Goal: Task Accomplishment & Management: Manage account settings

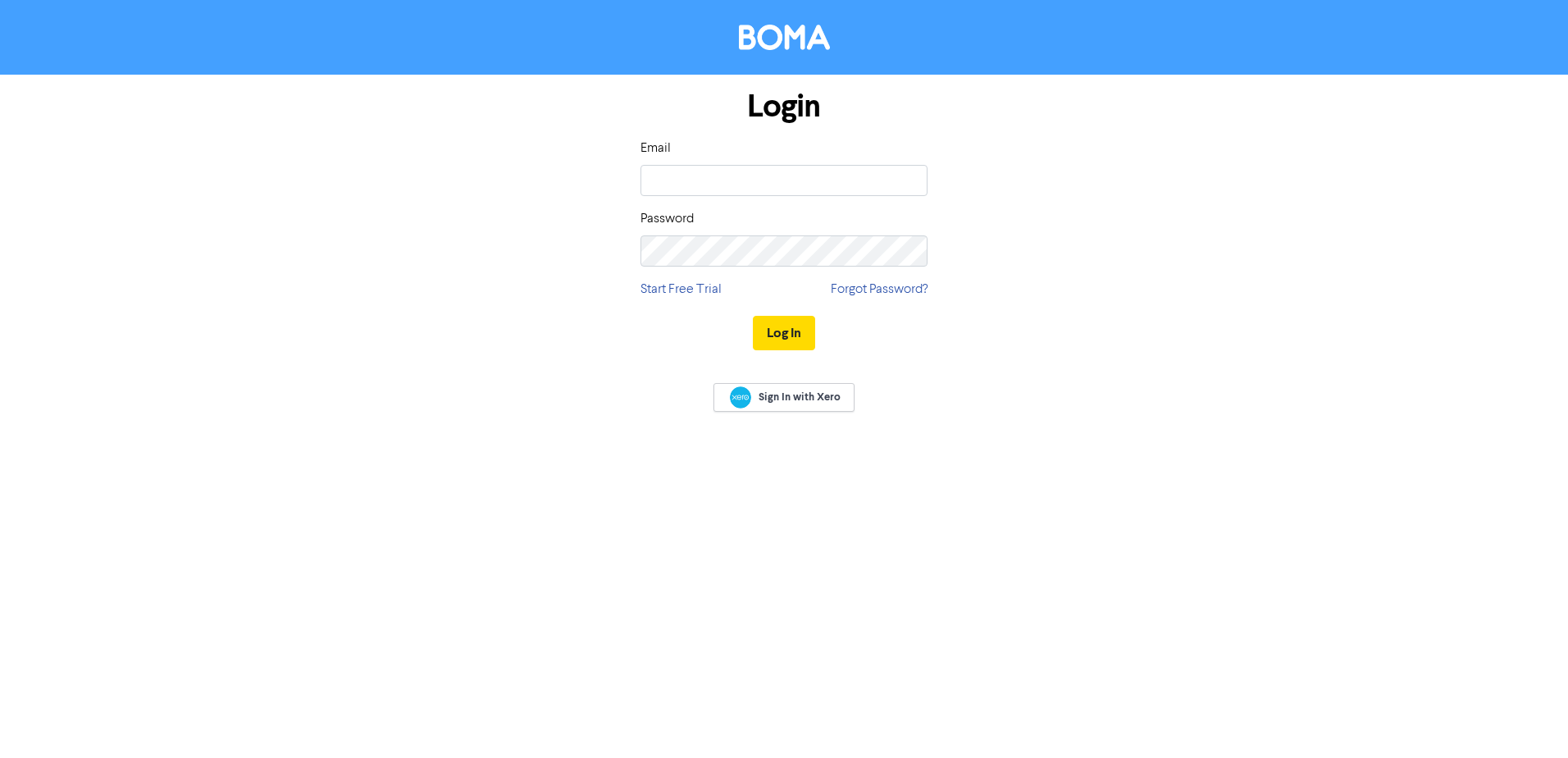
type input "[PERSON_NAME][EMAIL_ADDRESS][DOMAIN_NAME]"
click at [753, 316] on button "Log In" at bounding box center [784, 333] width 62 height 35
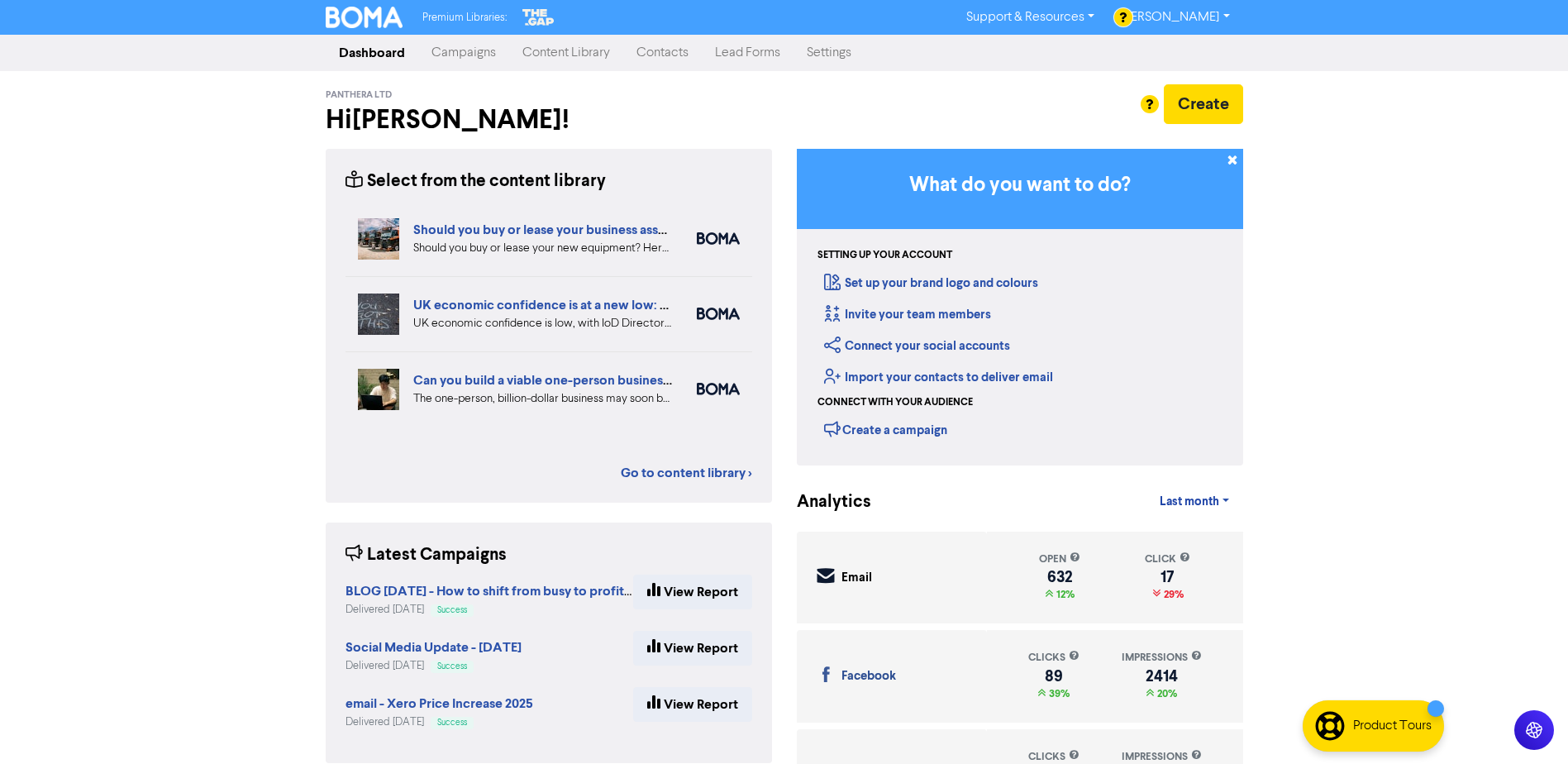
click at [677, 56] on link "Contacts" at bounding box center [662, 52] width 78 height 33
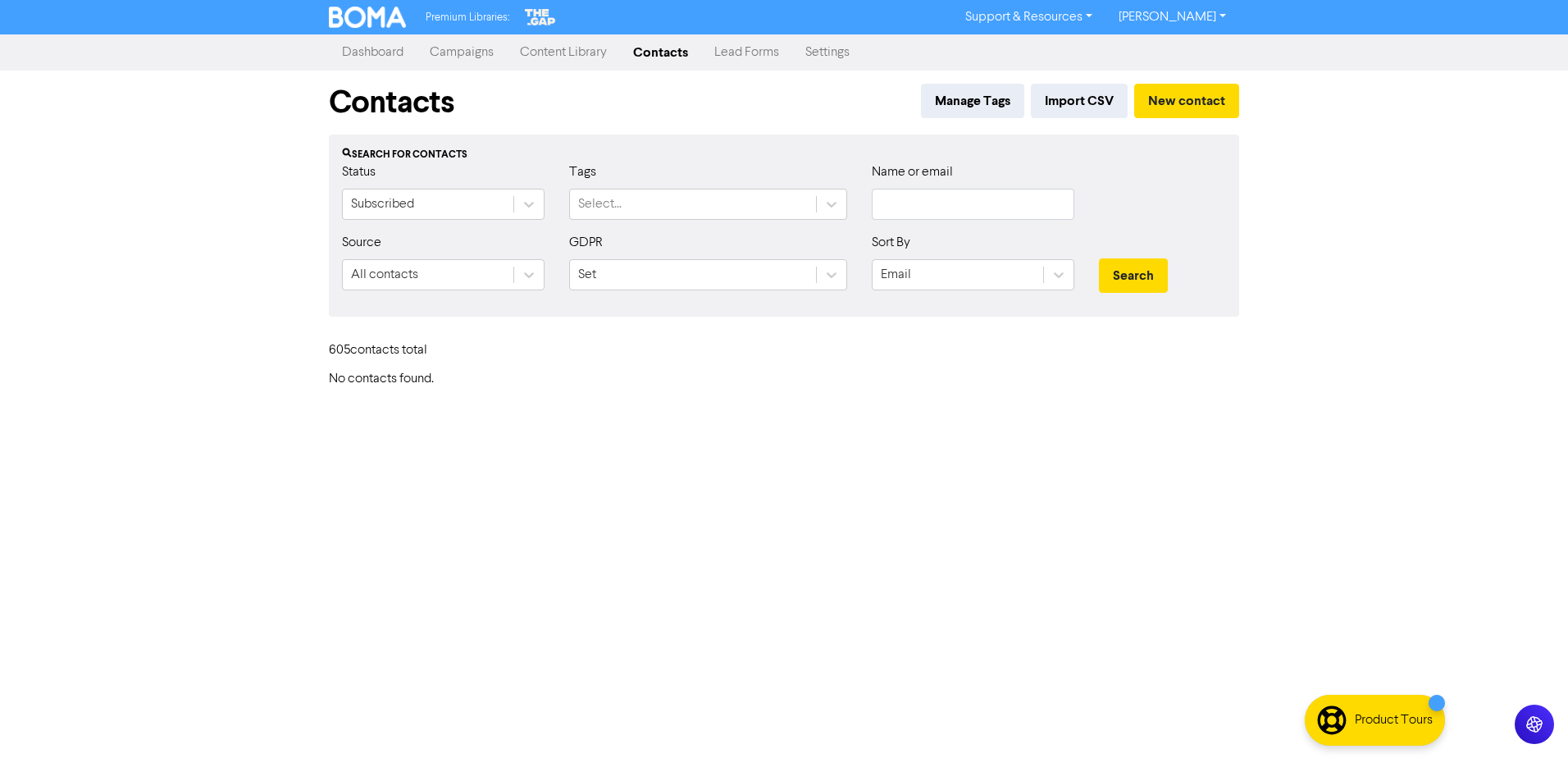
click at [831, 207] on icon at bounding box center [832, 204] width 10 height 5
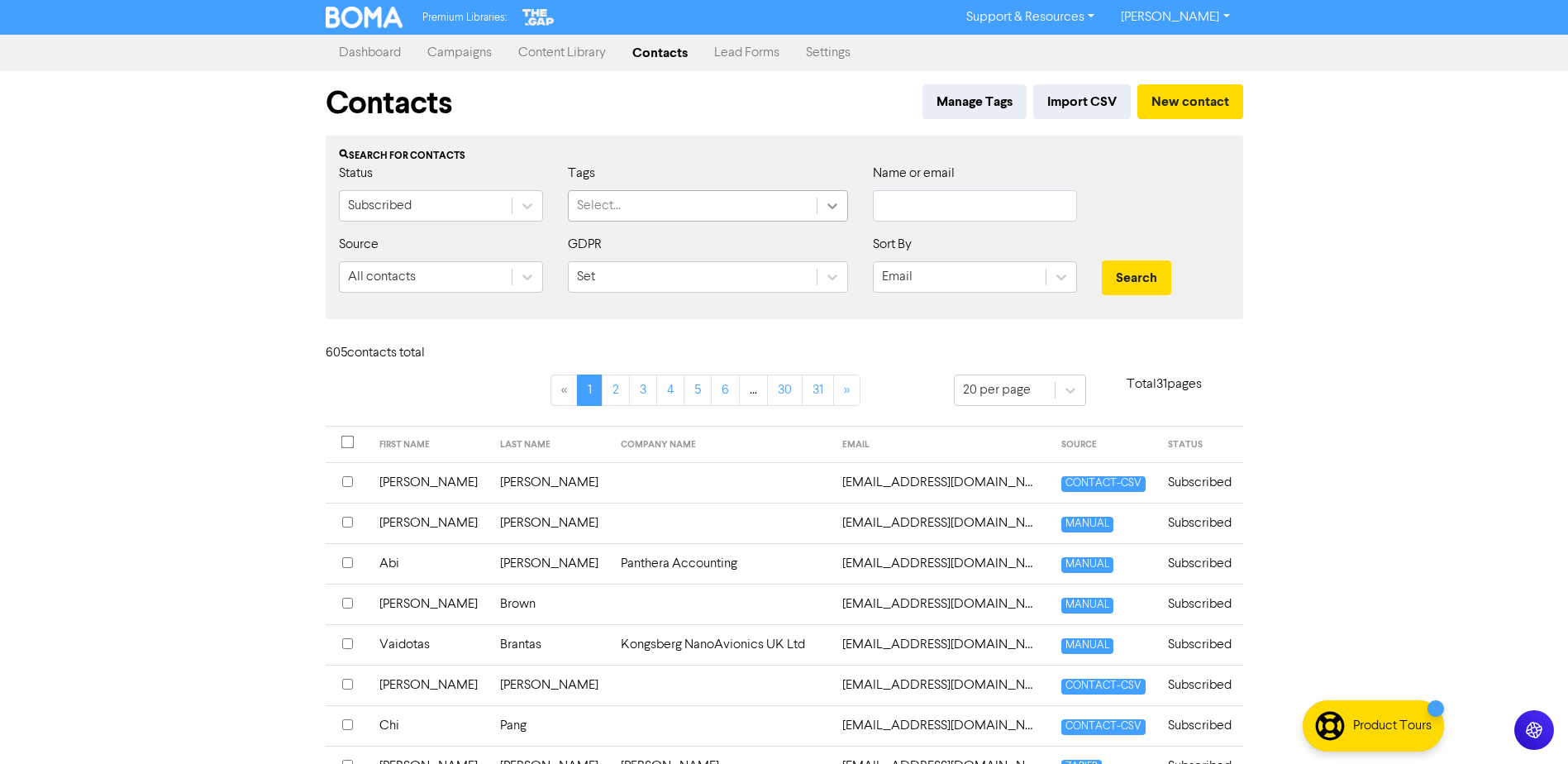
click at [823, 205] on div at bounding box center [832, 206] width 30 height 30
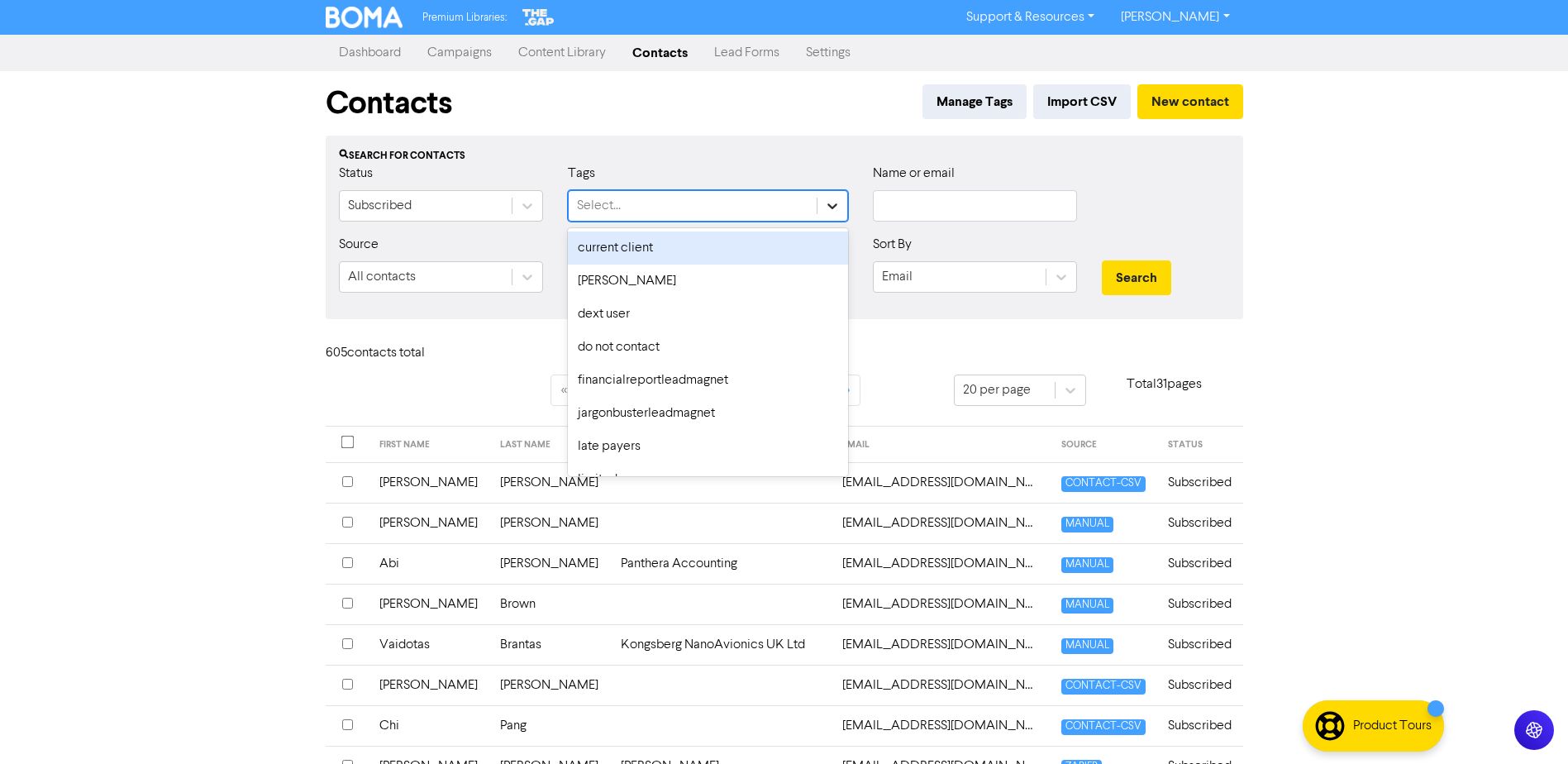
click at [823, 205] on div at bounding box center [832, 206] width 30 height 30
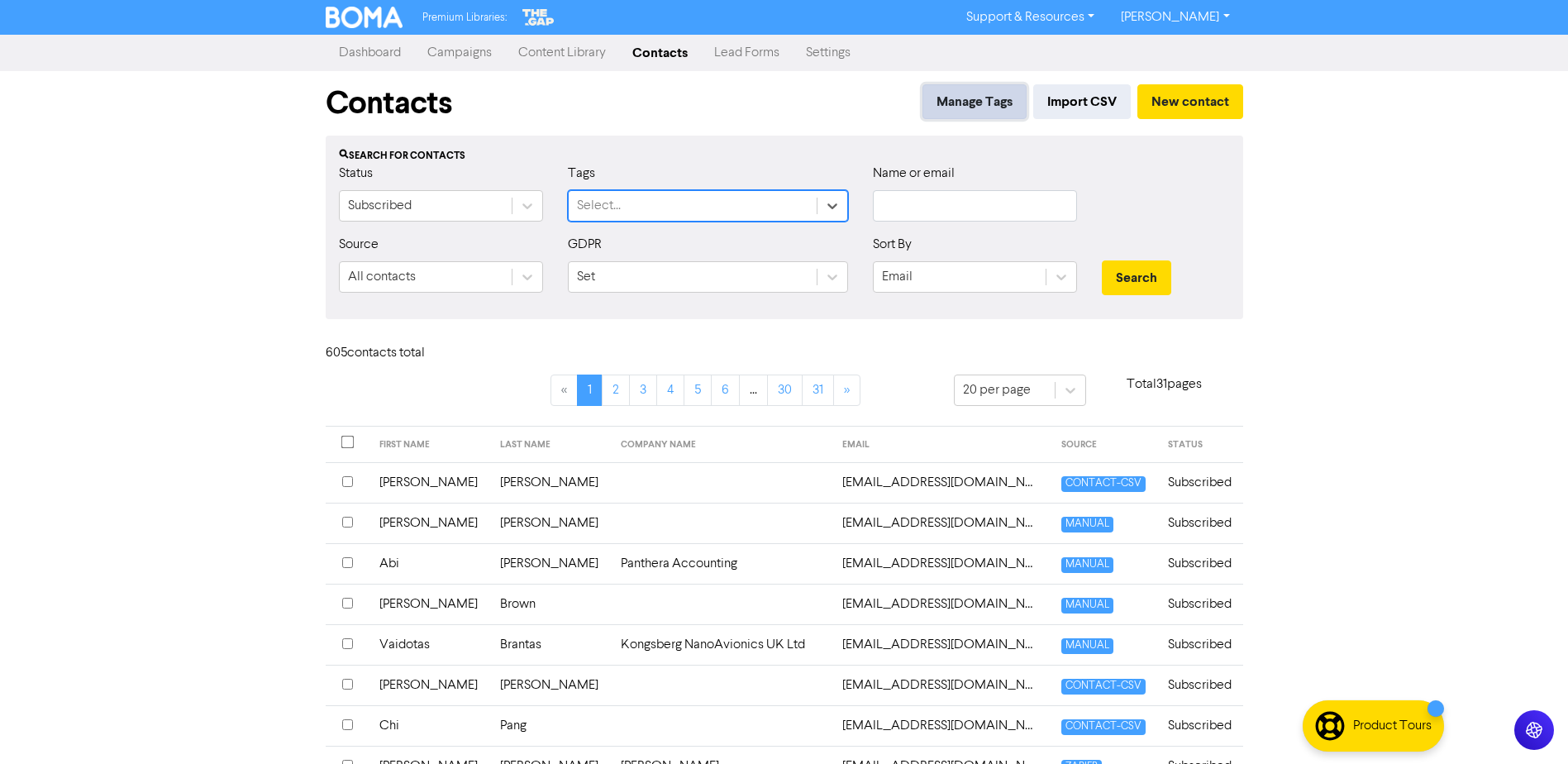
click at [947, 108] on button "Manage Tags" at bounding box center [975, 102] width 104 height 35
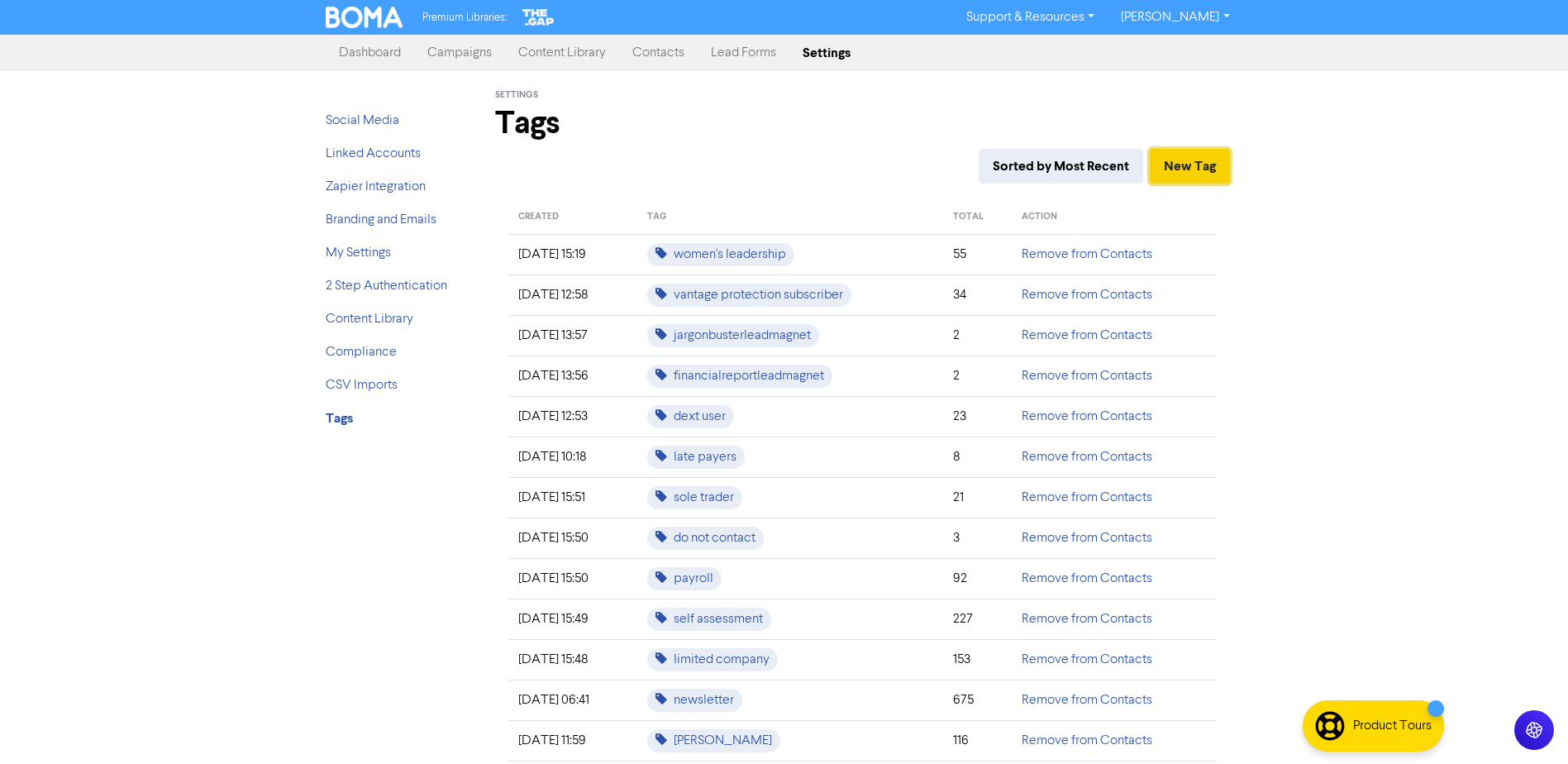
click at [1199, 161] on button "New Tag" at bounding box center [1190, 166] width 80 height 35
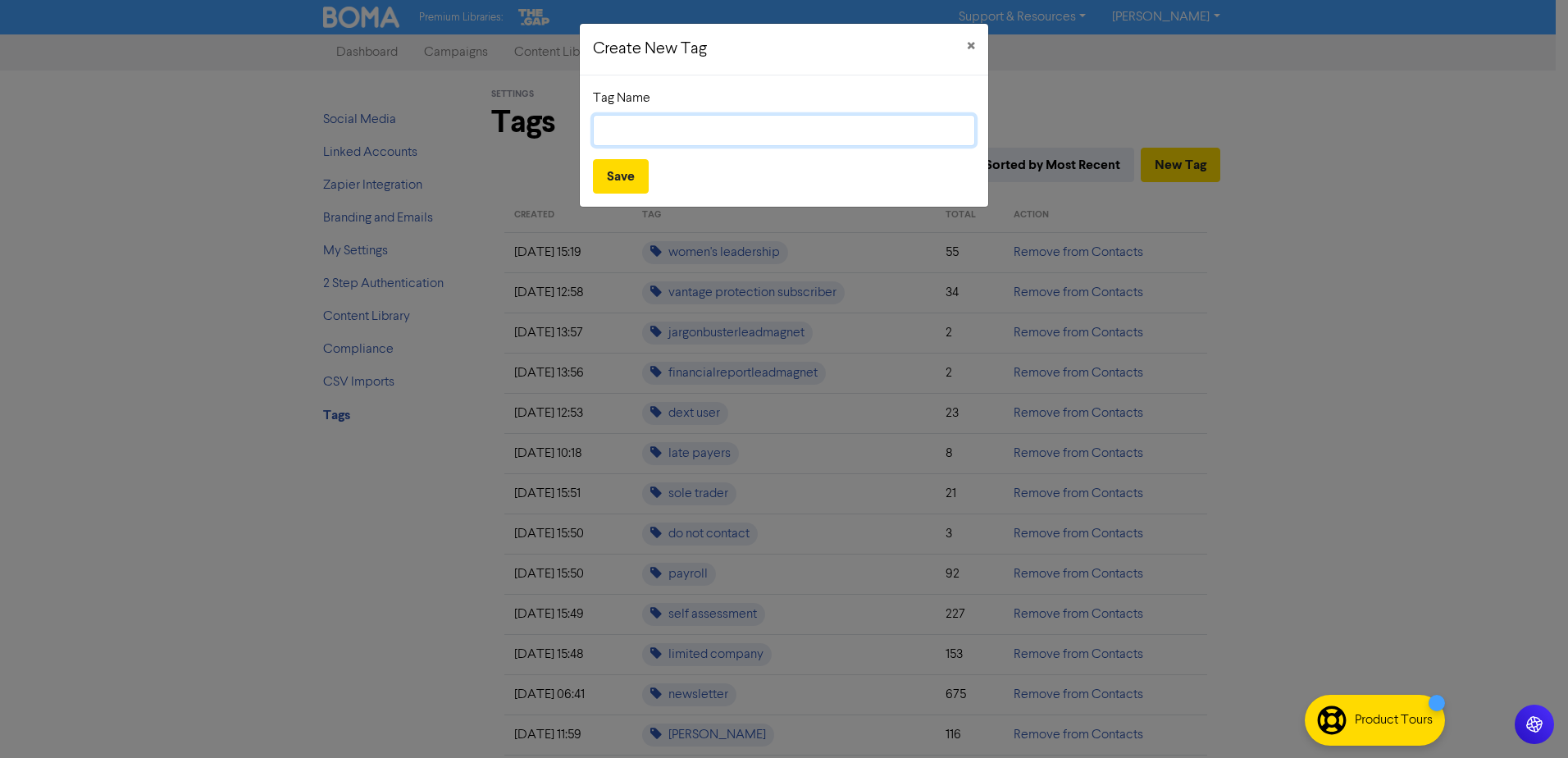
click at [923, 142] on input "text" at bounding box center [784, 130] width 382 height 31
type input "Pod 1"
click at [643, 177] on button "Save" at bounding box center [620, 177] width 56 height 35
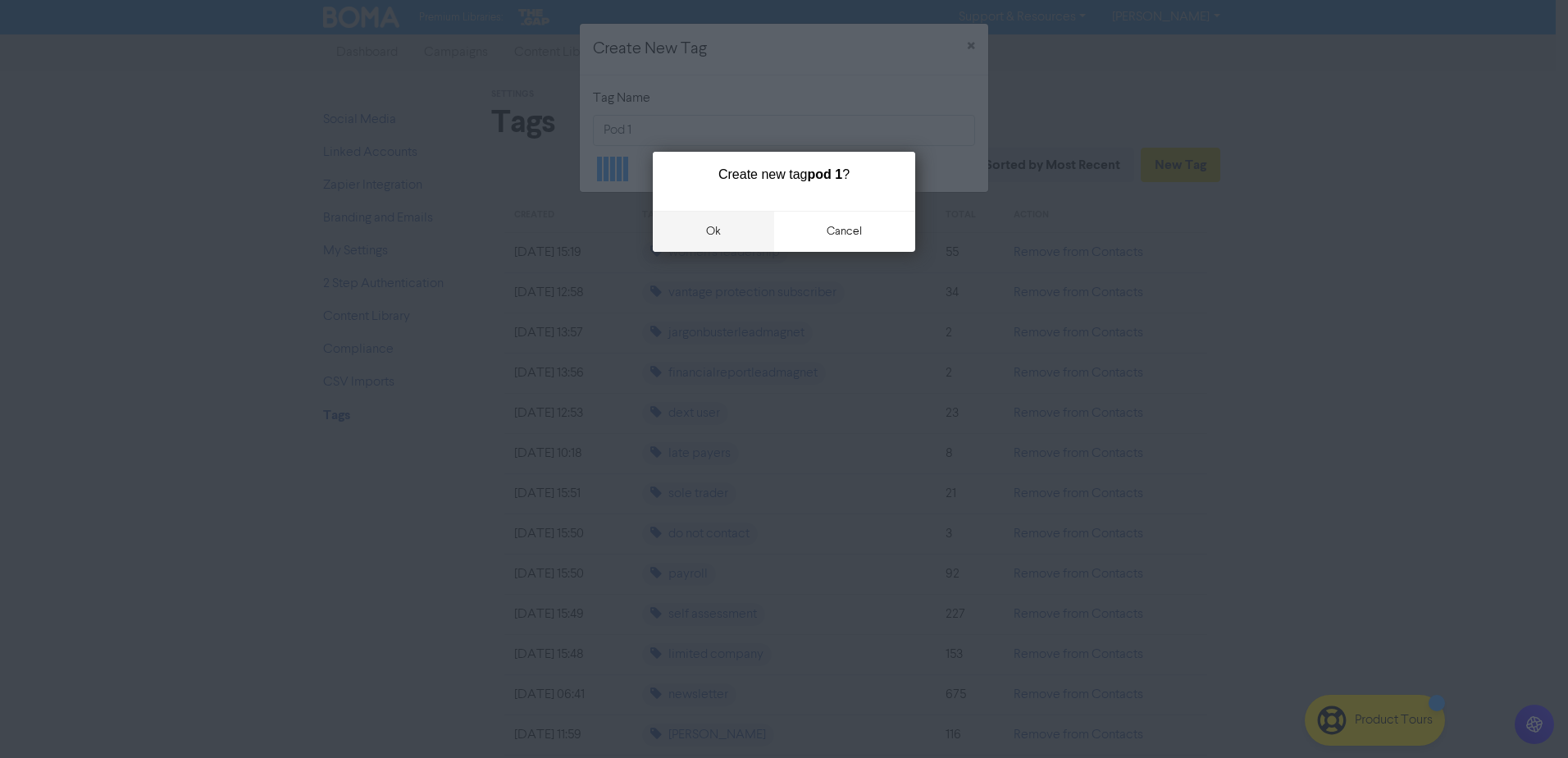
click at [722, 232] on button "ok" at bounding box center [713, 231] width 121 height 41
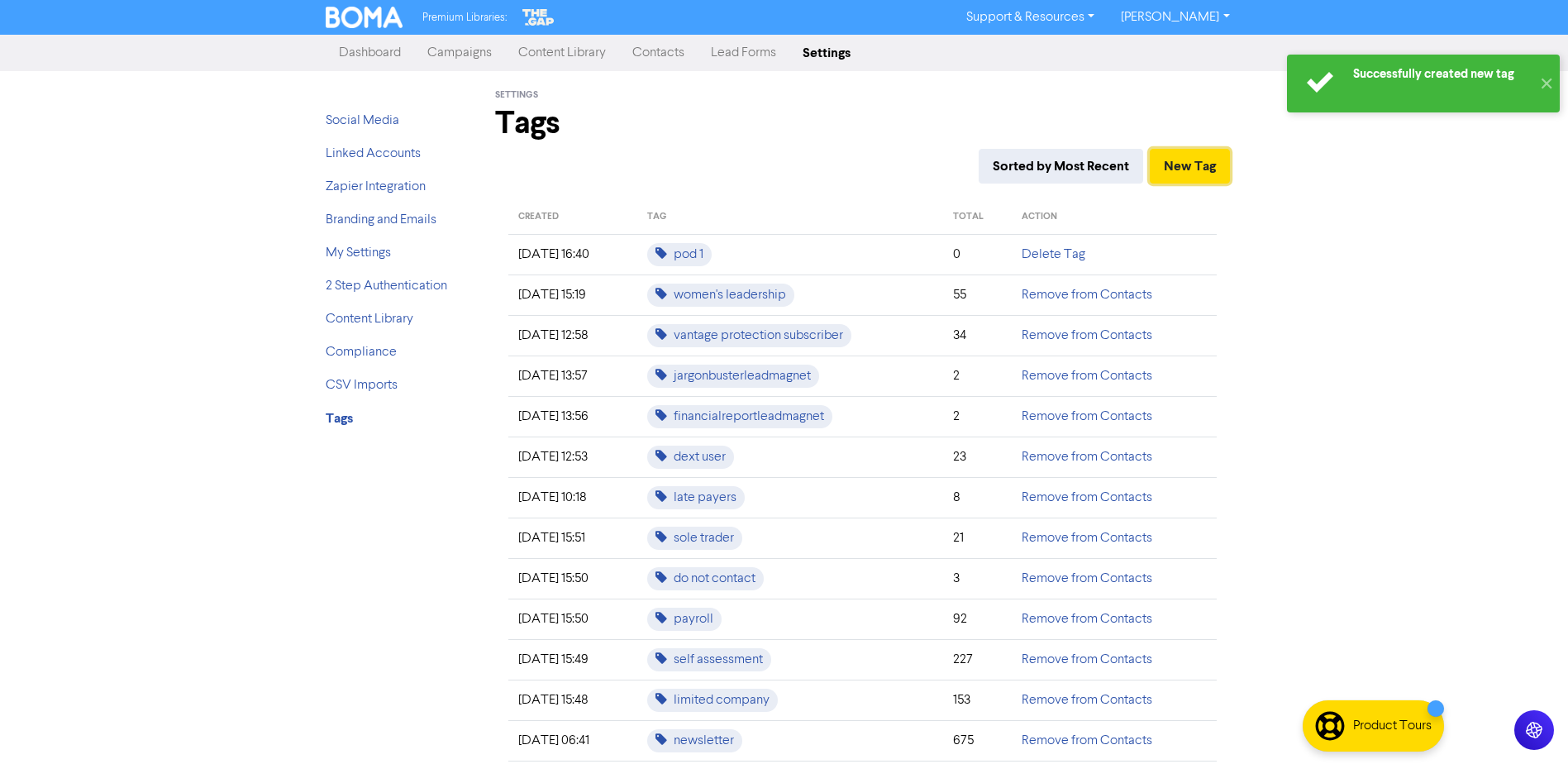
click at [1209, 174] on button "New Tag" at bounding box center [1190, 166] width 80 height 35
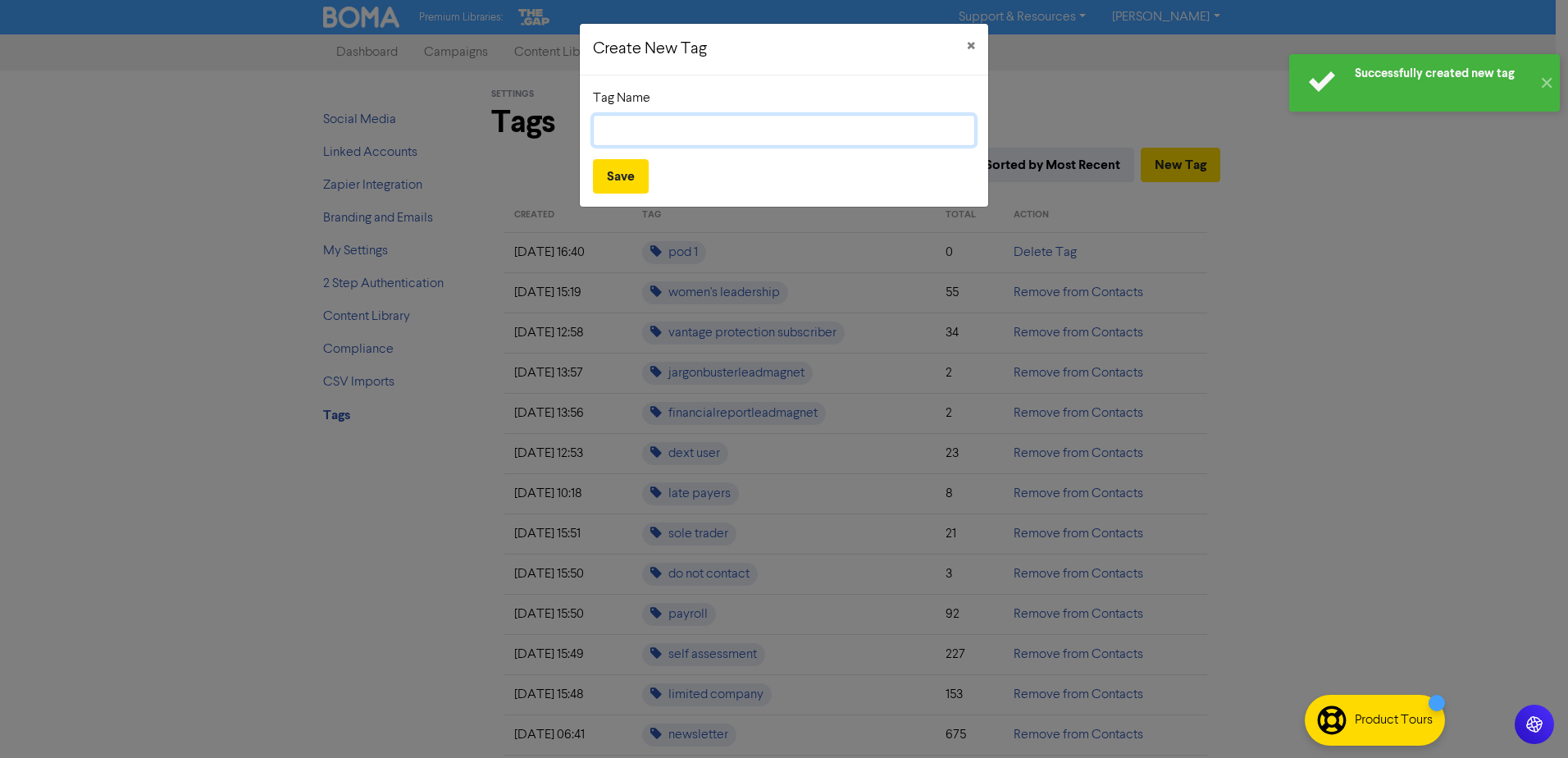
click at [643, 133] on input "text" at bounding box center [784, 130] width 382 height 31
type input "Pod 2"
click at [623, 170] on button "Save" at bounding box center [620, 177] width 56 height 35
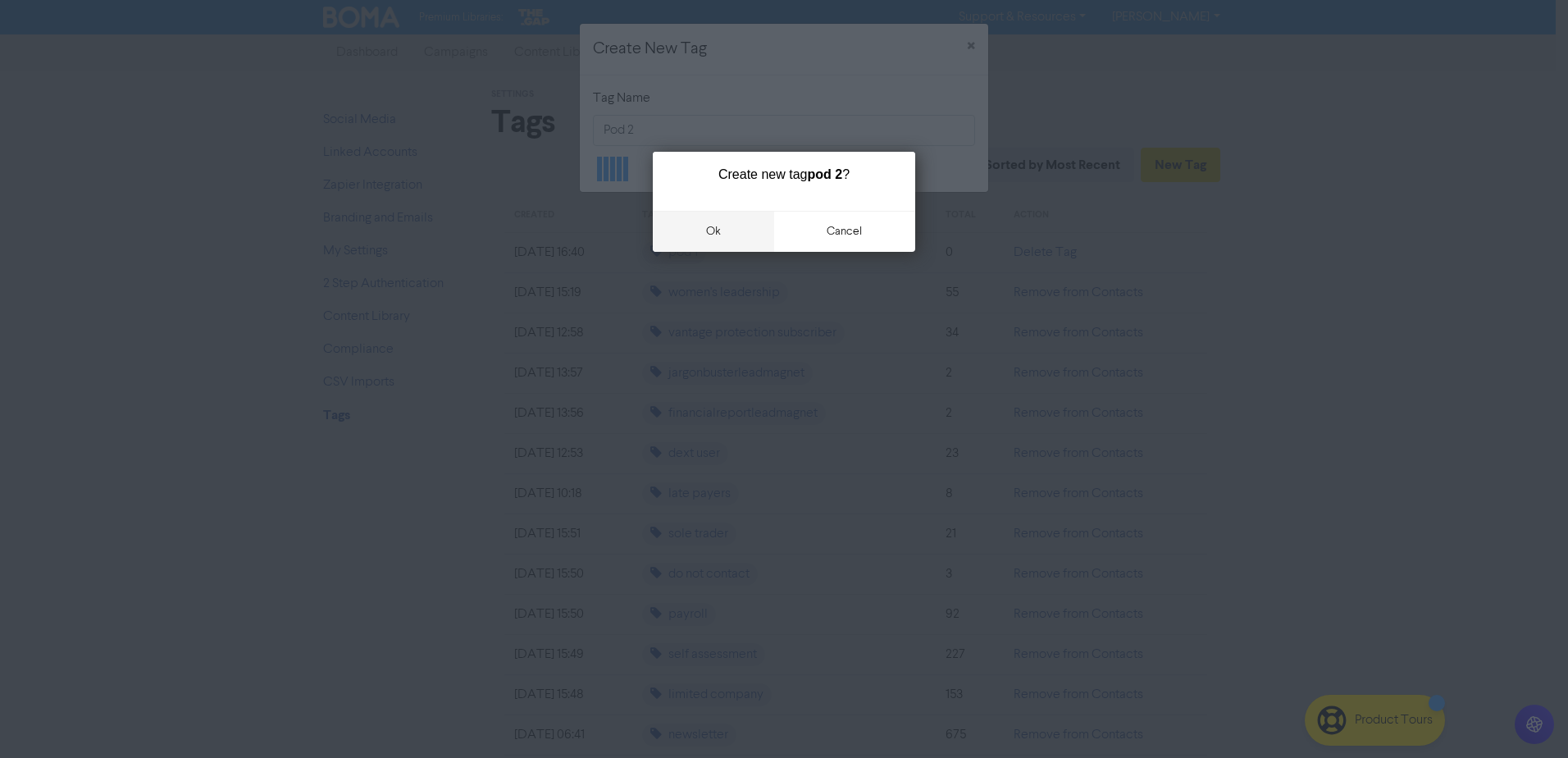
click at [715, 220] on button "ok" at bounding box center [713, 231] width 121 height 41
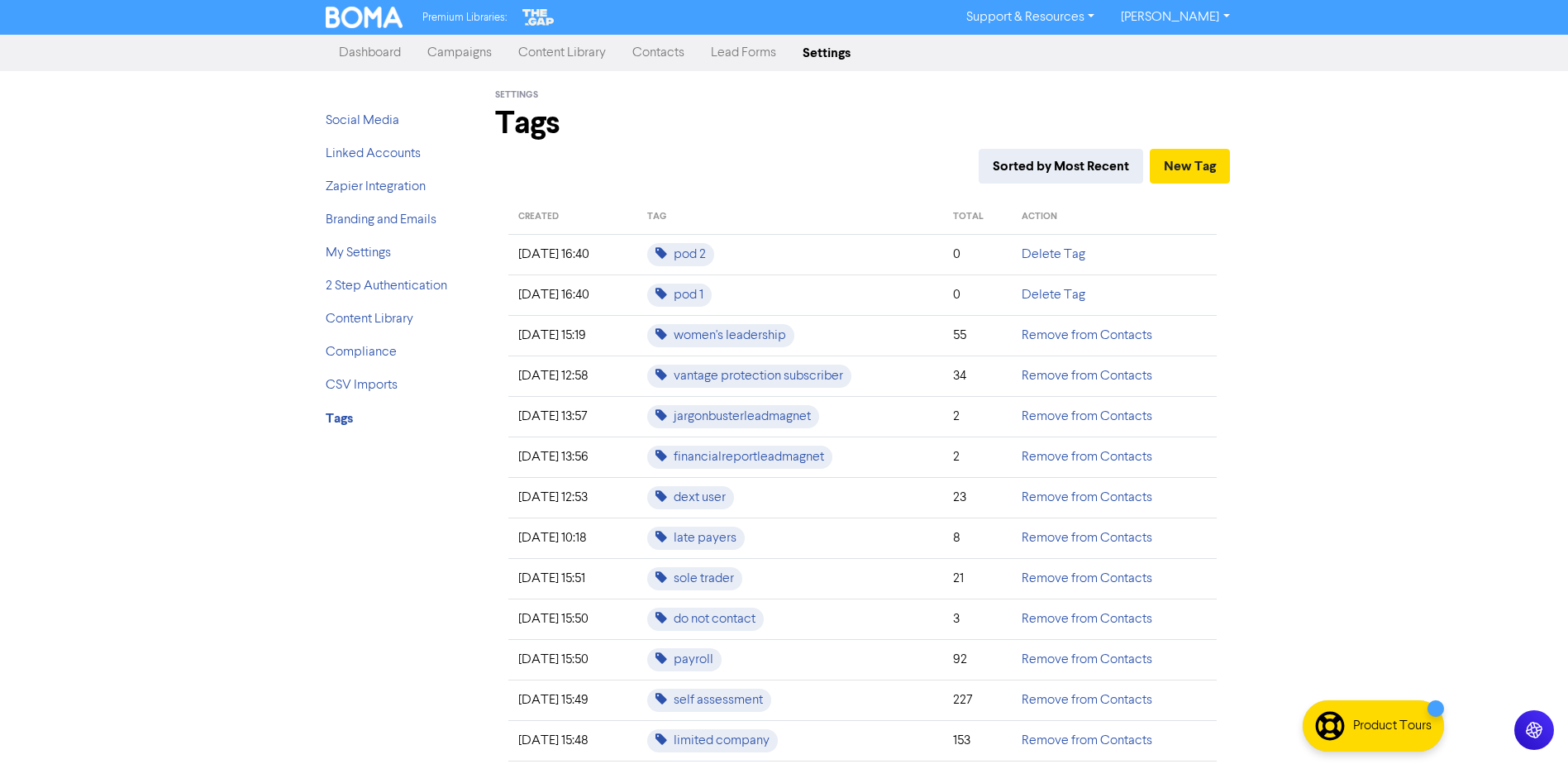
click at [666, 45] on link "Contacts" at bounding box center [658, 52] width 78 height 33
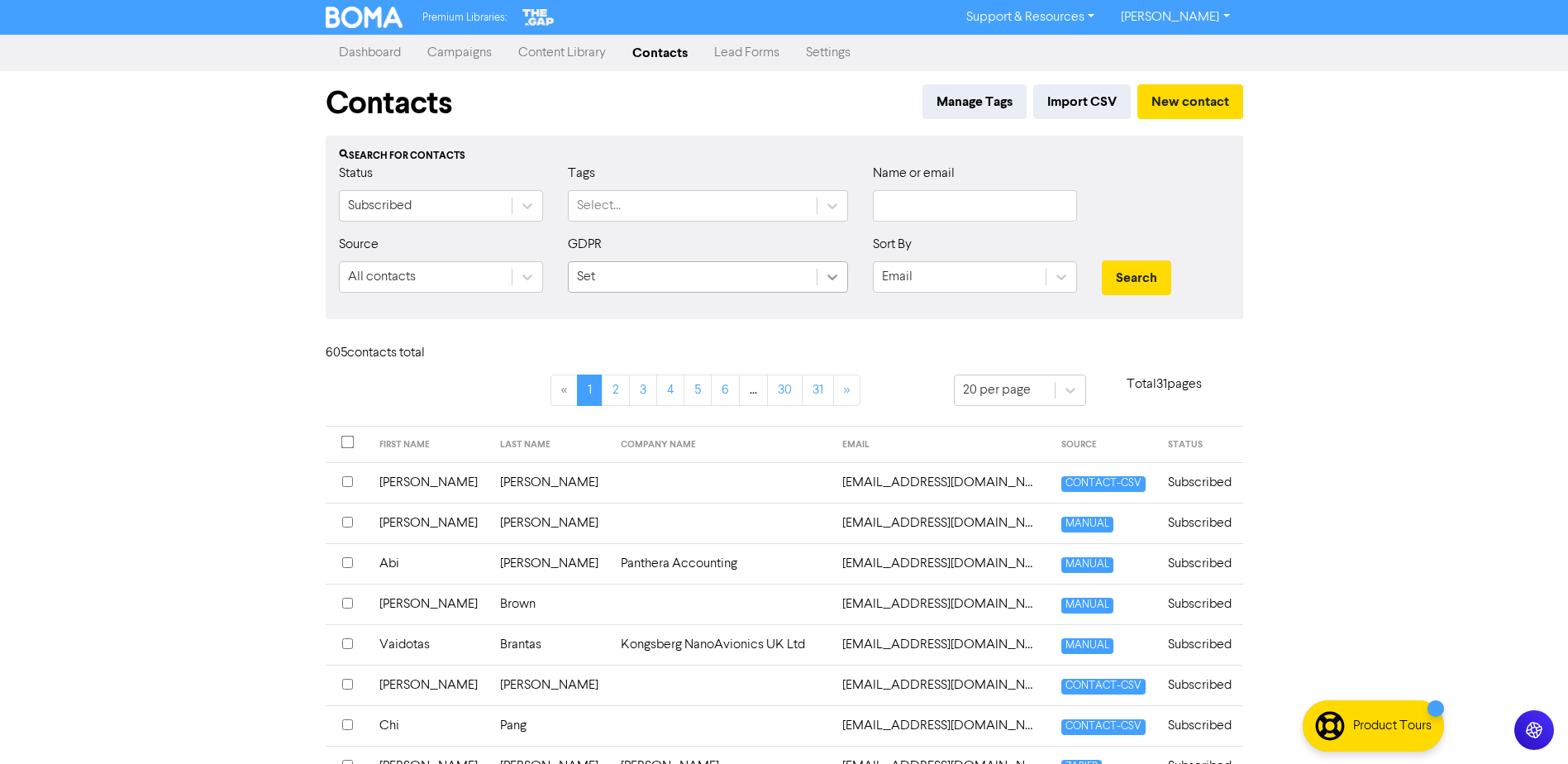
click at [835, 272] on icon at bounding box center [832, 277] width 16 height 16
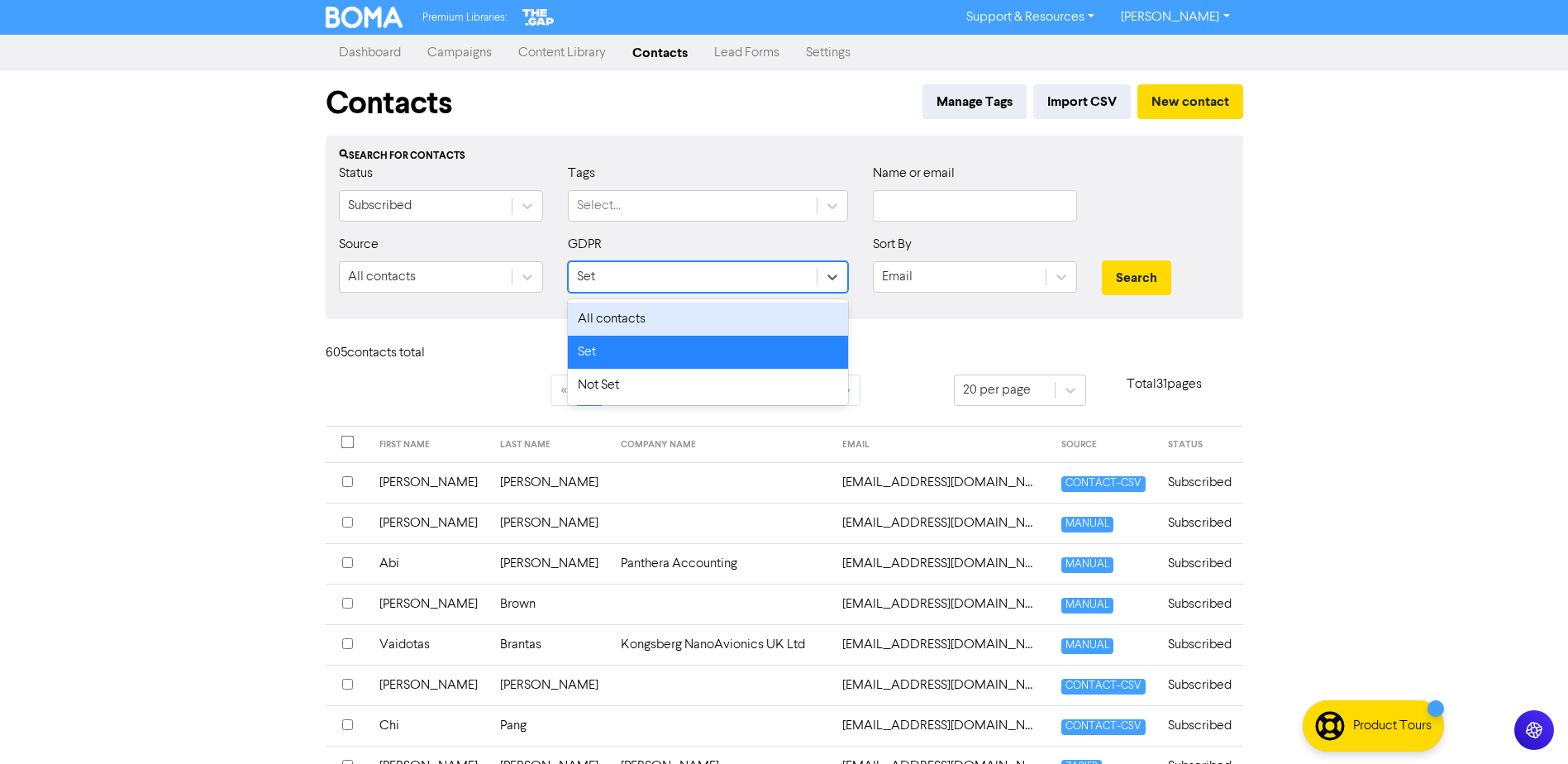
click at [730, 318] on div "All contacts" at bounding box center [708, 319] width 280 height 33
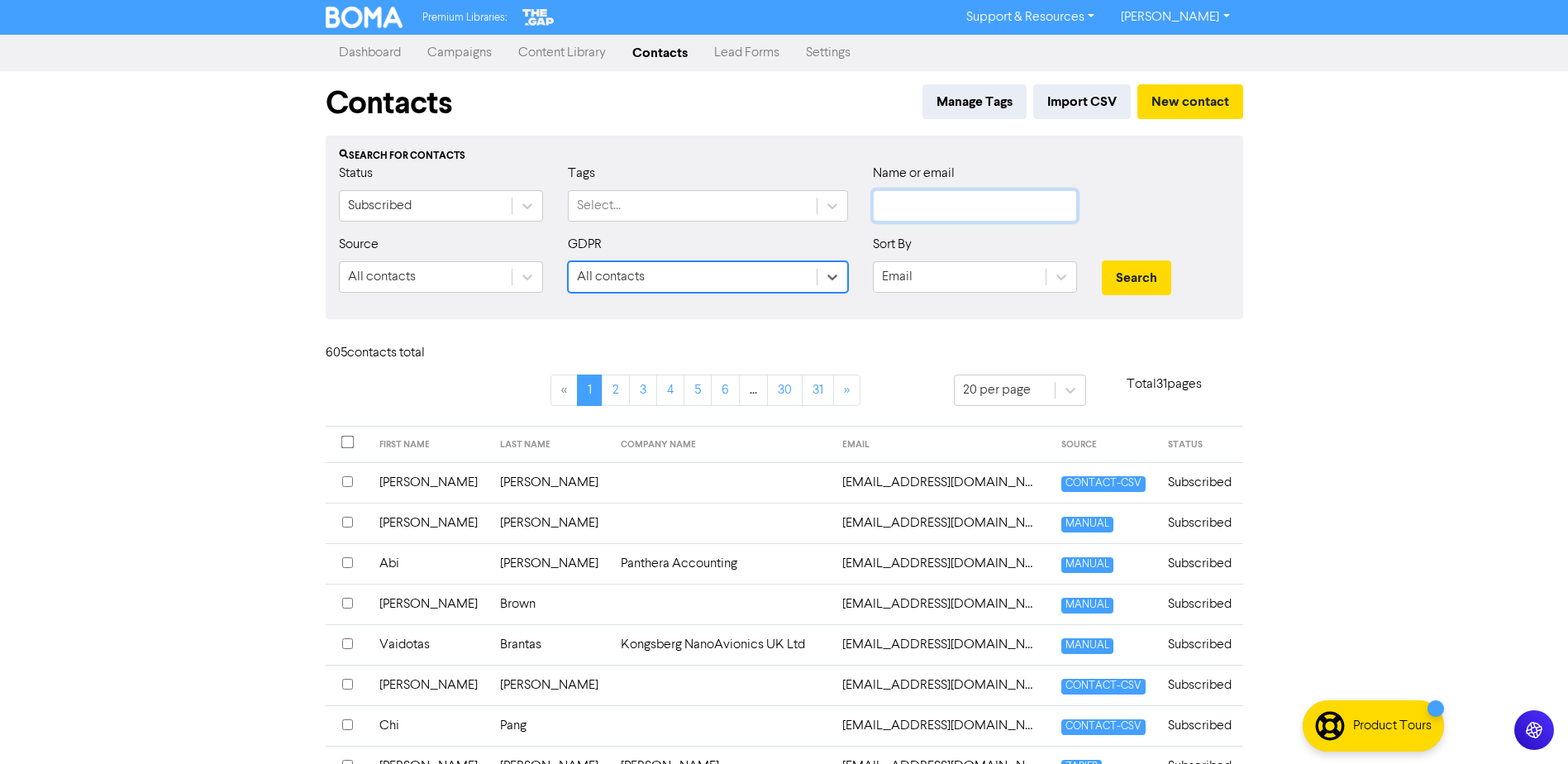
click at [914, 205] on input "text" at bounding box center [975, 206] width 204 height 31
type input "birch"
click at [1126, 280] on button "Search" at bounding box center [1137, 278] width 69 height 35
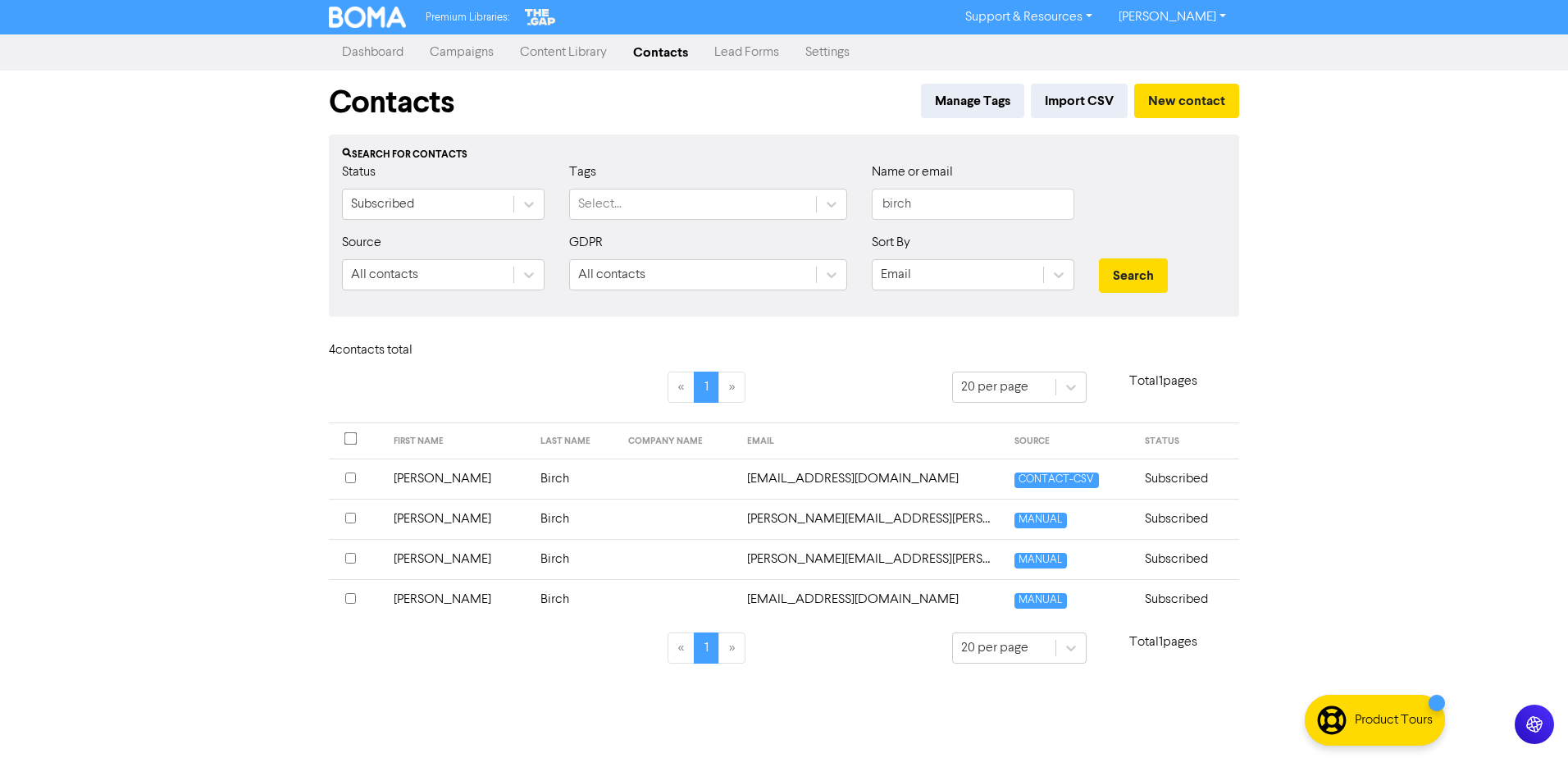
click at [406, 479] on td "[PERSON_NAME]" at bounding box center [458, 478] width 148 height 40
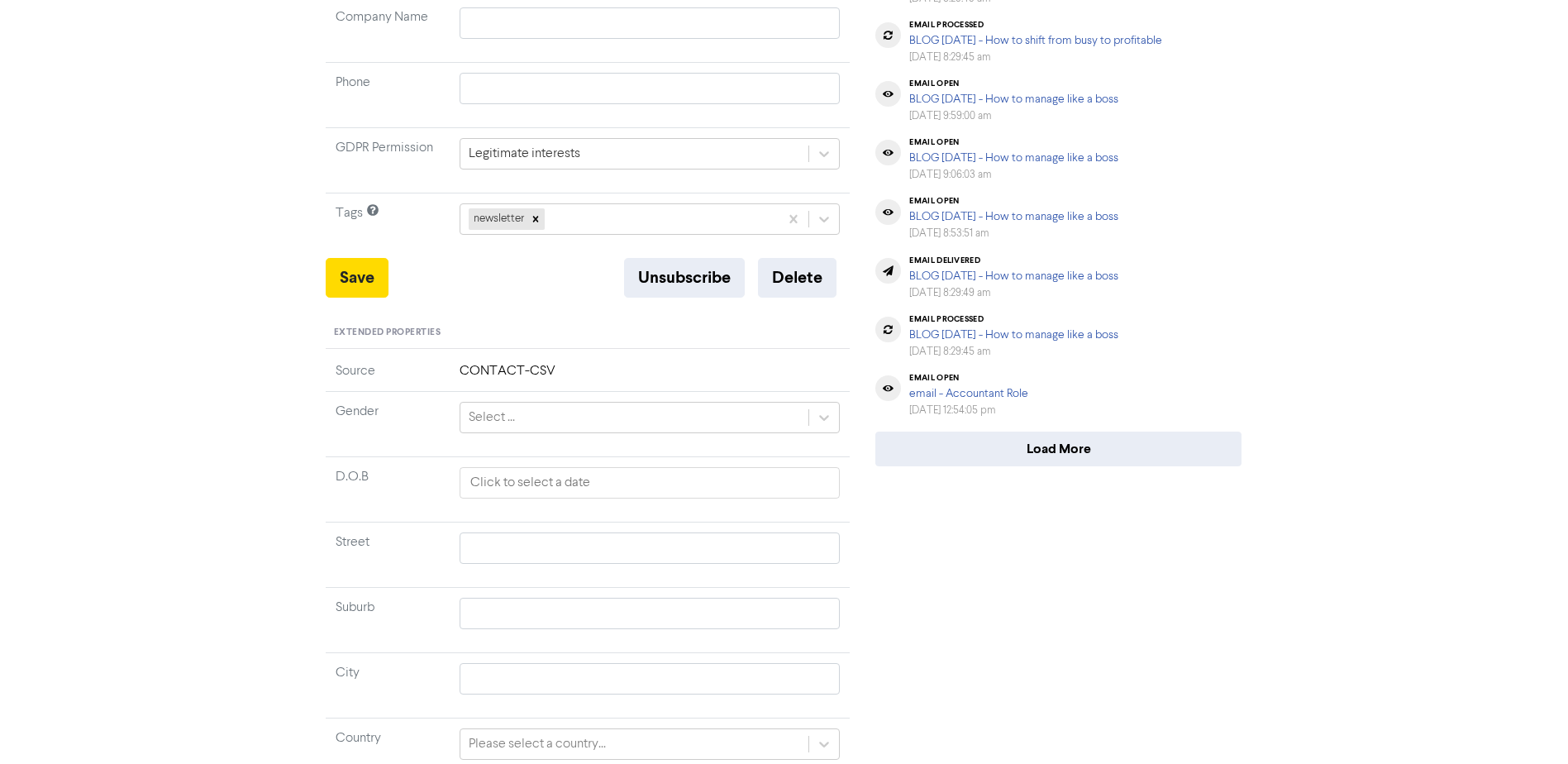
scroll to position [199, 0]
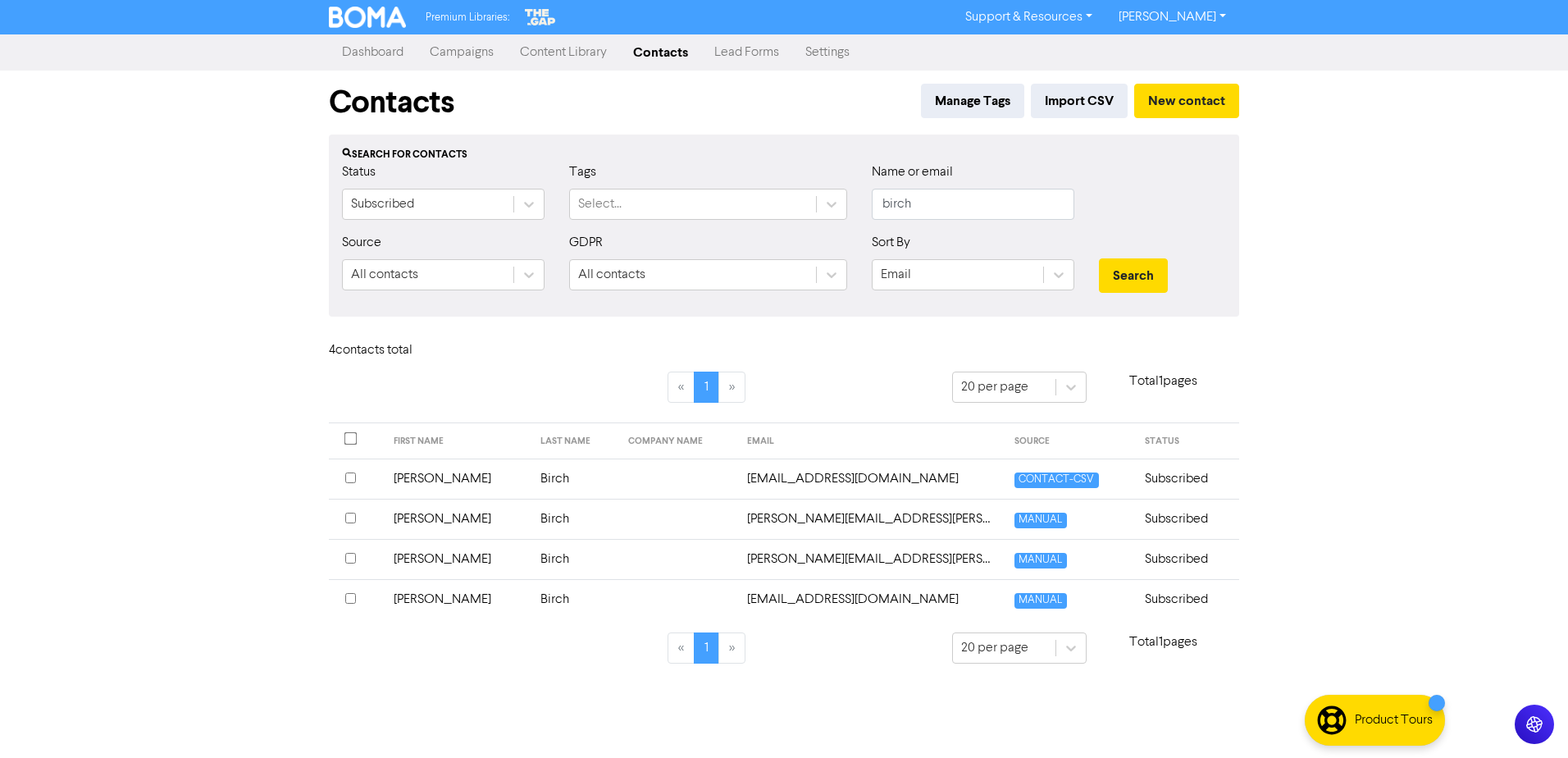
click at [408, 519] on td "[PERSON_NAME]" at bounding box center [458, 518] width 148 height 40
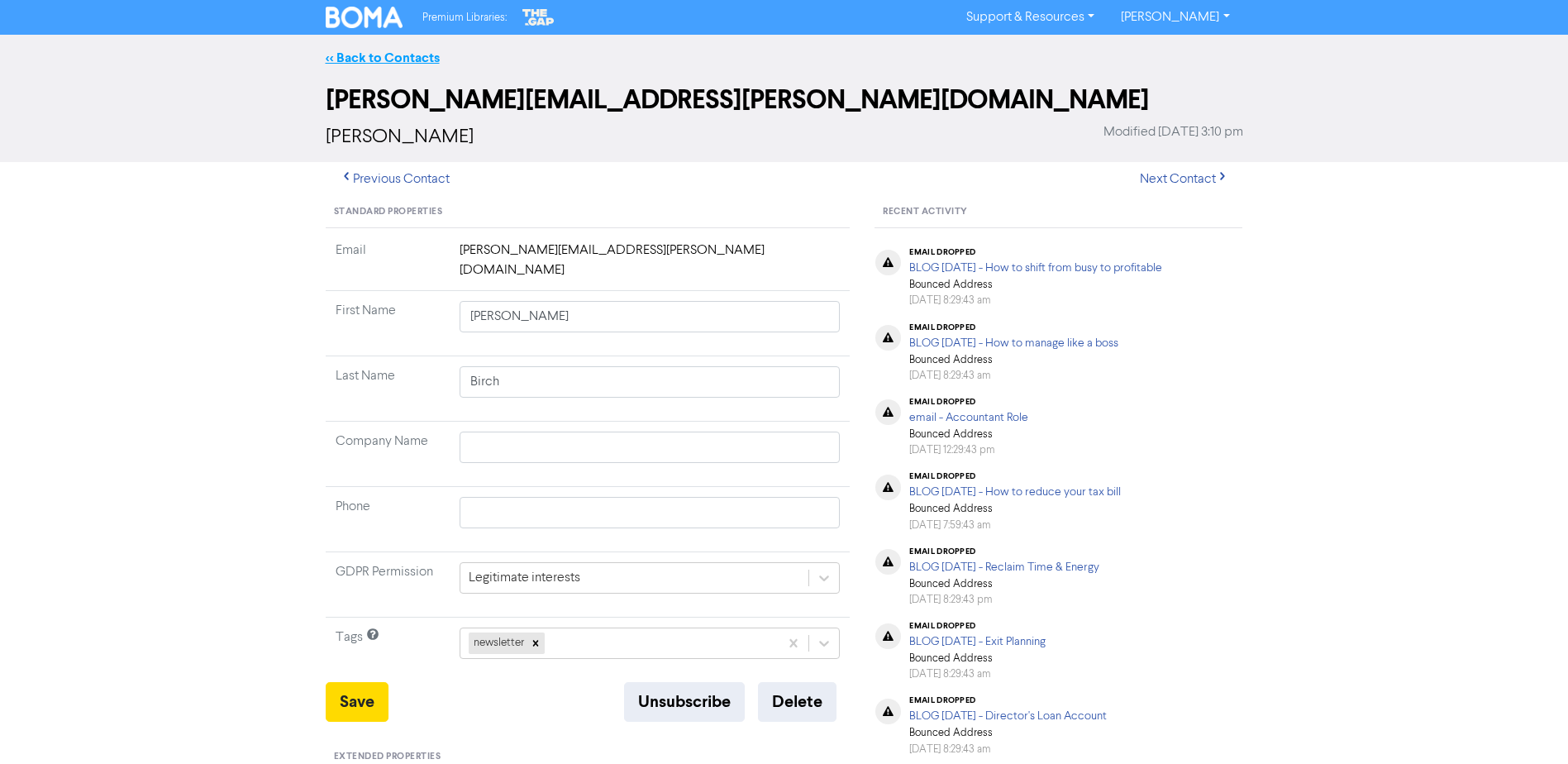
click at [339, 52] on link "<< Back to Contacts" at bounding box center [383, 58] width 114 height 16
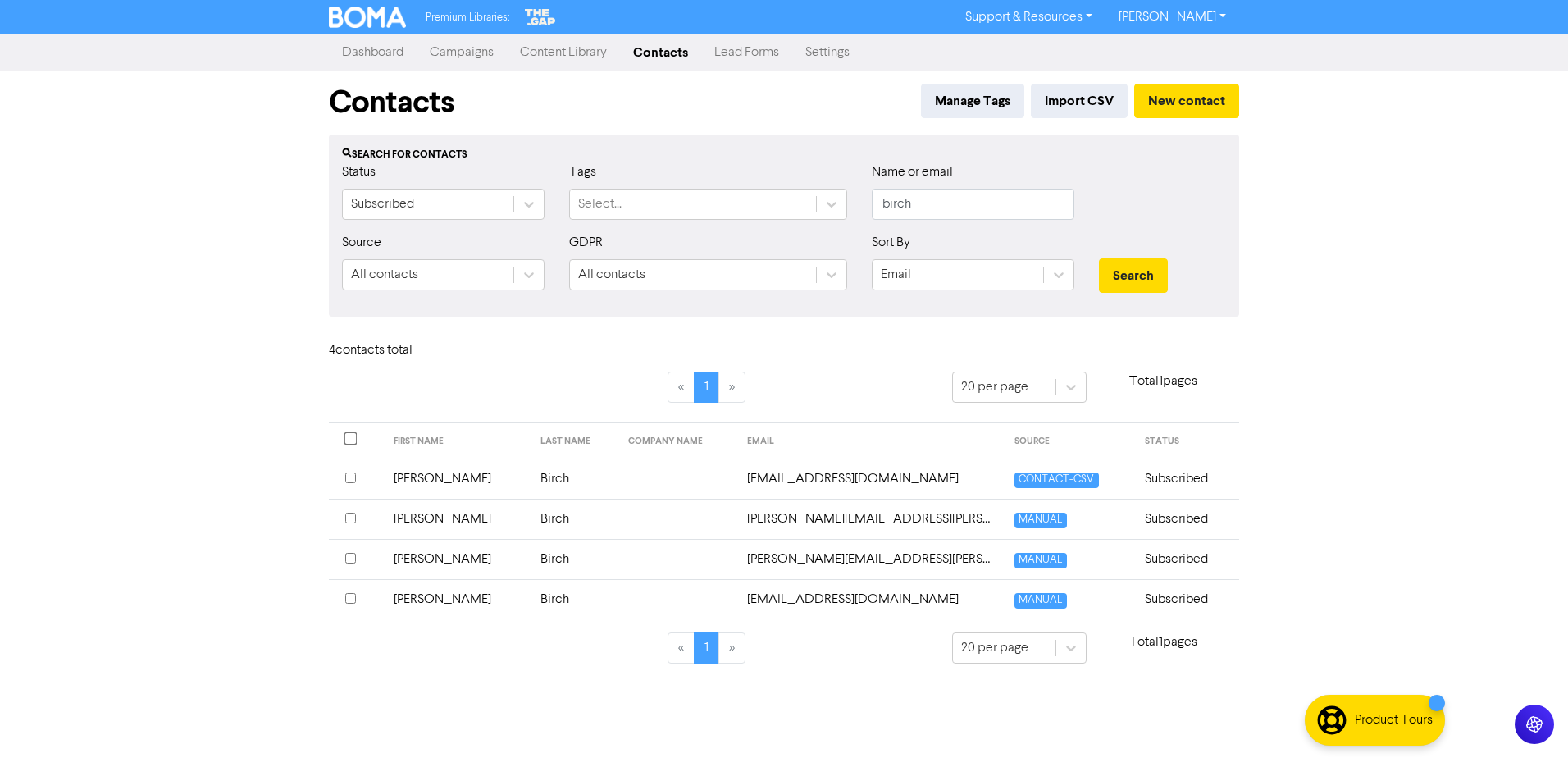
click at [418, 560] on td "[PERSON_NAME]" at bounding box center [458, 559] width 148 height 40
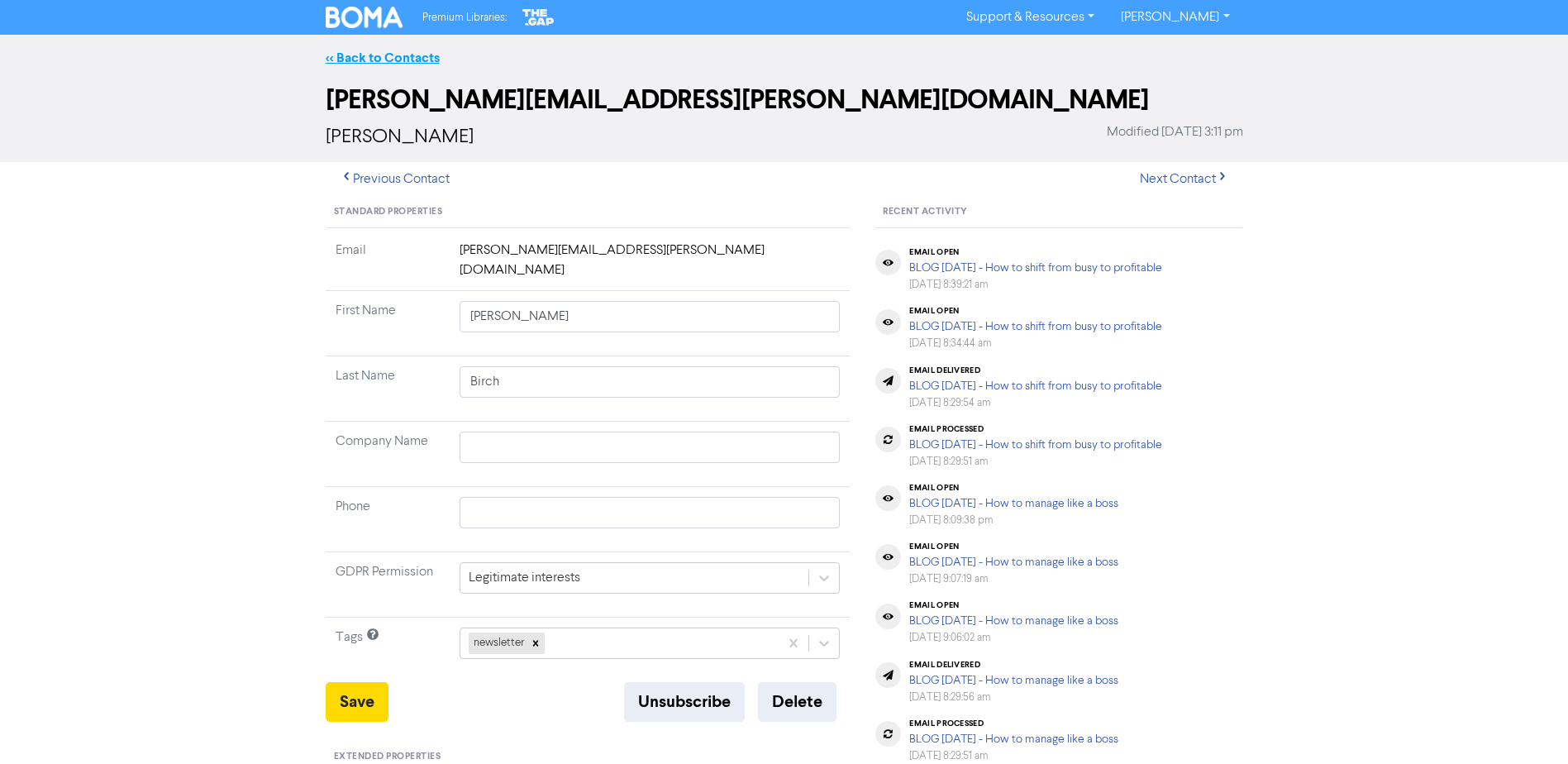
click at [399, 58] on link "<< Back to Contacts" at bounding box center [383, 58] width 114 height 16
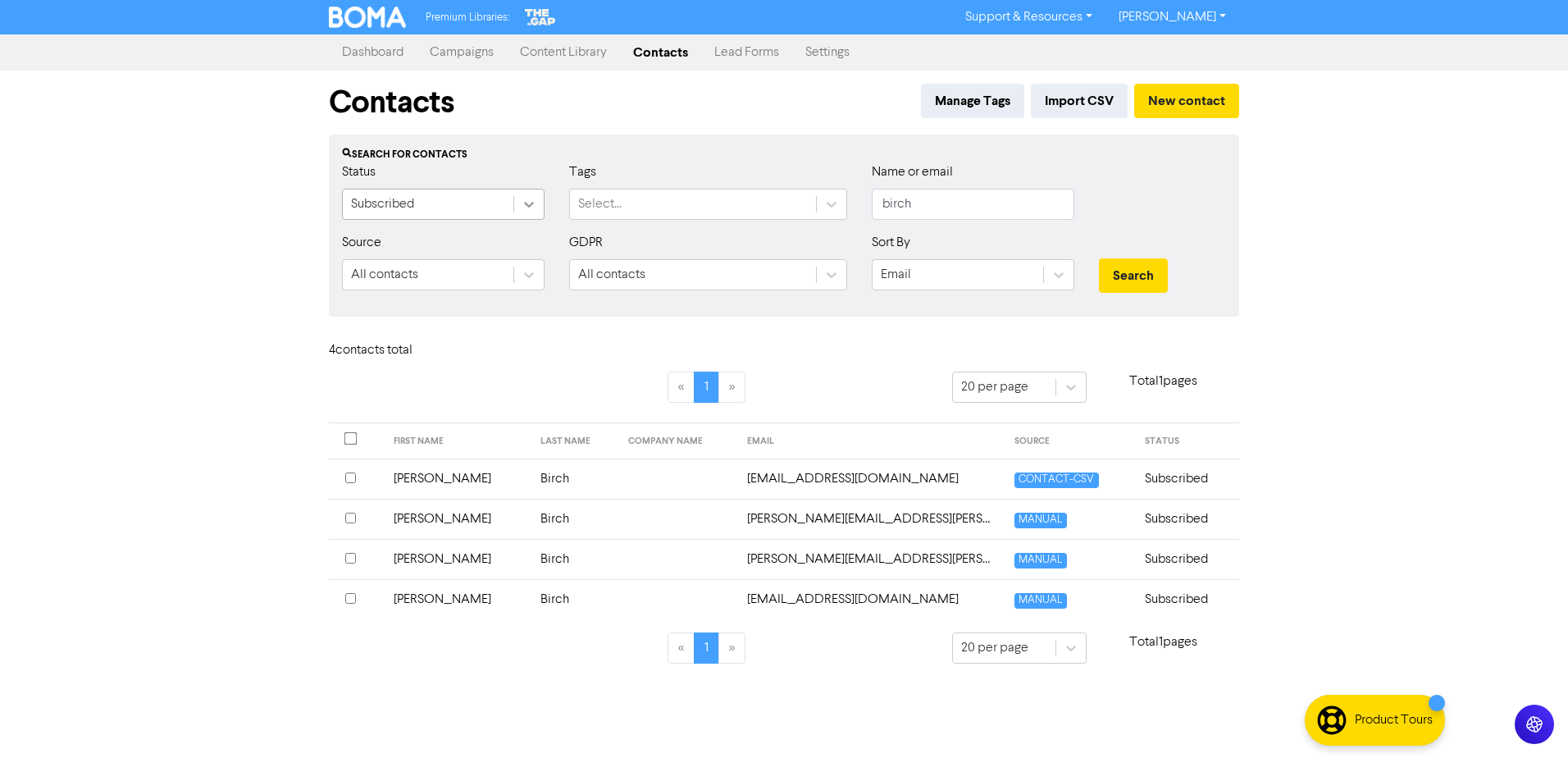
click at [522, 202] on icon at bounding box center [529, 204] width 16 height 16
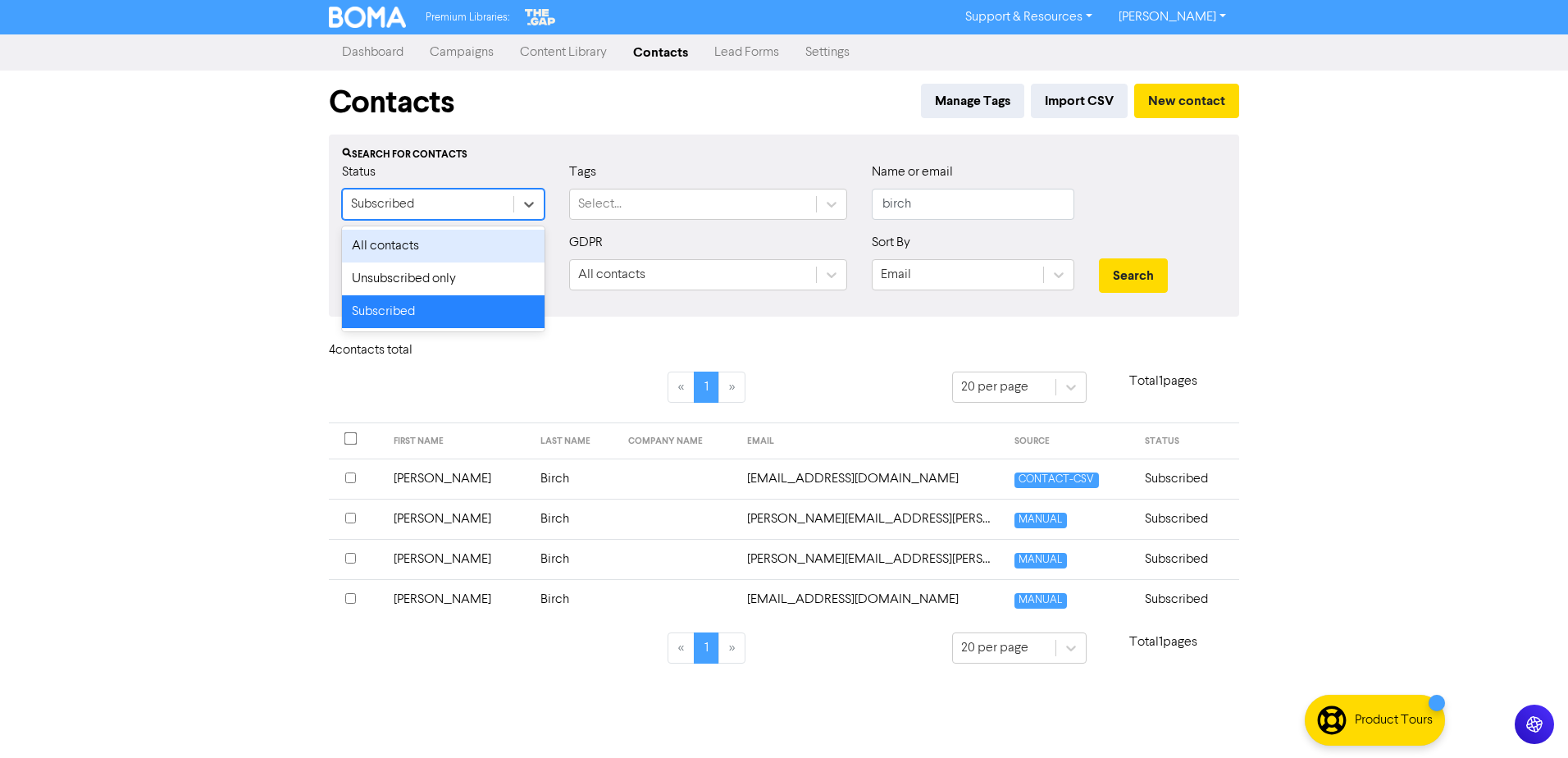
click at [501, 238] on div "All contacts" at bounding box center [443, 246] width 202 height 33
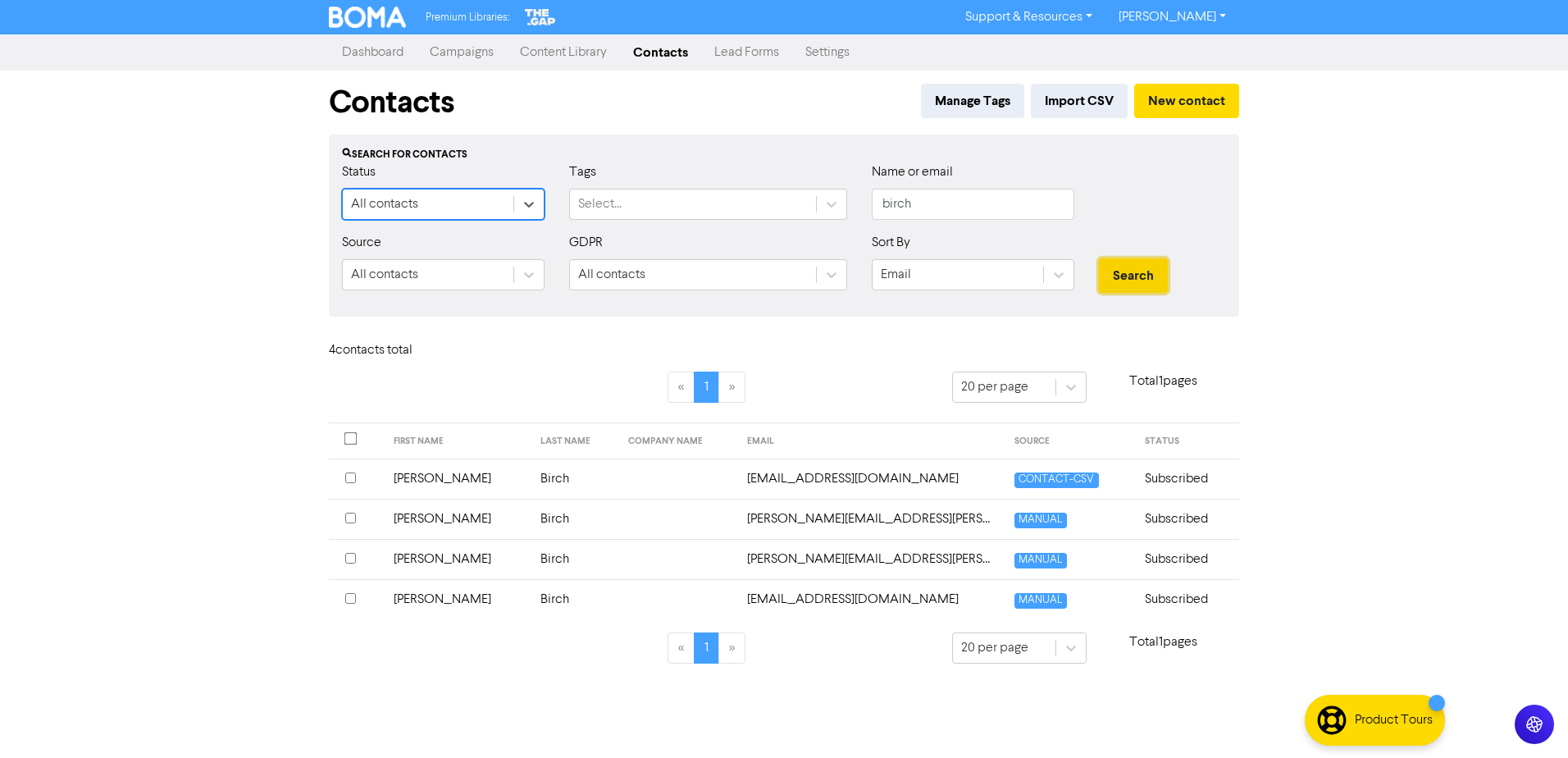
click at [1137, 279] on button "Search" at bounding box center [1133, 276] width 69 height 35
drag, startPoint x: 929, startPoint y: 210, endPoint x: 879, endPoint y: 202, distance: 50.6
click at [879, 202] on input "birch" at bounding box center [973, 204] width 202 height 31
click at [1099, 259] on button "Search" at bounding box center [1133, 276] width 69 height 35
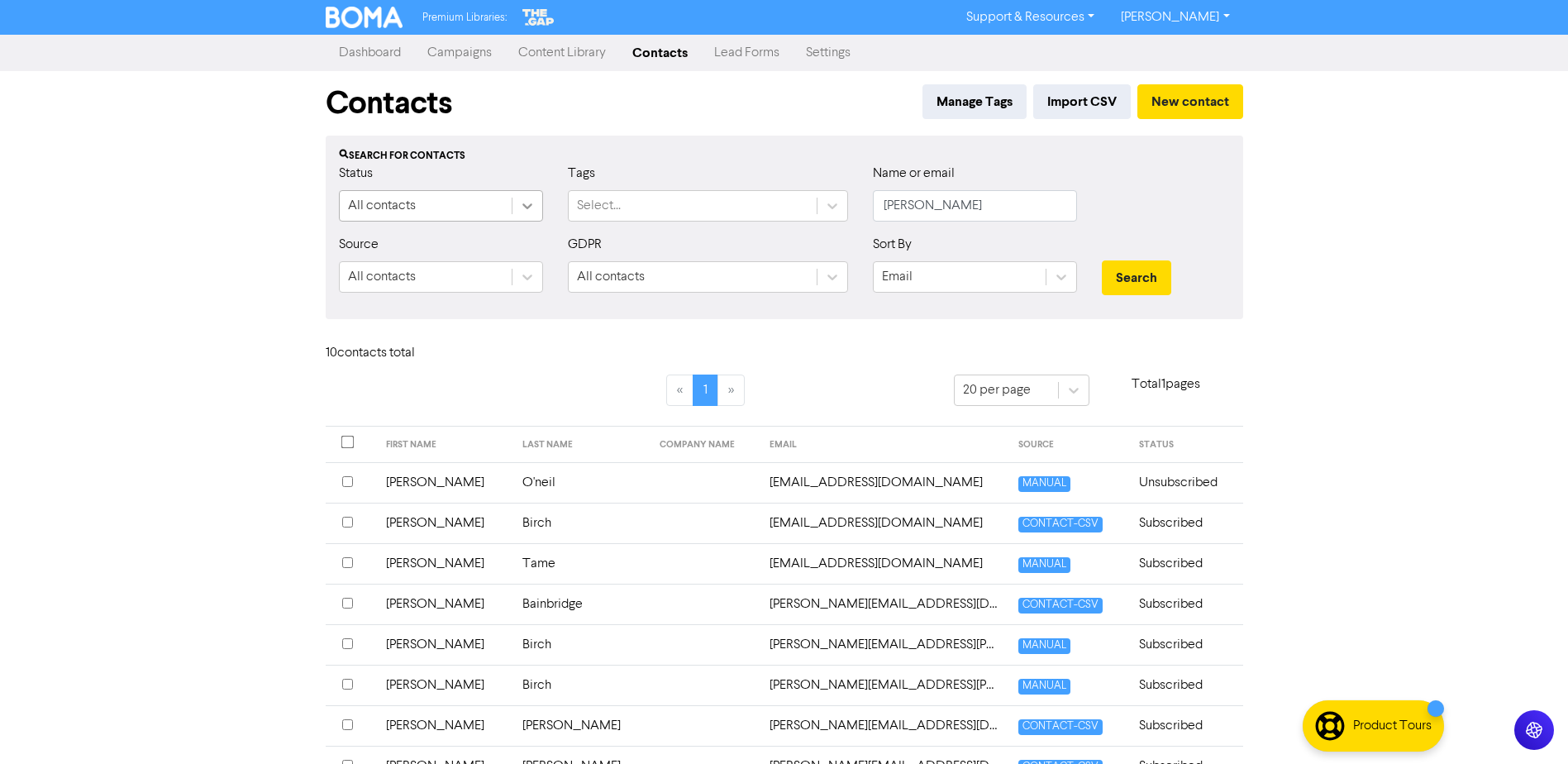
click at [522, 213] on icon at bounding box center [527, 206] width 16 height 16
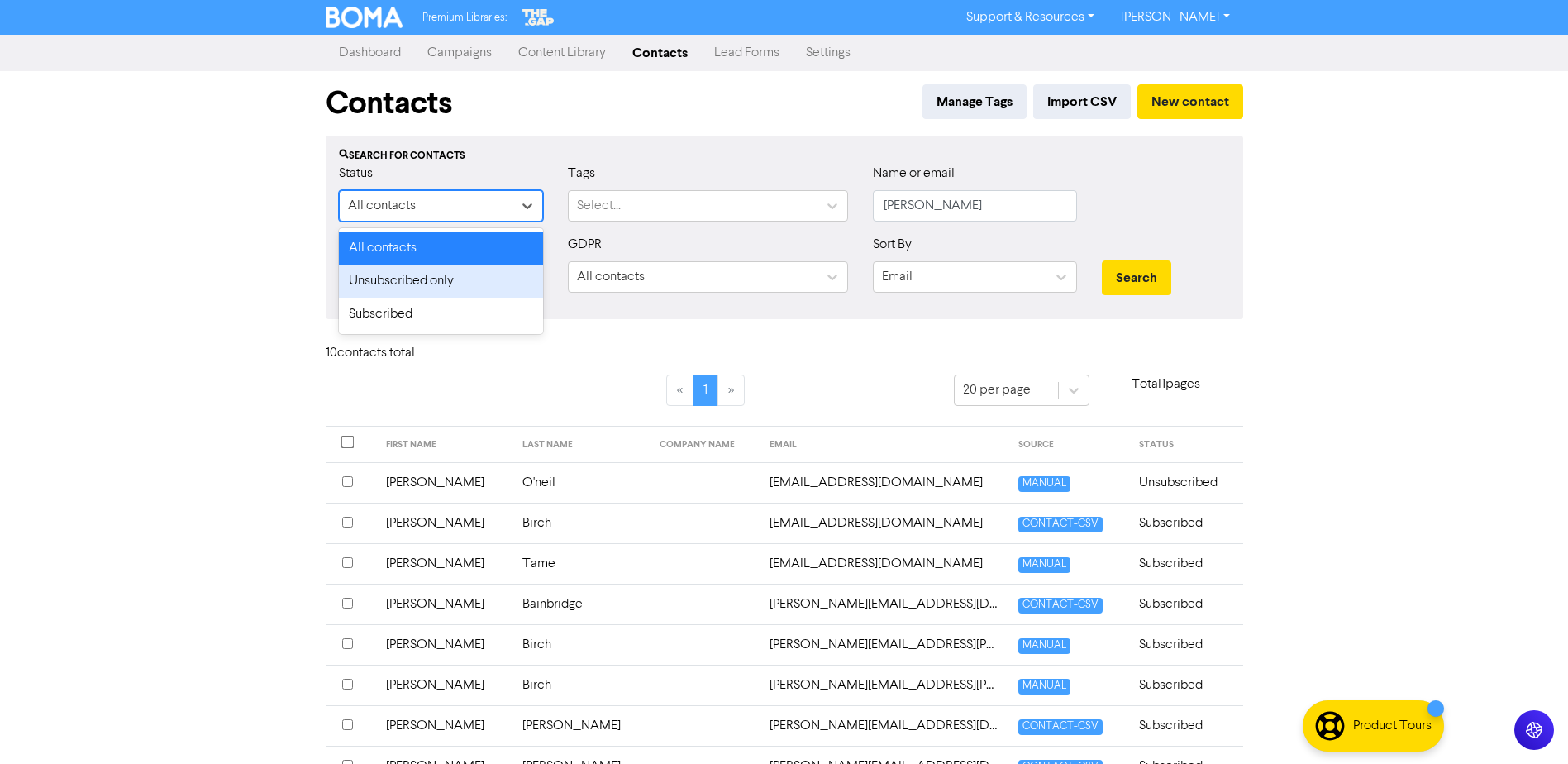
click at [492, 274] on div "Unsubscribed only" at bounding box center [440, 280] width 204 height 33
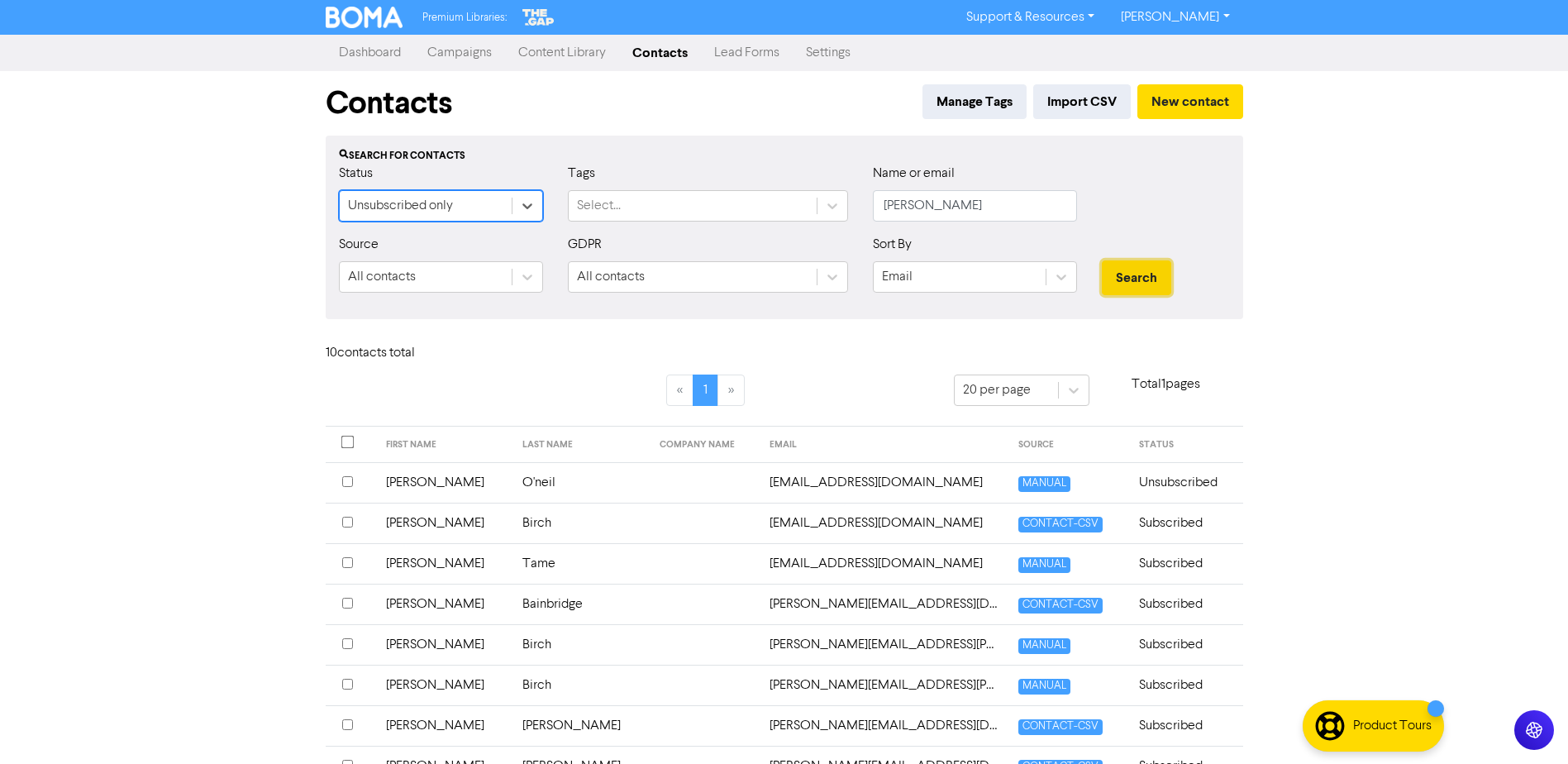
click at [1123, 269] on button "Search" at bounding box center [1137, 278] width 69 height 35
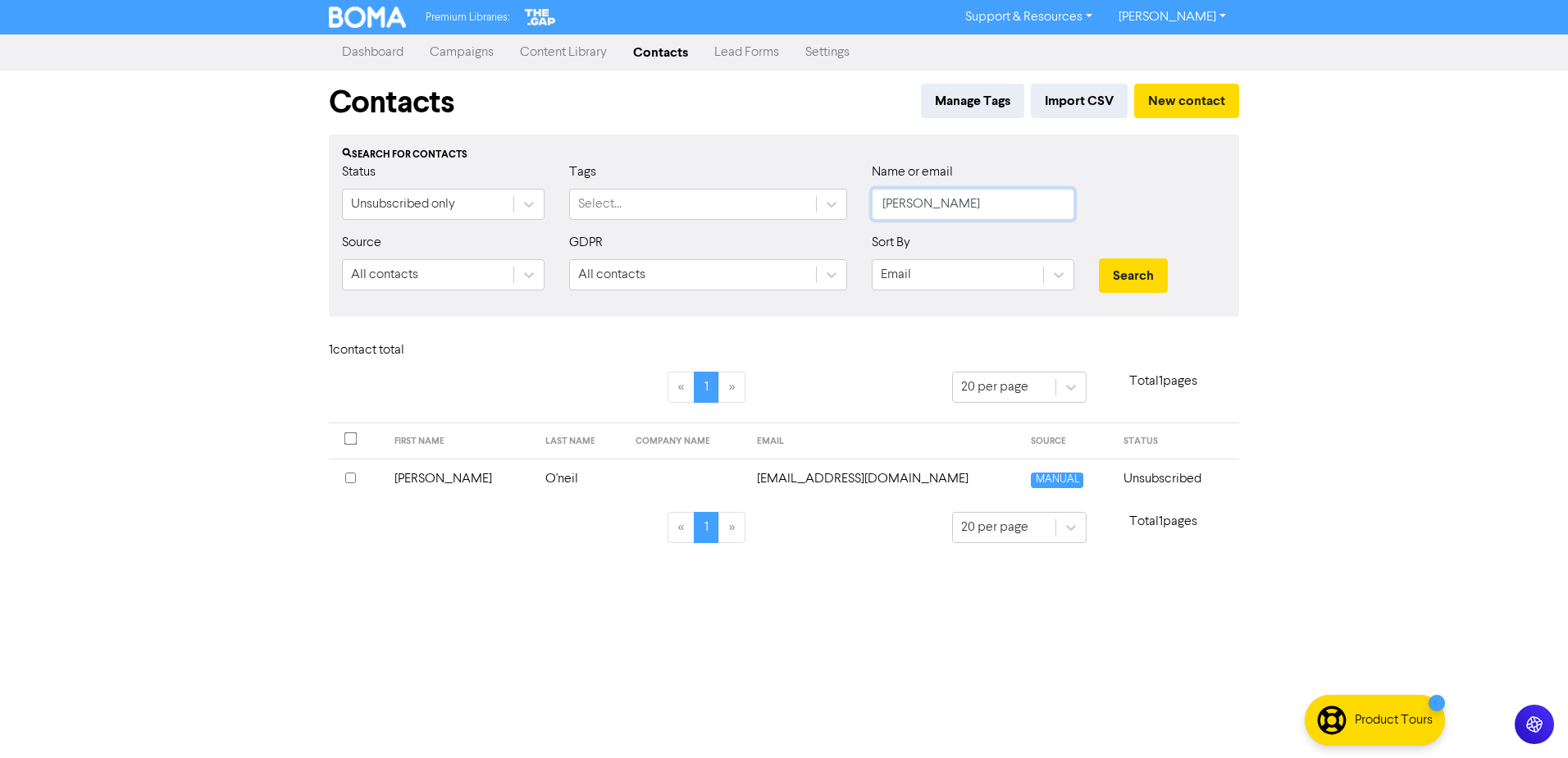
drag, startPoint x: 942, startPoint y: 200, endPoint x: 862, endPoint y: 196, distance: 80.1
click at [862, 196] on div "Name or email [PERSON_NAME]" at bounding box center [973, 197] width 227 height 70
type input "birch"
click at [1099, 259] on button "Search" at bounding box center [1133, 276] width 69 height 35
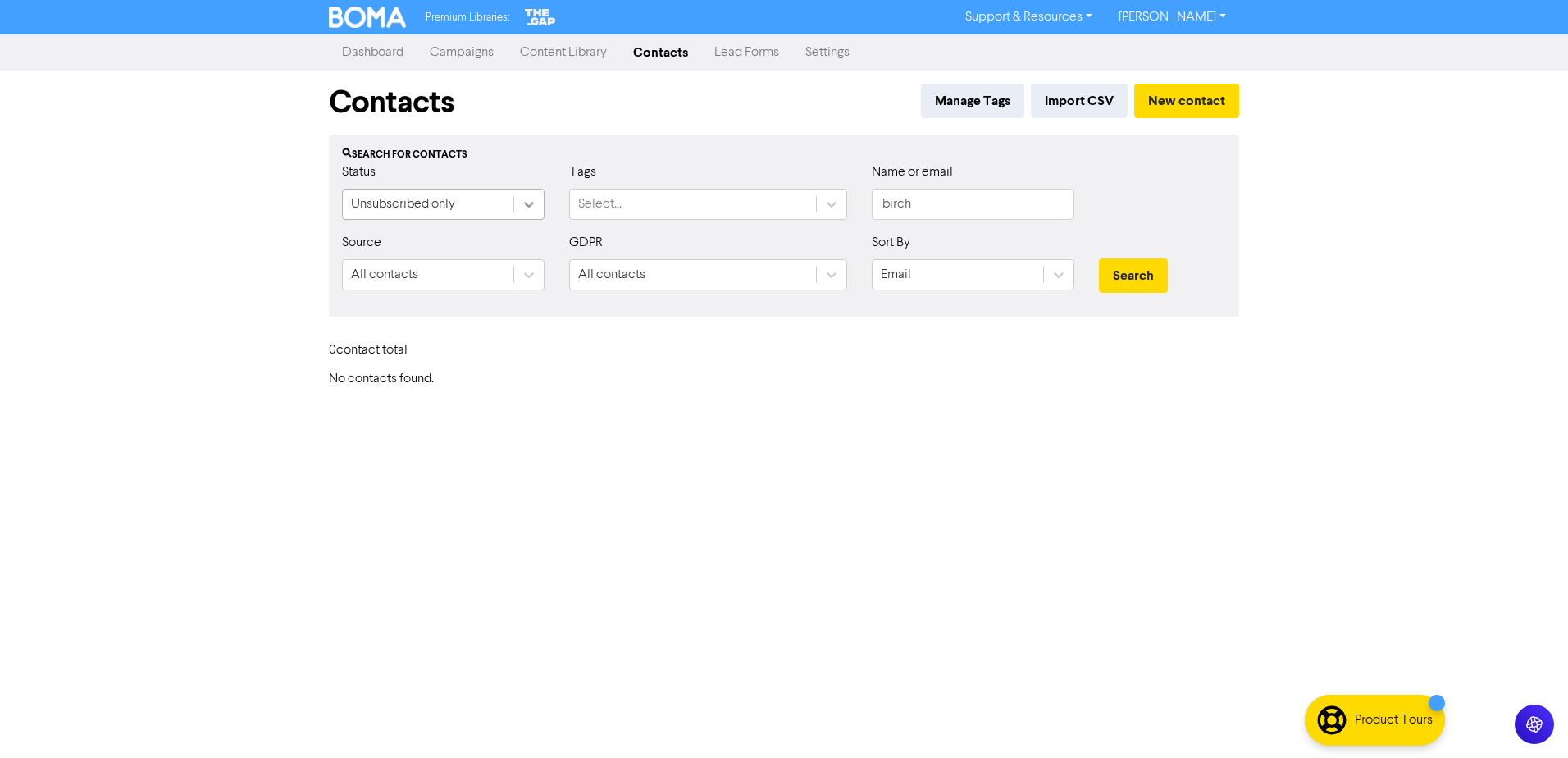
click at [532, 201] on icon at bounding box center [529, 204] width 16 height 16
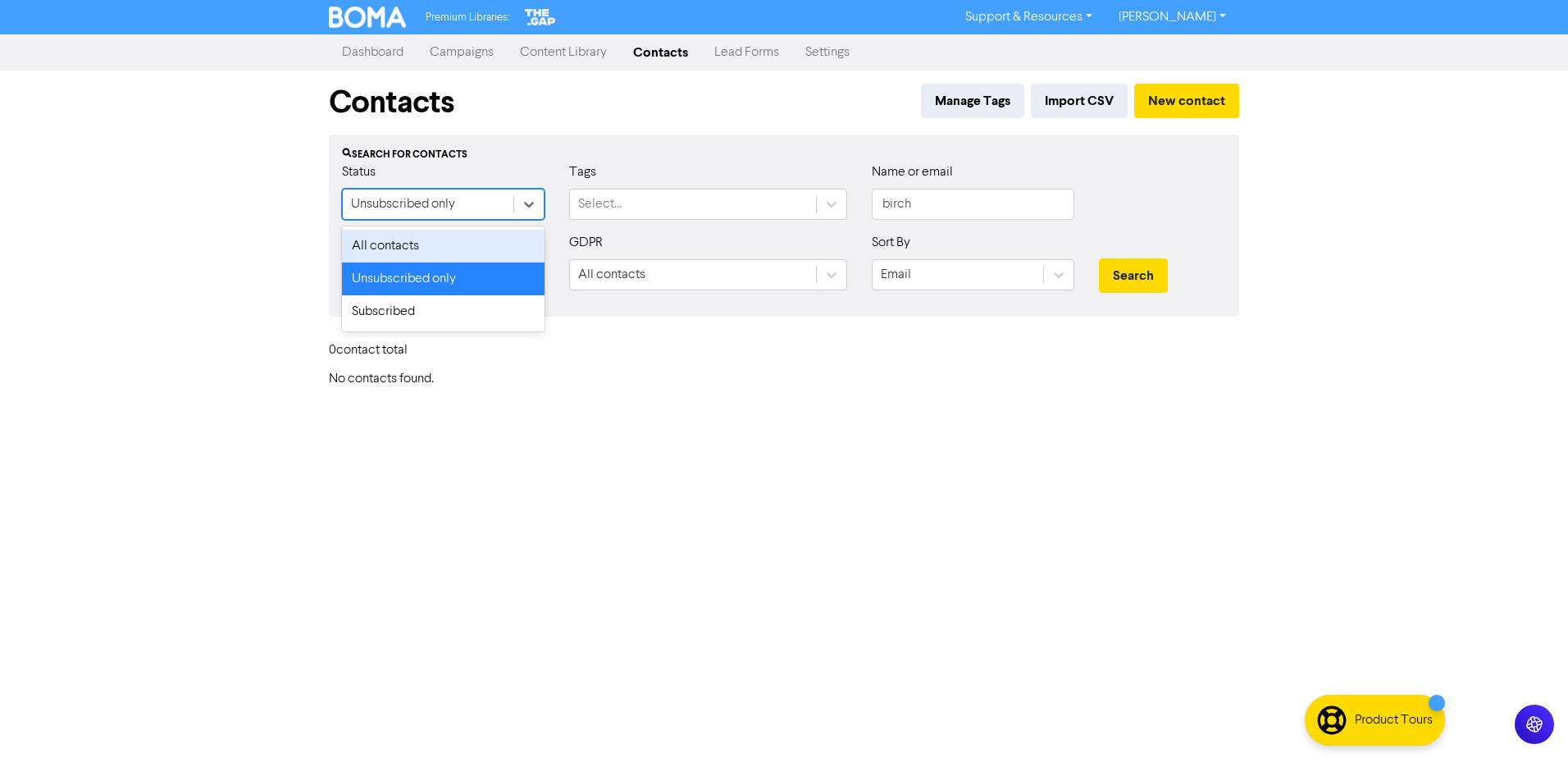
click at [488, 240] on div "All contacts" at bounding box center [443, 246] width 202 height 33
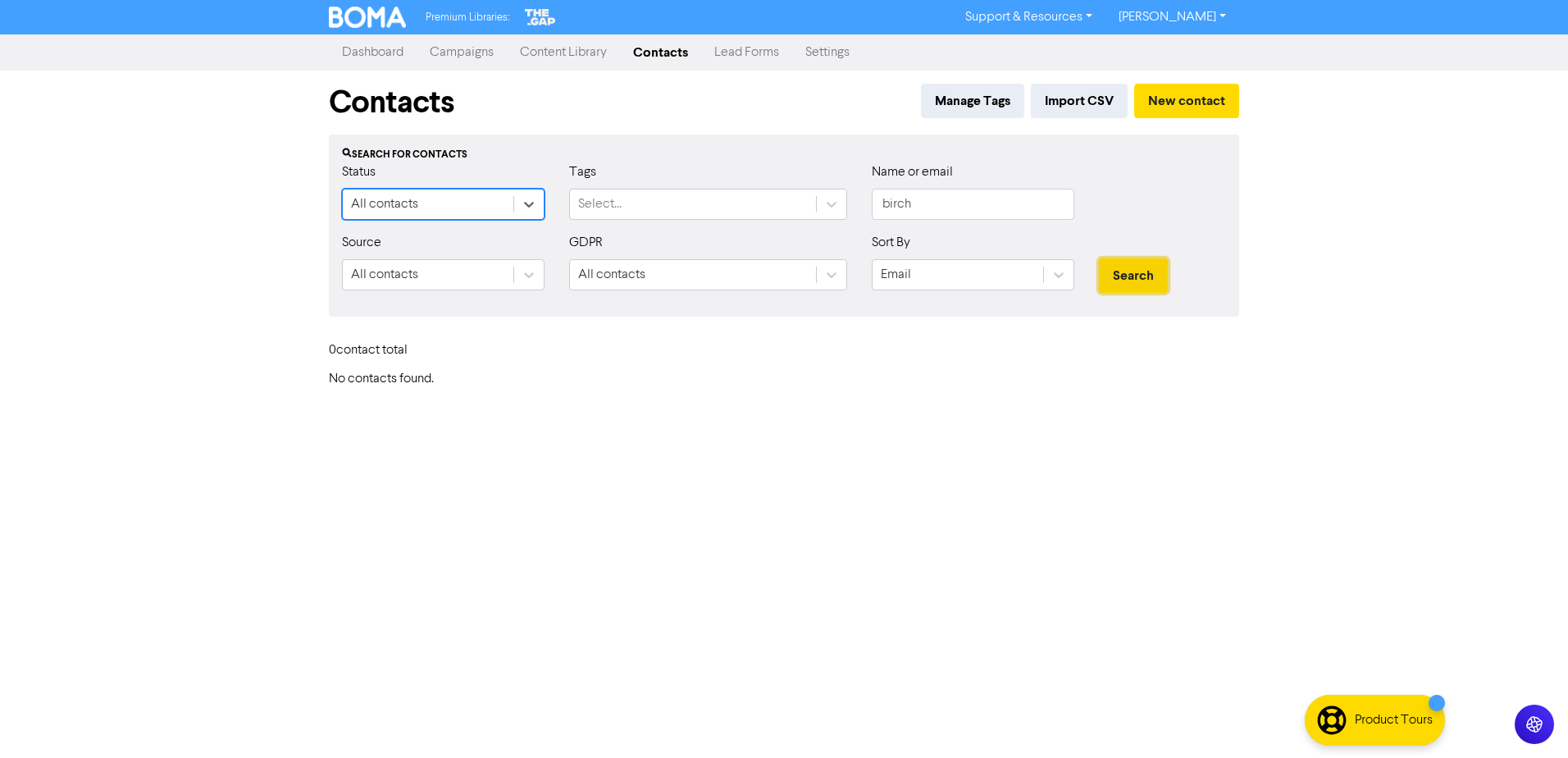
click at [1139, 273] on button "Search" at bounding box center [1133, 276] width 69 height 35
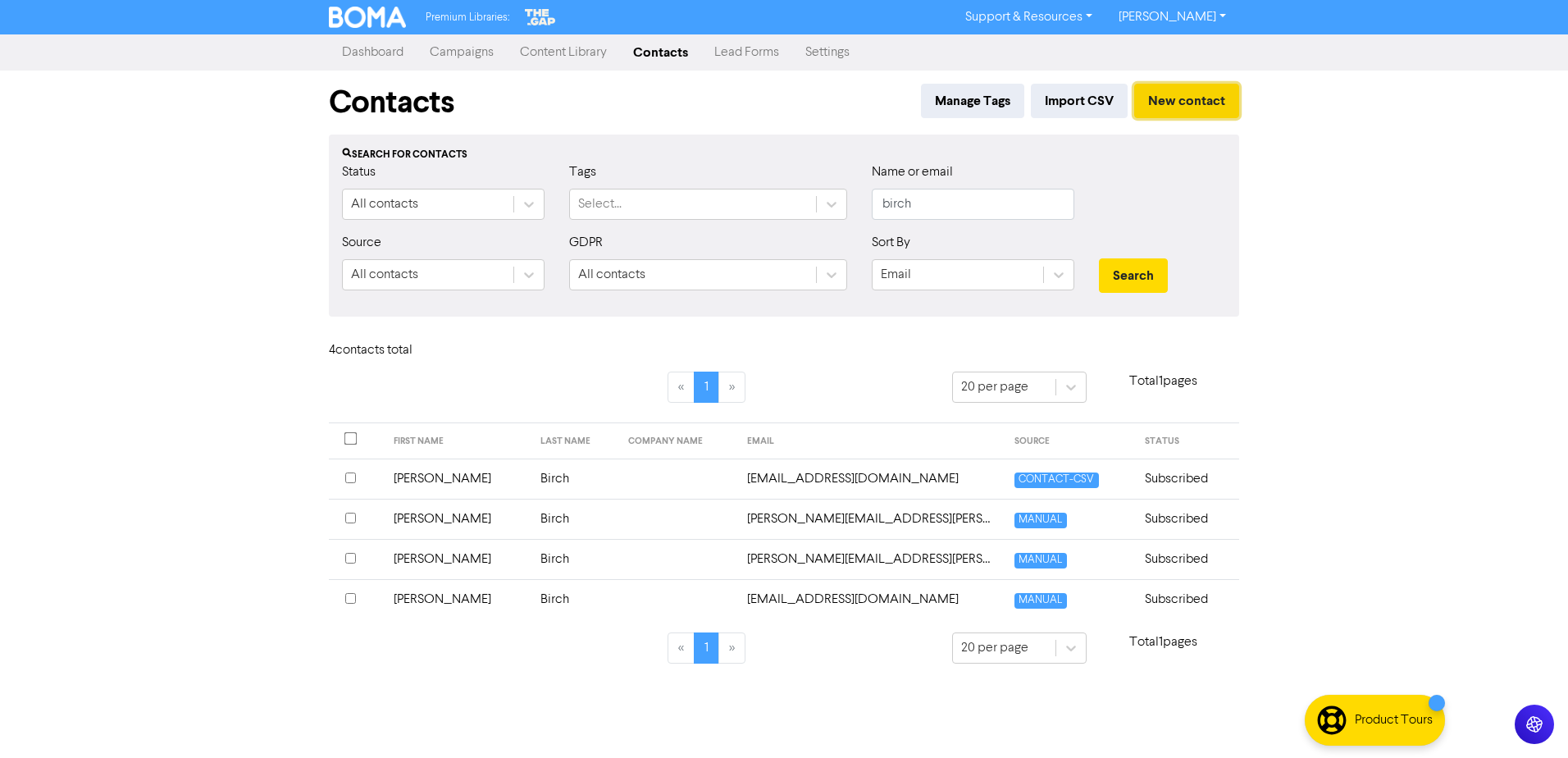
click at [1196, 101] on button "New contact" at bounding box center [1187, 101] width 105 height 35
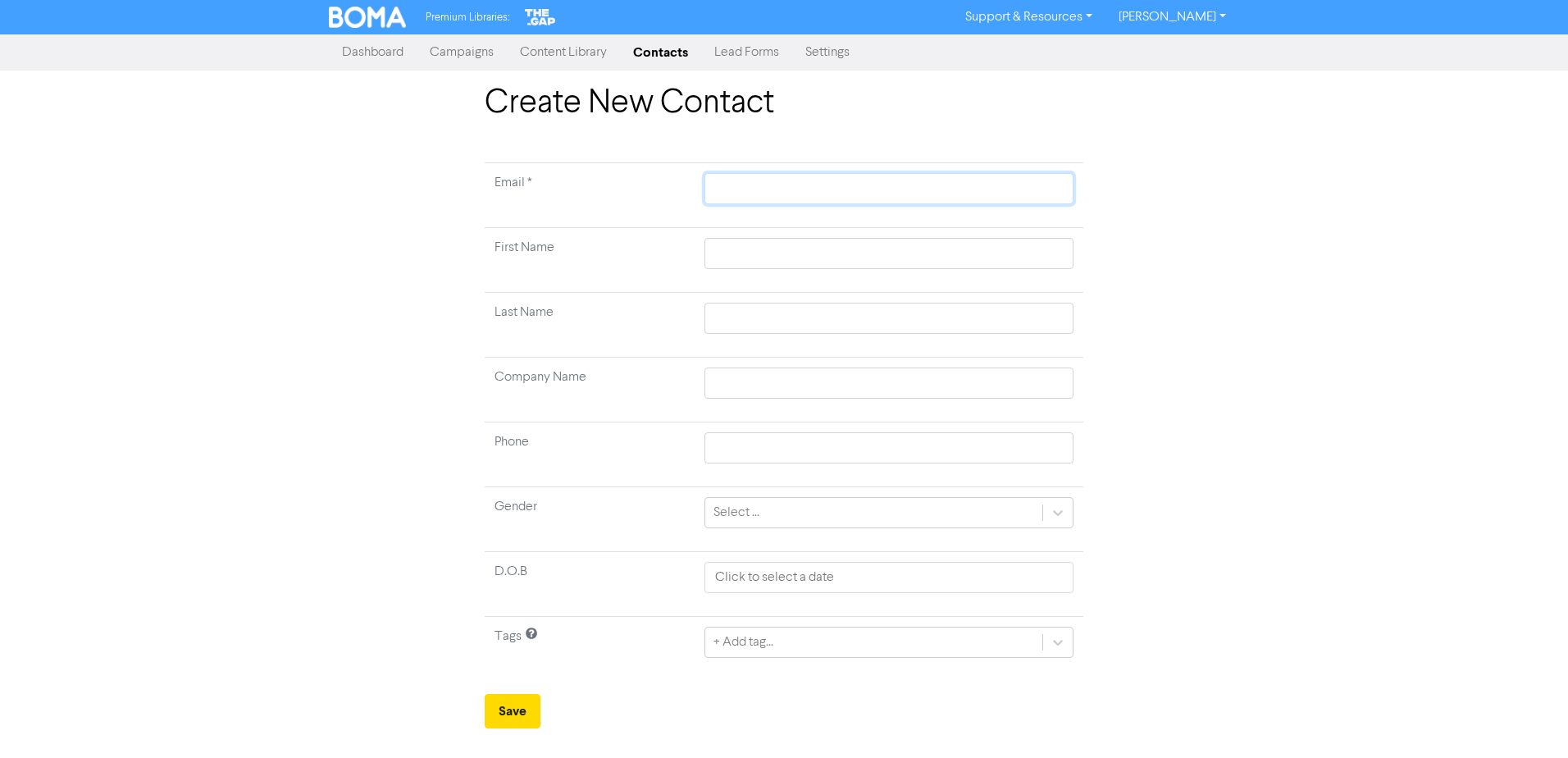
click at [839, 180] on input "text" at bounding box center [889, 188] width 369 height 31
type input "i"
type input "in"
type input "inf"
type input "info"
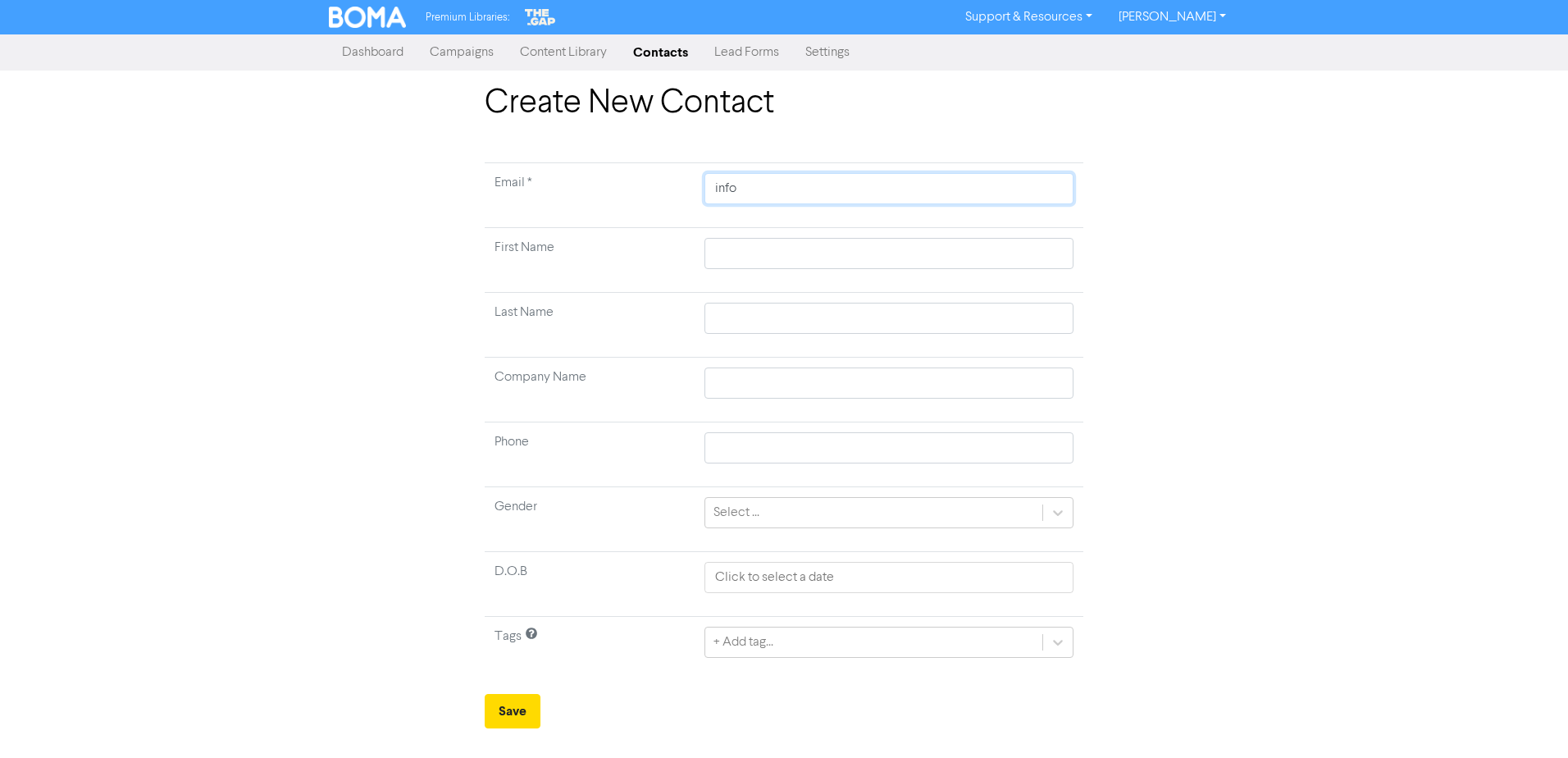
type input "info@"
type input "info@n"
type input "info@na"
type input "info@nav"
type input "info@[PERSON_NAME]"
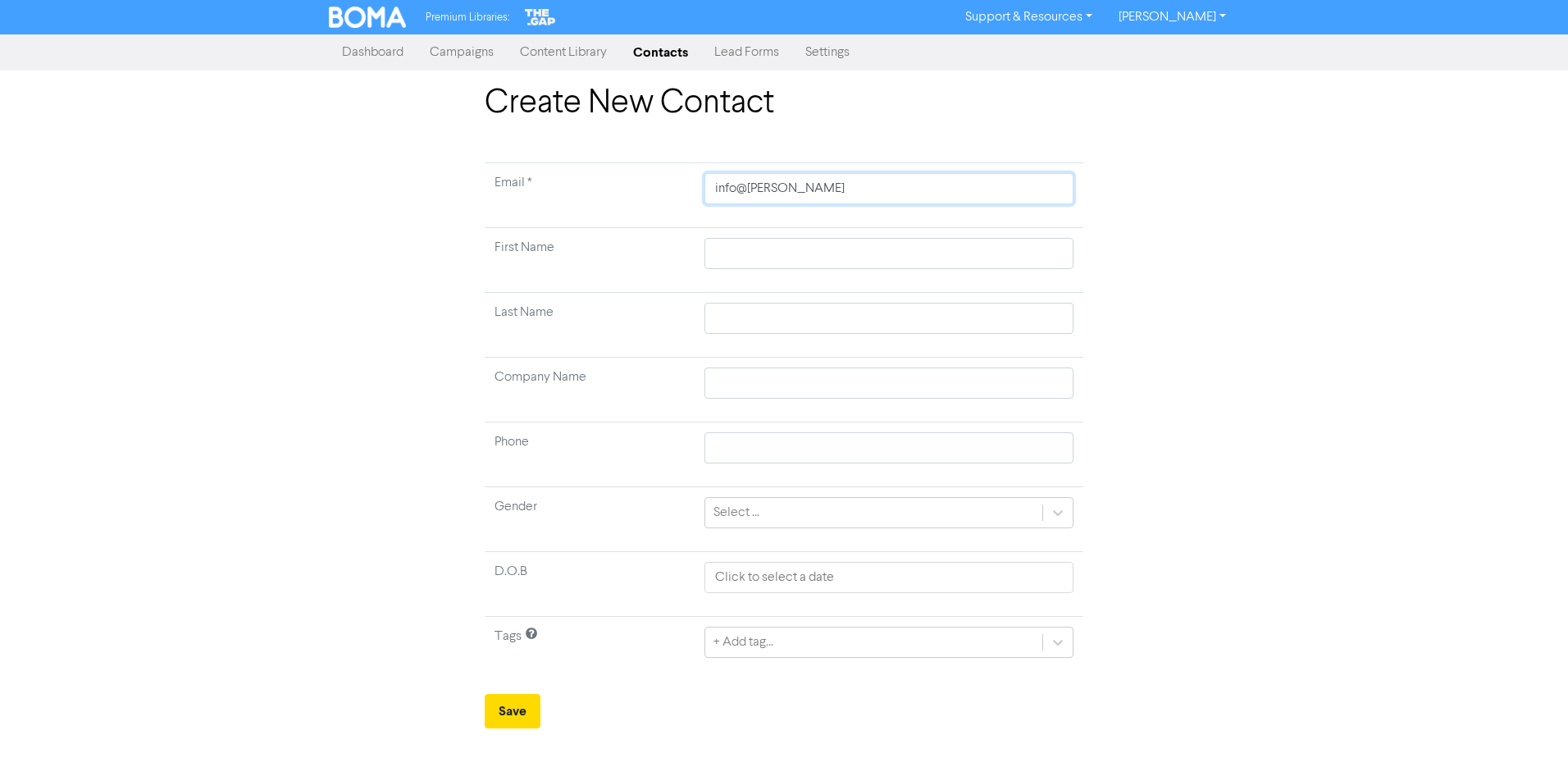
type input "info@naven"
type input "info@navent"
type input "info@naventu"
type input "info@naventus"
type input "info@naventus."
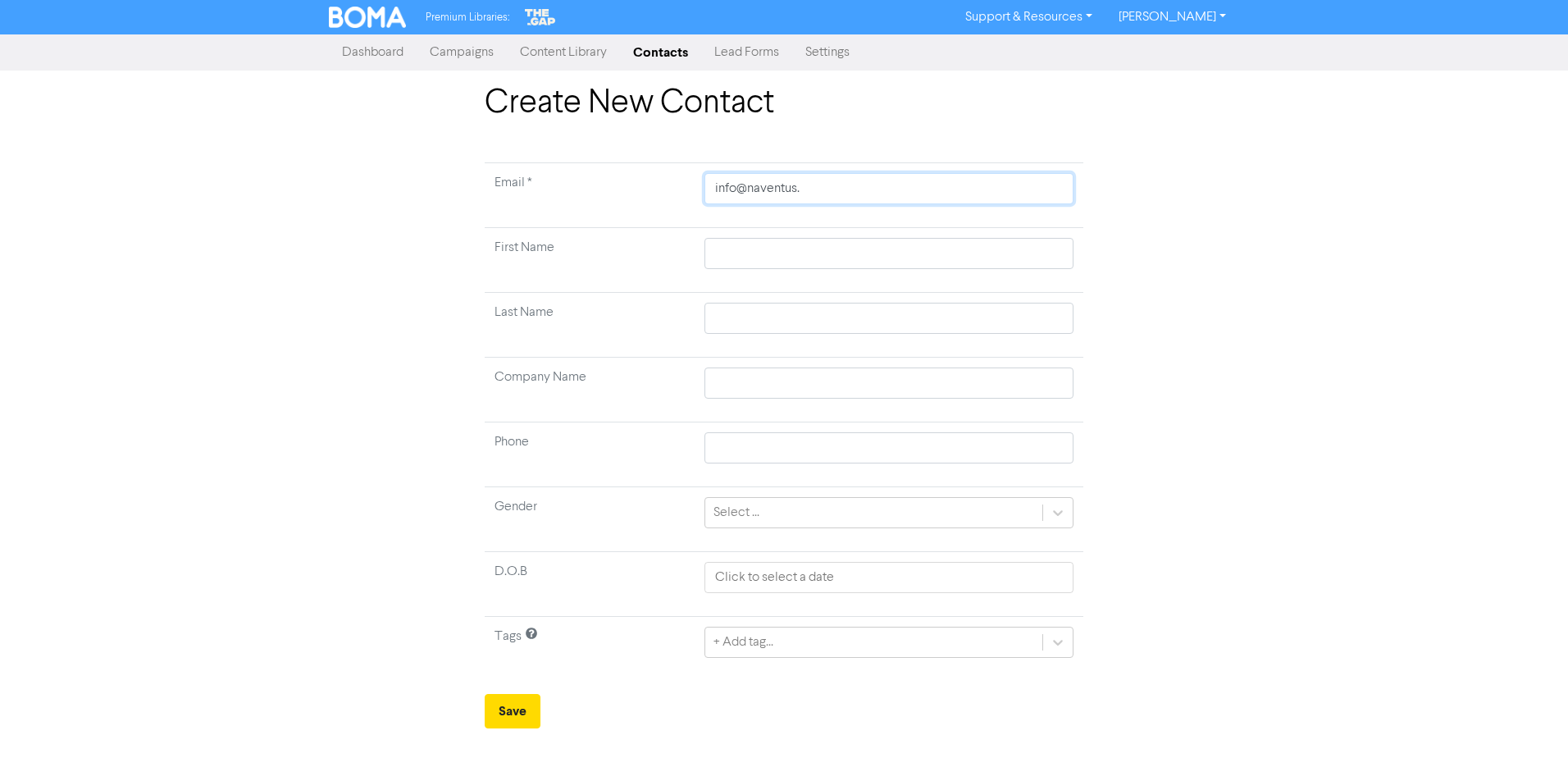
type input "info@naventus.c"
type input "[EMAIL_ADDRESS][DOMAIN_NAME]"
type input "[EMAIL_ADDRESS][DOMAIN_NAME]."
type input "info@naventus.co.u"
type input "[EMAIL_ADDRESS][DOMAIN_NAME]"
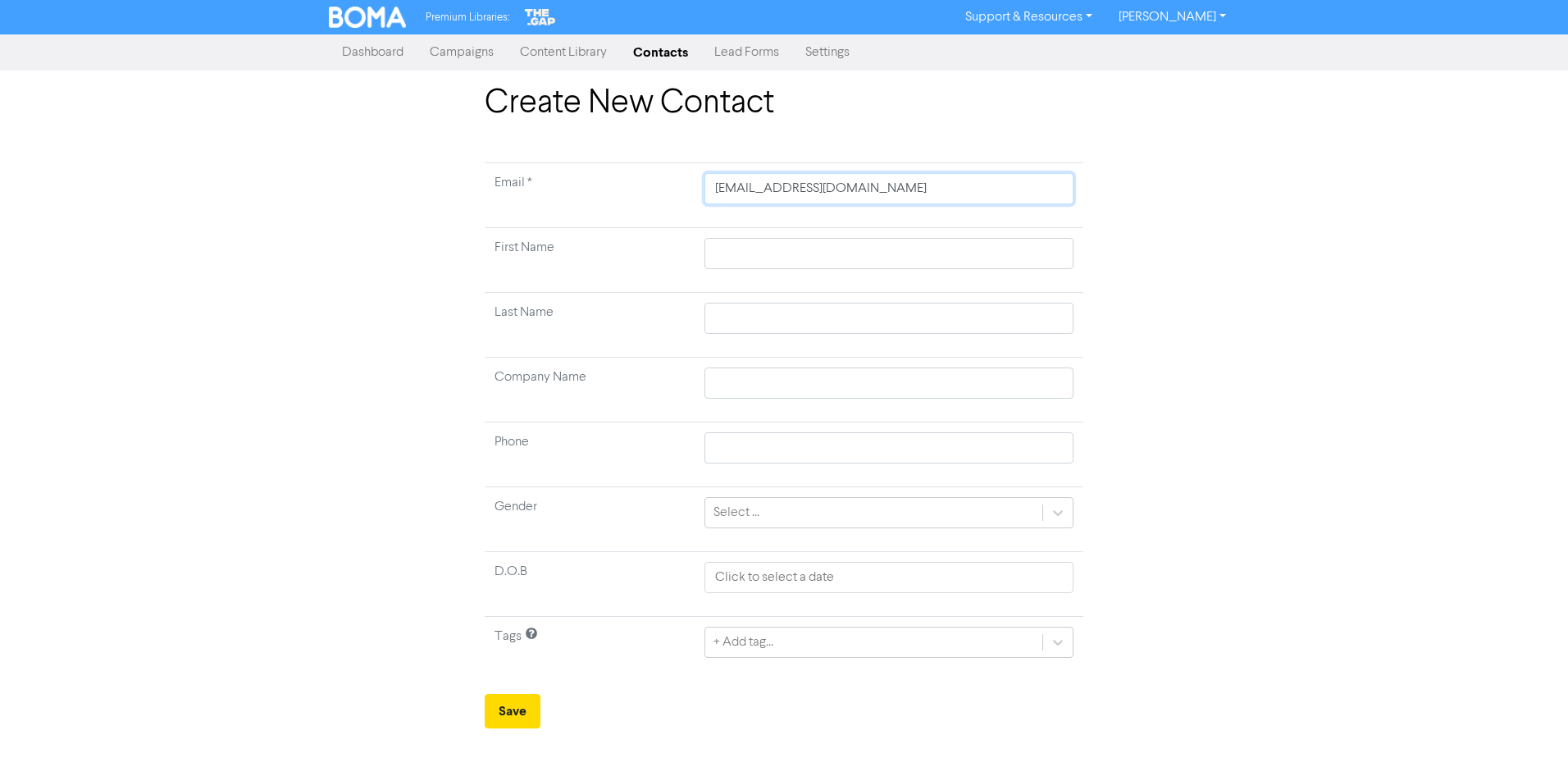
type input "[EMAIL_ADDRESS][DOMAIN_NAME]"
click at [779, 259] on input "text" at bounding box center [889, 253] width 369 height 31
type input "N"
type input "Ne"
type input "Nei"
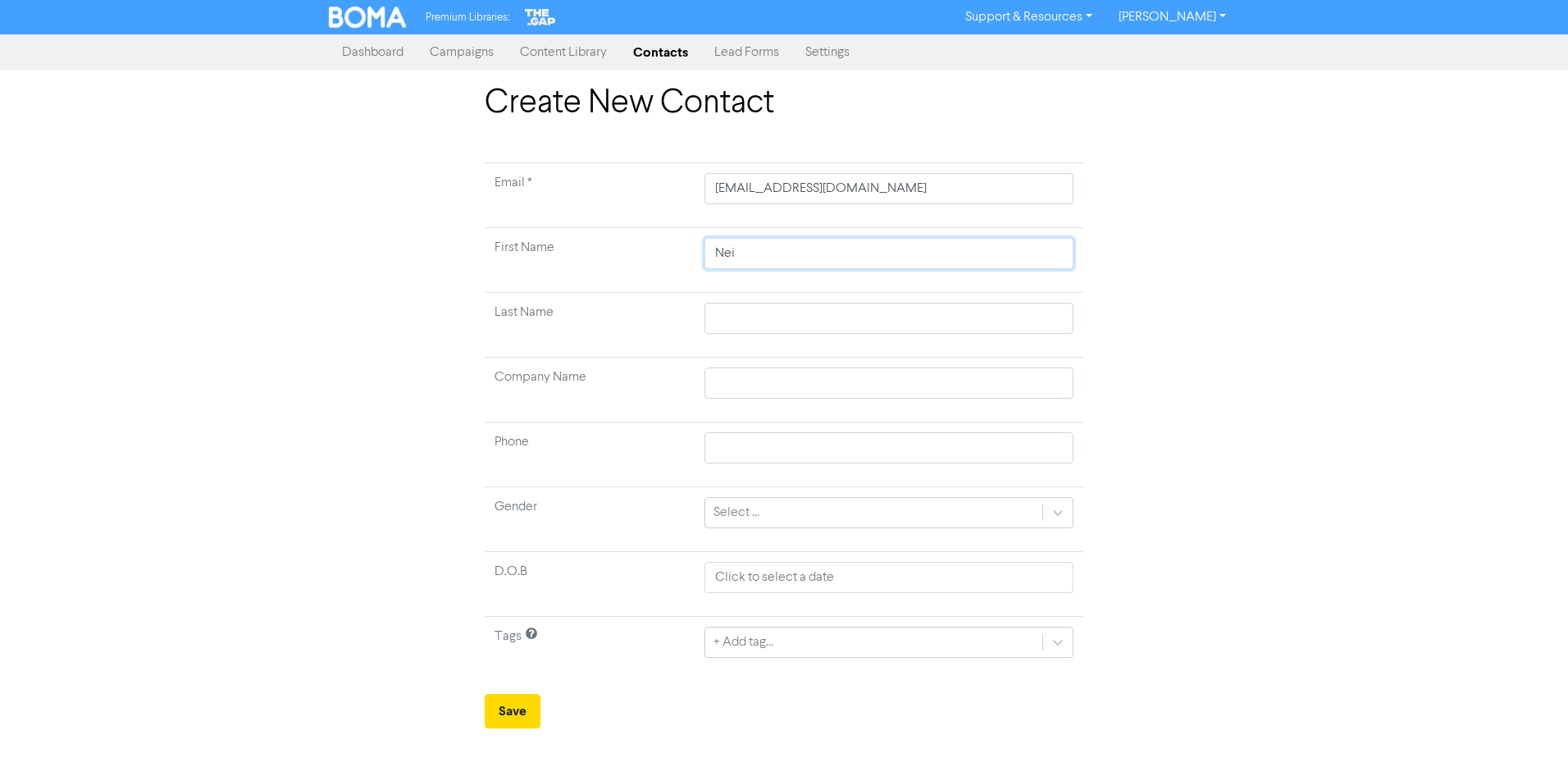
type input "[PERSON_NAME]"
click at [751, 324] on input "text" at bounding box center [889, 318] width 369 height 31
type input "B"
type input "Bi"
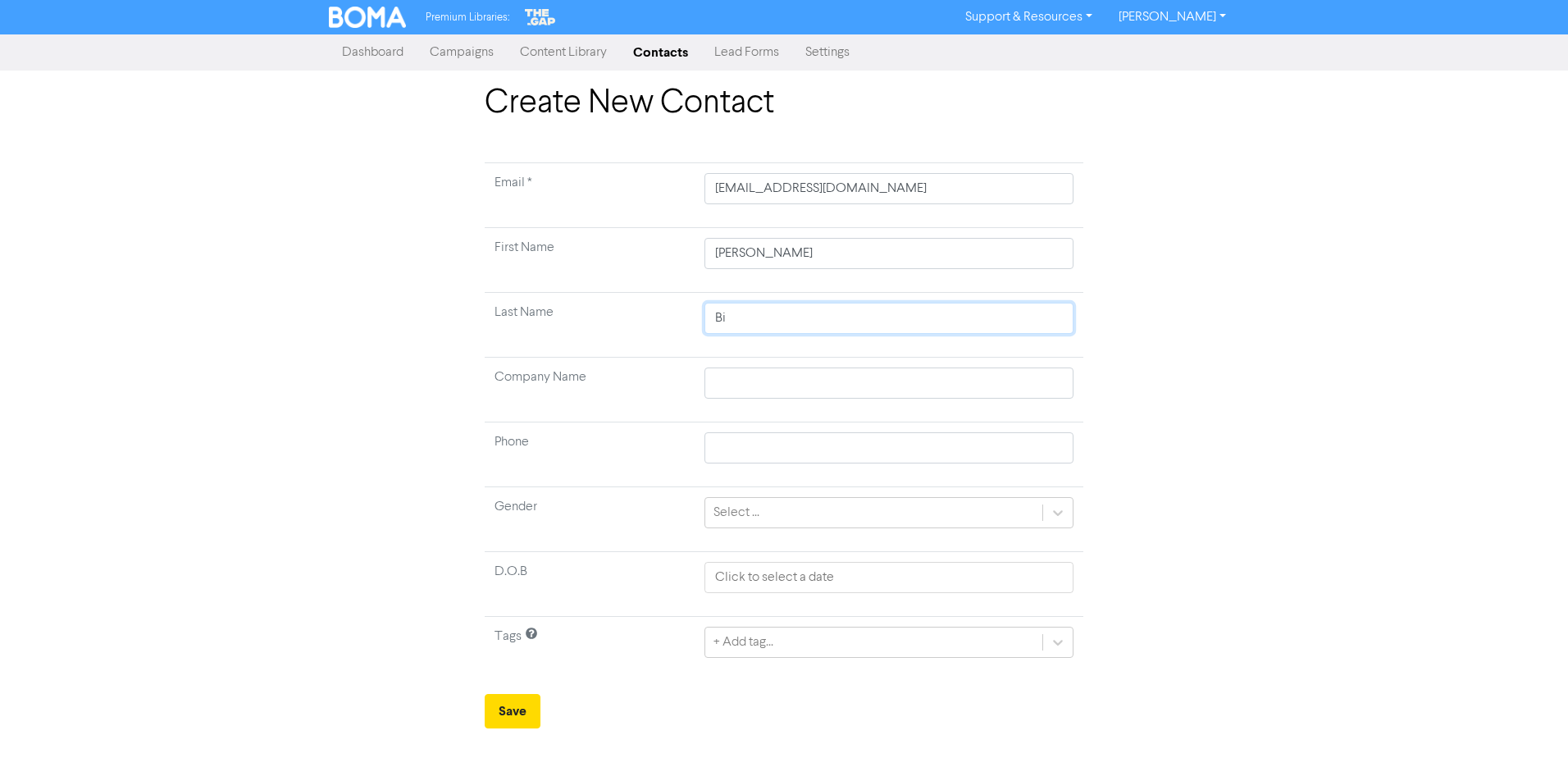
type input "Bir"
type input "Birc"
type input "Birch"
click at [733, 376] on input "text" at bounding box center [889, 383] width 369 height 31
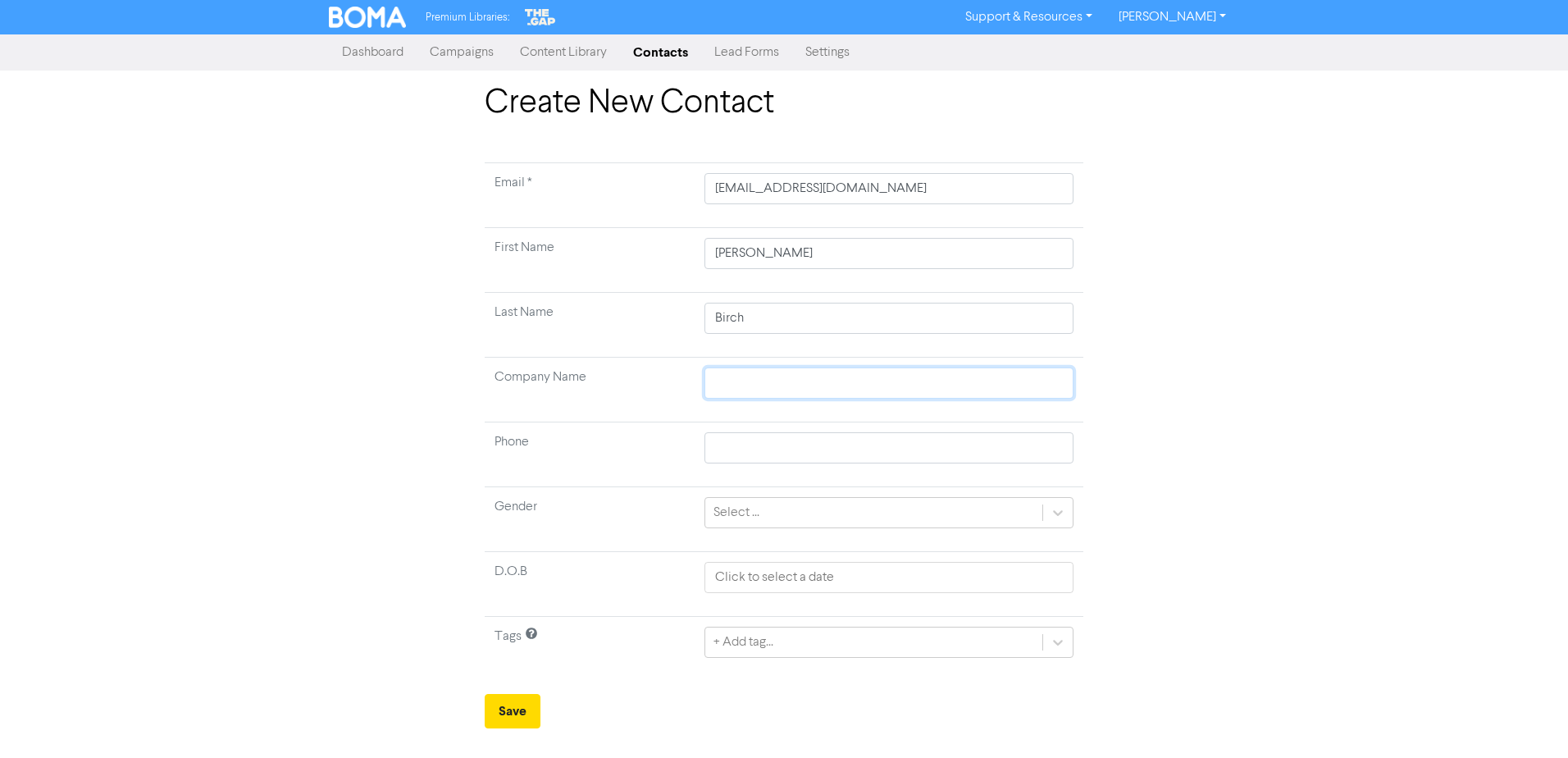
type input "N"
type input "Na"
type input "Nav"
type input "[PERSON_NAME]"
type input "Naven"
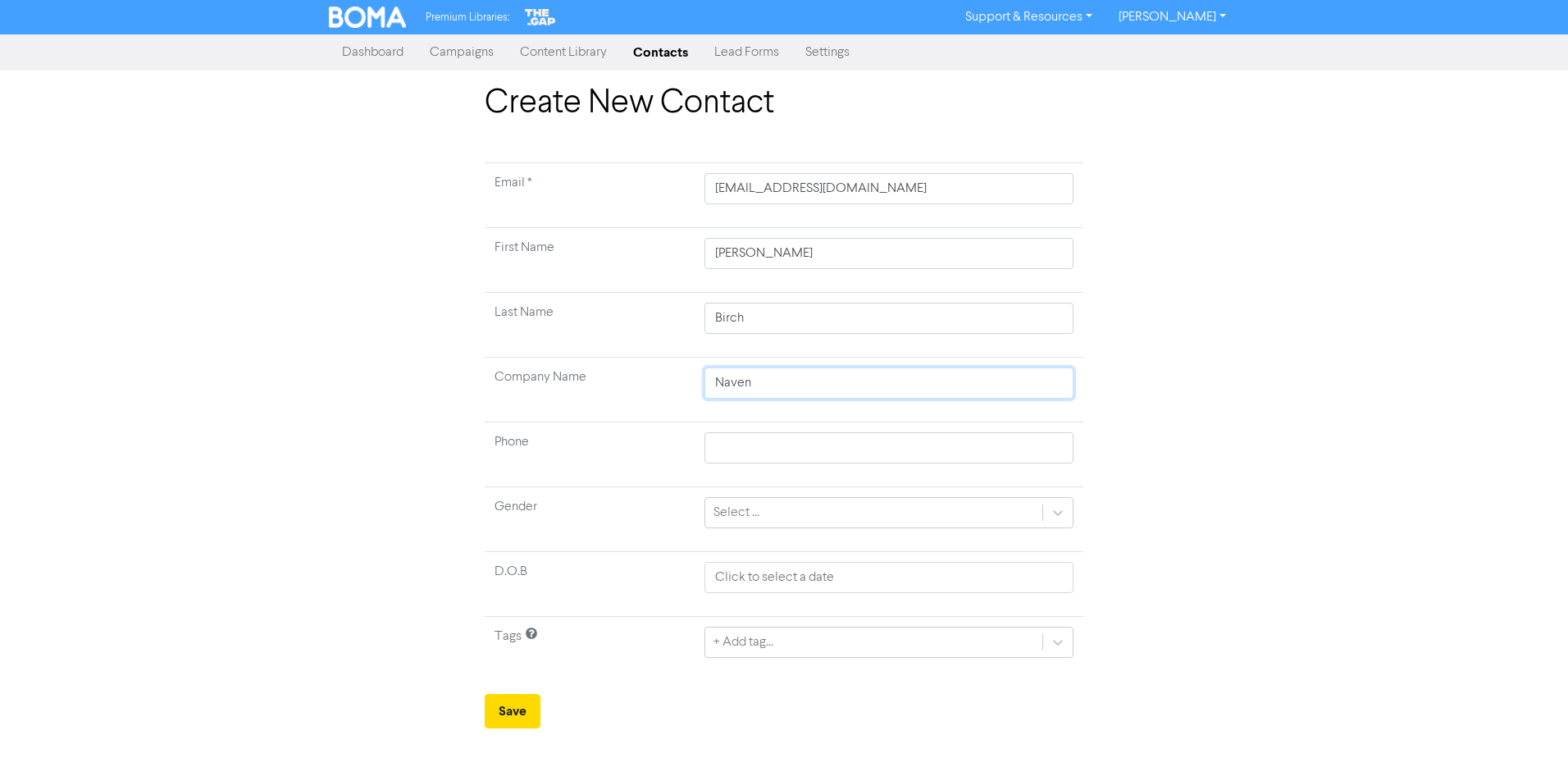
type input "Navent"
type input "Naventu"
type input "Naventus"
type input "Naventus L"
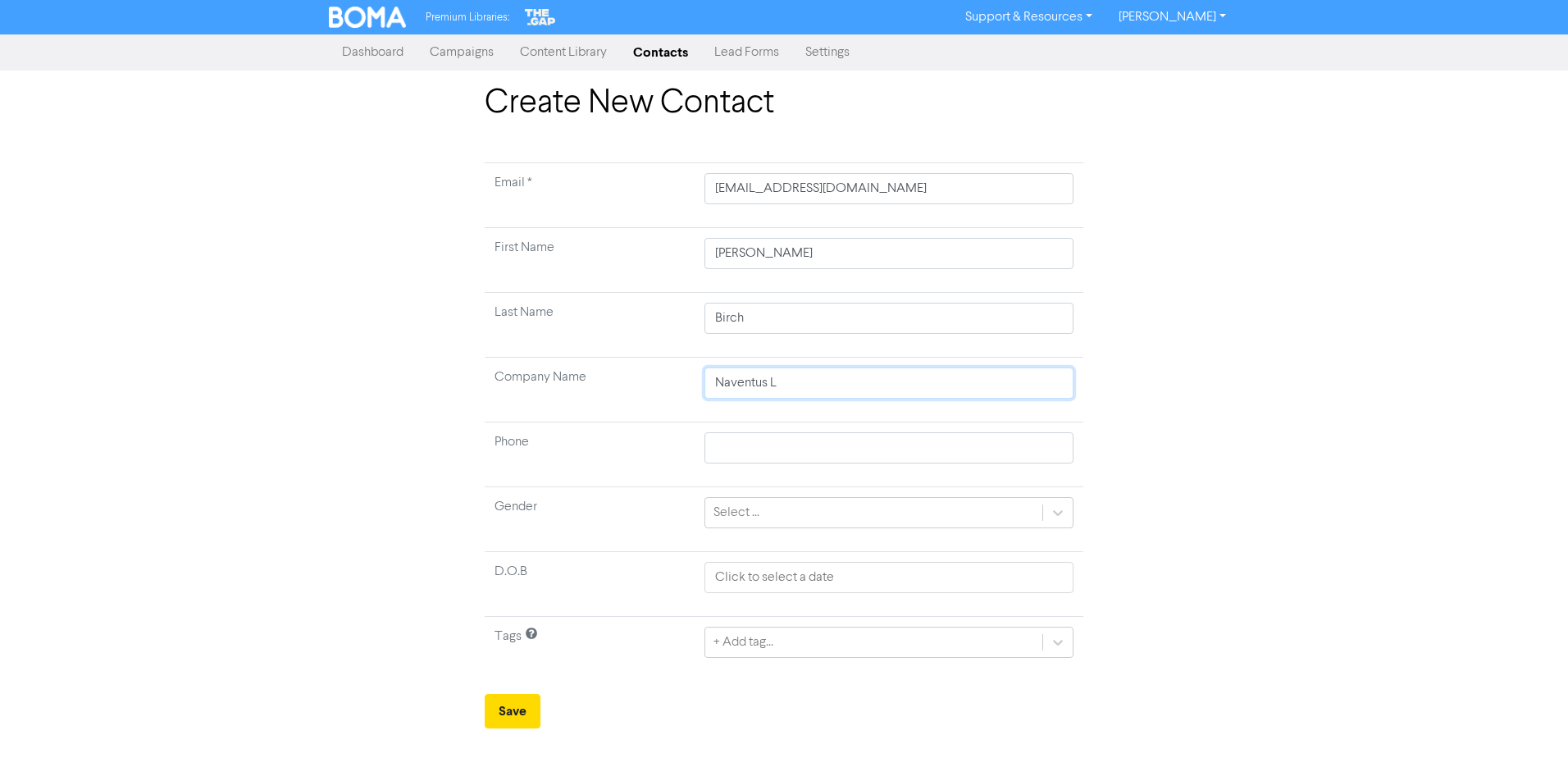
type input "Naventus Li"
type input "Naventus Lim"
type input "Naventus Limi"
type input "Naventus Limit"
type input "Naventus Limite"
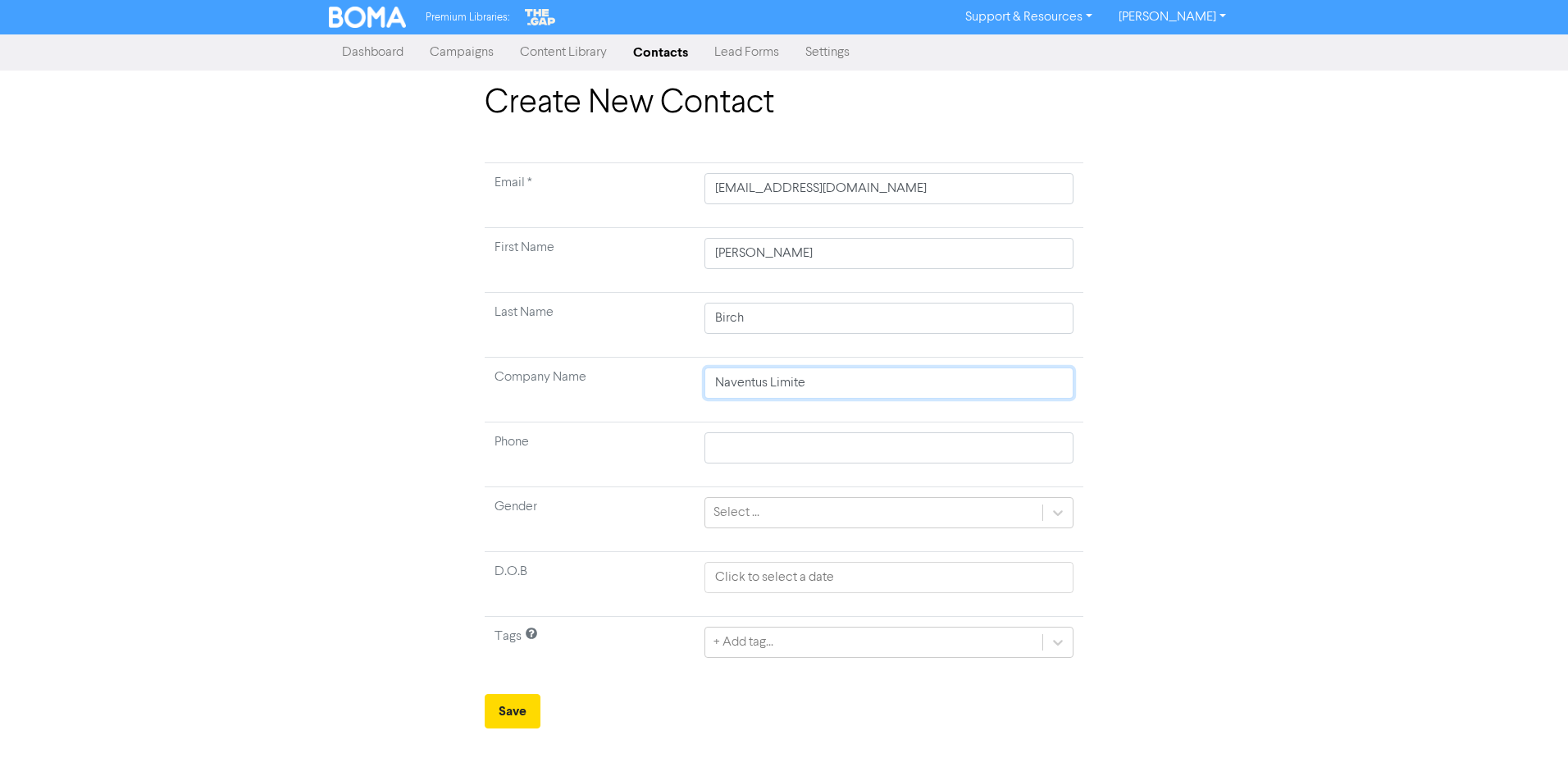
type input "Naventus Limited"
click at [514, 717] on button "Save" at bounding box center [513, 711] width 56 height 35
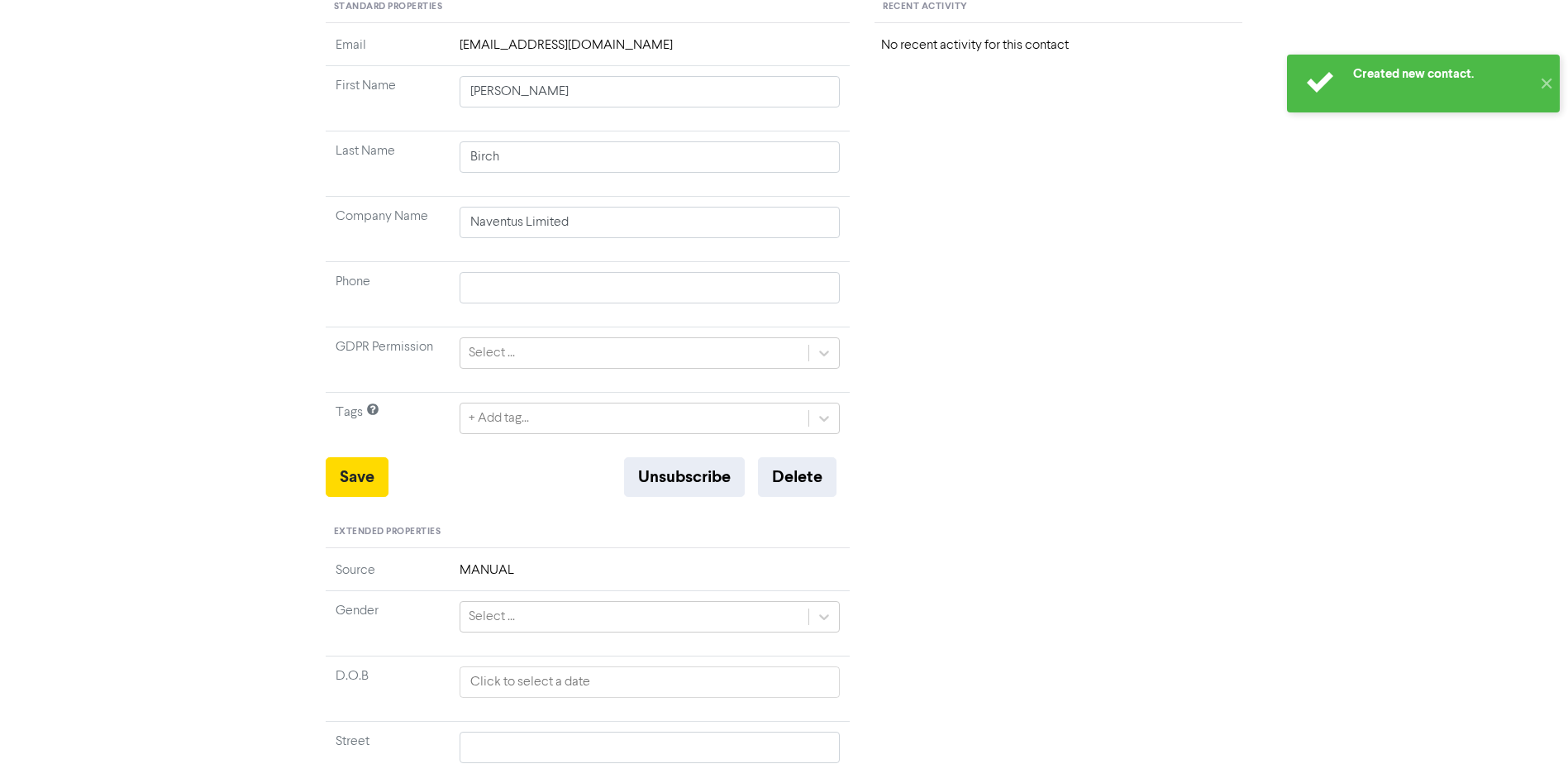
scroll to position [186, 0]
click at [831, 358] on icon at bounding box center [824, 357] width 16 height 16
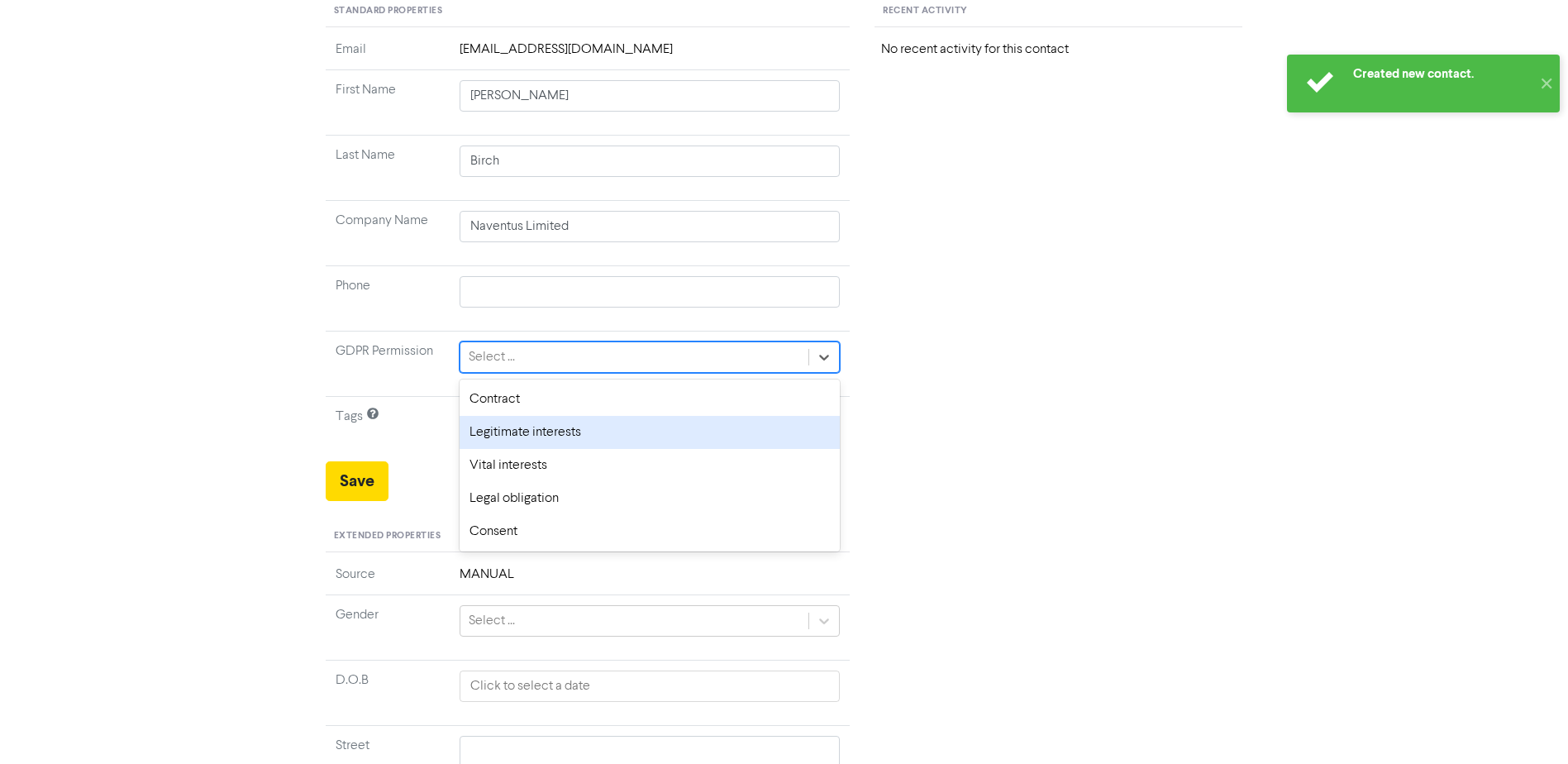
click at [645, 426] on div "Legitimate interests" at bounding box center [651, 432] width 381 height 33
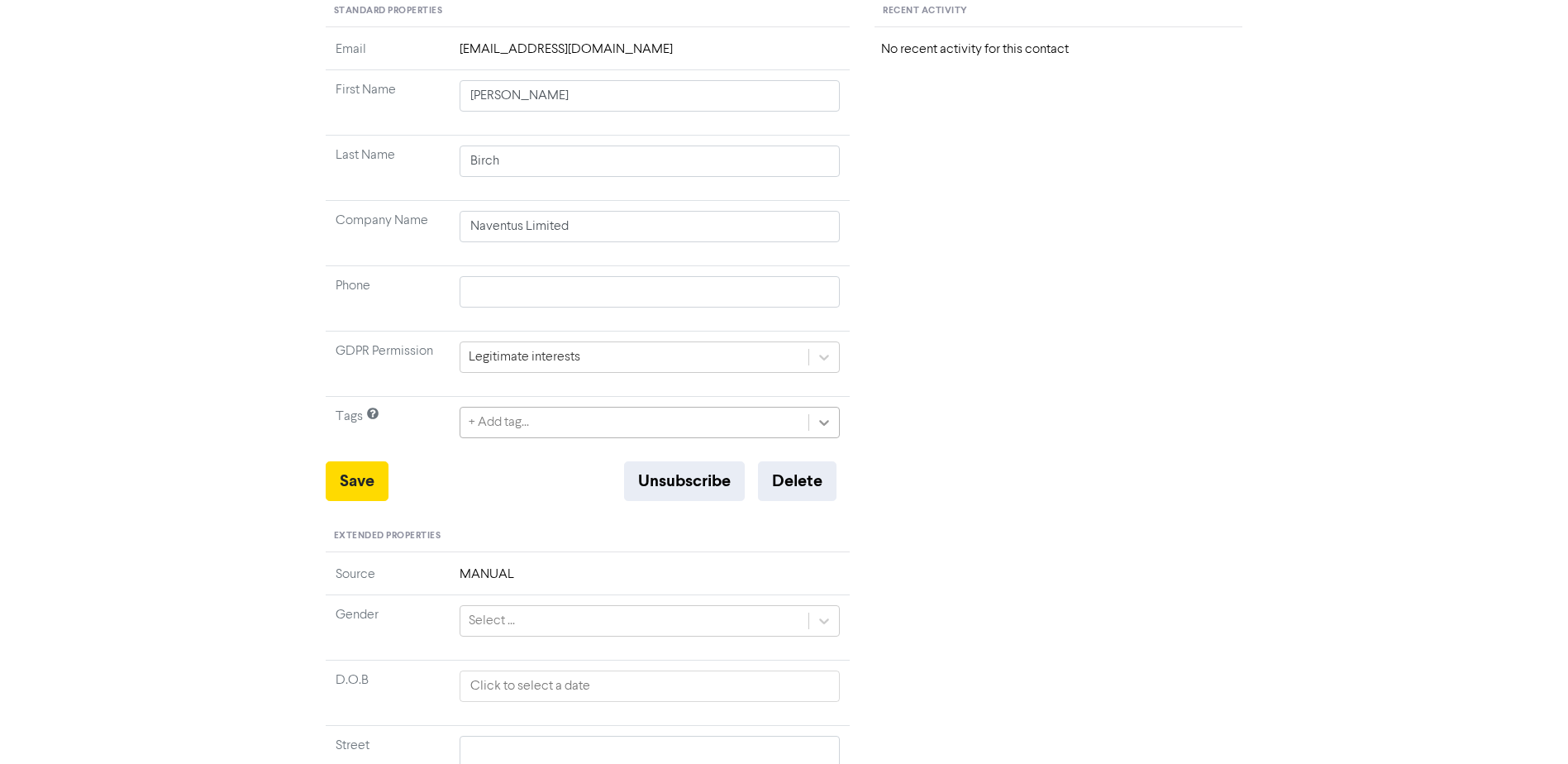
click at [833, 425] on icon at bounding box center [824, 422] width 16 height 16
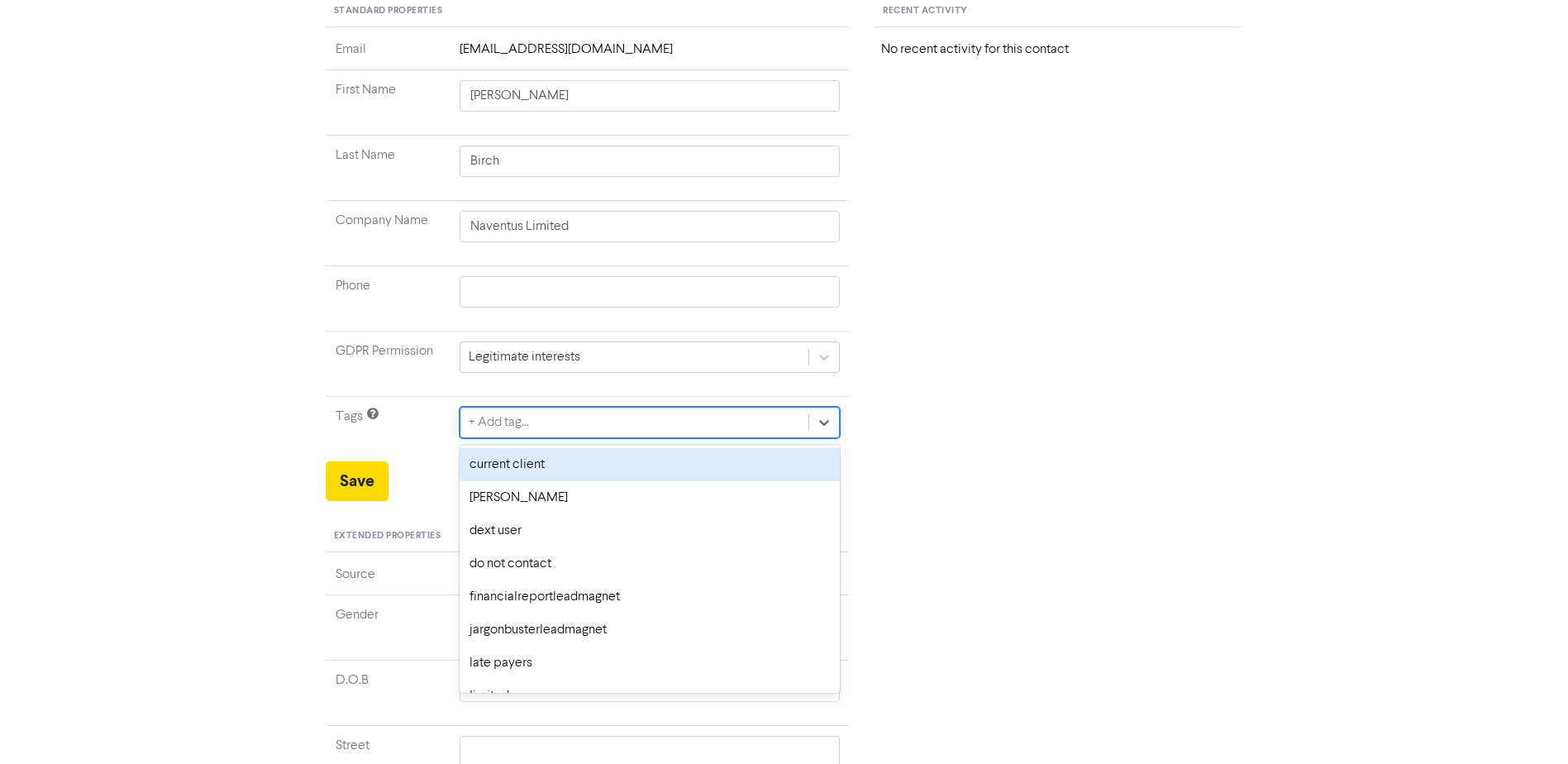
click at [574, 466] on div "current client" at bounding box center [651, 465] width 381 height 33
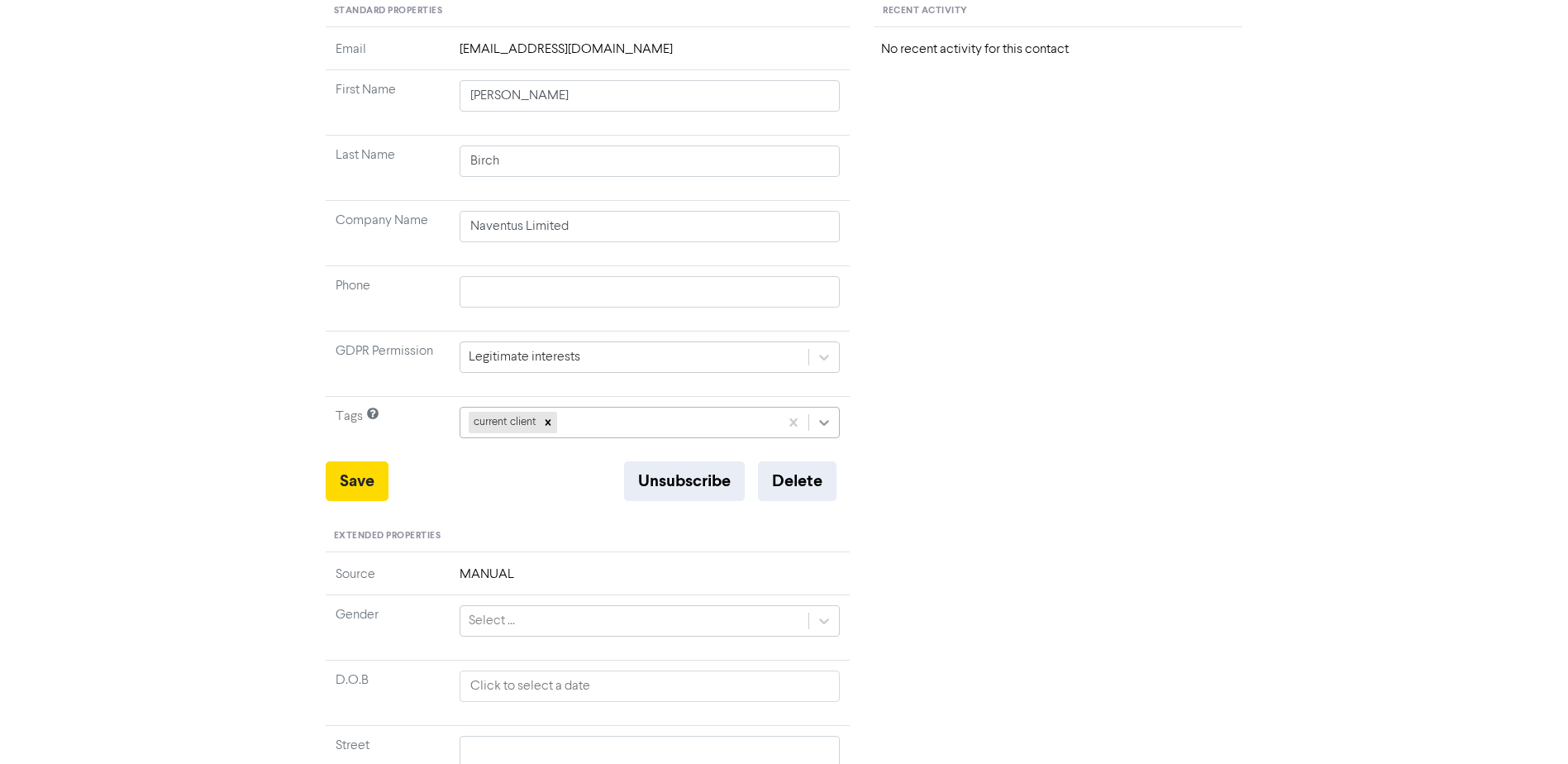
click at [828, 420] on icon at bounding box center [824, 422] width 16 height 16
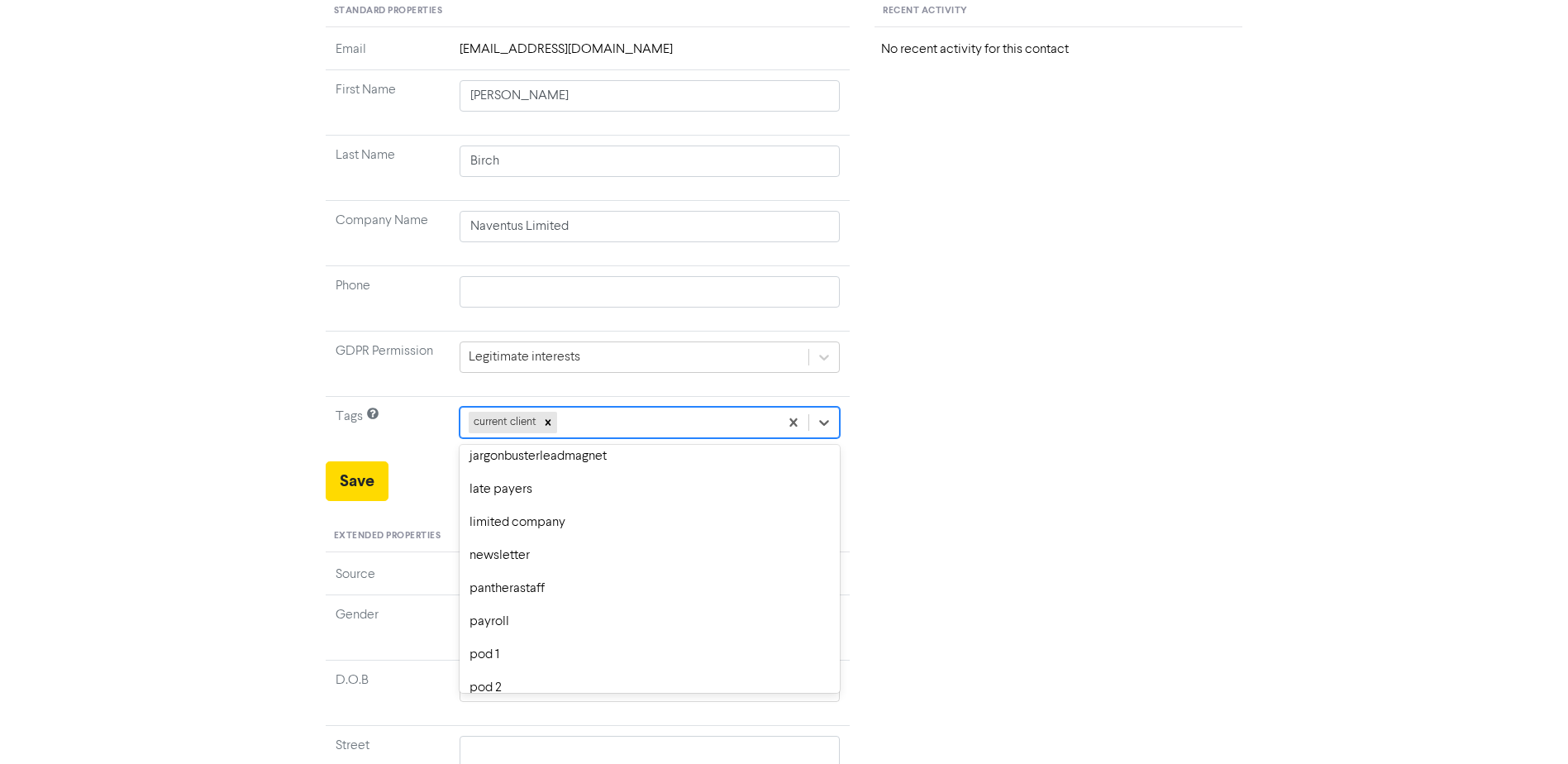
scroll to position [145, 0]
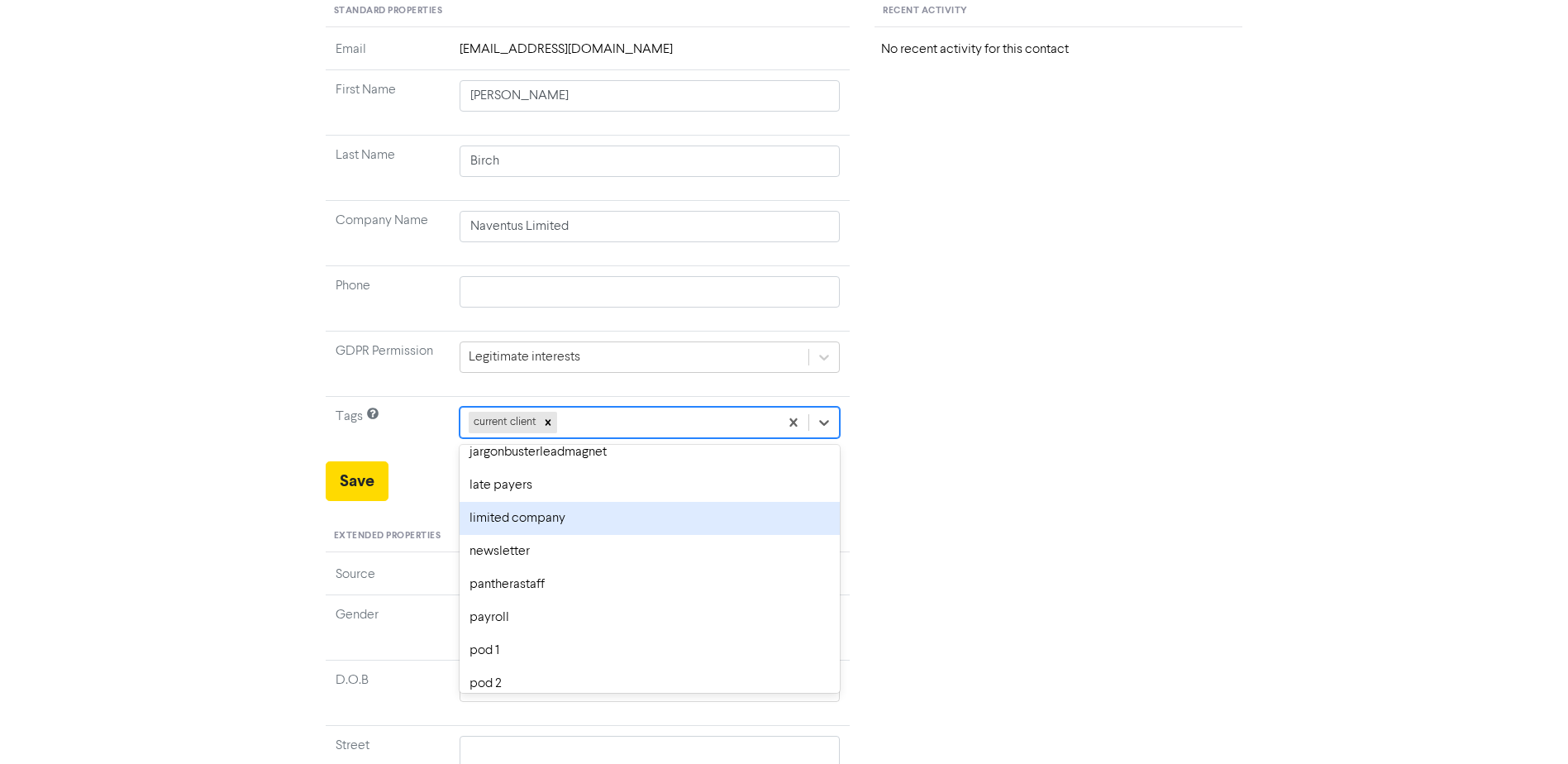
click at [624, 530] on div "limited company" at bounding box center [651, 519] width 381 height 33
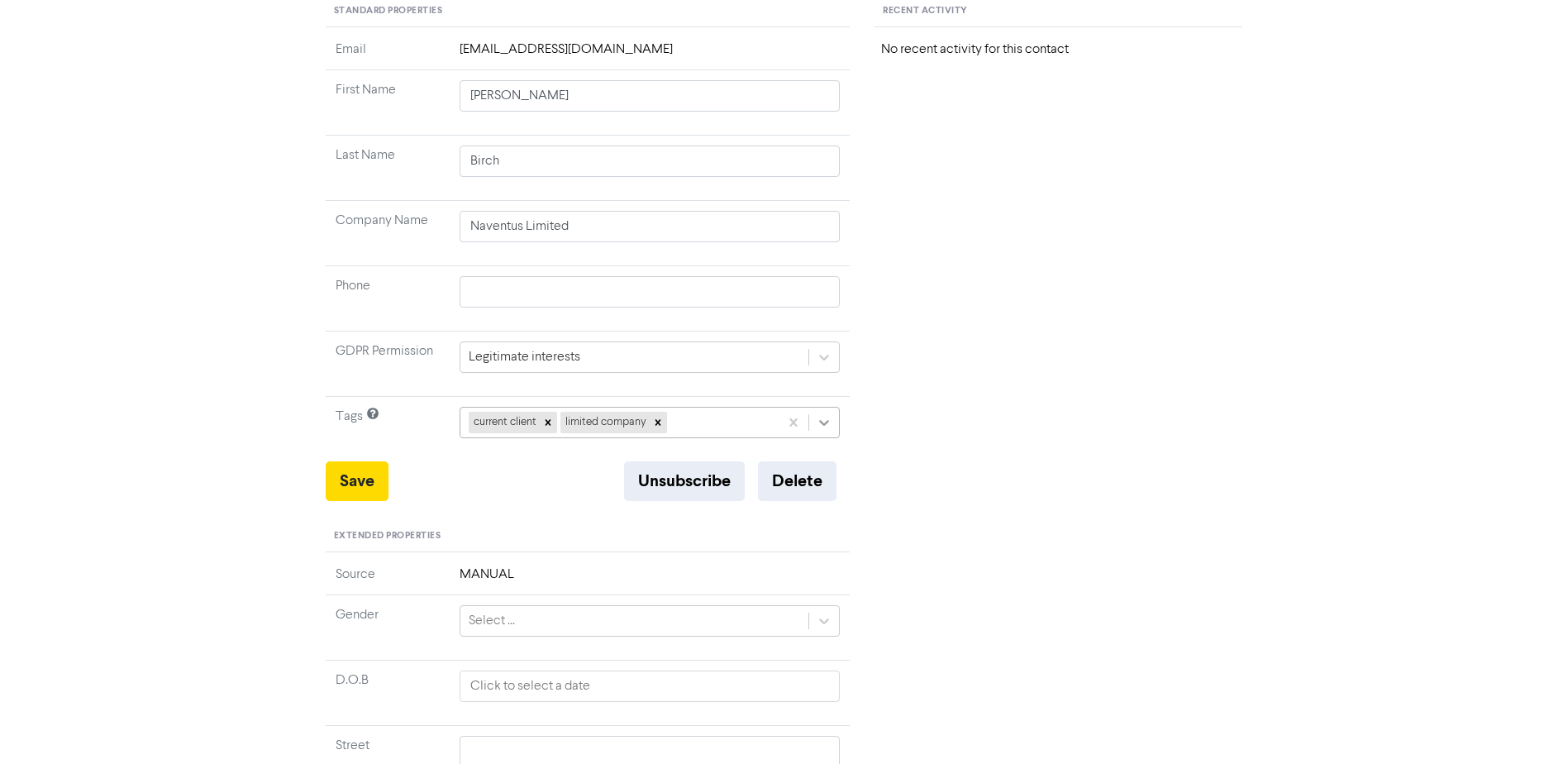
click at [825, 419] on icon at bounding box center [824, 422] width 16 height 16
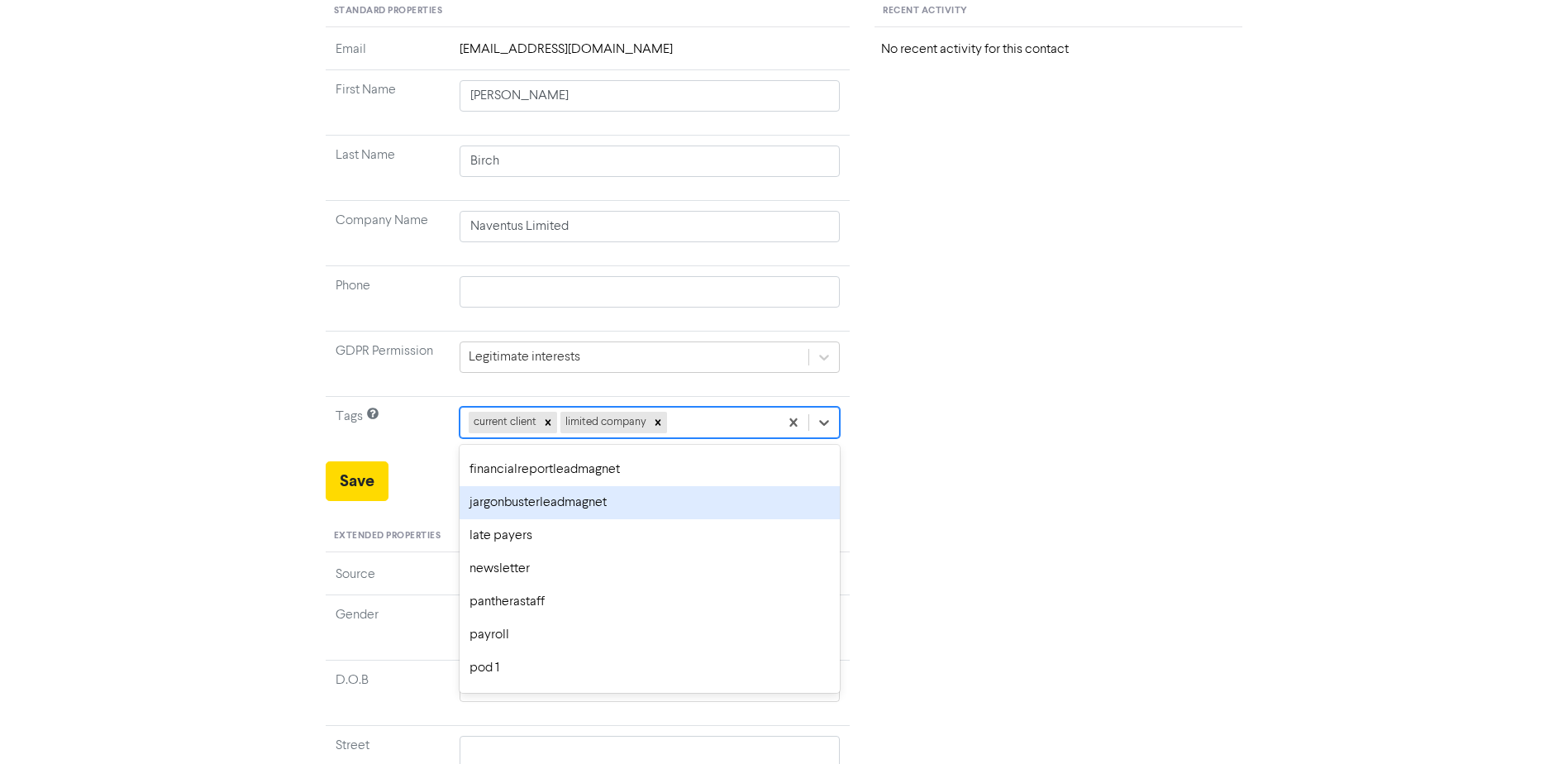
scroll to position [103, 0]
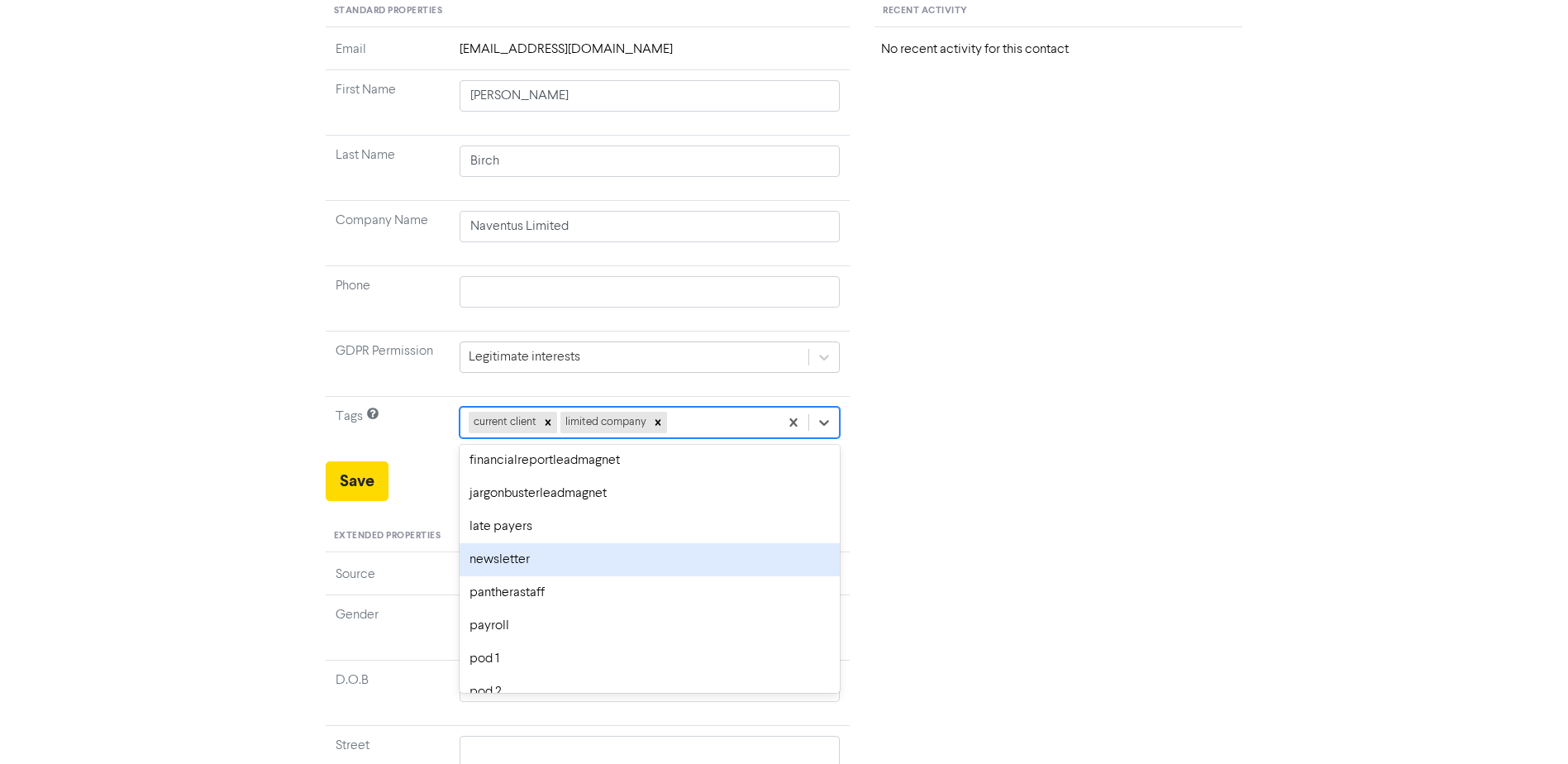
click at [622, 567] on div "newsletter" at bounding box center [651, 560] width 381 height 33
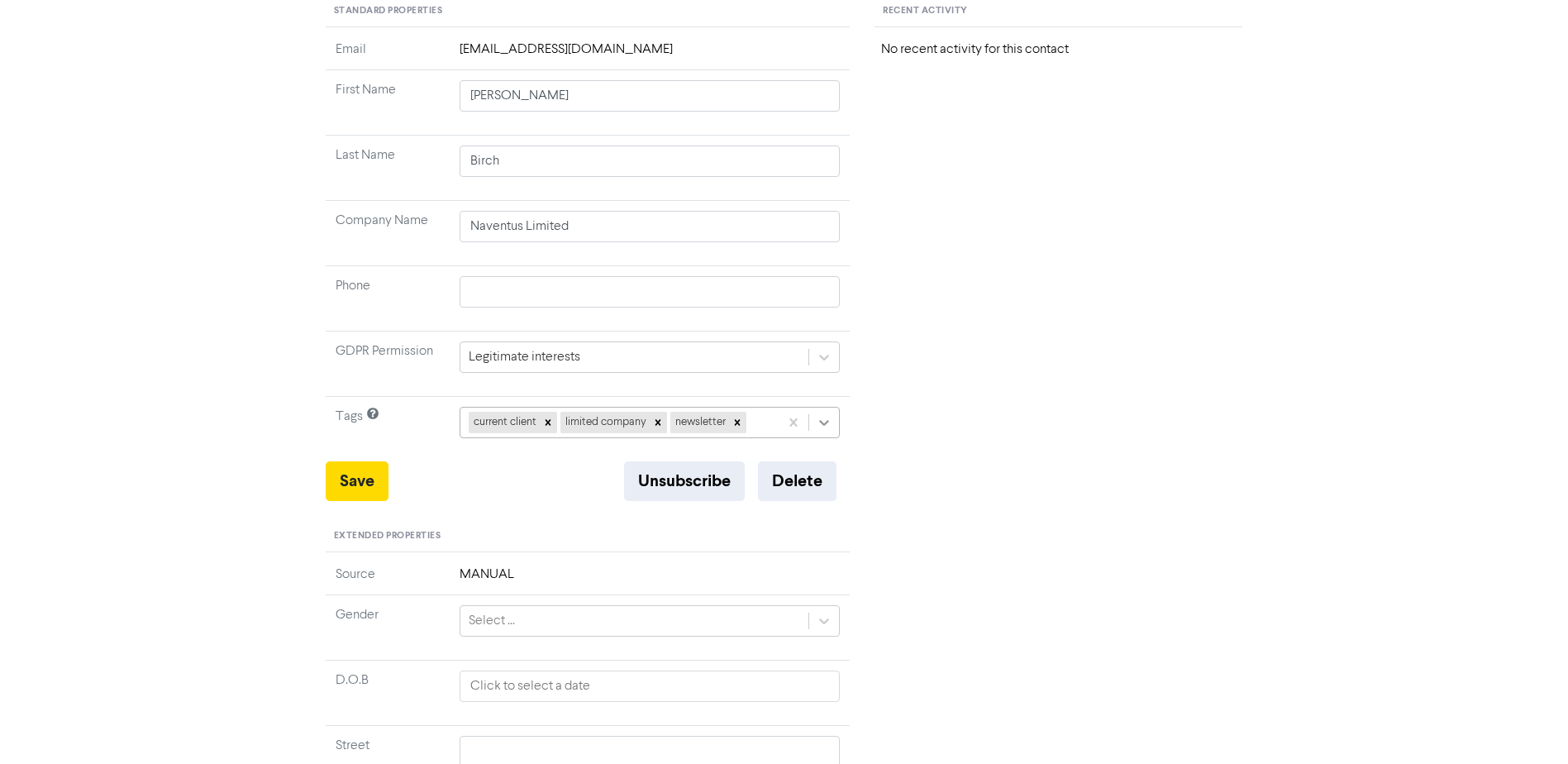
click at [829, 426] on icon at bounding box center [824, 422] width 16 height 16
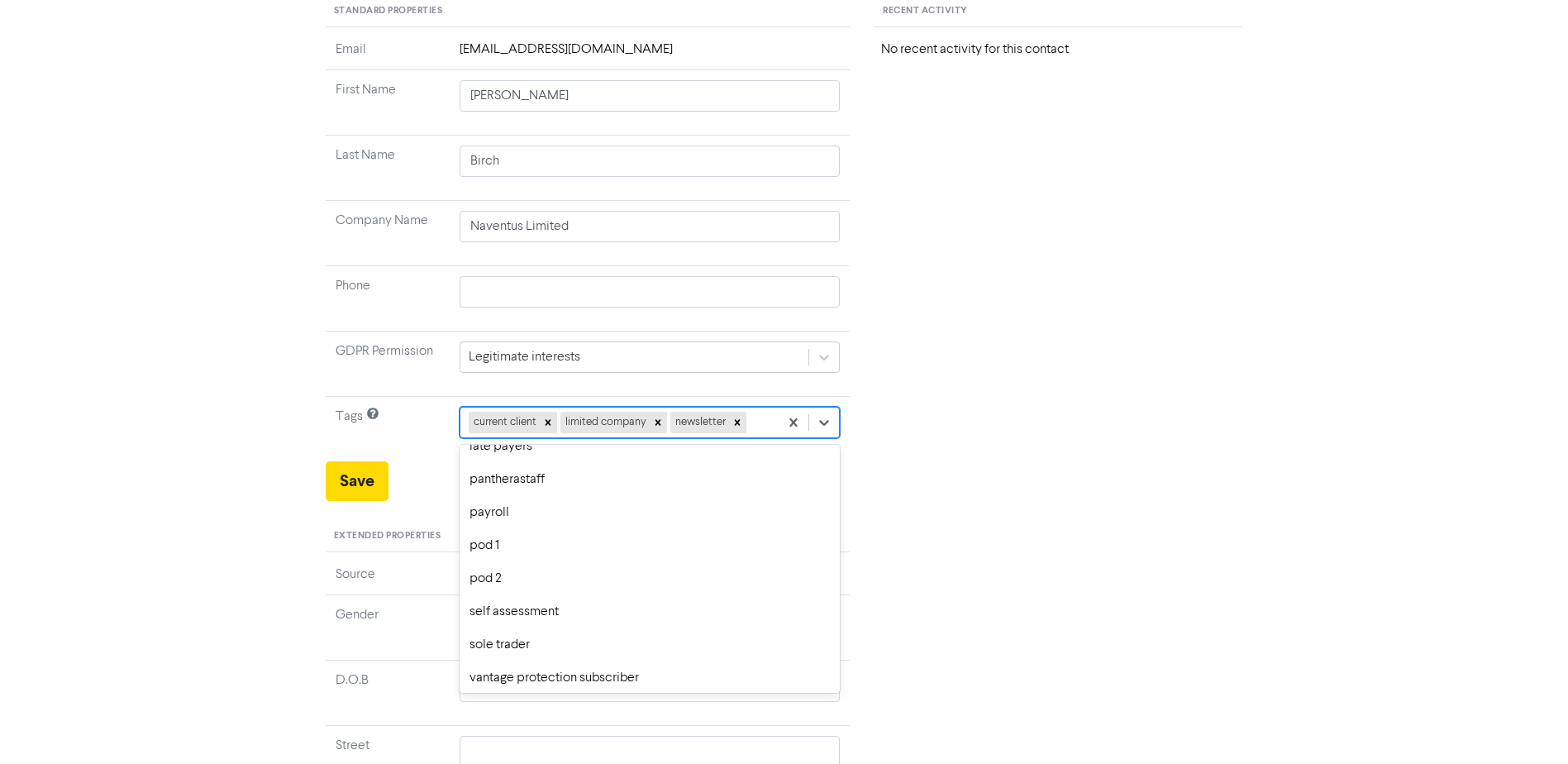
scroll to position [207, 0]
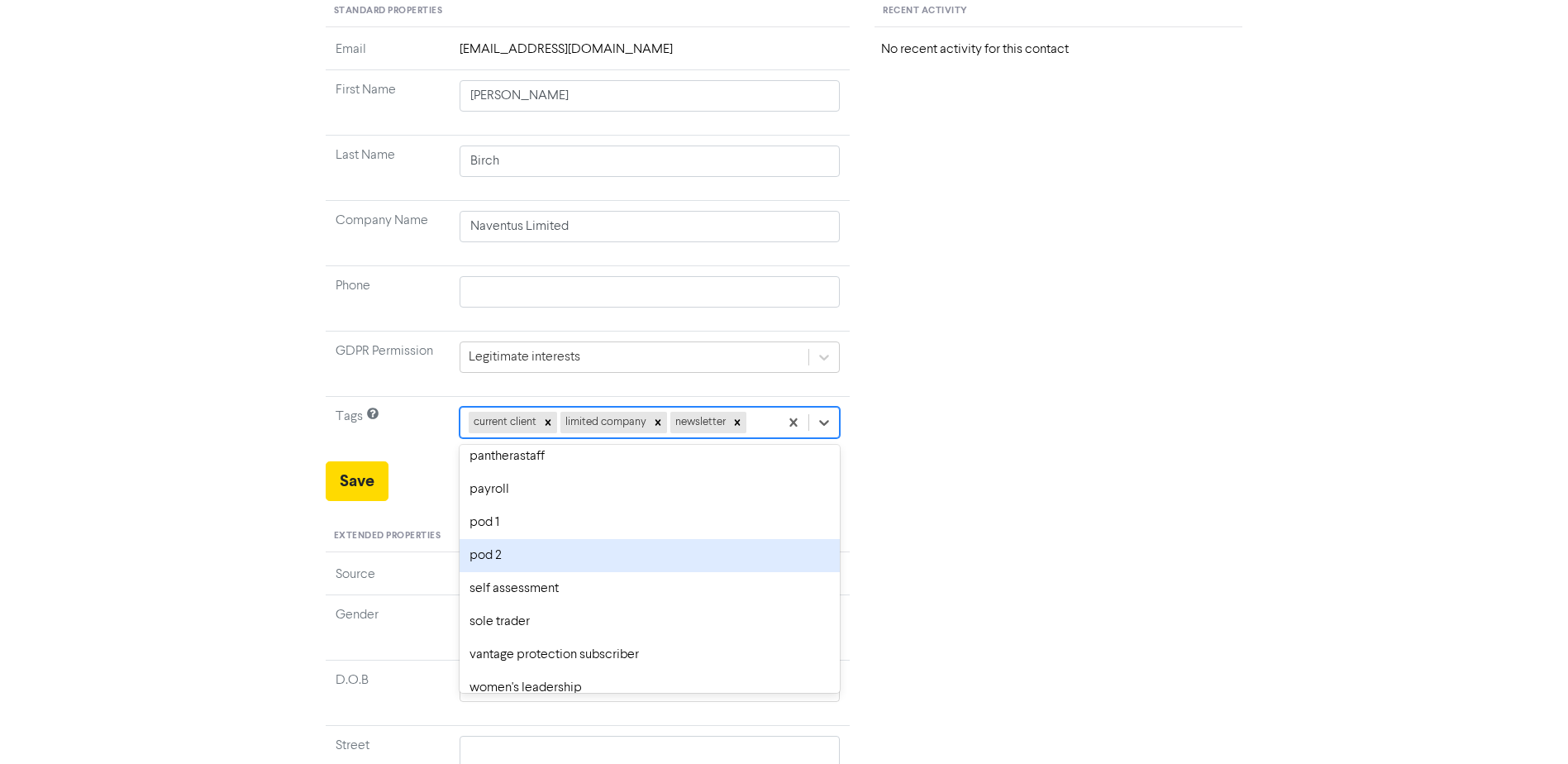
click at [665, 565] on div "pod 2" at bounding box center [651, 555] width 381 height 33
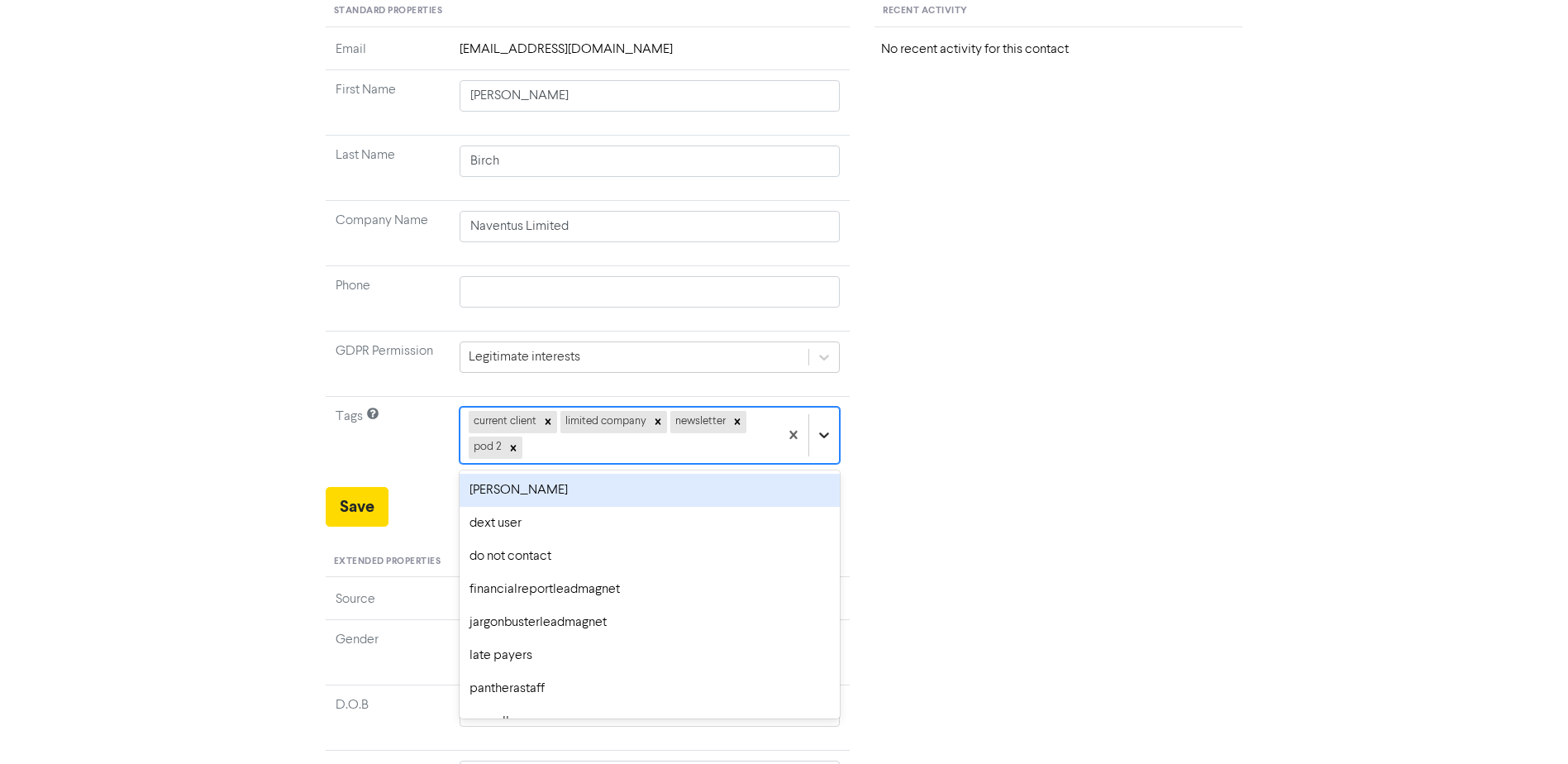
click at [816, 431] on icon at bounding box center [824, 435] width 16 height 16
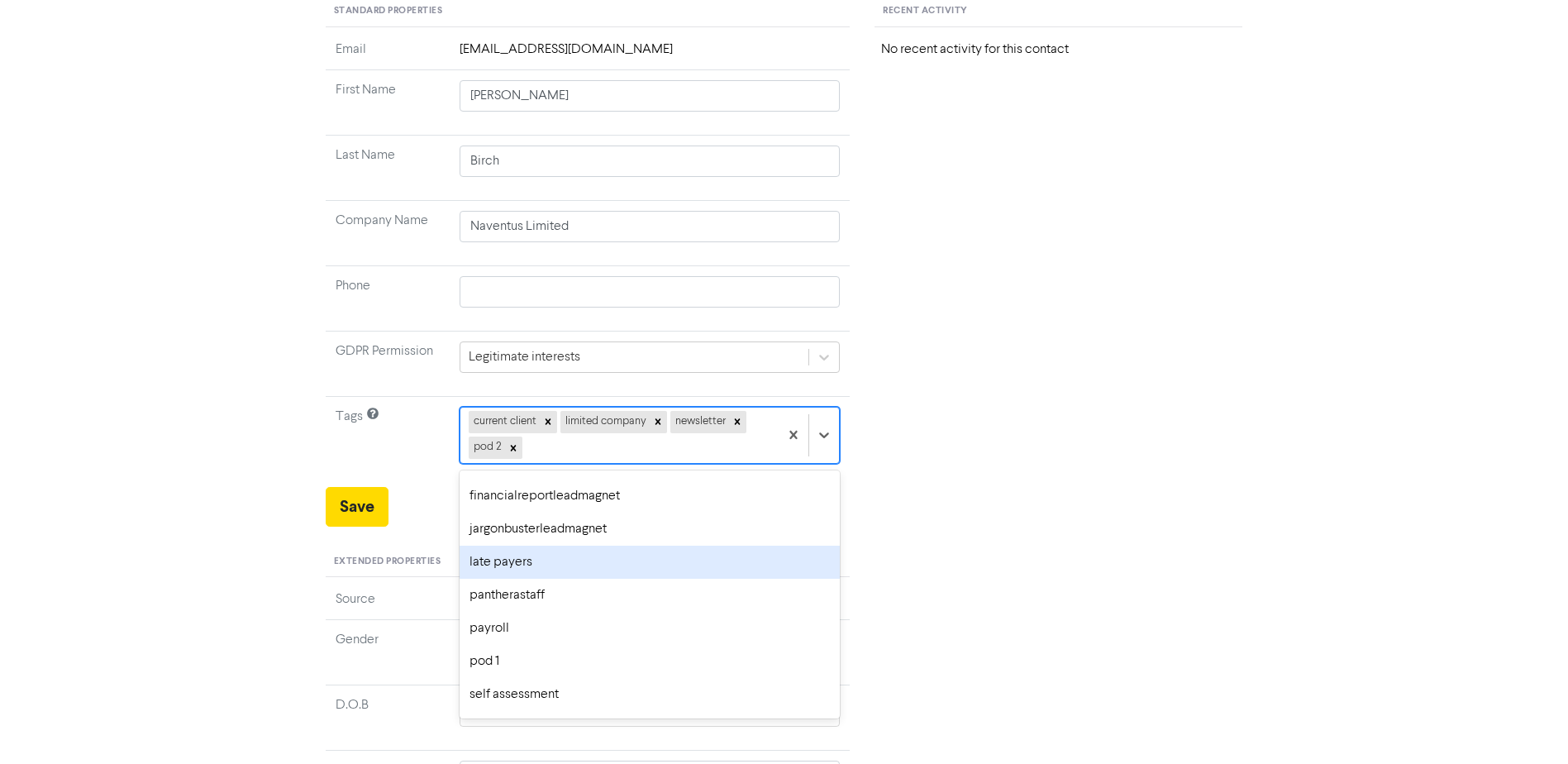
scroll to position [222, 0]
click at [619, 578] on div "self assessment" at bounding box center [651, 566] width 381 height 33
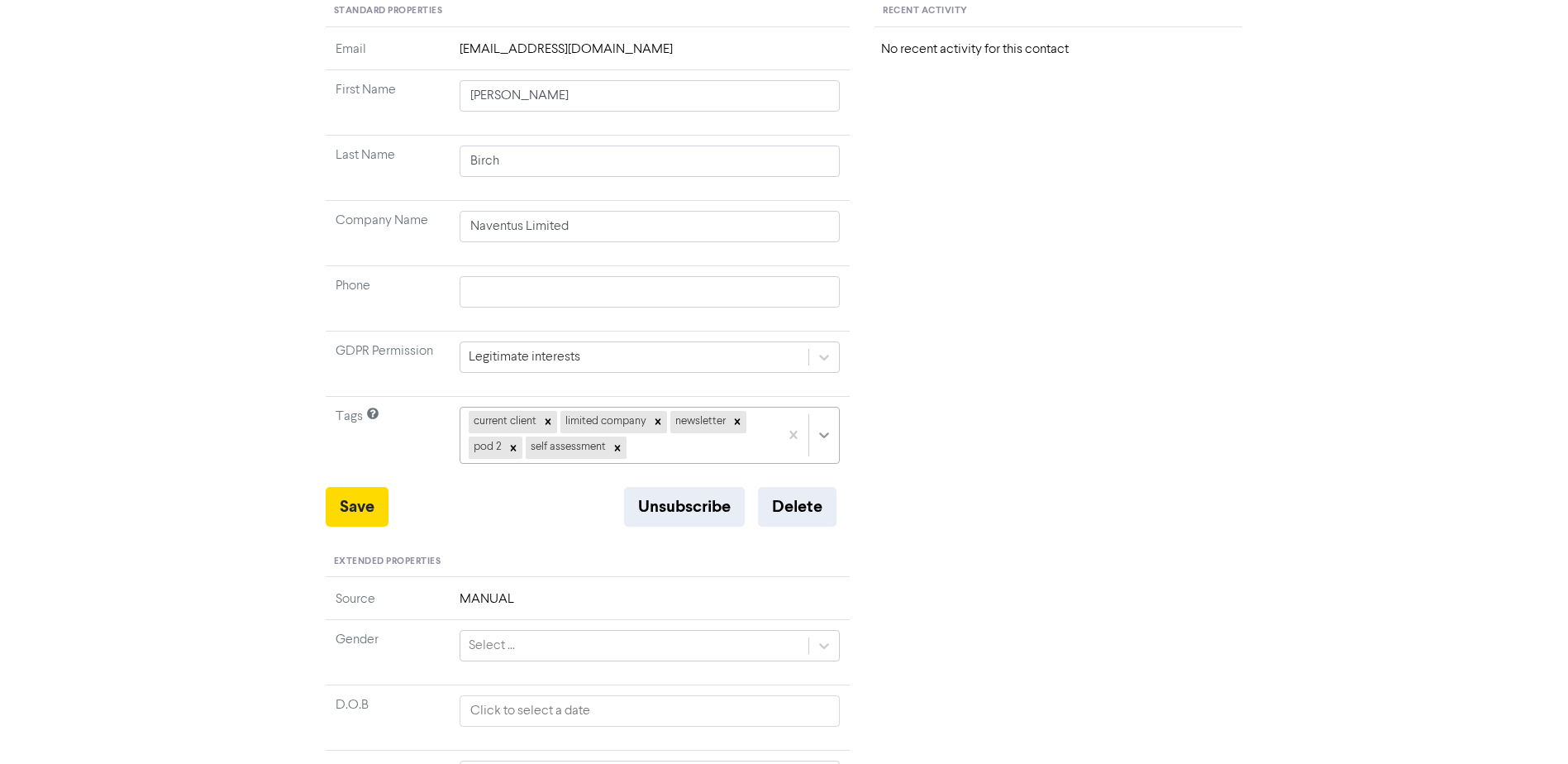
click at [819, 439] on icon at bounding box center [824, 435] width 16 height 16
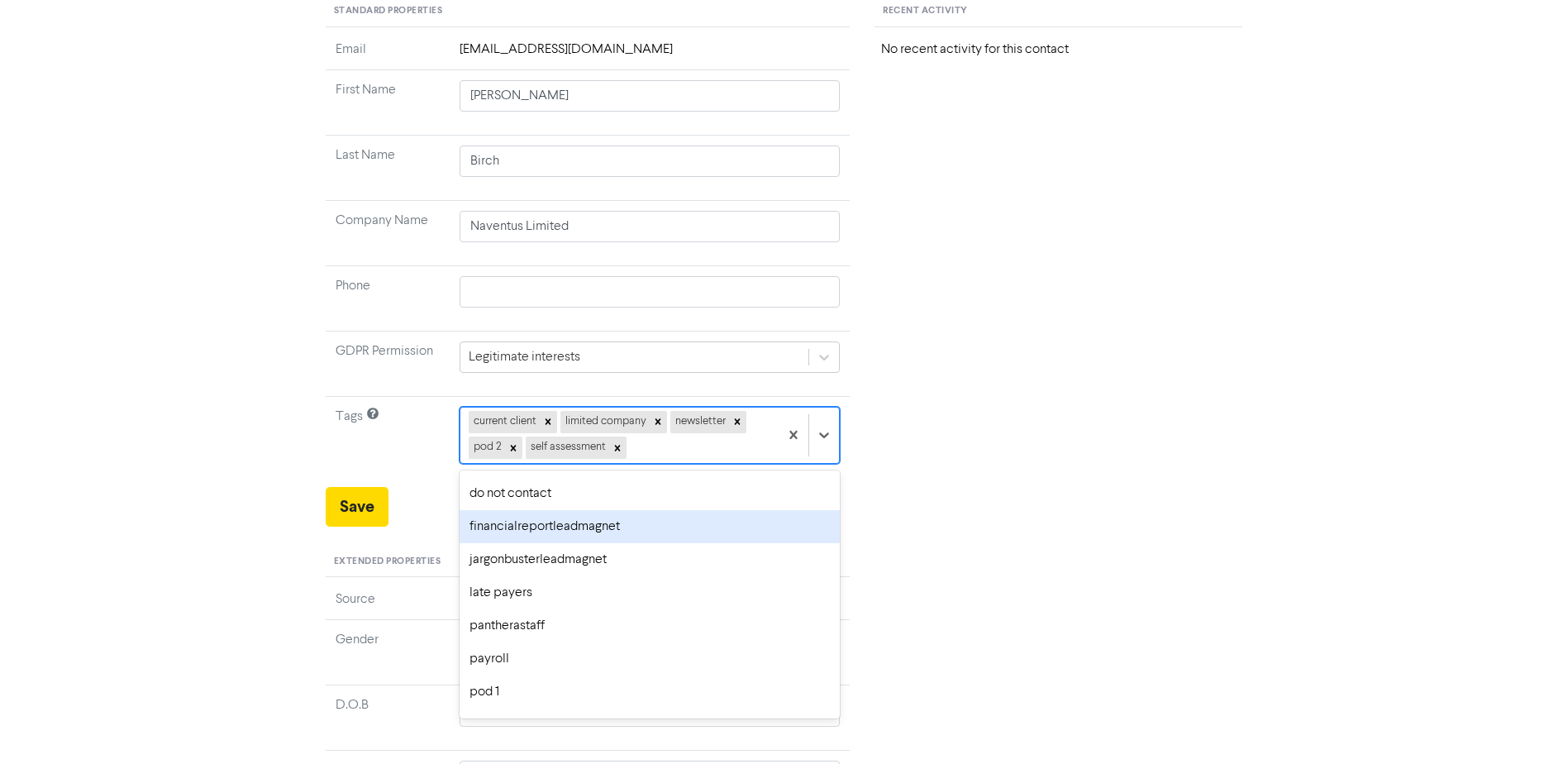
scroll to position [189, 0]
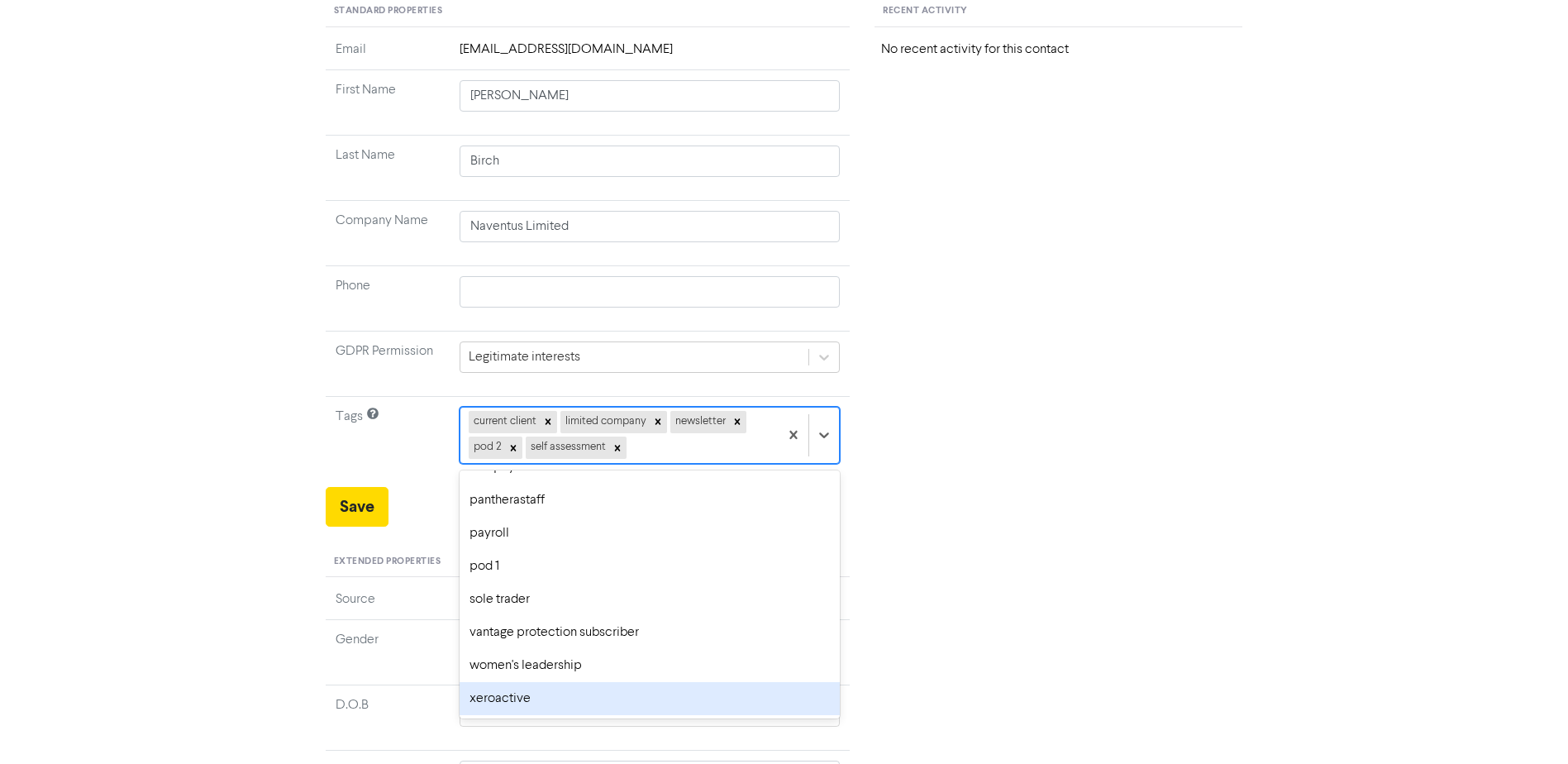
click at [732, 684] on div "xeroactive" at bounding box center [651, 698] width 381 height 33
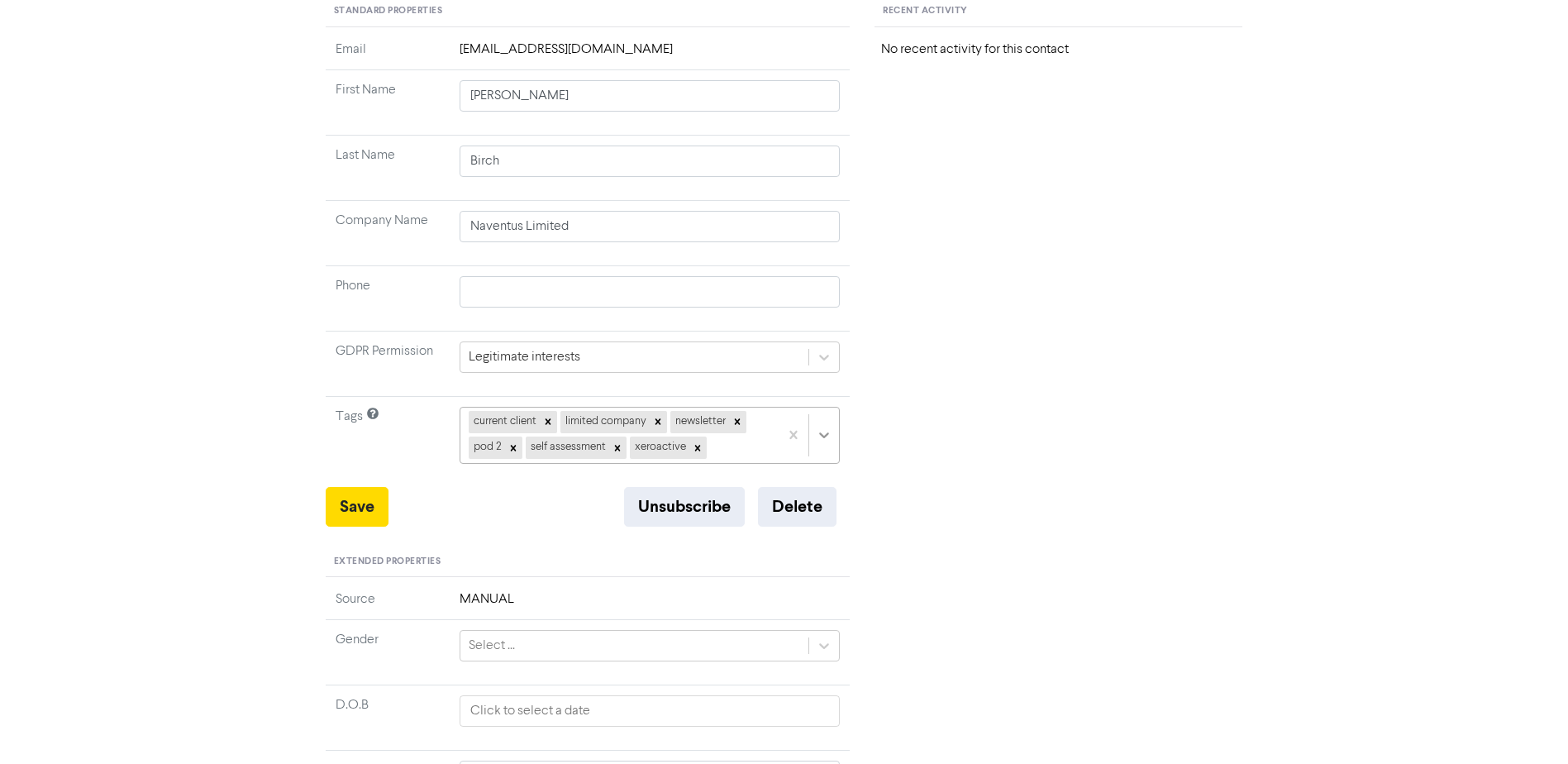
click at [826, 431] on icon at bounding box center [824, 435] width 16 height 16
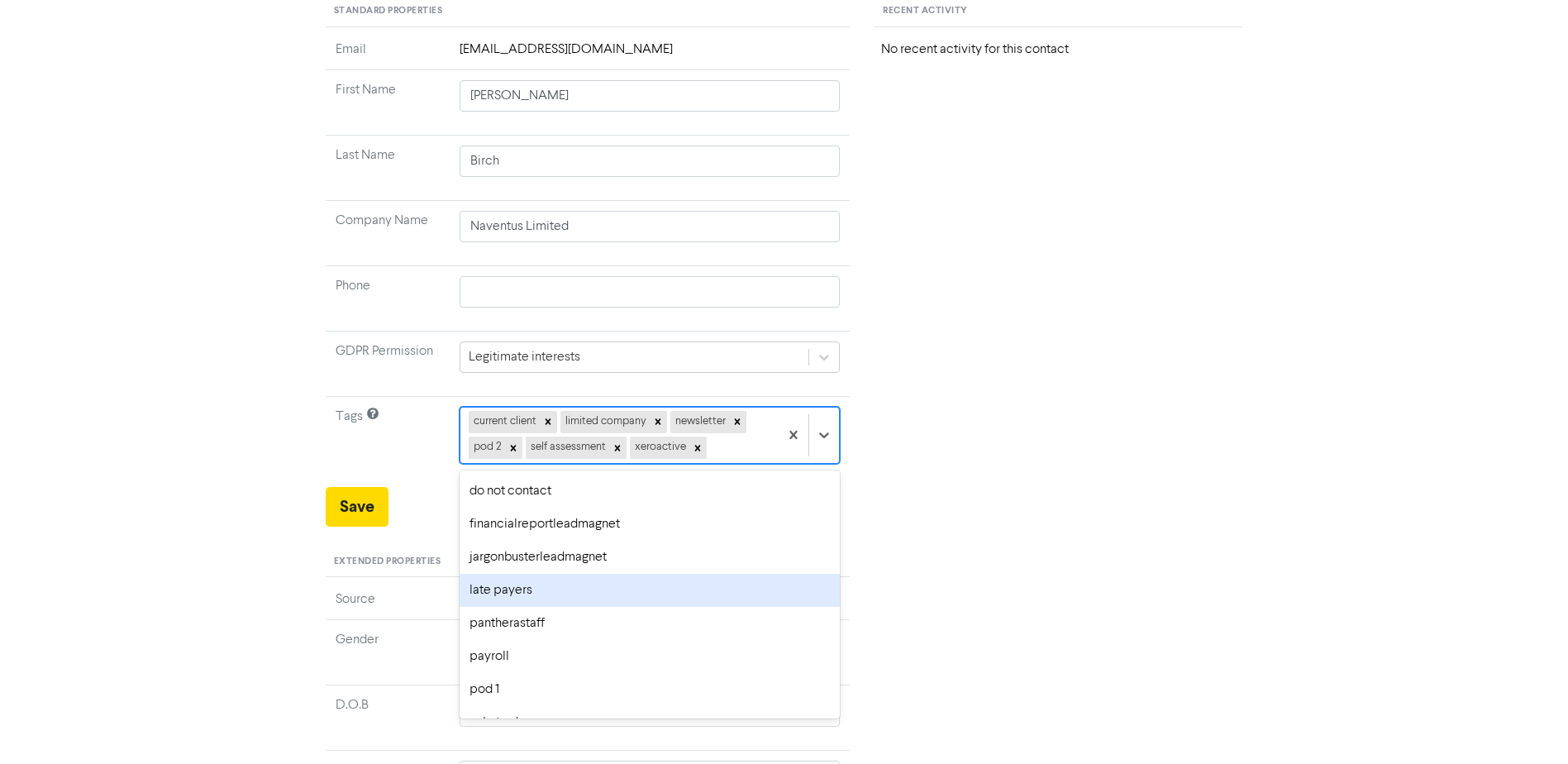
scroll to position [155, 0]
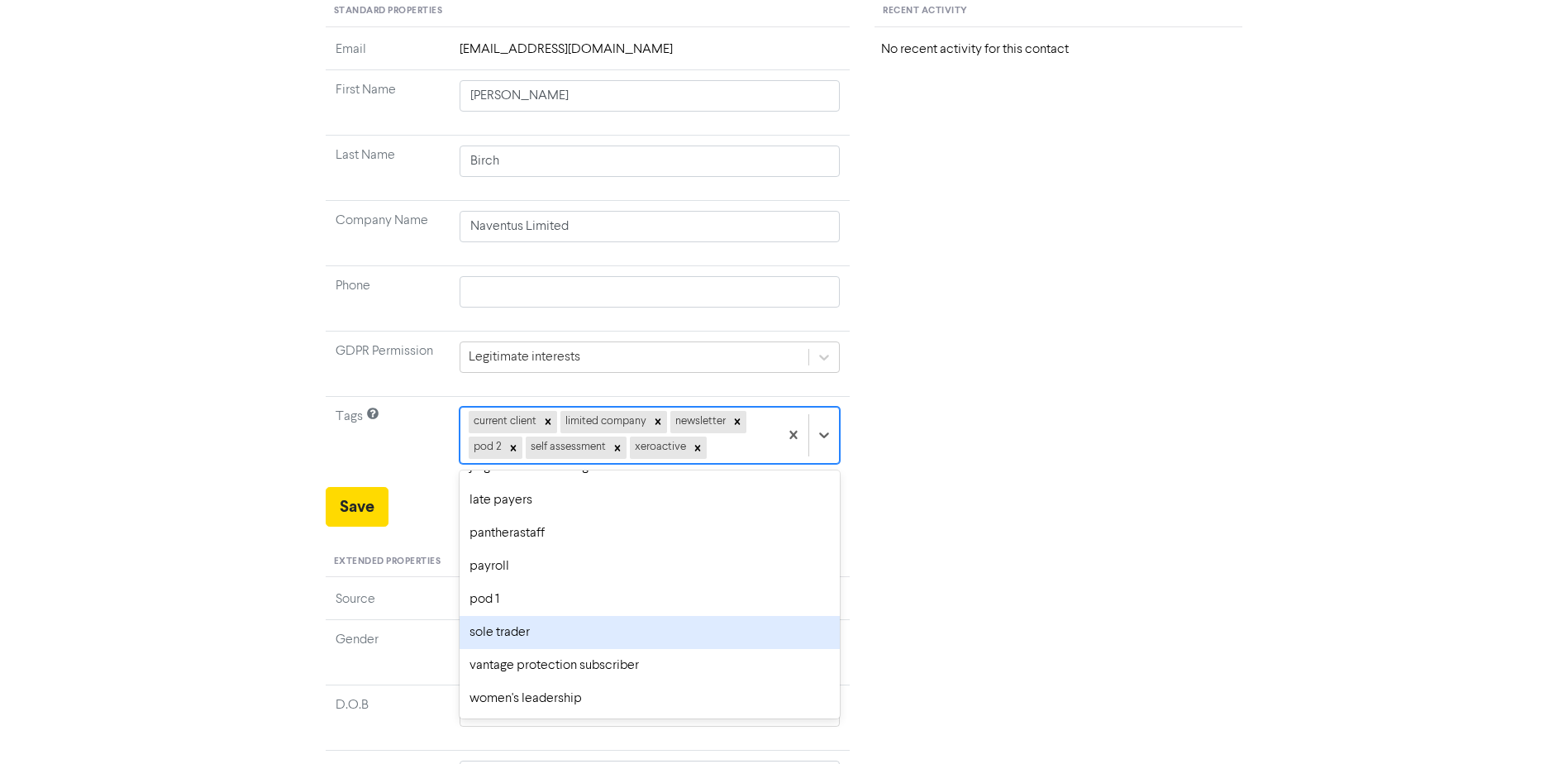
click at [902, 529] on div "Recent Activity No recent activity for this contact" at bounding box center [1059, 555] width 393 height 1121
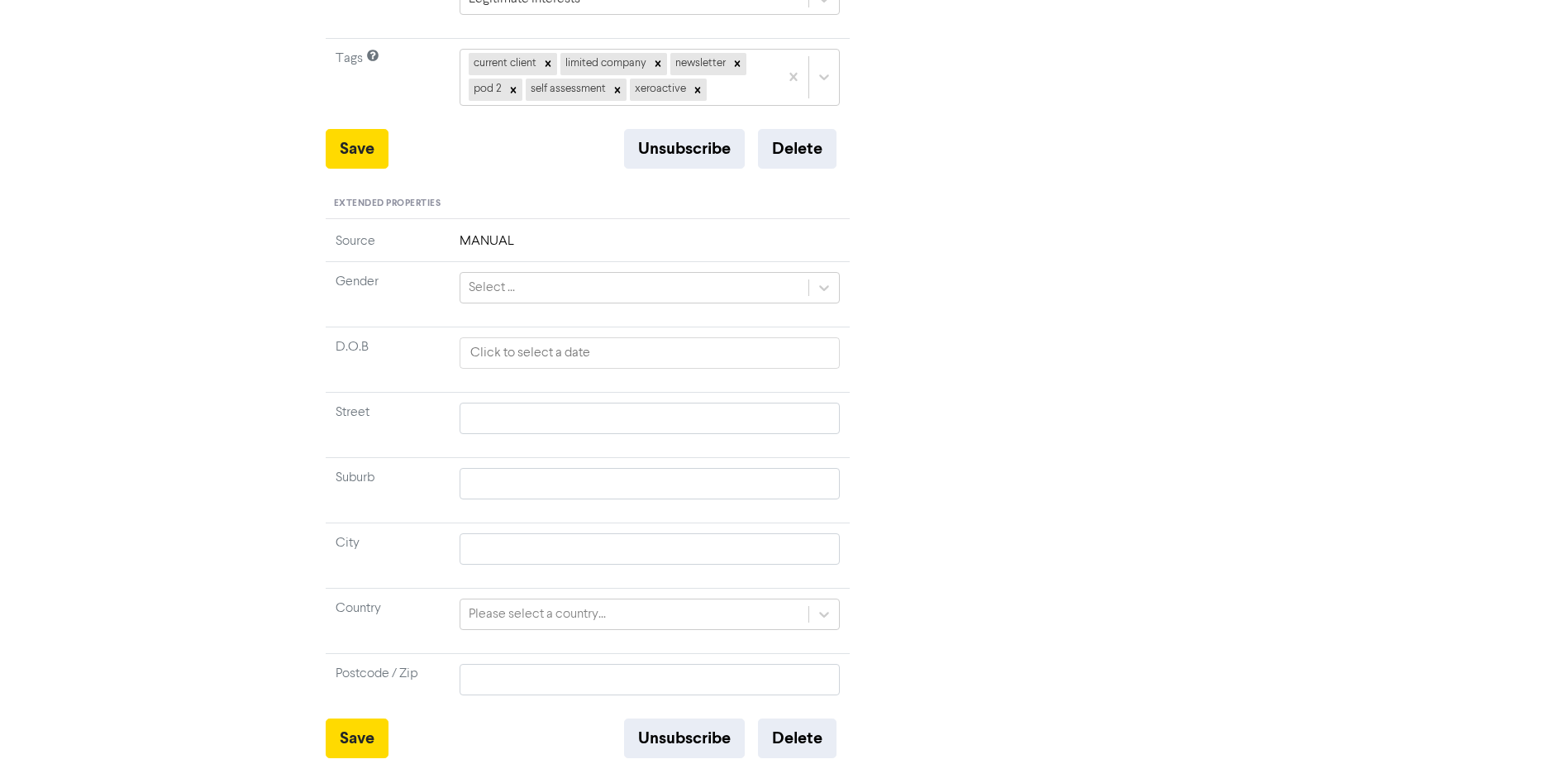
scroll to position [546, 0]
click at [373, 730] on button "Save" at bounding box center [358, 737] width 63 height 40
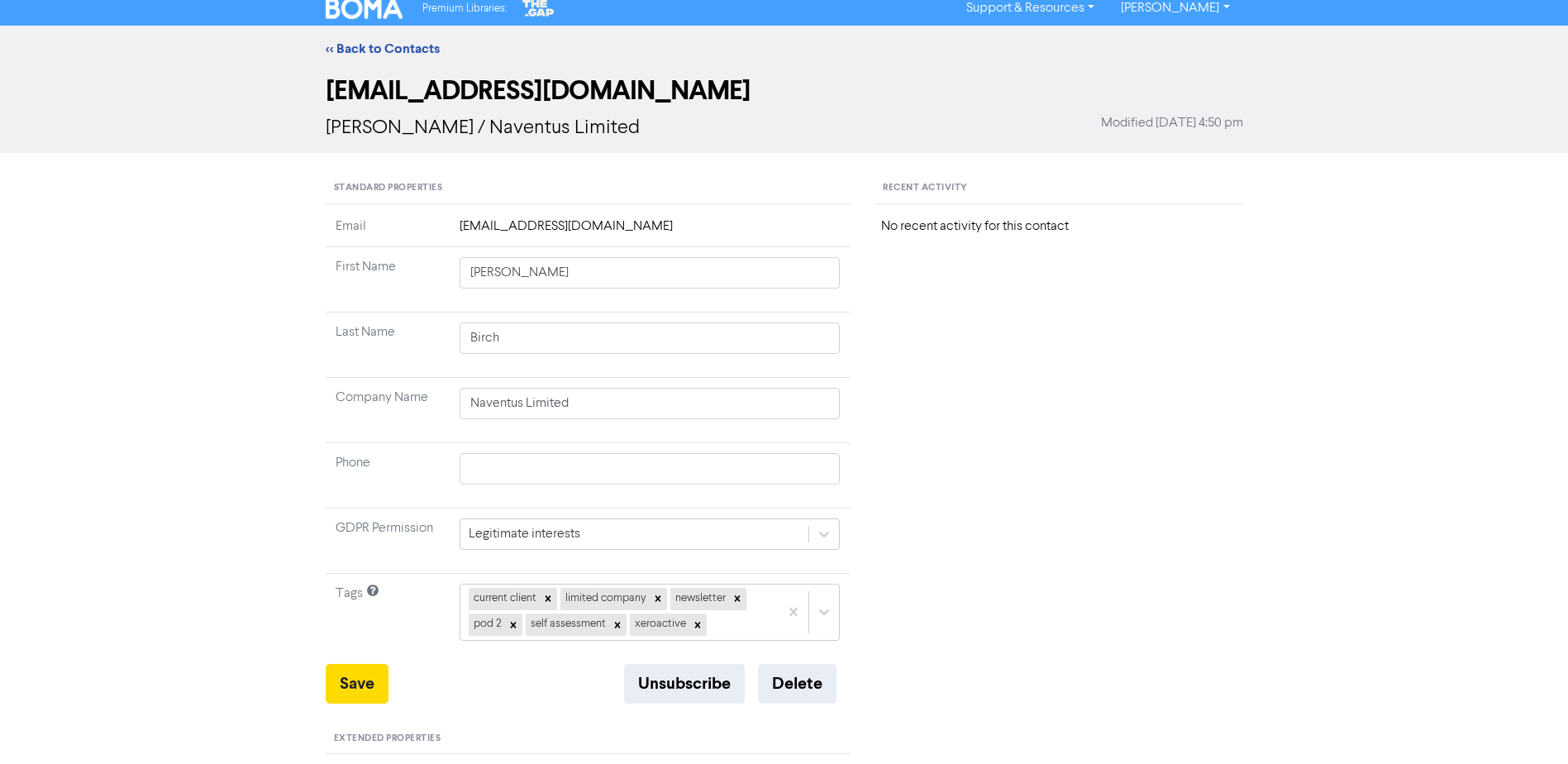
scroll to position [0, 0]
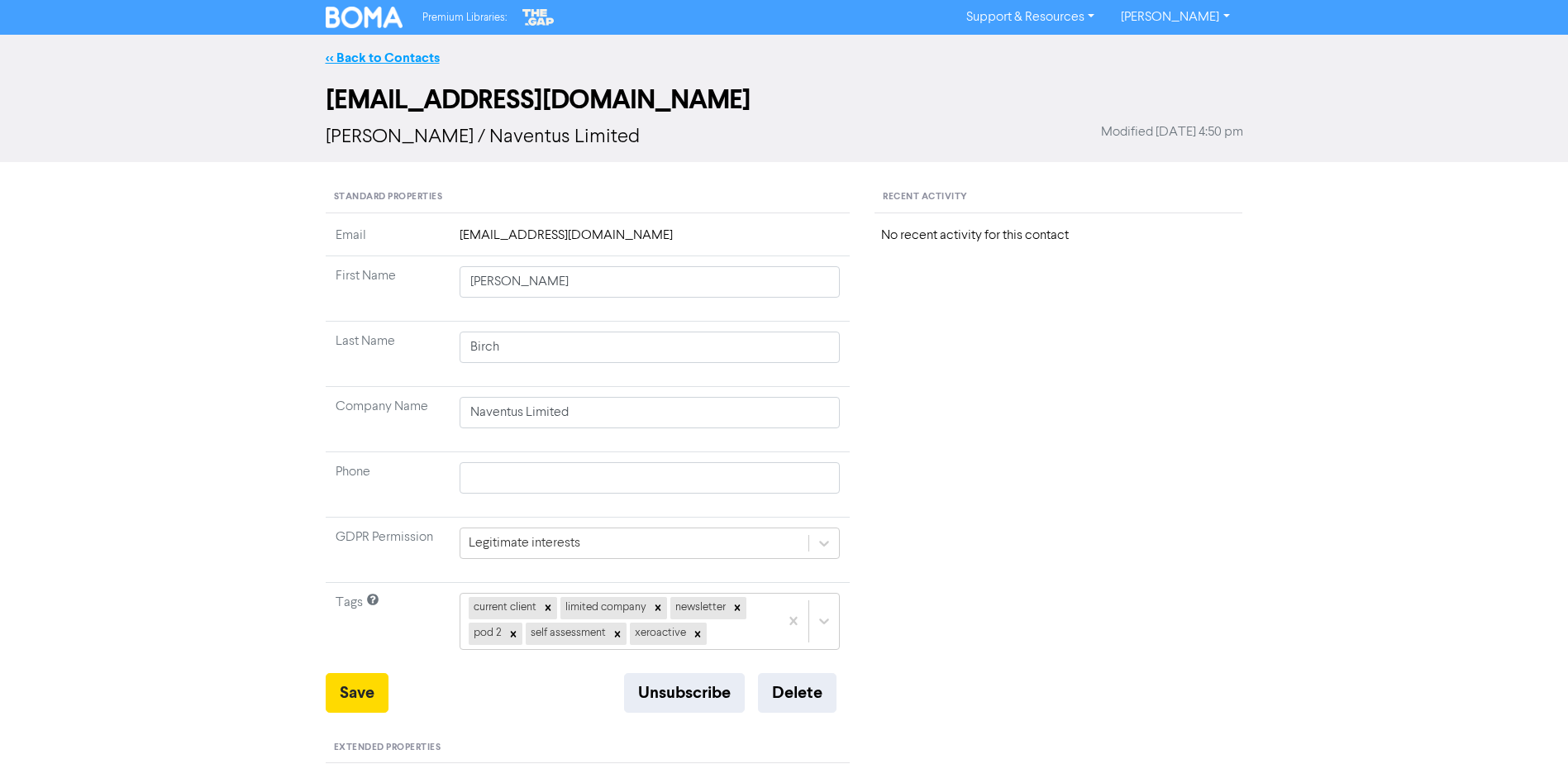
click at [382, 57] on link "<< Back to Contacts" at bounding box center [383, 58] width 114 height 16
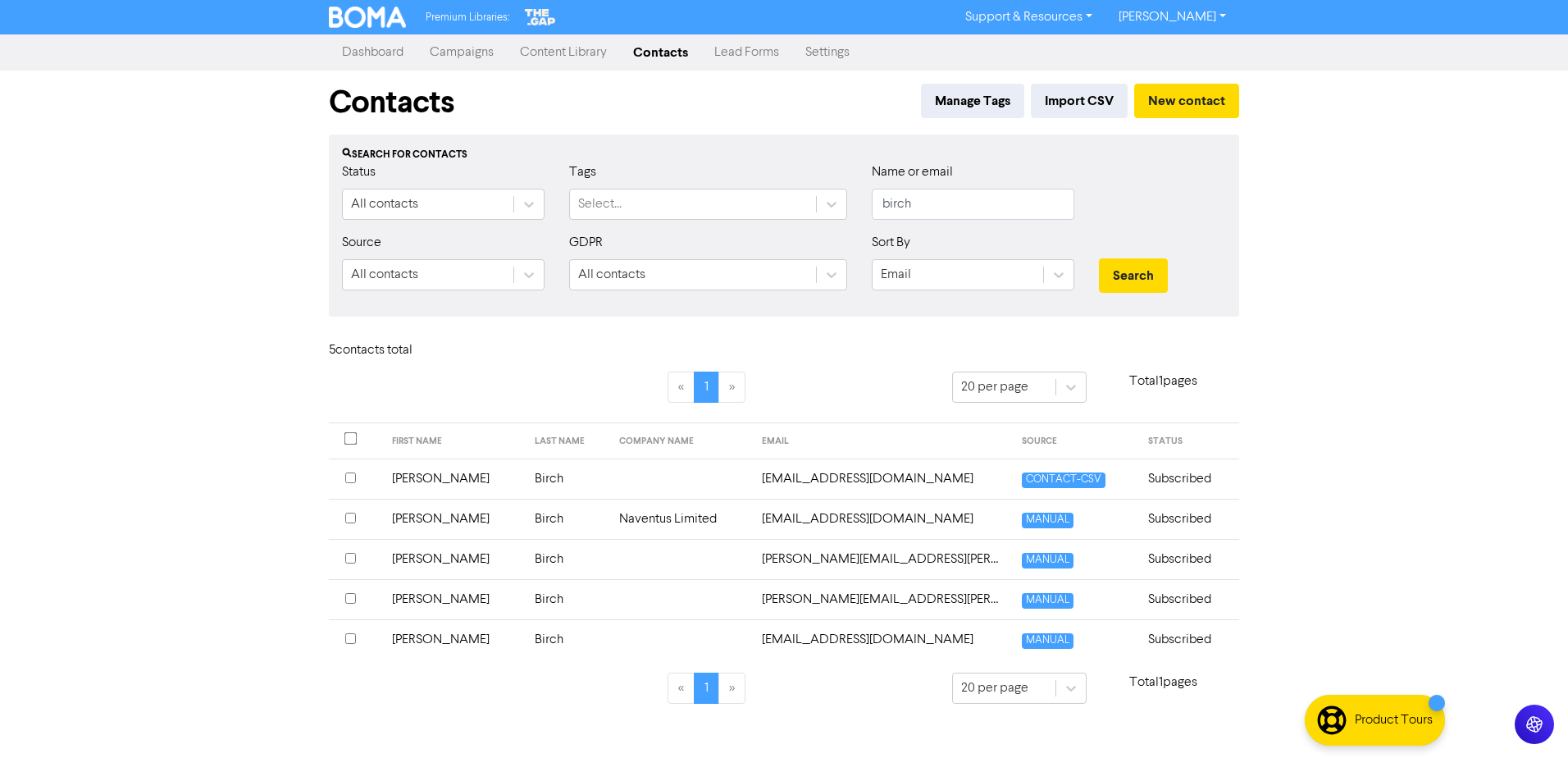
click at [398, 478] on td "[PERSON_NAME]" at bounding box center [454, 478] width 143 height 40
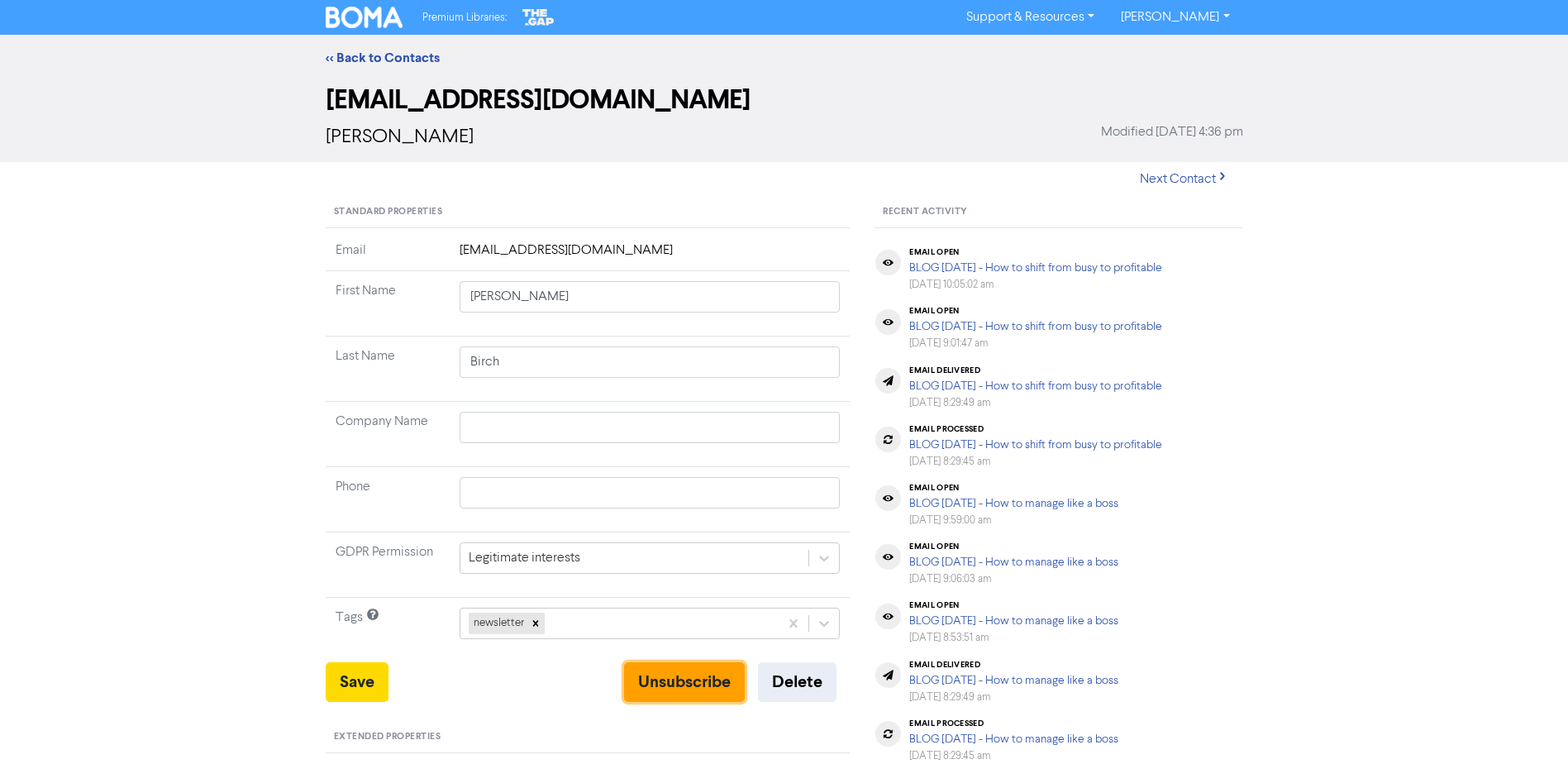
click at [682, 688] on button "Unsubscribe" at bounding box center [685, 682] width 120 height 40
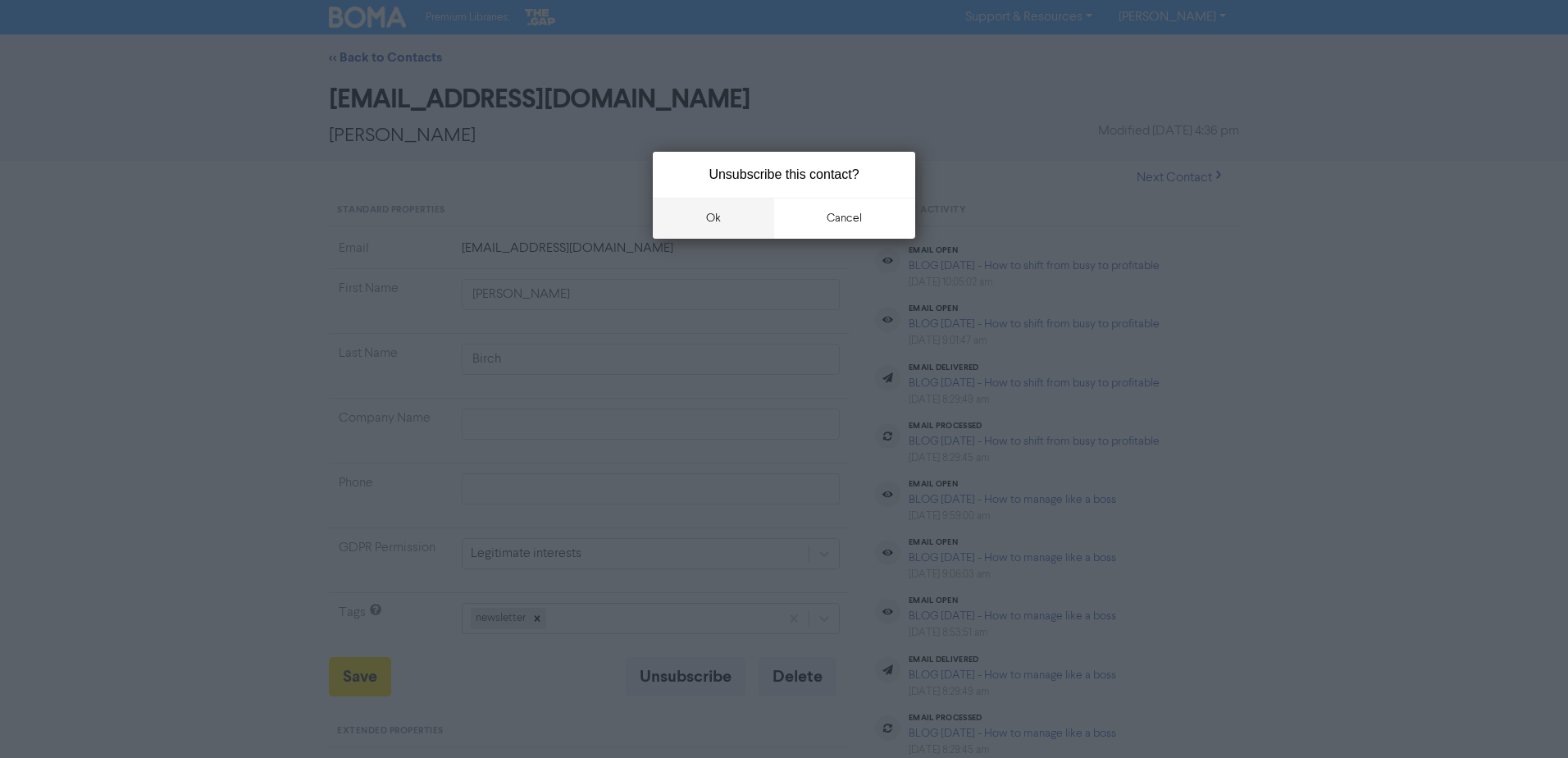
click at [722, 220] on button "ok" at bounding box center [713, 218] width 121 height 41
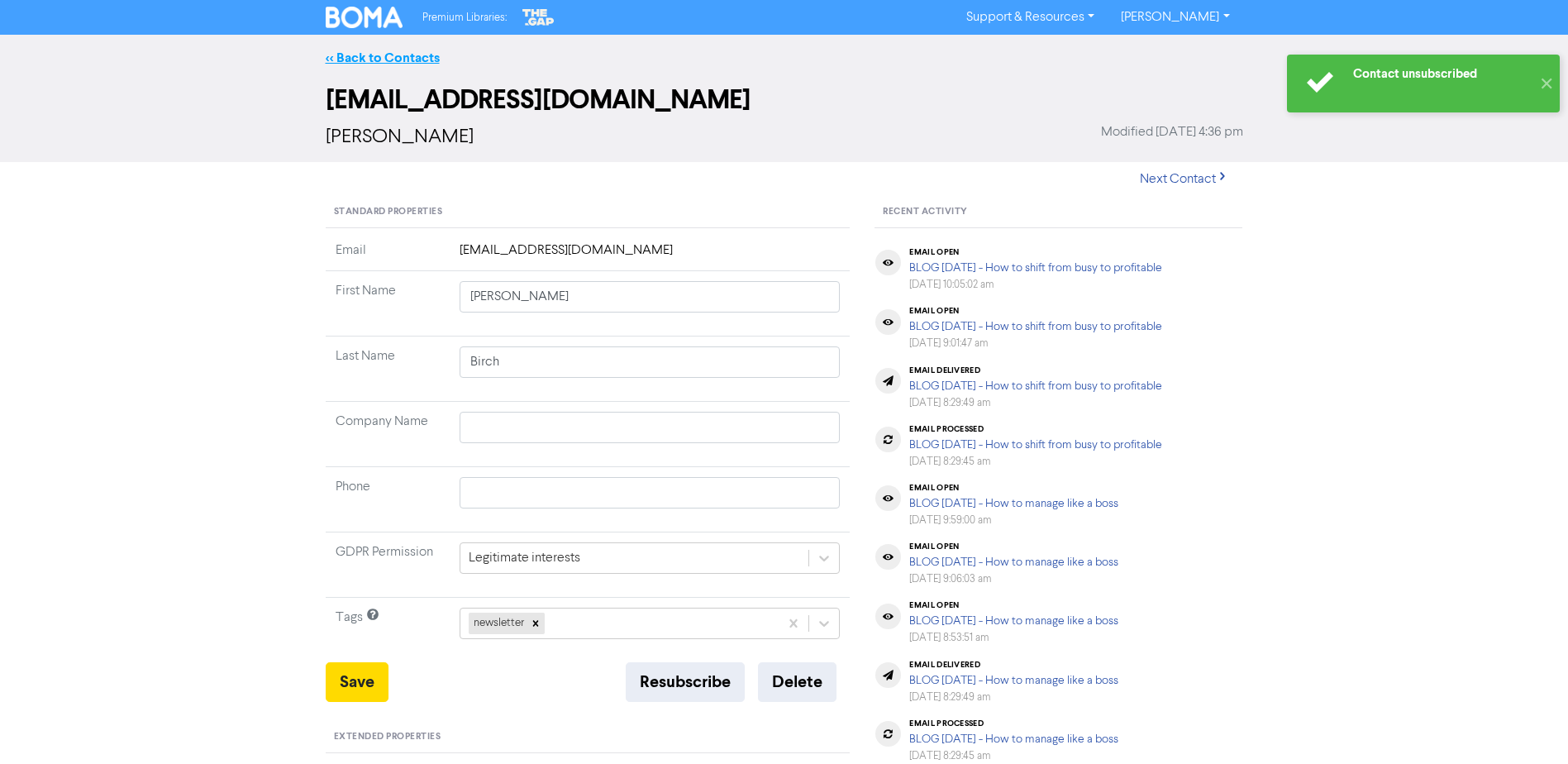
click at [412, 59] on link "<< Back to Contacts" at bounding box center [383, 58] width 114 height 16
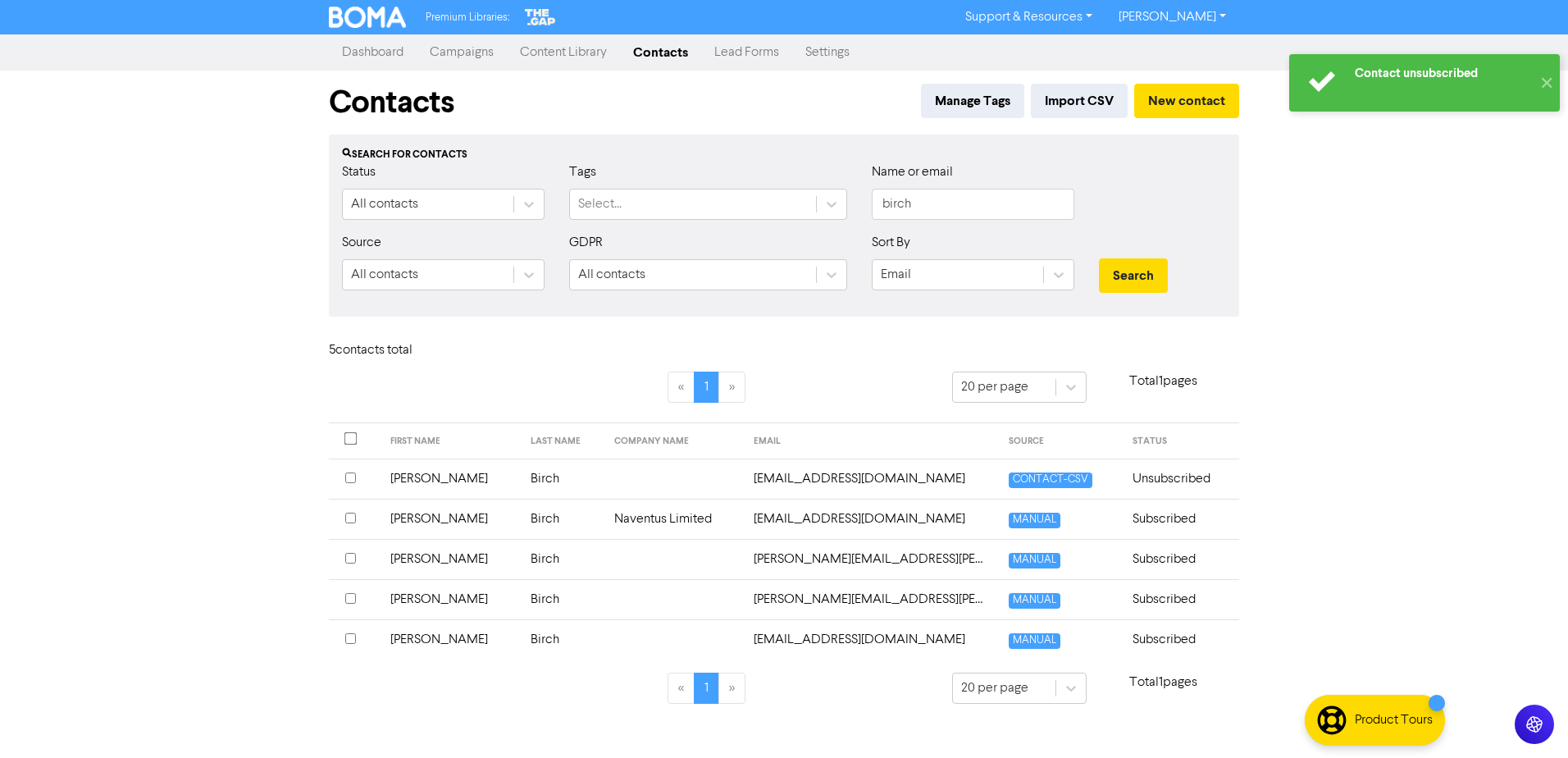
click at [408, 562] on td "[PERSON_NAME]" at bounding box center [450, 559] width 140 height 40
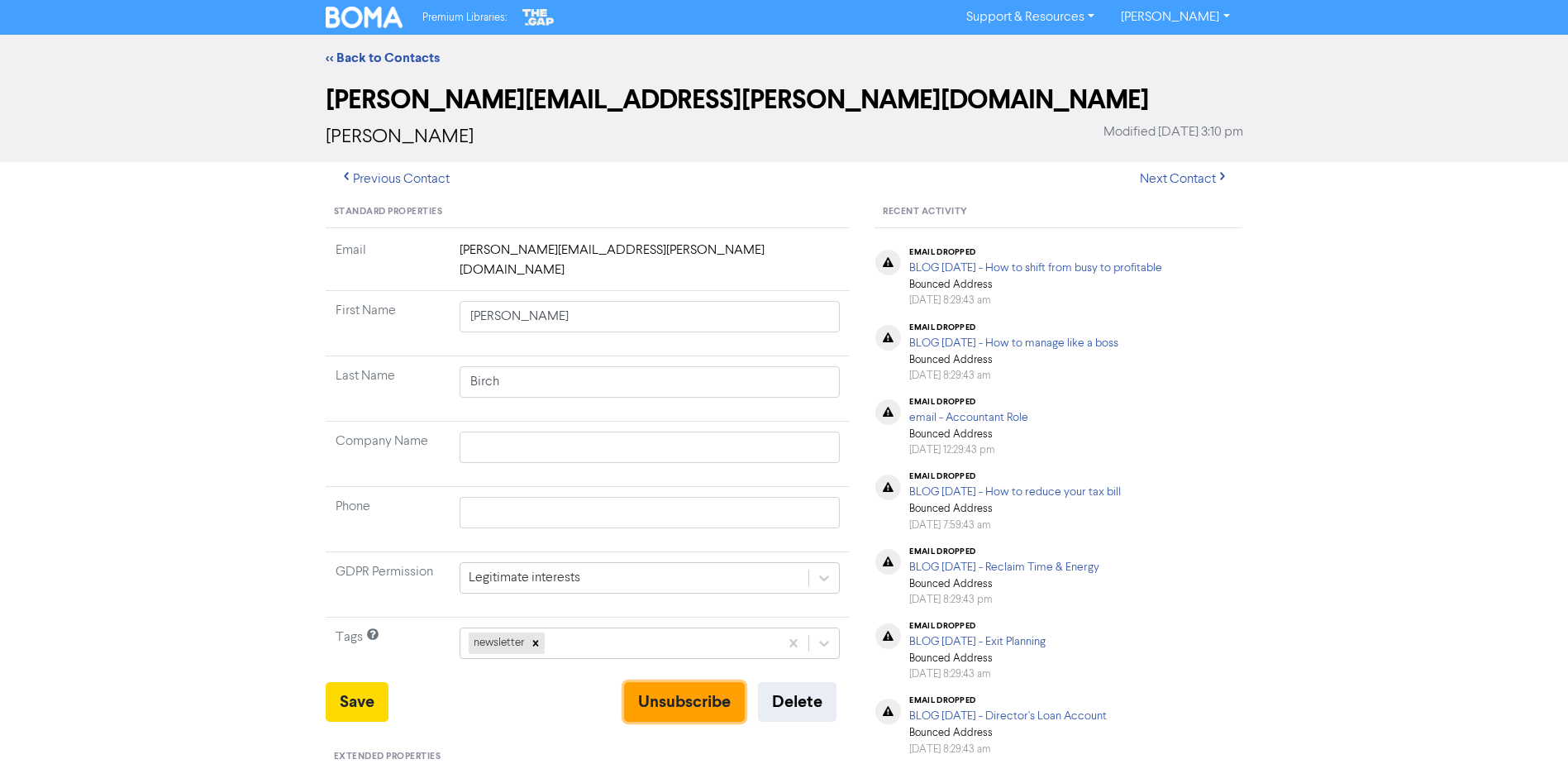
click at [679, 683] on button "Unsubscribe" at bounding box center [685, 702] width 120 height 40
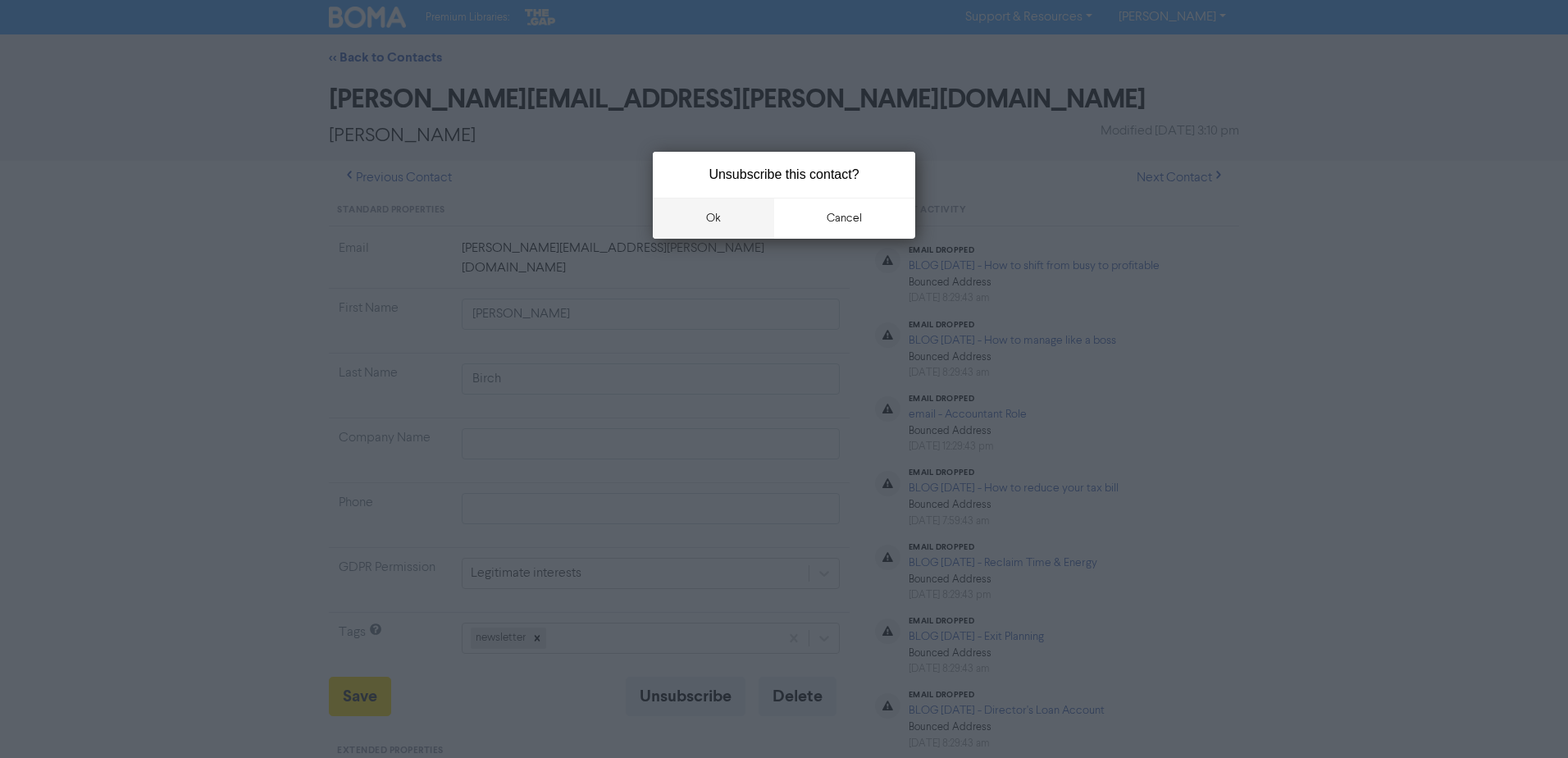
click at [702, 213] on button "ok" at bounding box center [713, 218] width 121 height 41
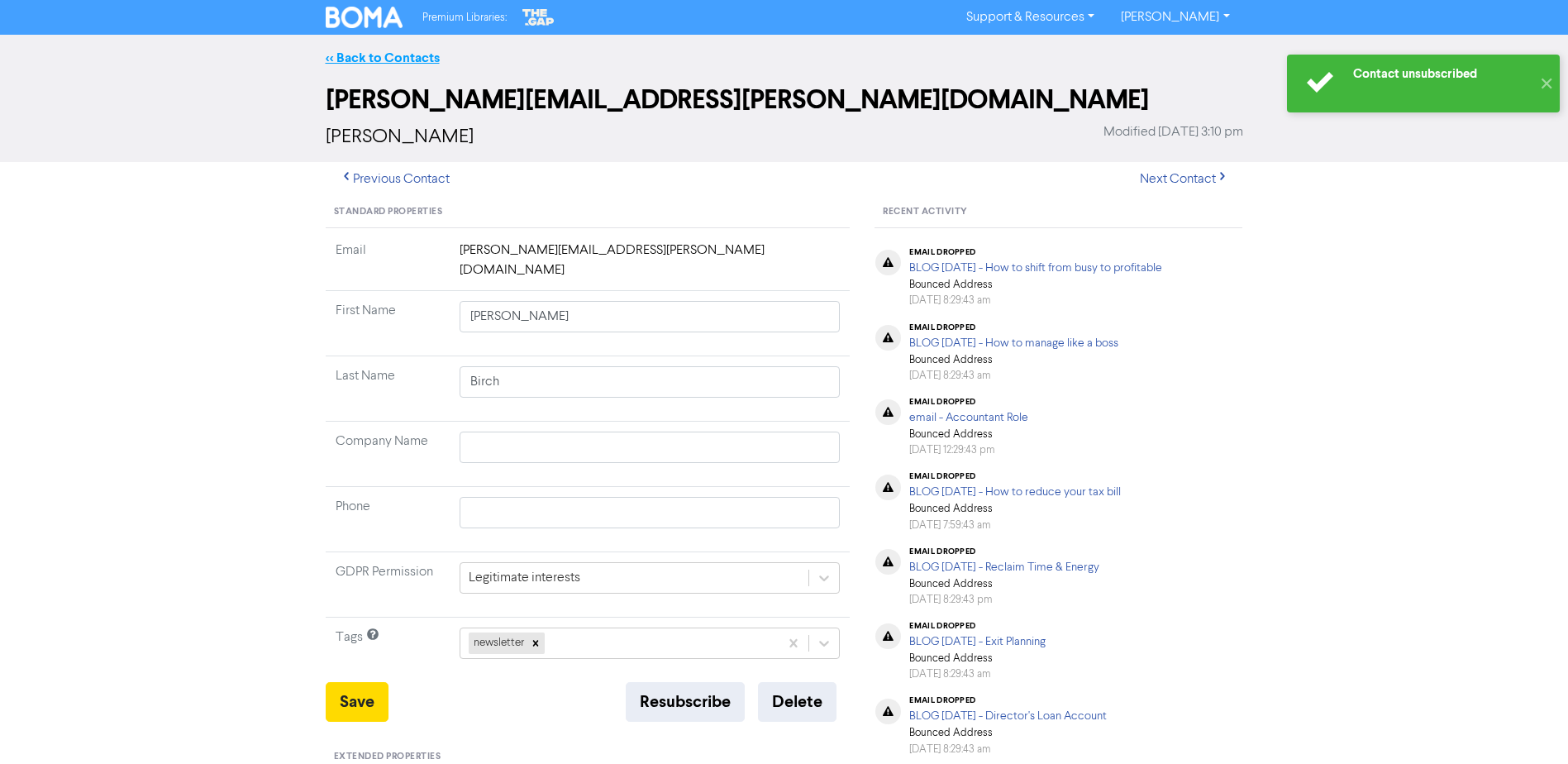
click at [430, 59] on link "<< Back to Contacts" at bounding box center [383, 58] width 114 height 16
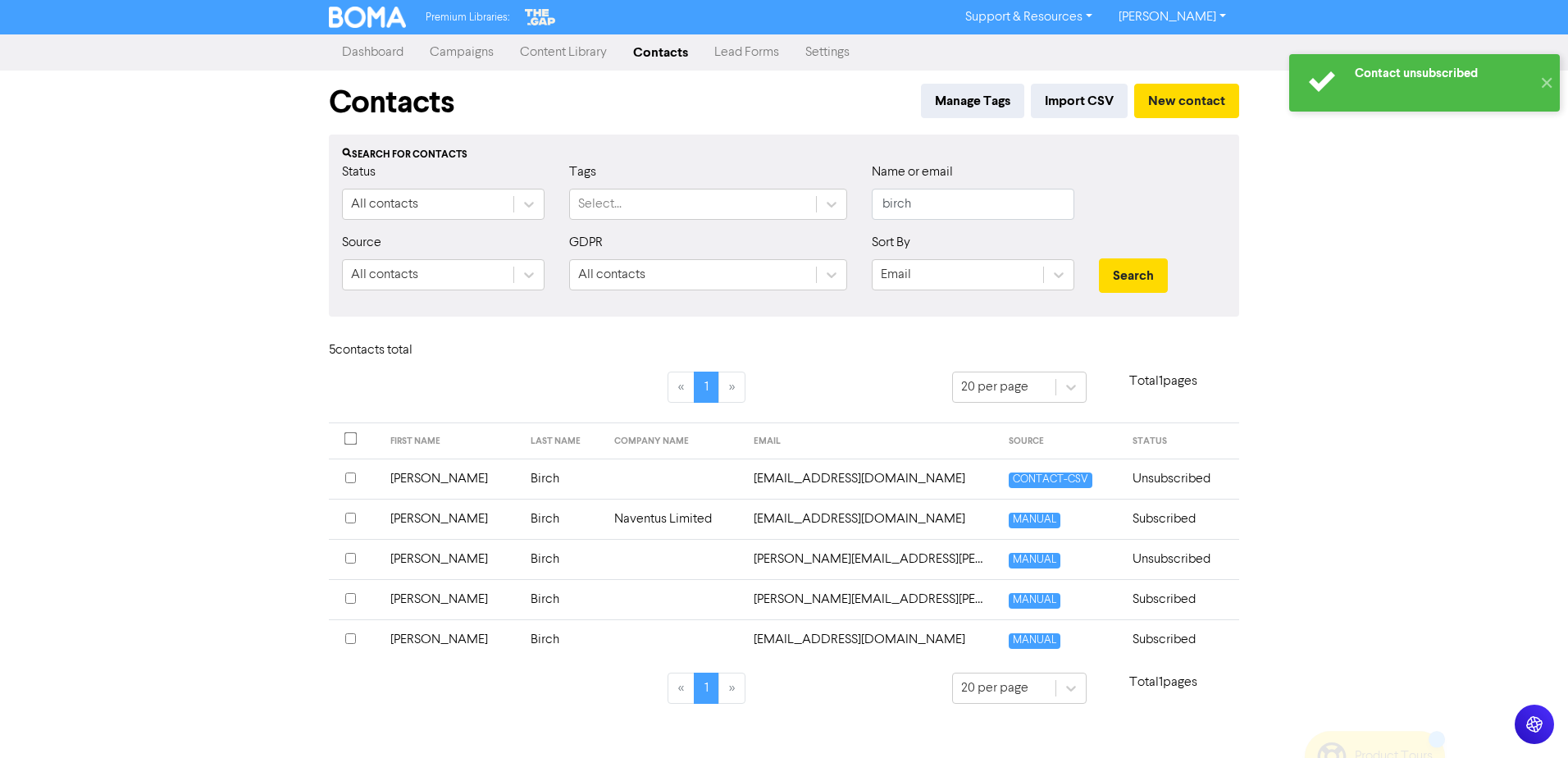
click at [521, 603] on td "Birch" at bounding box center [562, 599] width 84 height 40
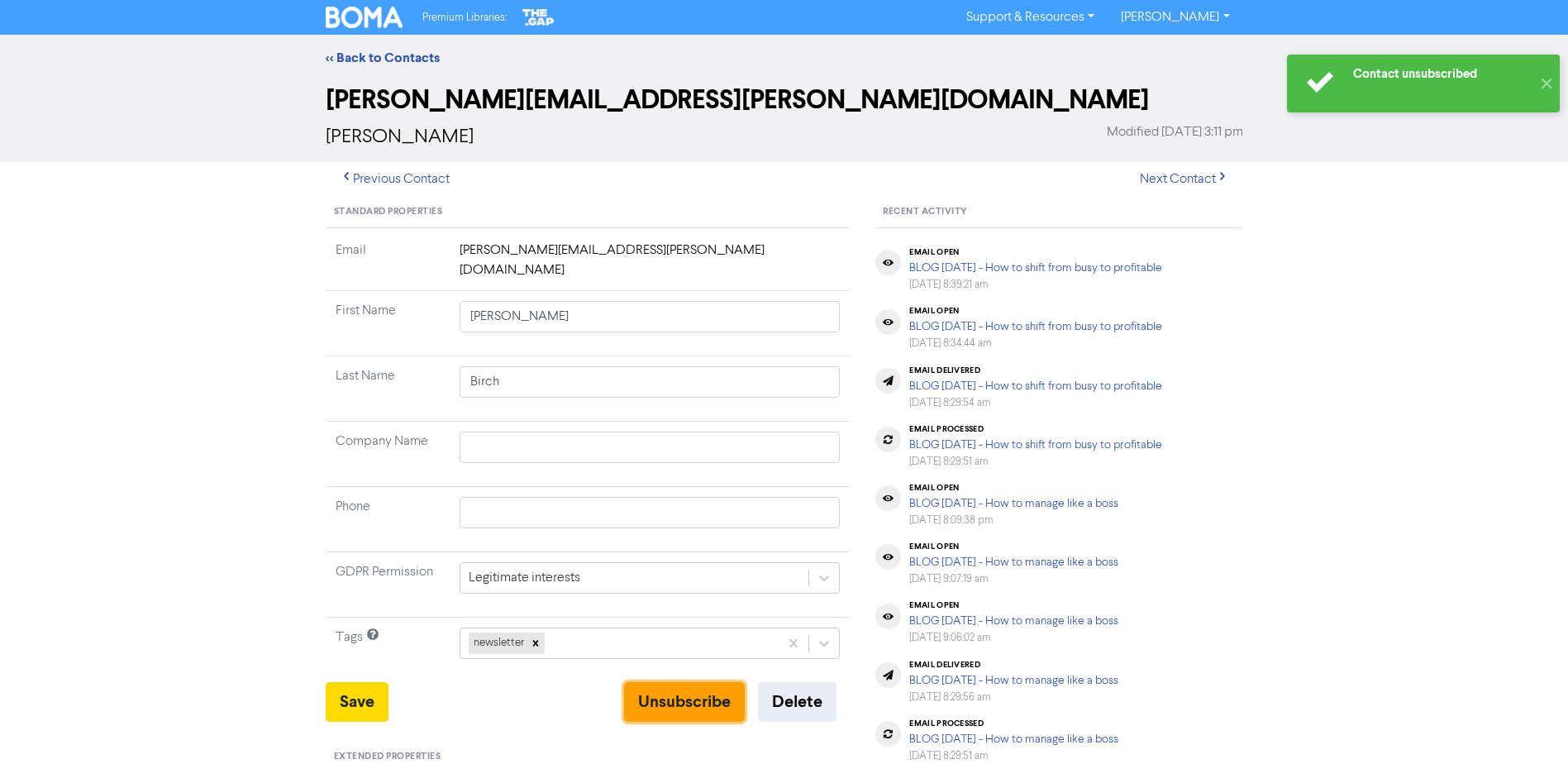
click at [662, 682] on button "Unsubscribe" at bounding box center [685, 702] width 120 height 40
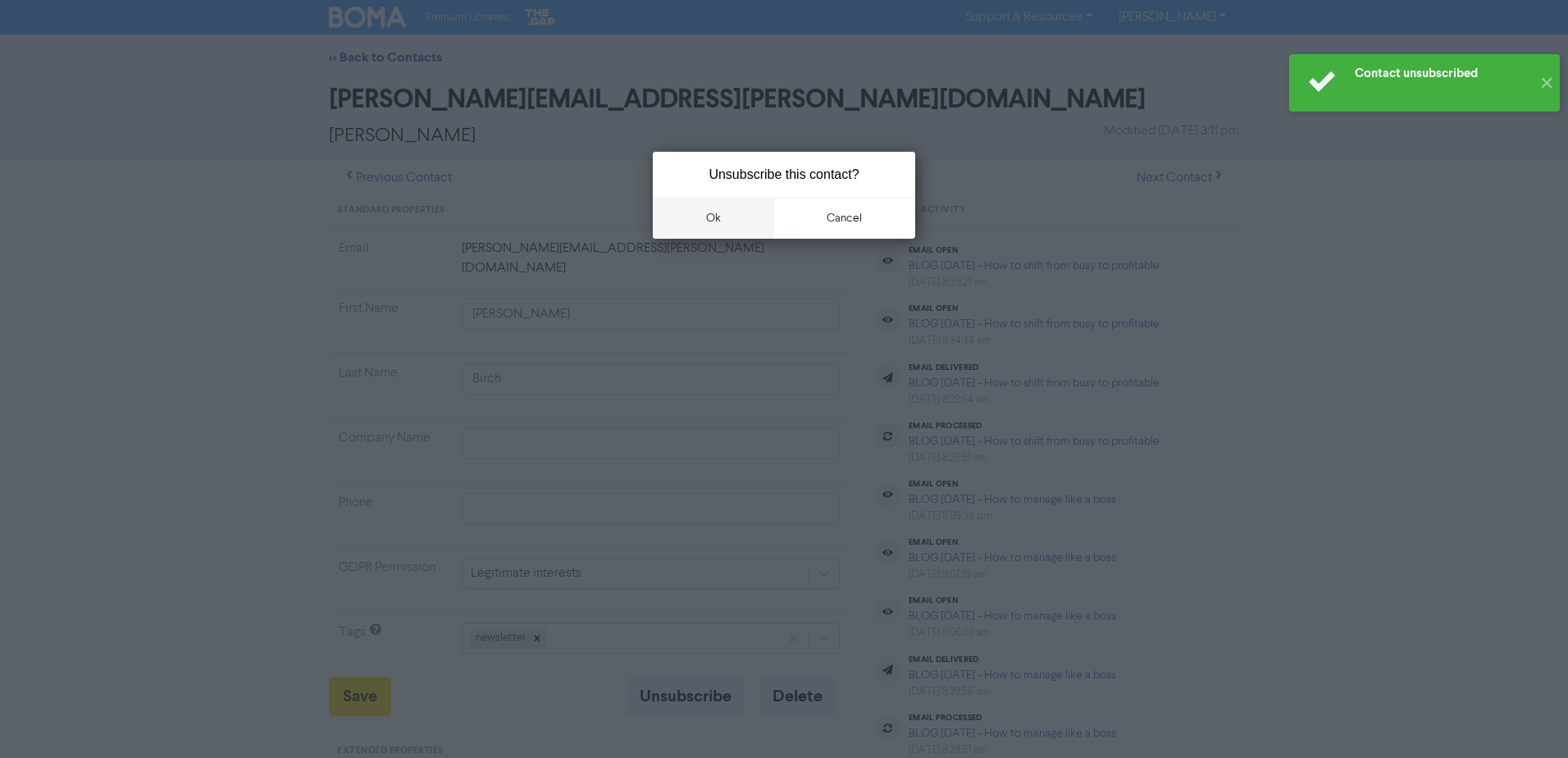
click at [689, 210] on button "ok" at bounding box center [713, 218] width 121 height 41
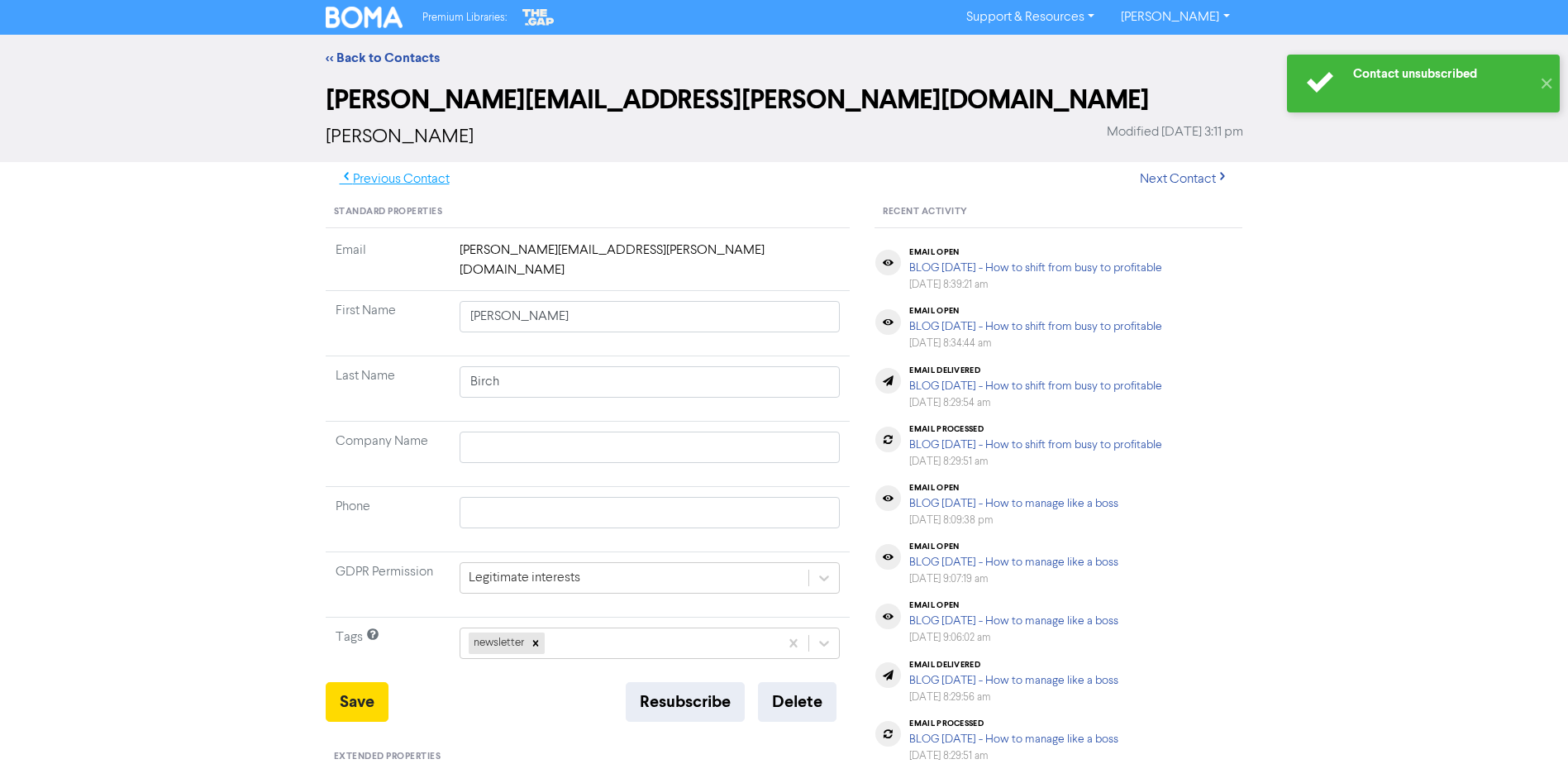
click at [420, 178] on button "Previous Contact" at bounding box center [395, 179] width 138 height 35
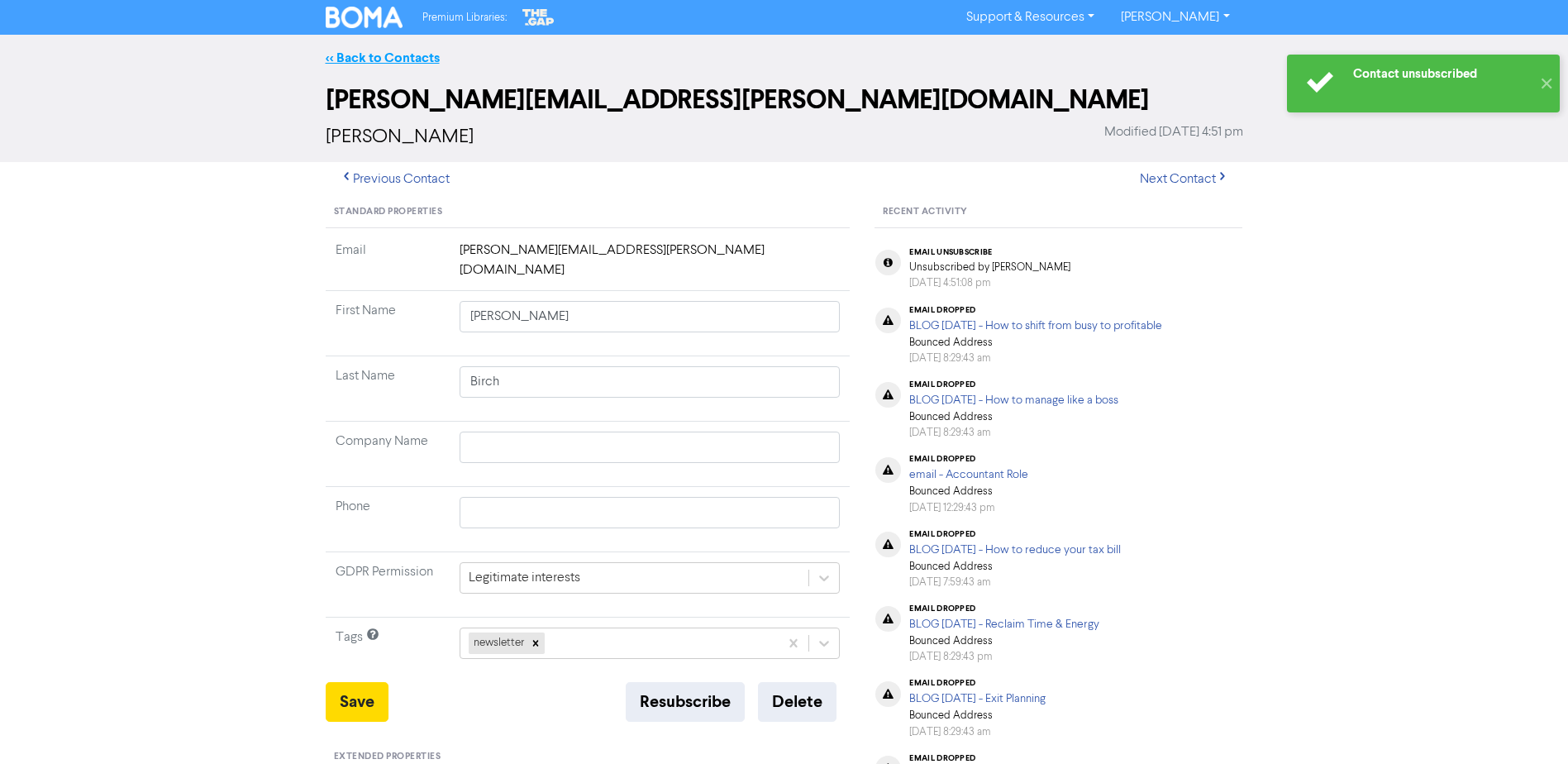
click at [397, 59] on link "<< Back to Contacts" at bounding box center [383, 58] width 114 height 16
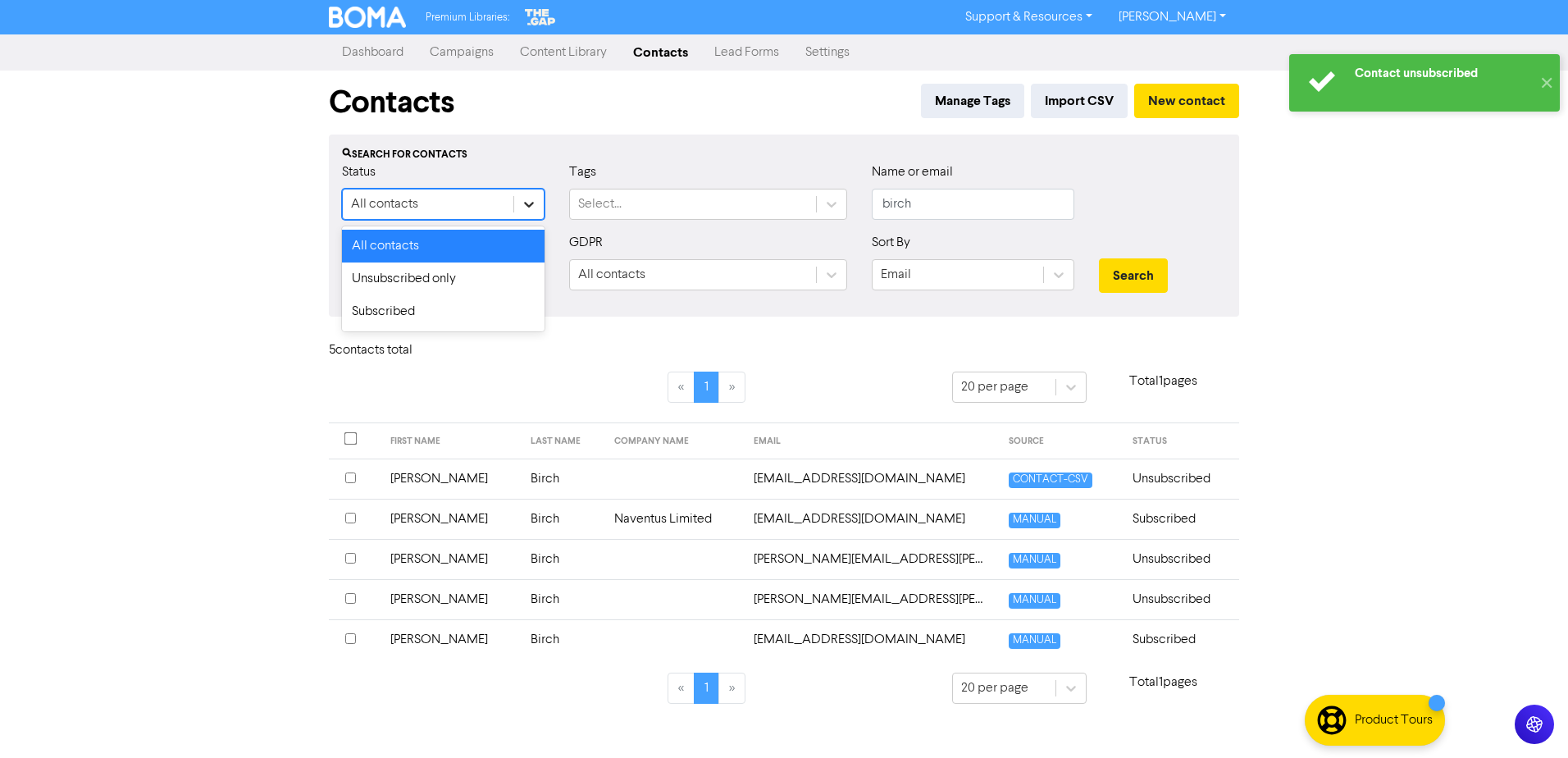
click at [531, 209] on icon at bounding box center [529, 204] width 16 height 16
click at [478, 316] on div "Subscribed" at bounding box center [443, 311] width 202 height 33
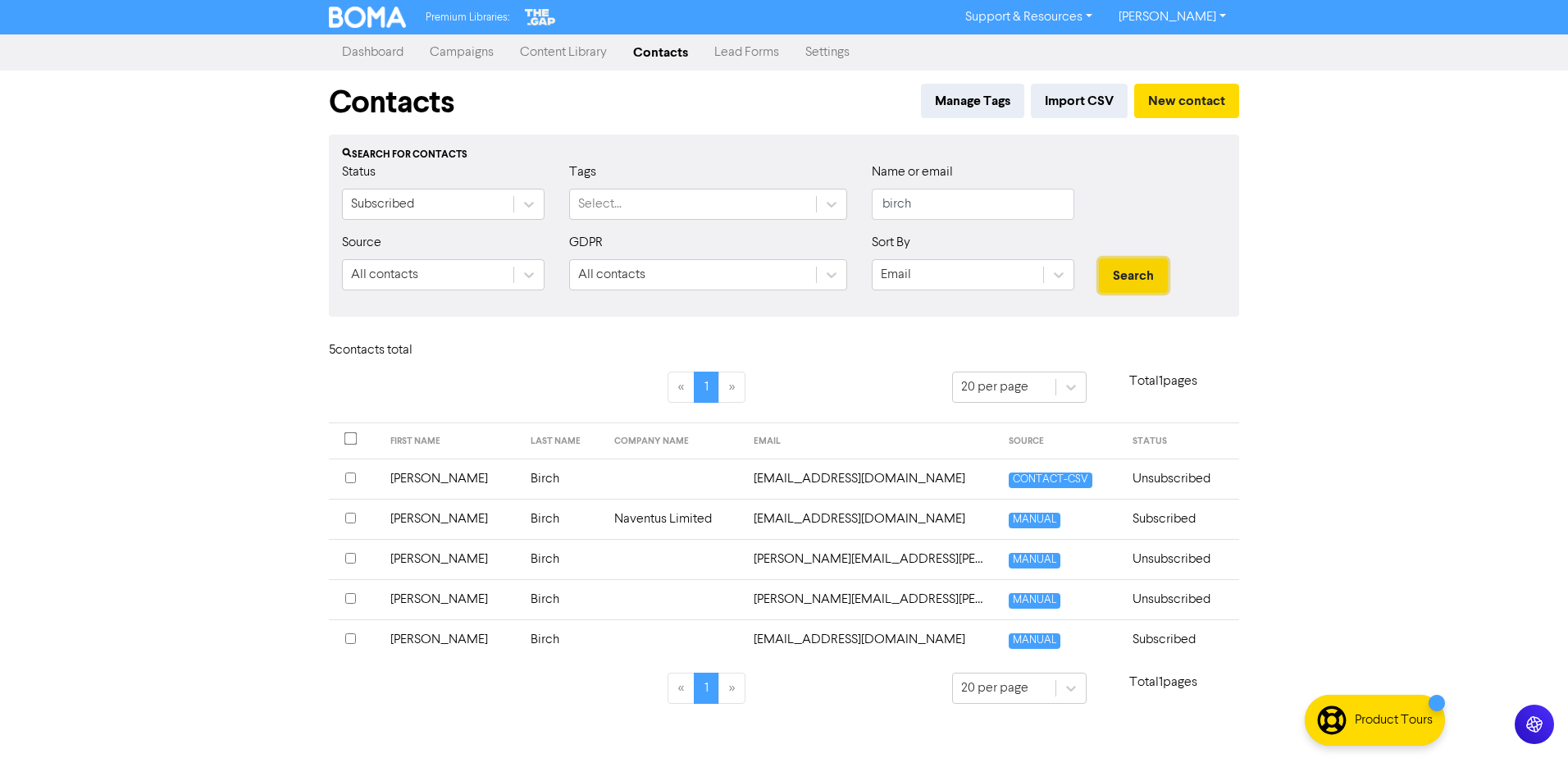
click at [1130, 275] on button "Search" at bounding box center [1133, 276] width 69 height 35
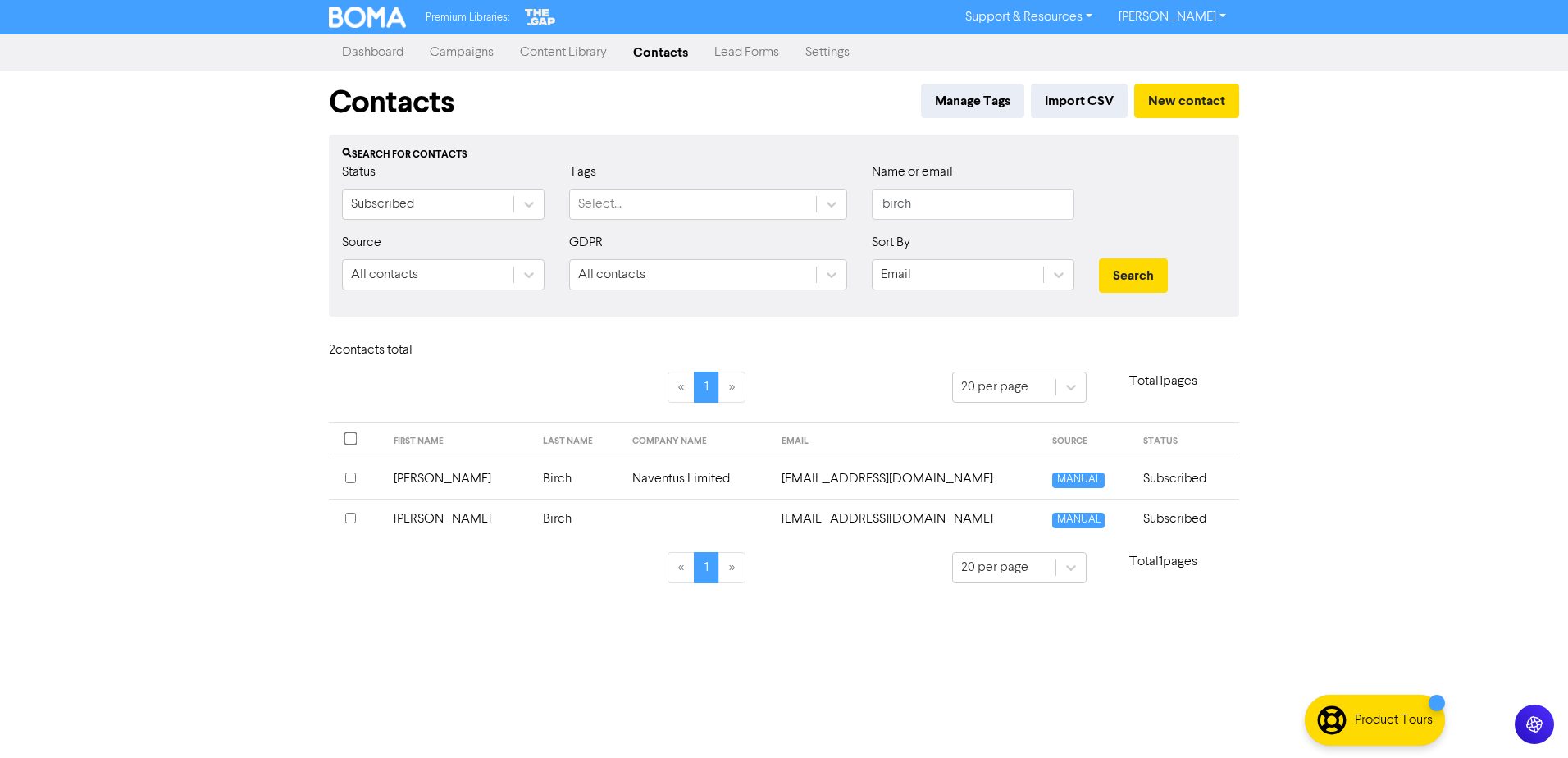
click at [420, 477] on td "[PERSON_NAME]" at bounding box center [458, 478] width 149 height 40
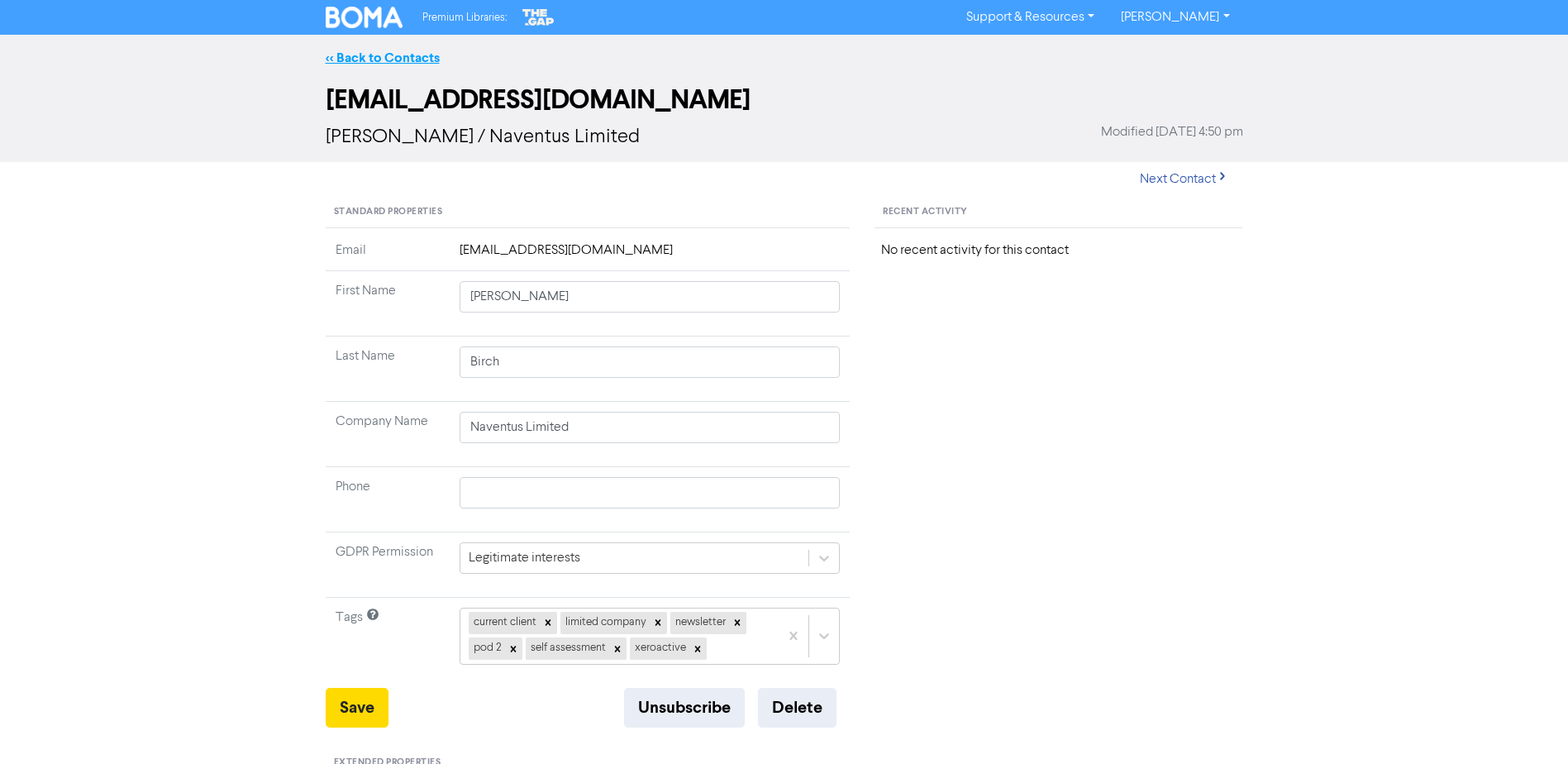
click at [368, 63] on link "<< Back to Contacts" at bounding box center [383, 58] width 114 height 16
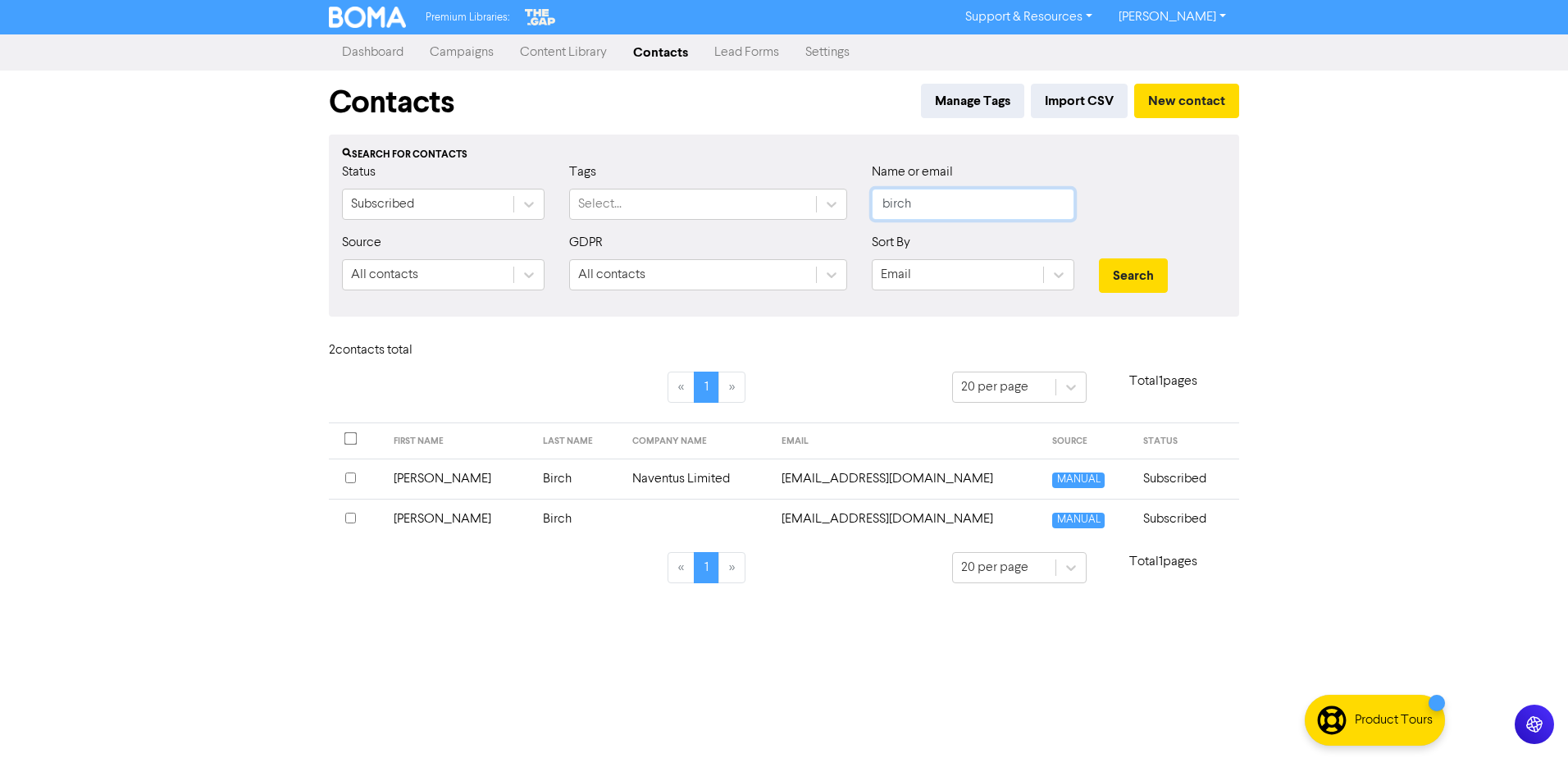
drag, startPoint x: 931, startPoint y: 202, endPoint x: 875, endPoint y: 202, distance: 56.0
click at [875, 202] on input "birch" at bounding box center [973, 204] width 202 height 31
click at [1099, 259] on button "Search" at bounding box center [1133, 276] width 69 height 35
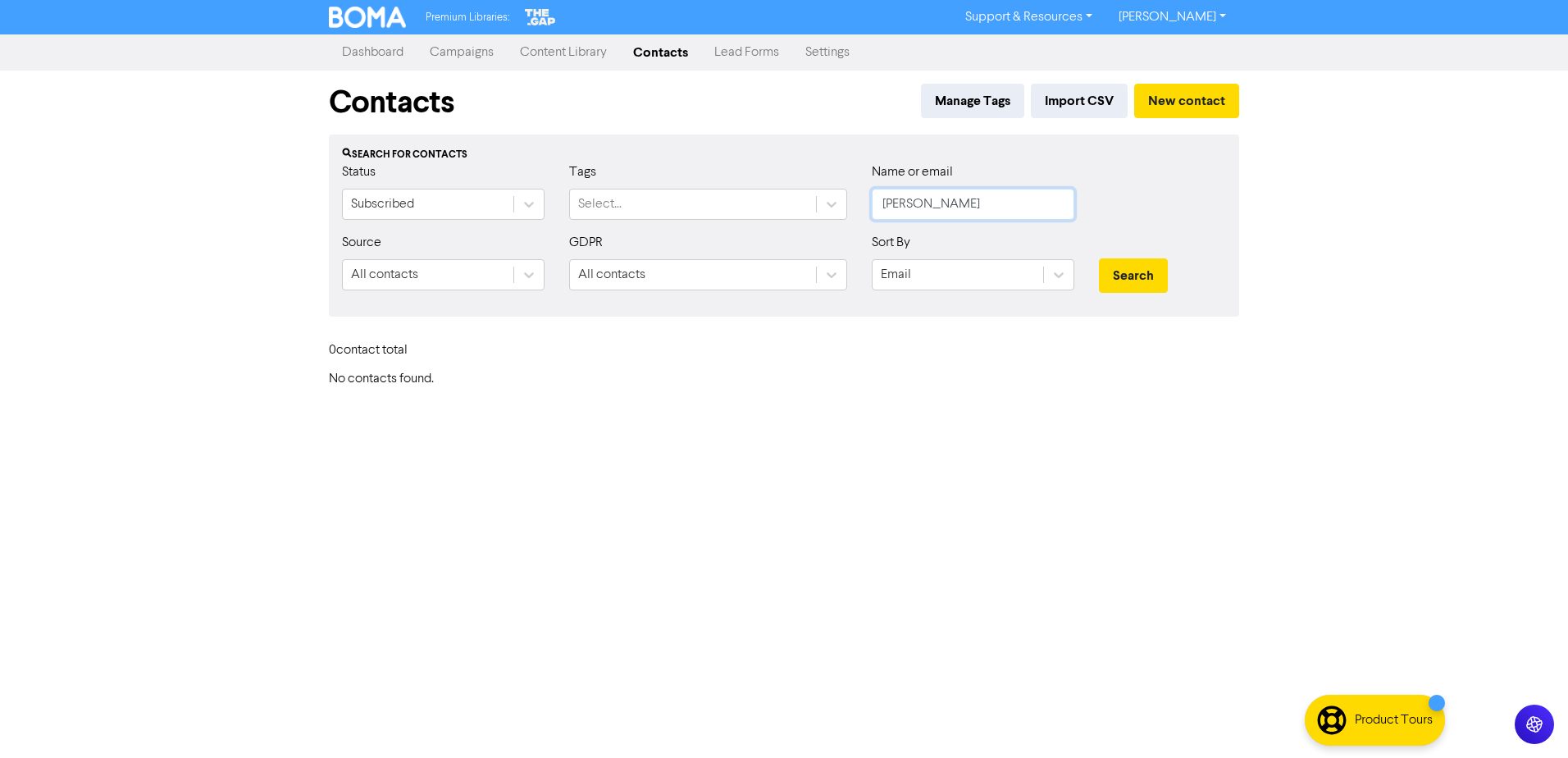
click at [1099, 259] on button "Search" at bounding box center [1133, 276] width 69 height 35
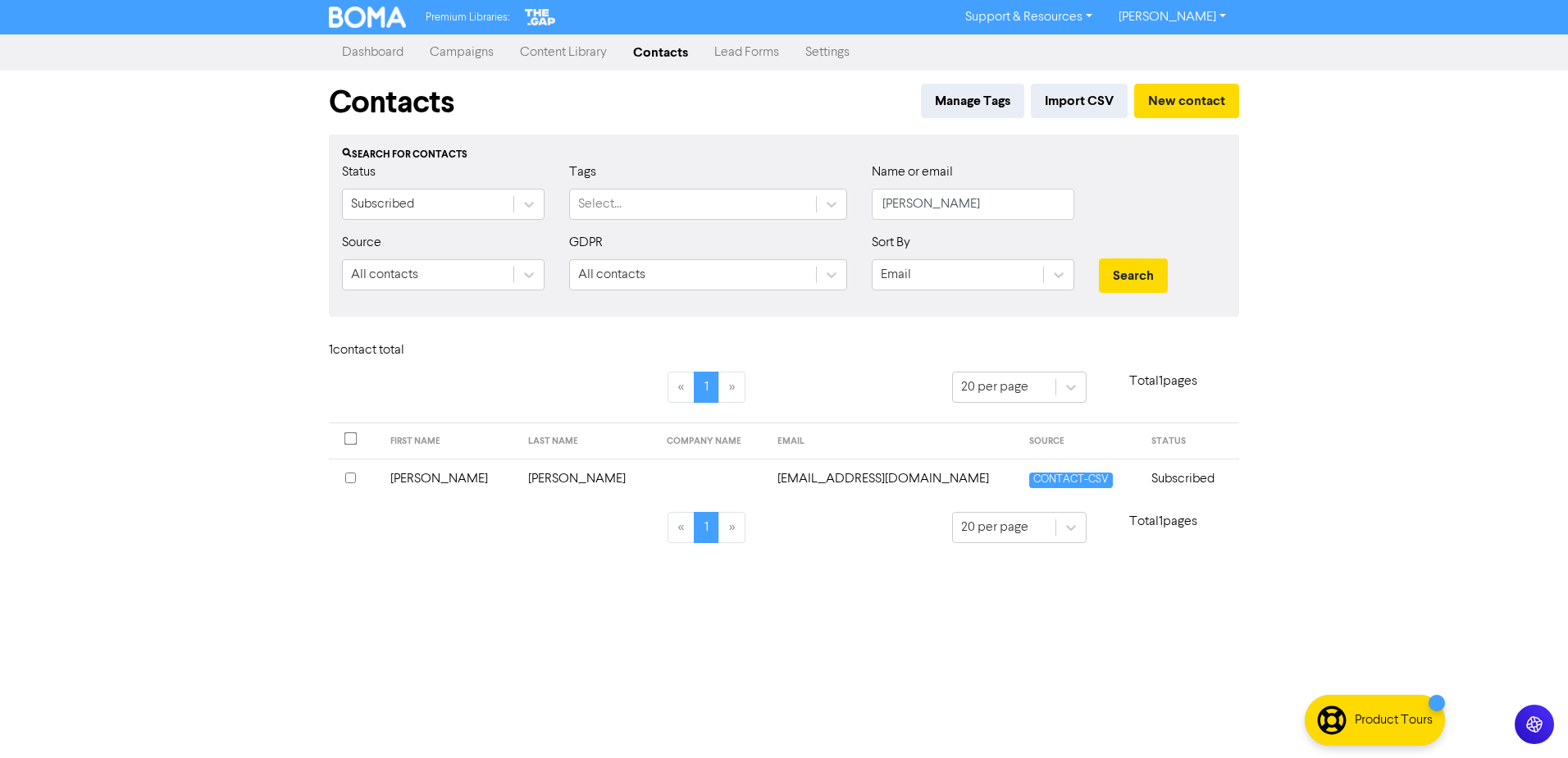
click at [430, 483] on td "[PERSON_NAME]" at bounding box center [450, 478] width 139 height 40
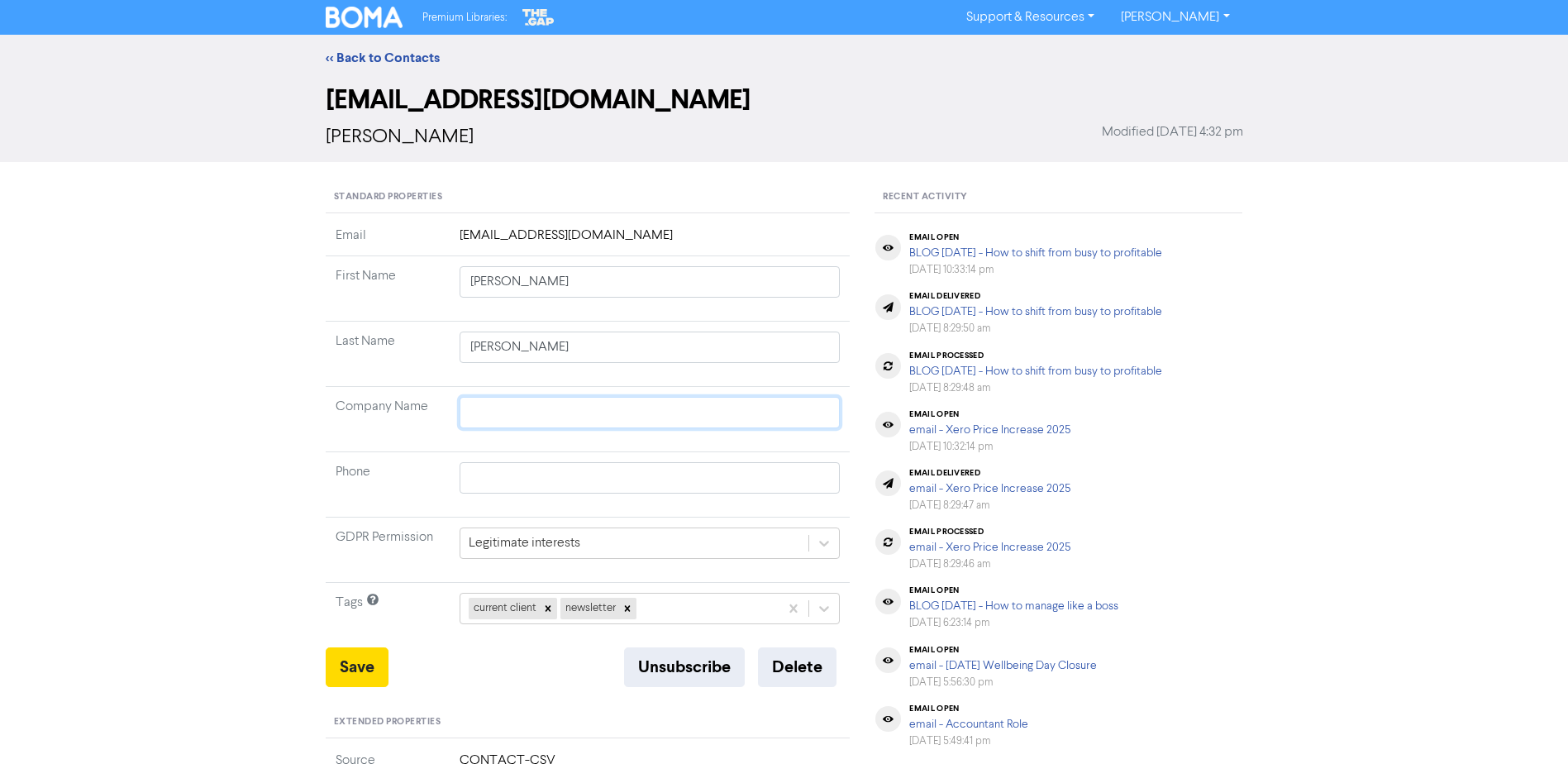
click at [536, 422] on input "text" at bounding box center [651, 413] width 381 height 31
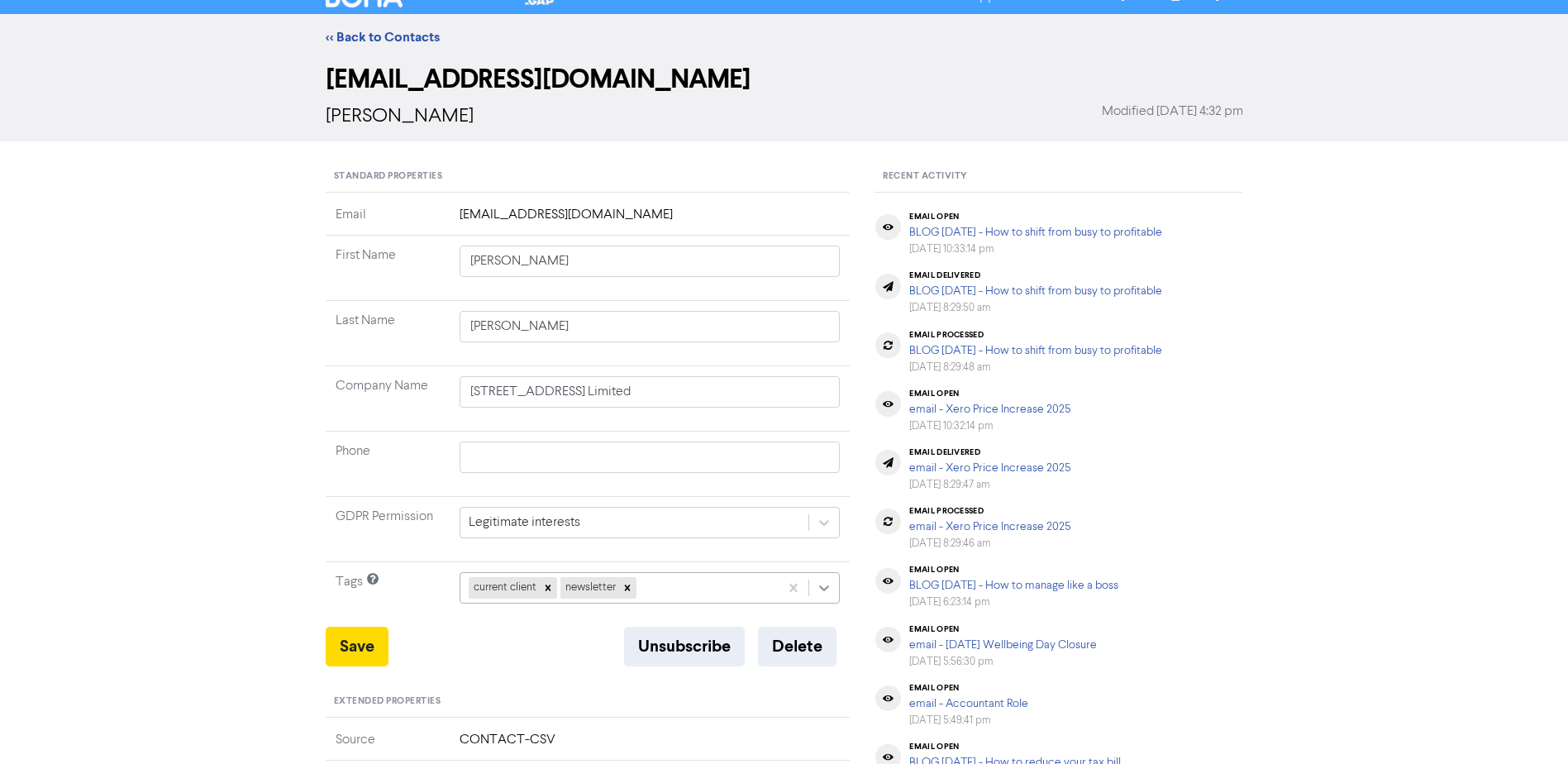
click at [827, 583] on div "current client newsletter" at bounding box center [651, 588] width 381 height 31
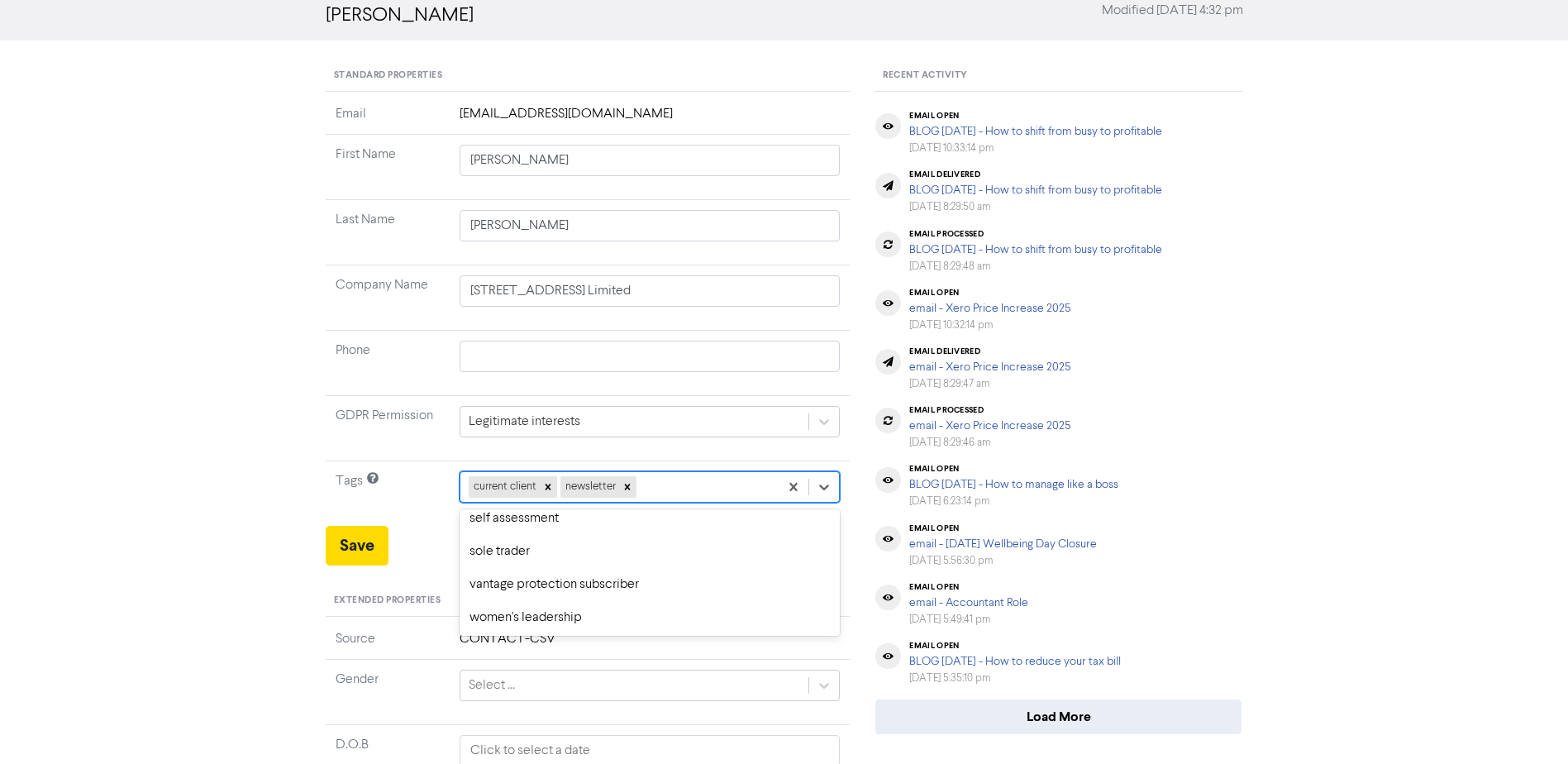
scroll to position [409, 0]
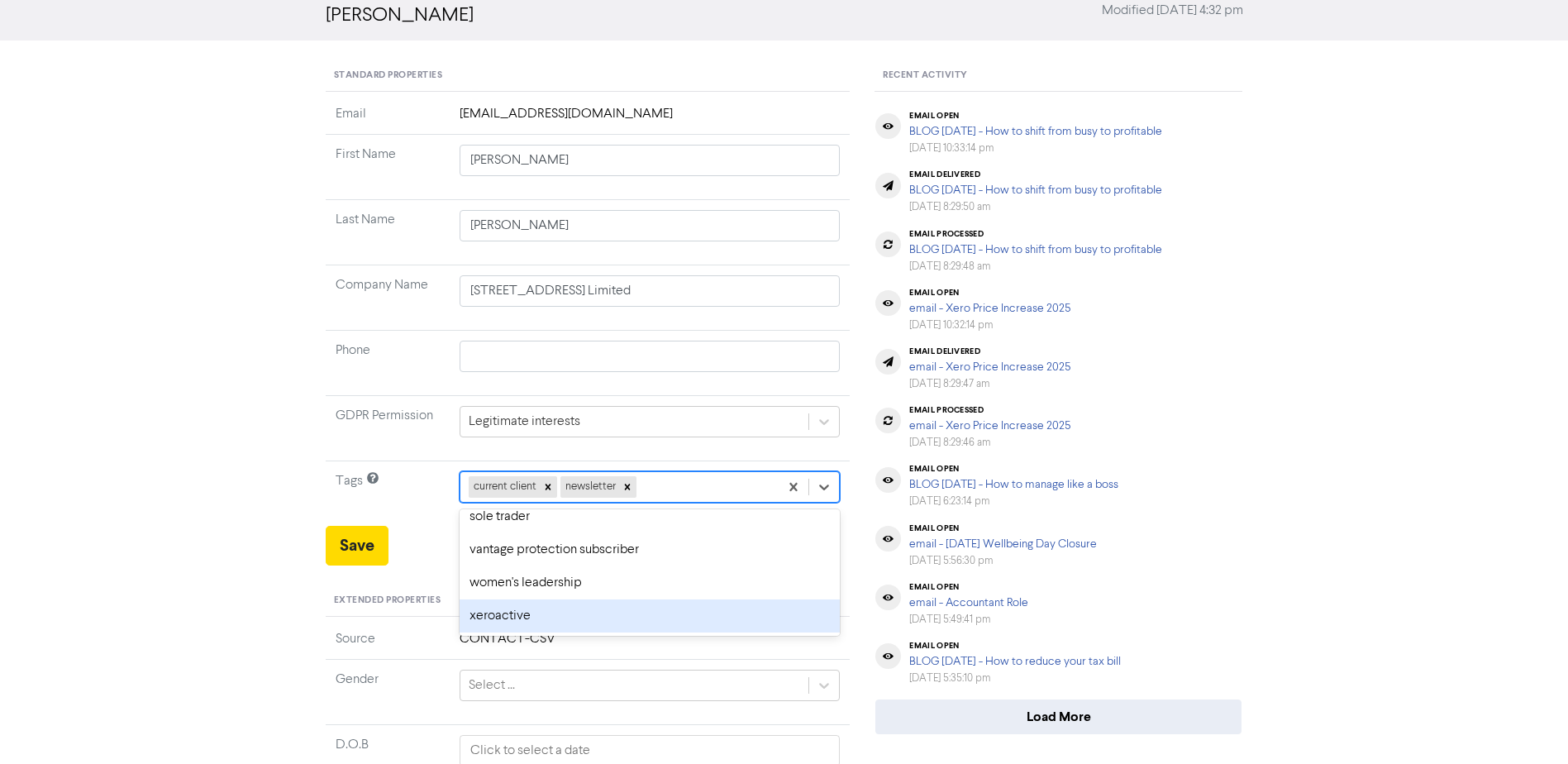
click at [745, 615] on div "xeroactive" at bounding box center [651, 616] width 381 height 33
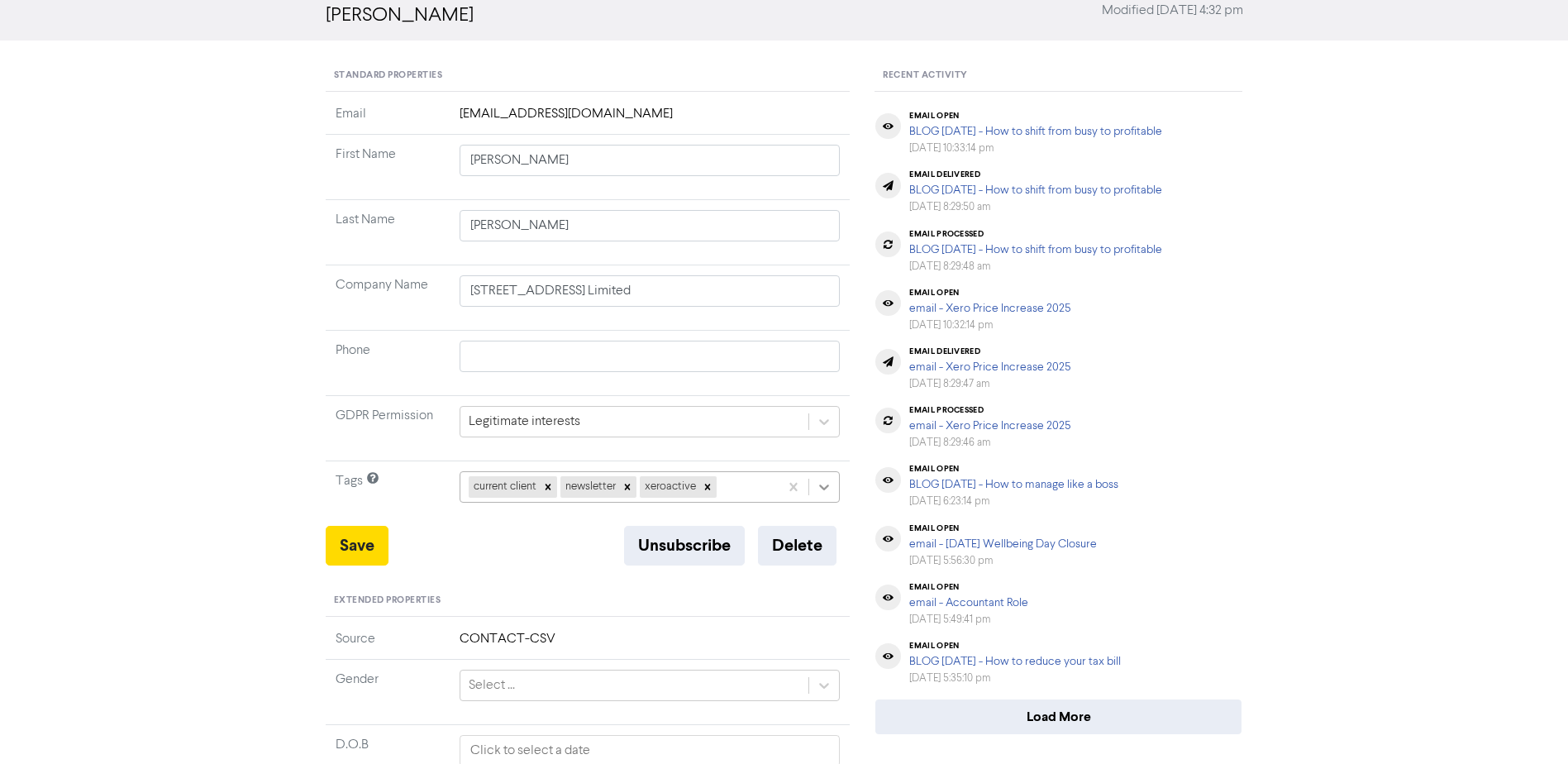
click at [828, 490] on icon at bounding box center [824, 487] width 16 height 16
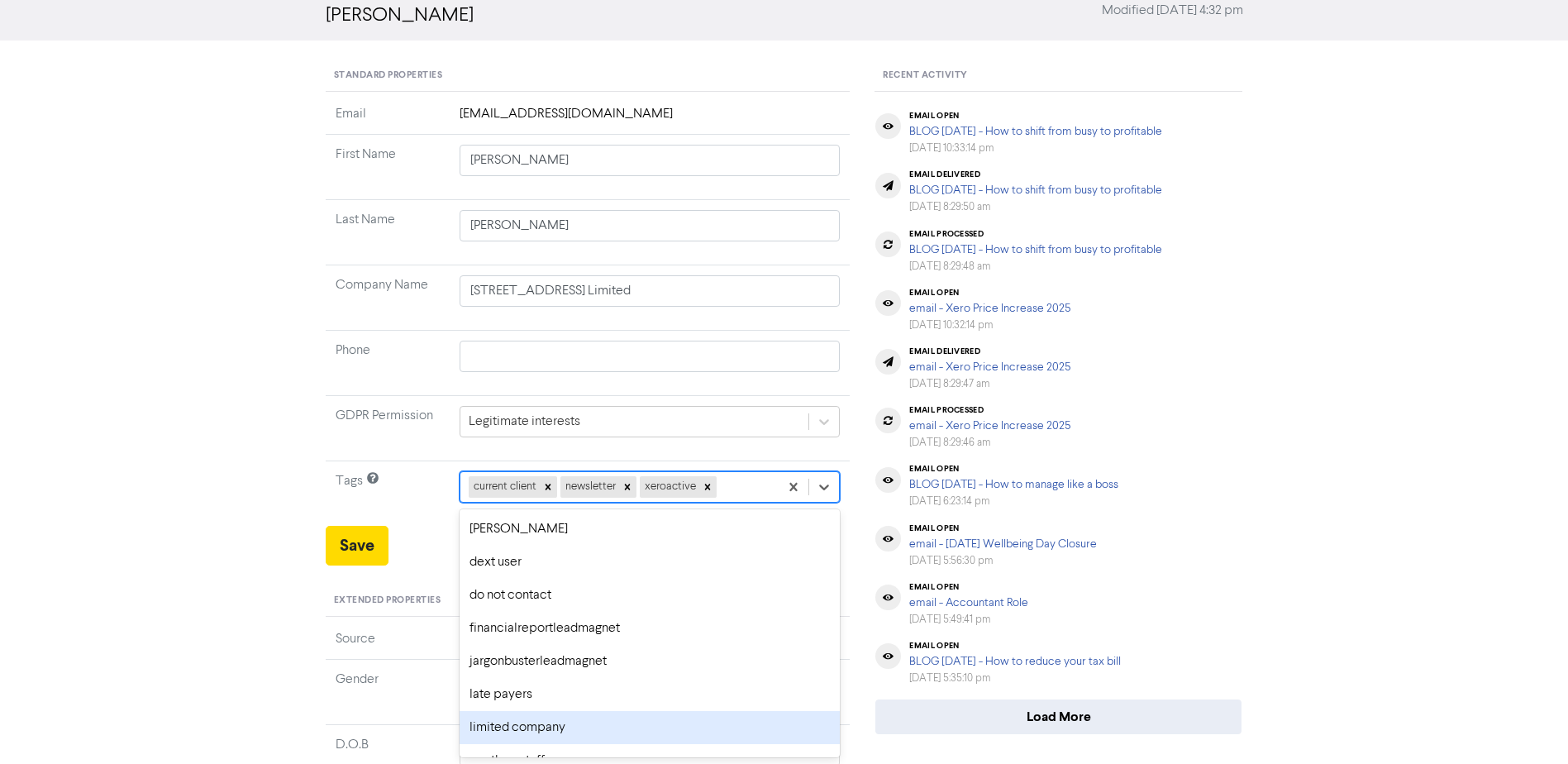
click at [681, 714] on div "limited company" at bounding box center [651, 727] width 381 height 33
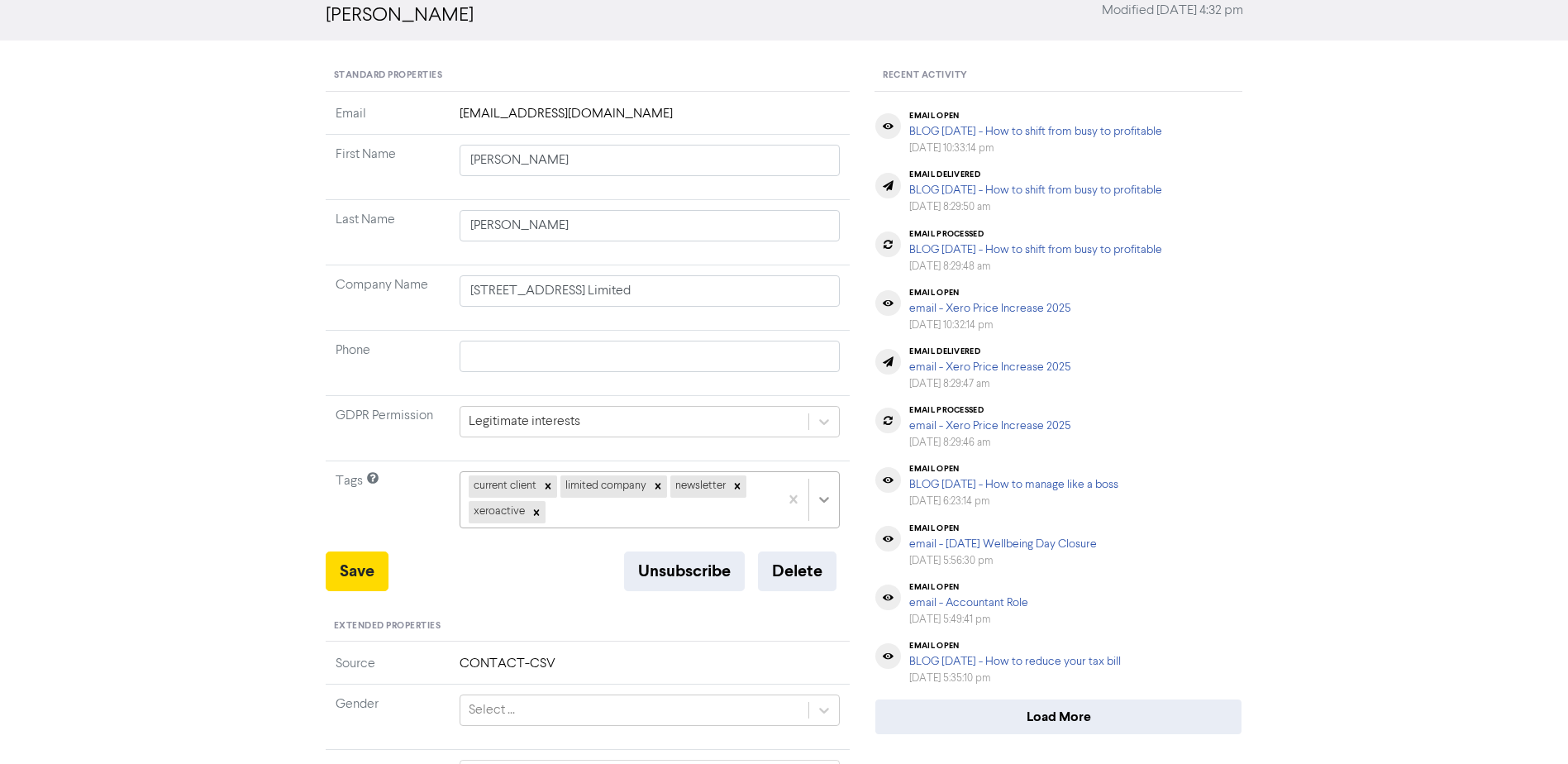
click at [817, 503] on td "current client limited company newsletter xeroactive" at bounding box center [651, 506] width 401 height 90
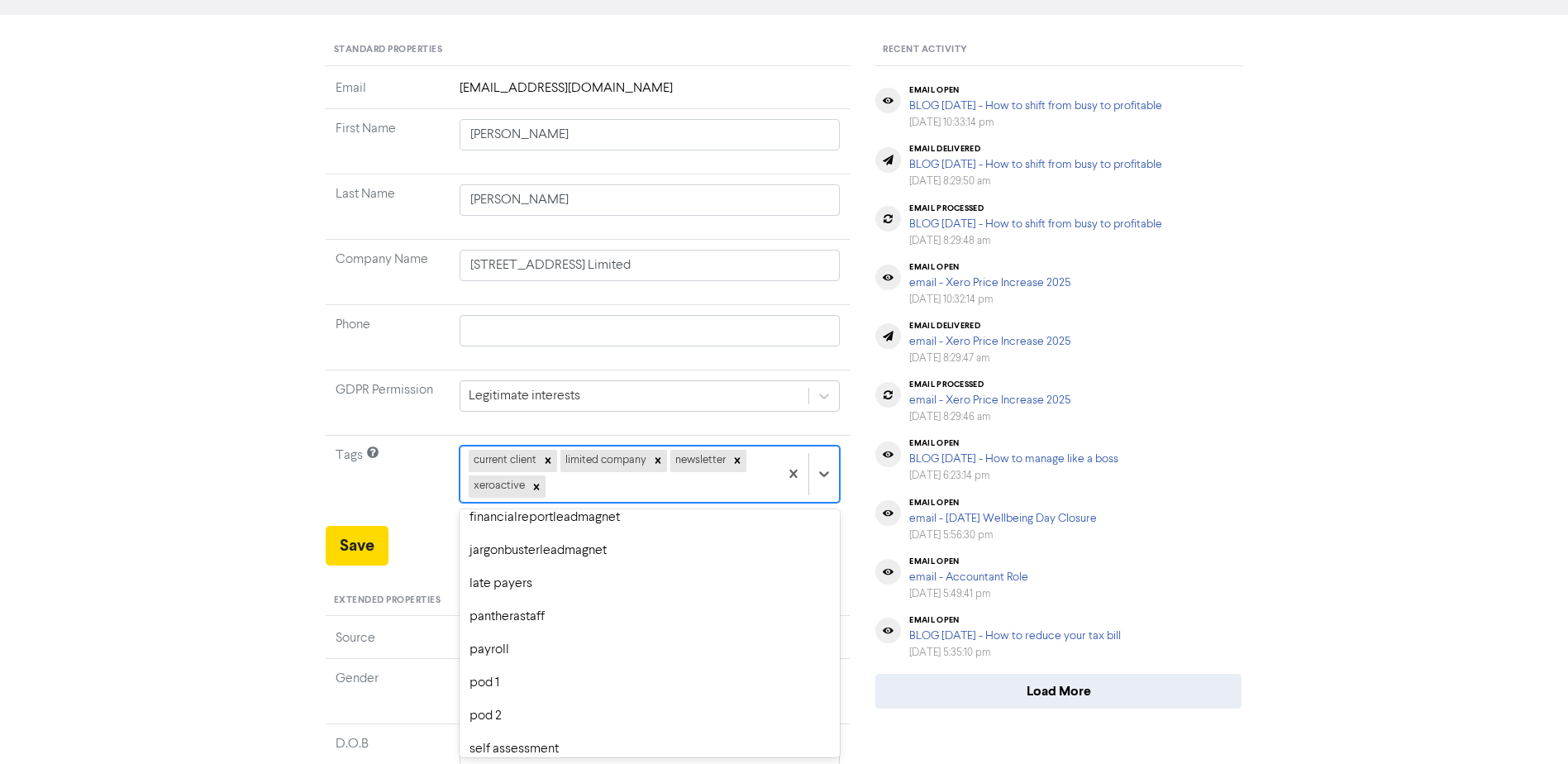
scroll to position [124, 0]
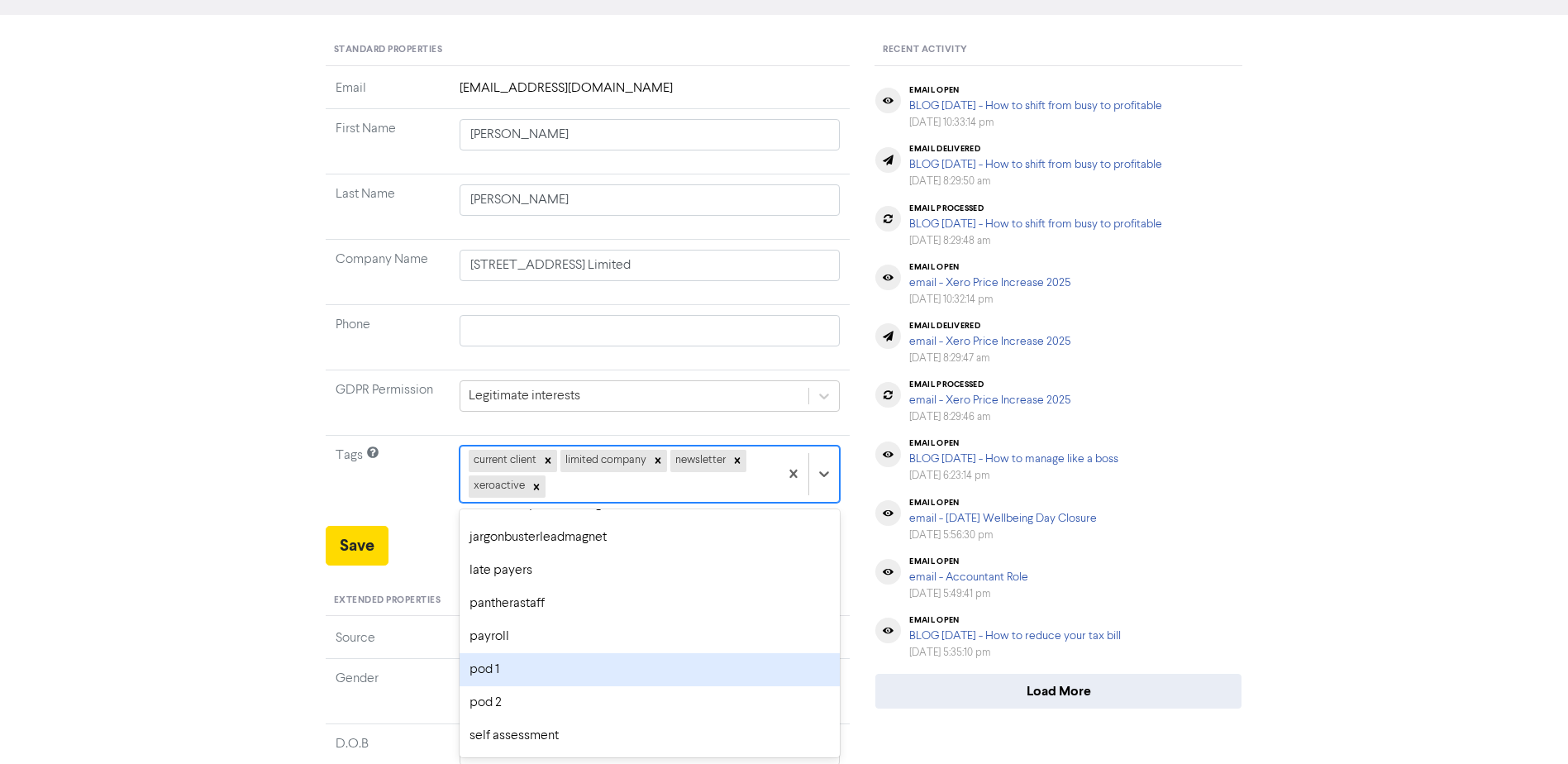
click at [483, 674] on div "pod 1" at bounding box center [651, 670] width 381 height 33
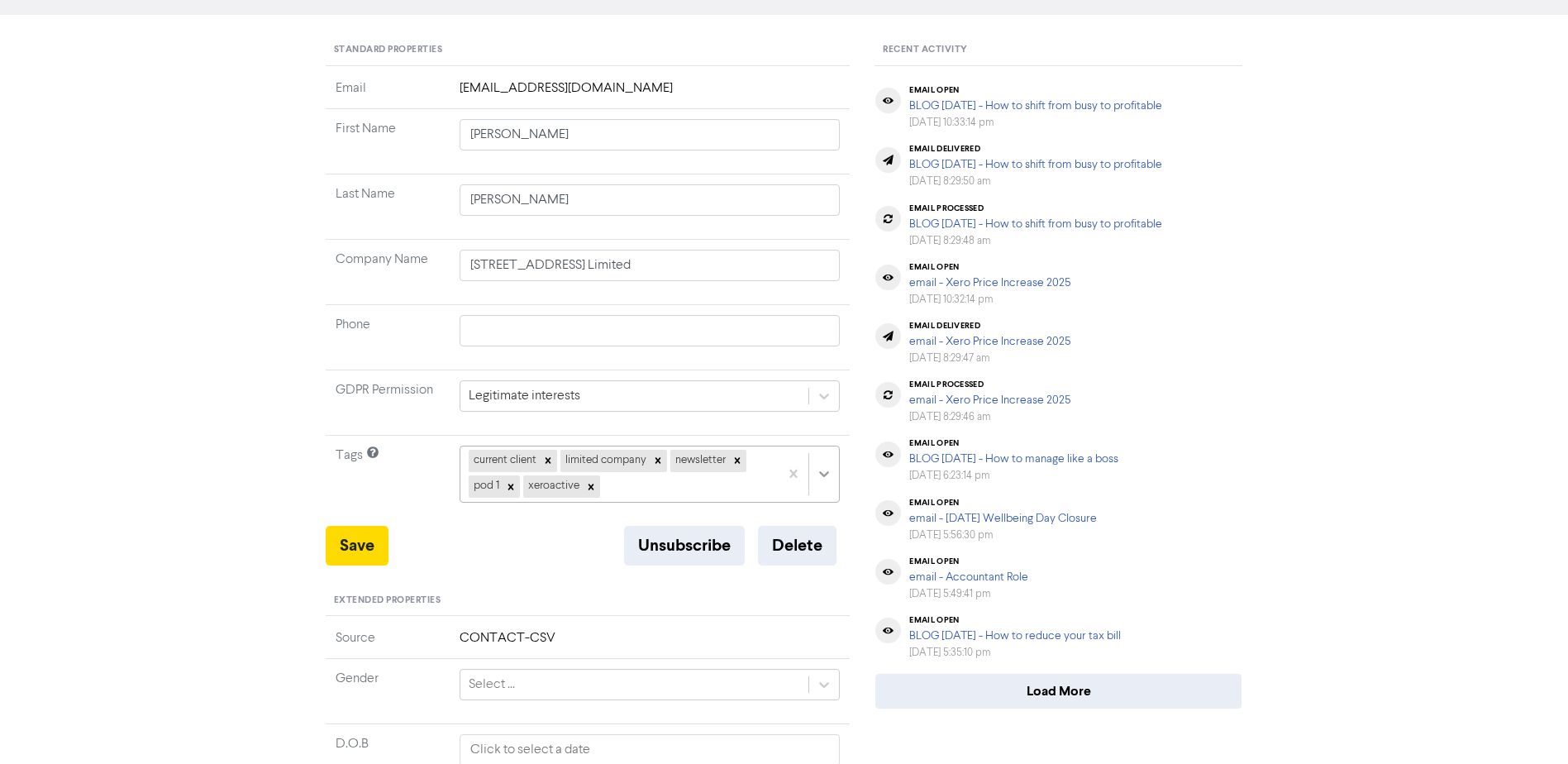
click at [828, 465] on div at bounding box center [824, 474] width 30 height 30
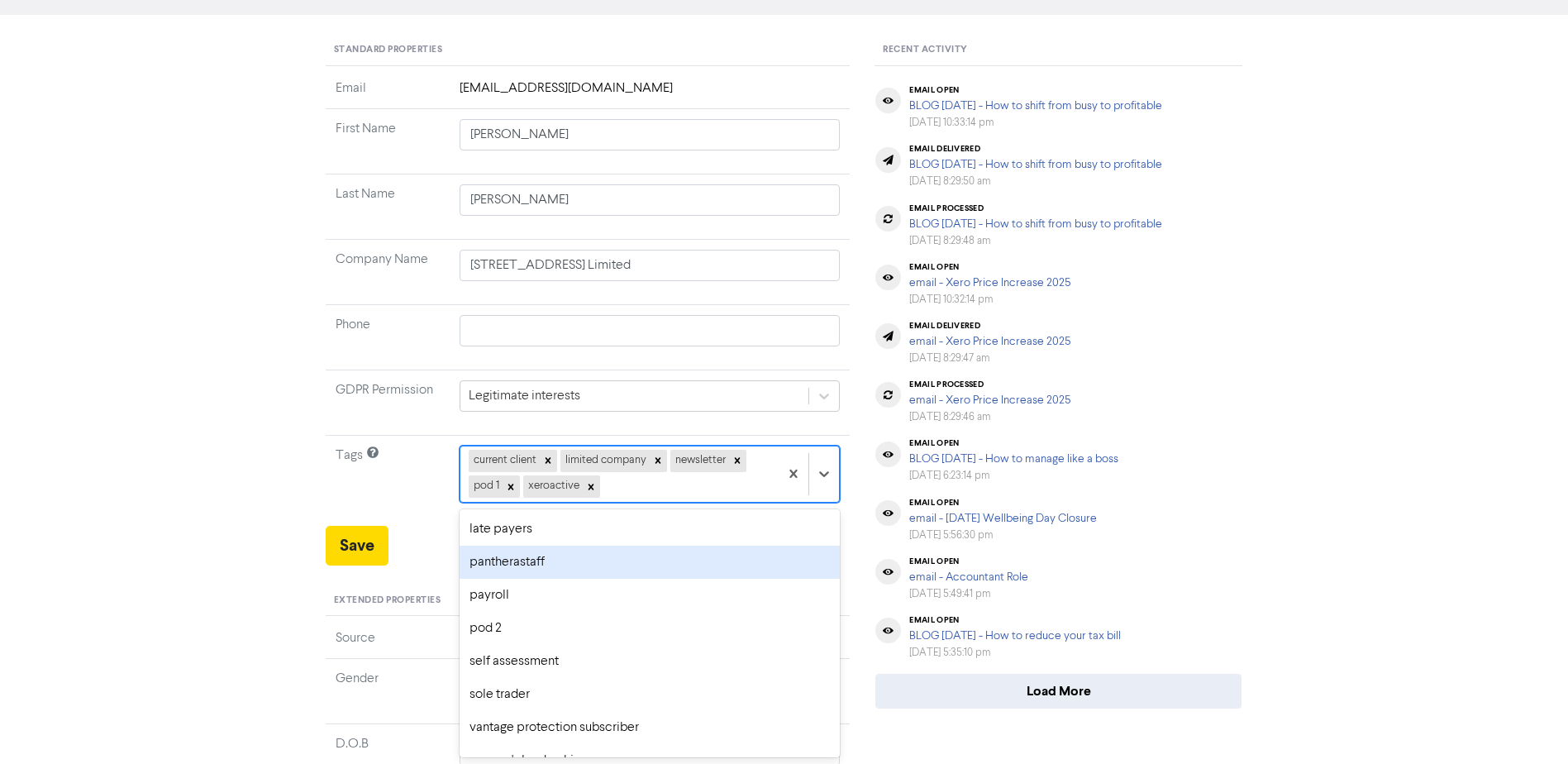
scroll to position [189, 0]
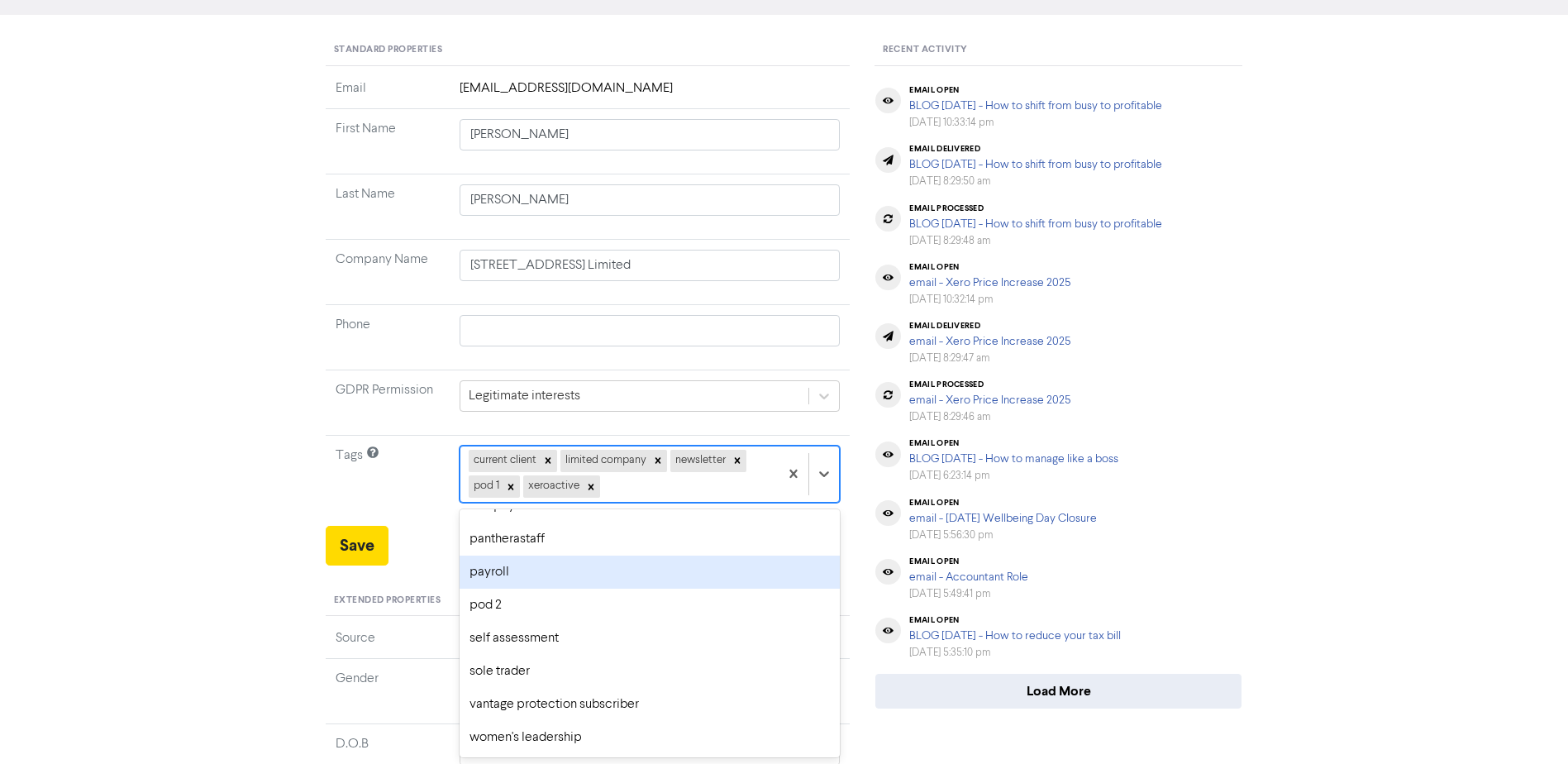
click at [199, 510] on div "<< Back to Contacts [EMAIL_ADDRESS][DOMAIN_NAME] [PERSON_NAME] Modified [DATE] …" at bounding box center [784, 525] width 1568 height 1275
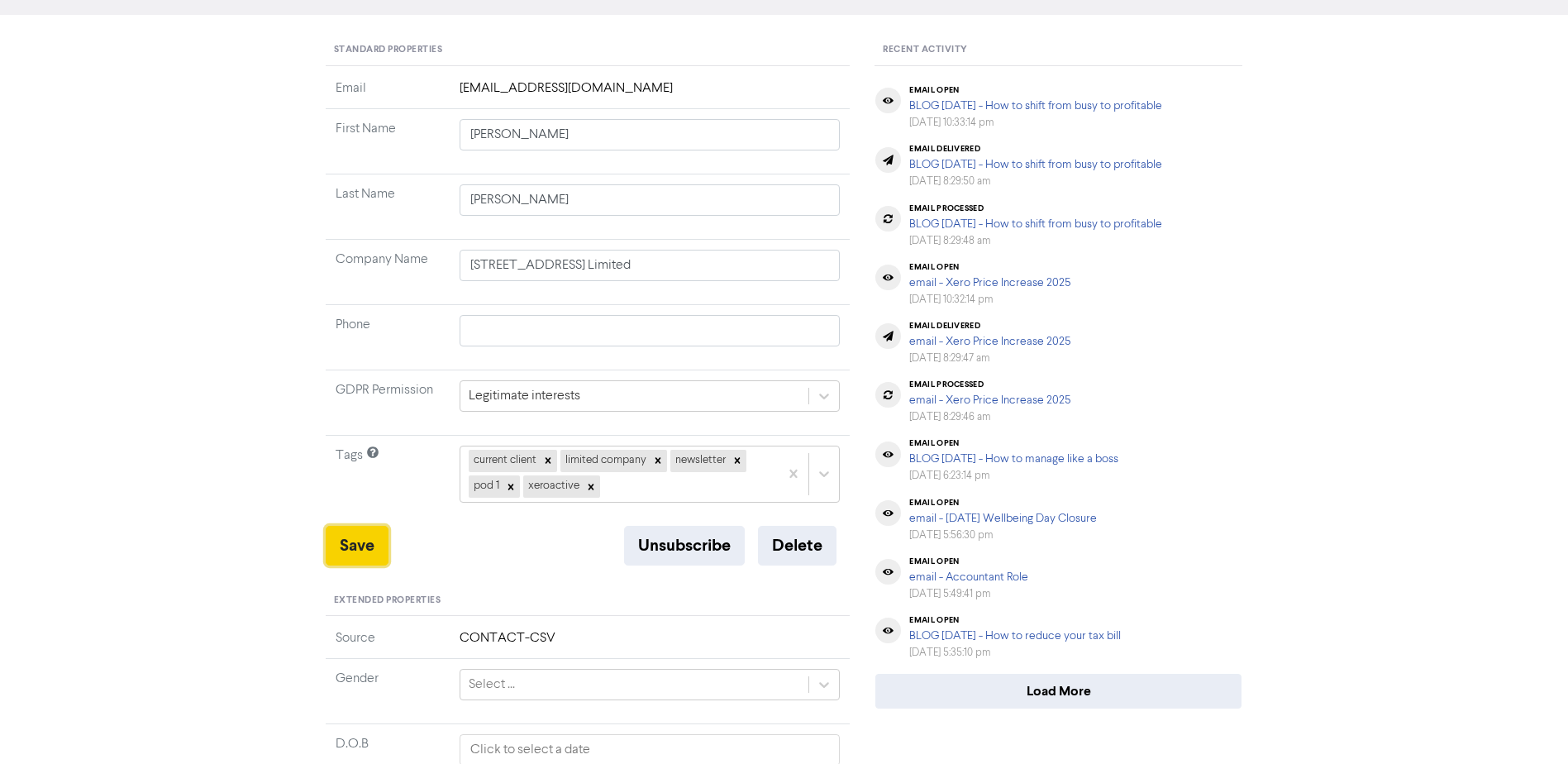
click at [367, 555] on button "Save" at bounding box center [358, 546] width 63 height 40
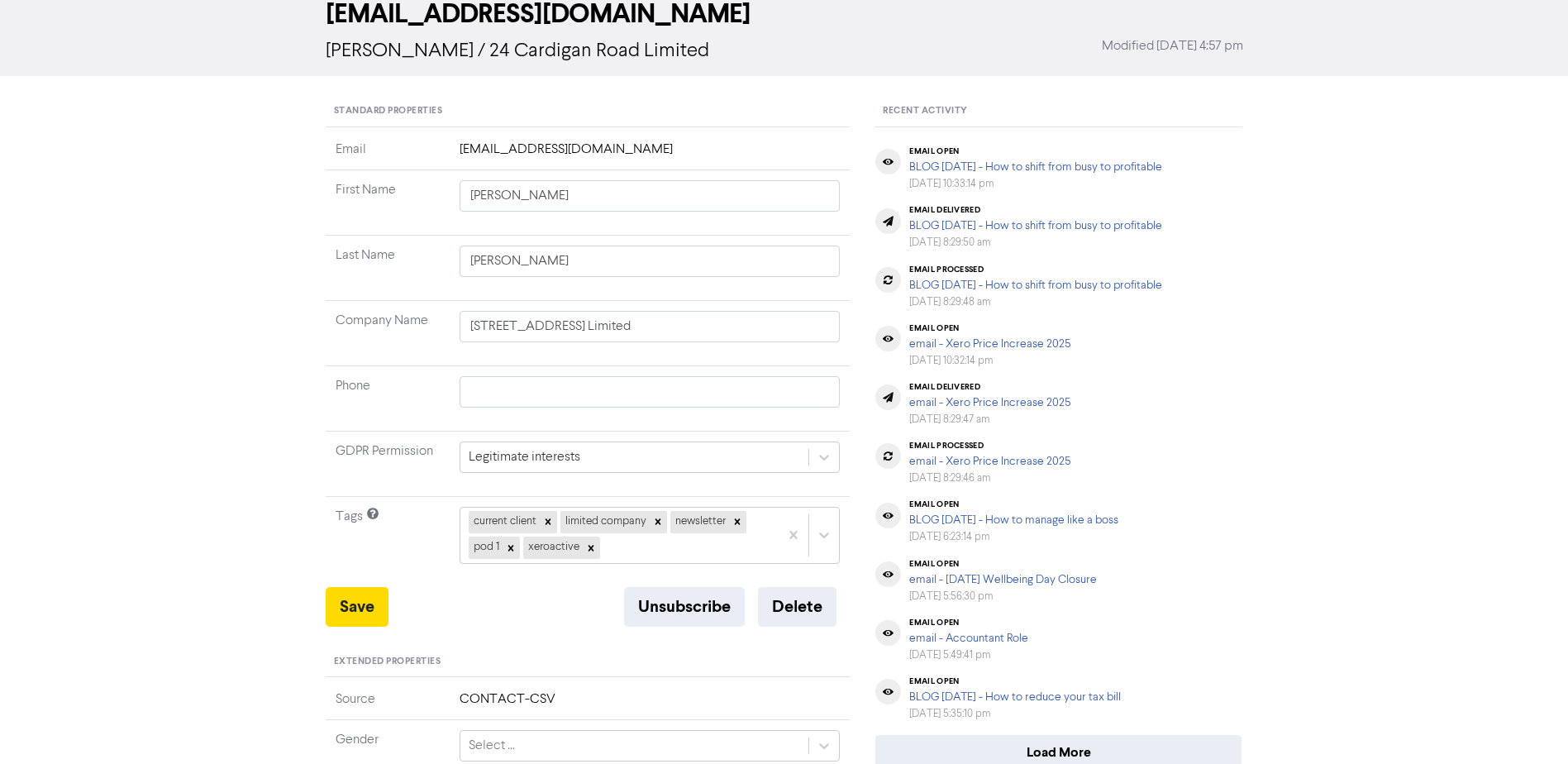
scroll to position [0, 0]
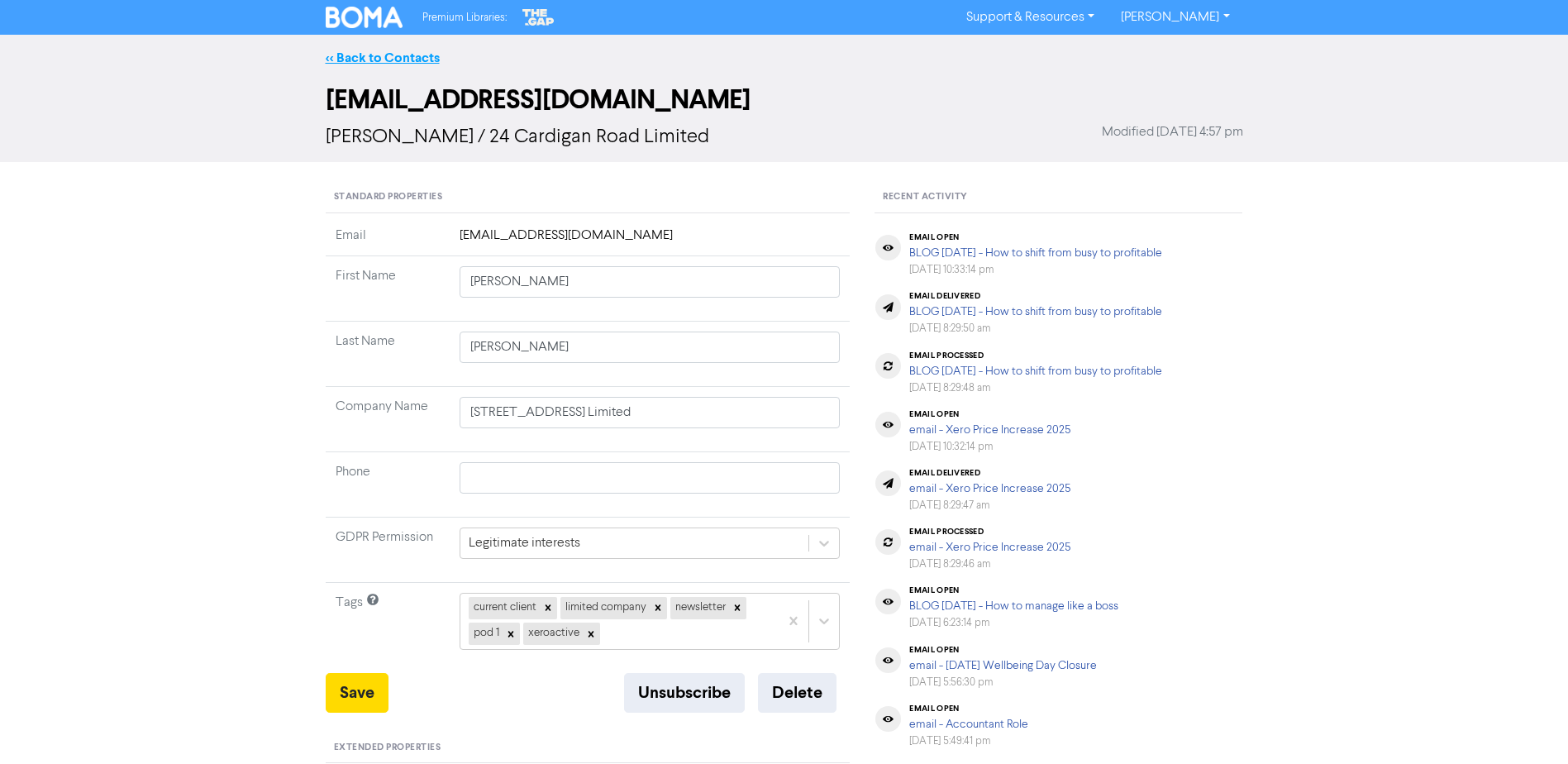
click at [388, 58] on link "<< Back to Contacts" at bounding box center [383, 58] width 114 height 16
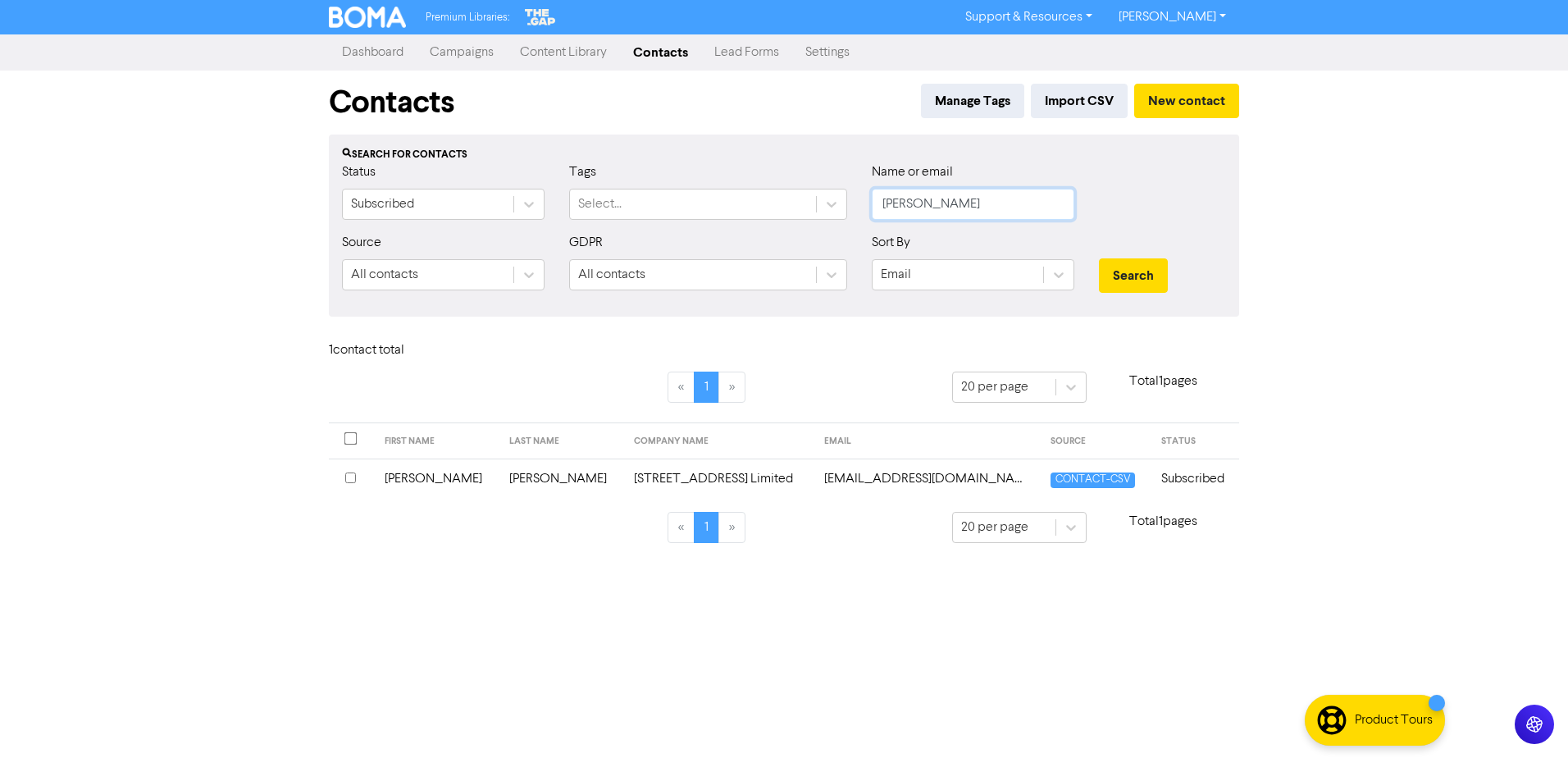
drag, startPoint x: 971, startPoint y: 196, endPoint x: 876, endPoint y: 198, distance: 95.0
click at [876, 198] on input "[PERSON_NAME]" at bounding box center [973, 204] width 202 height 31
click at [1142, 282] on button "Search" at bounding box center [1133, 276] width 69 height 35
click at [407, 477] on td "[PERSON_NAME]" at bounding box center [448, 478] width 138 height 40
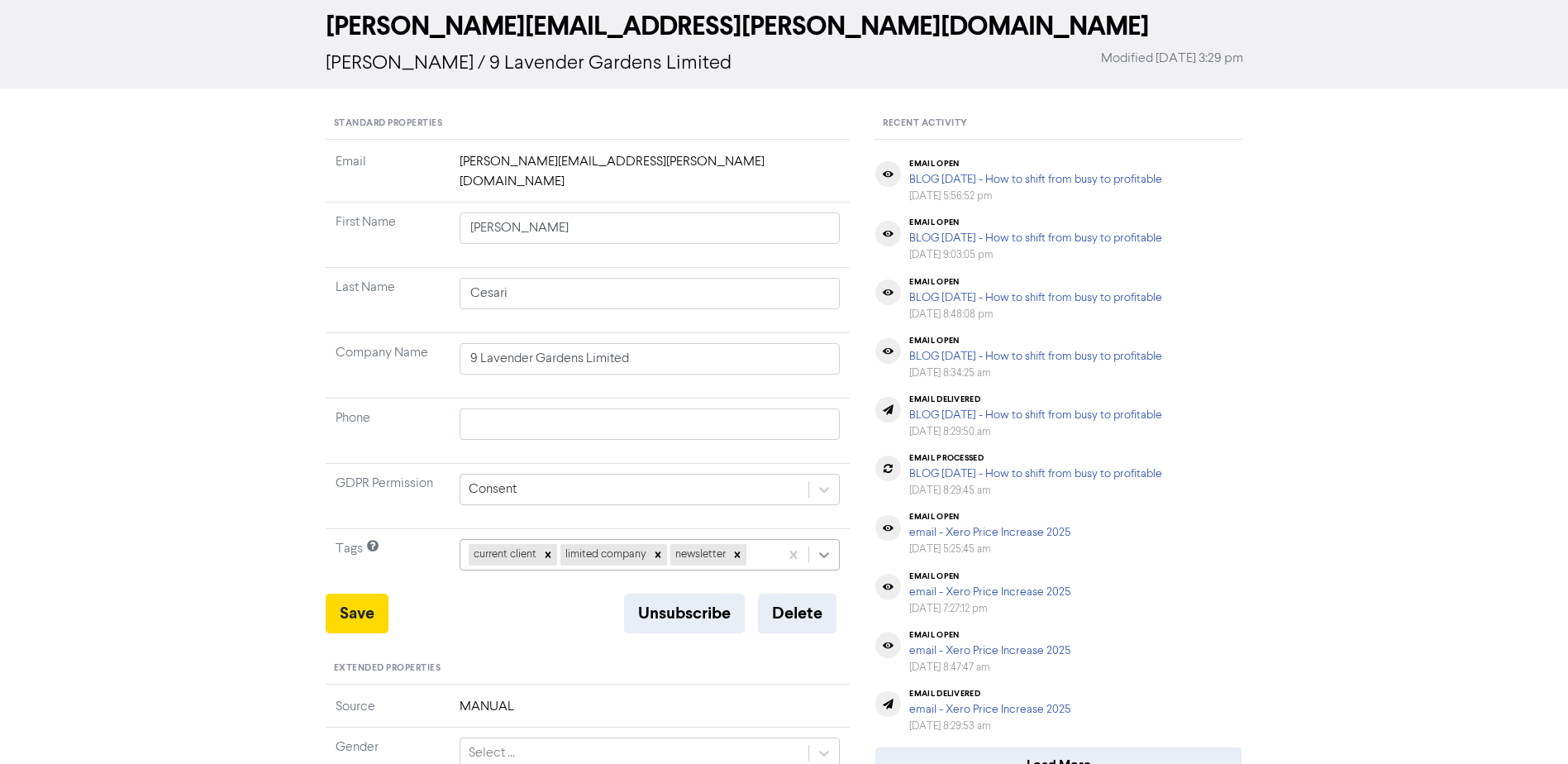
click at [820, 571] on div "current client limited company newsletter" at bounding box center [651, 555] width 381 height 31
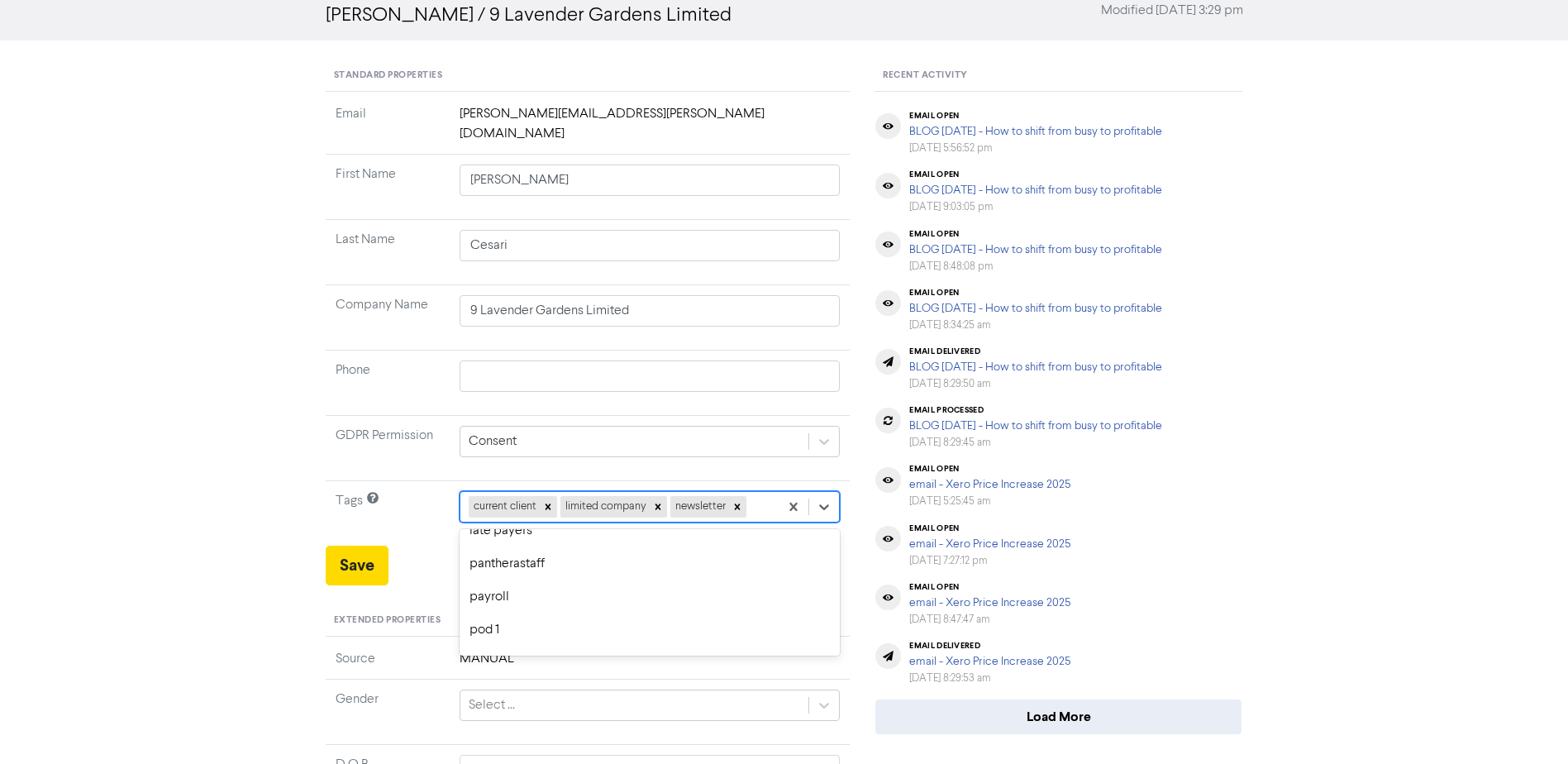
scroll to position [287, 0]
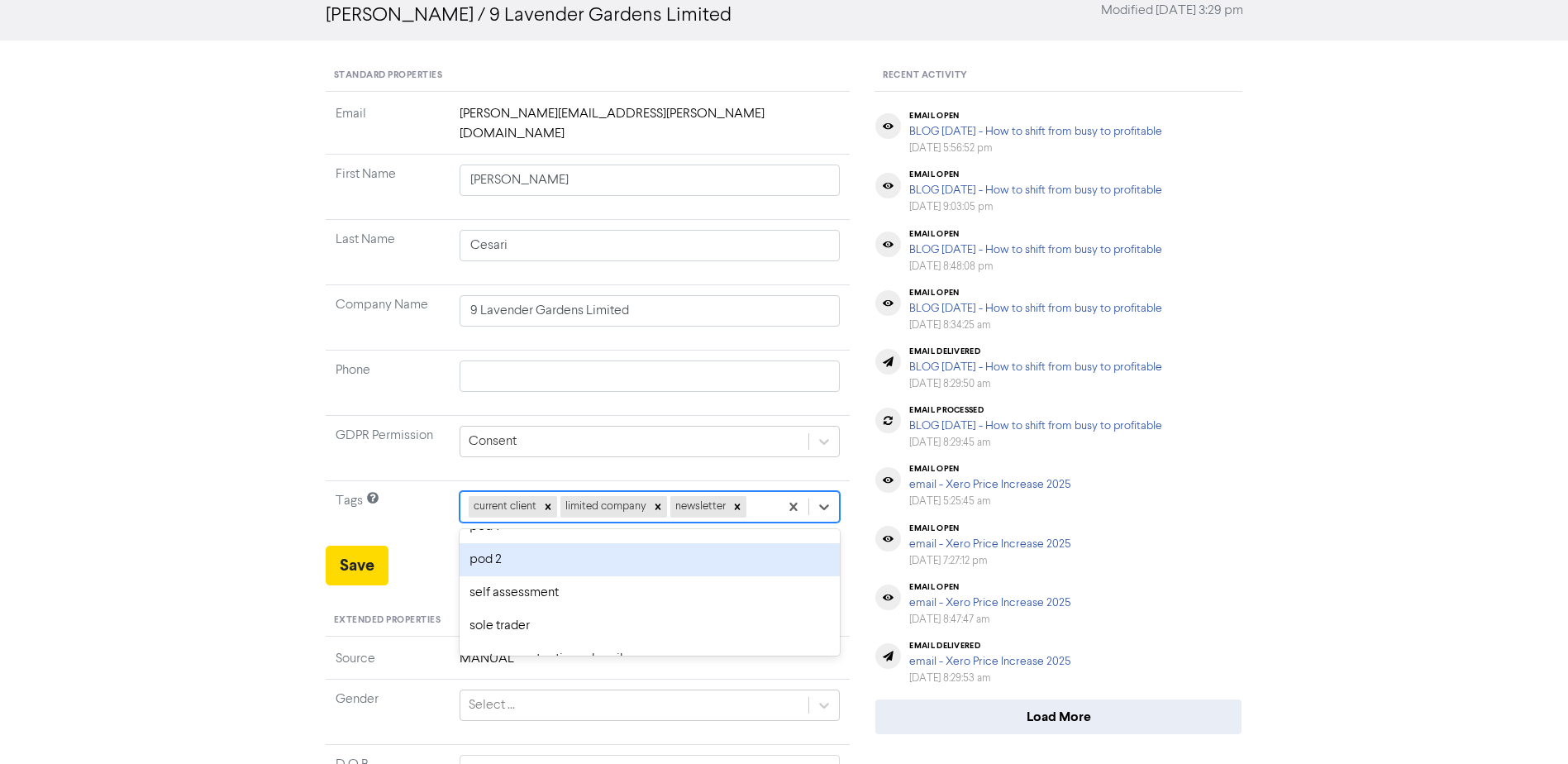
click at [673, 547] on div "pod 2" at bounding box center [651, 560] width 381 height 33
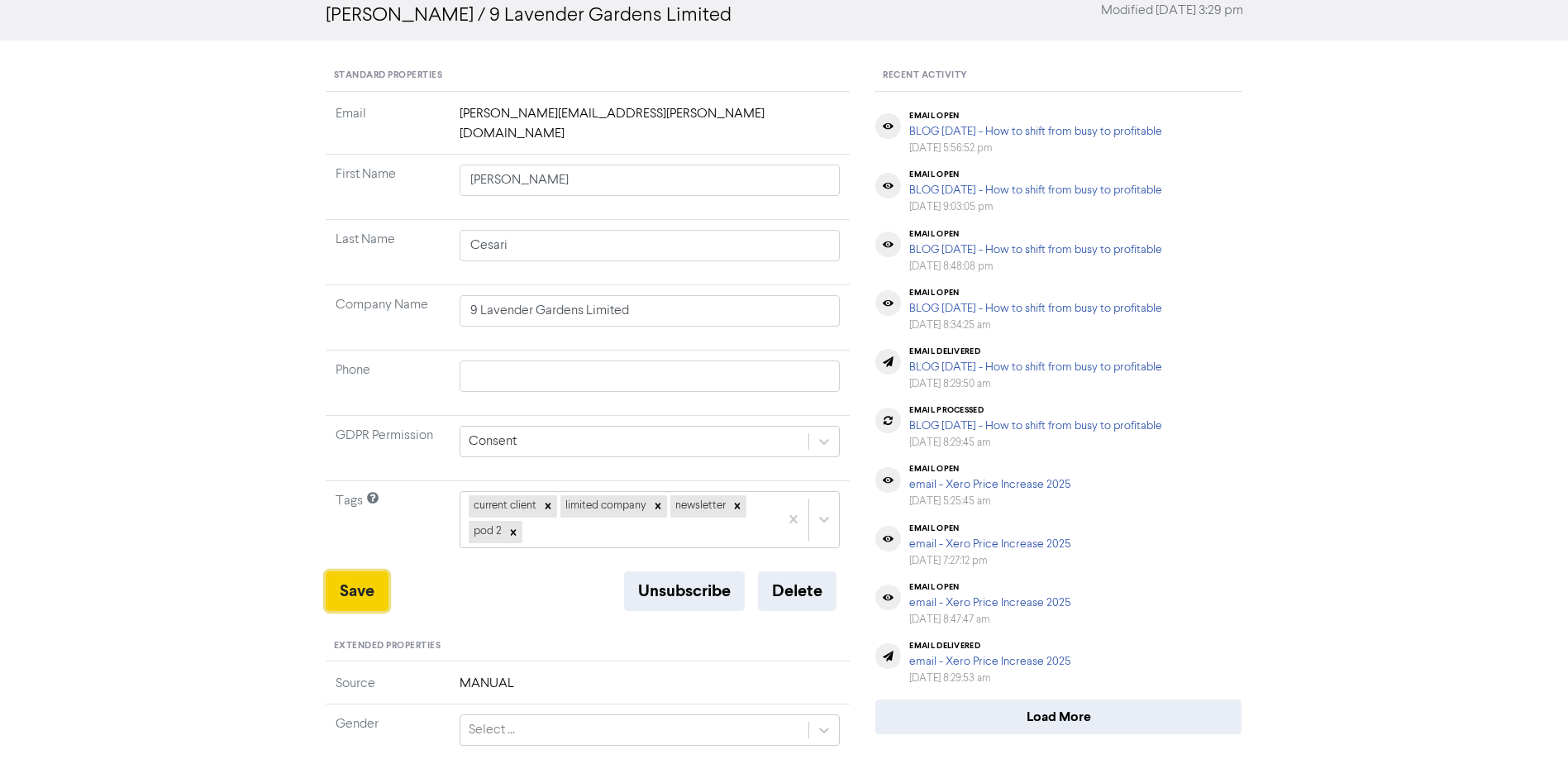
click at [368, 572] on button "Save" at bounding box center [358, 591] width 63 height 40
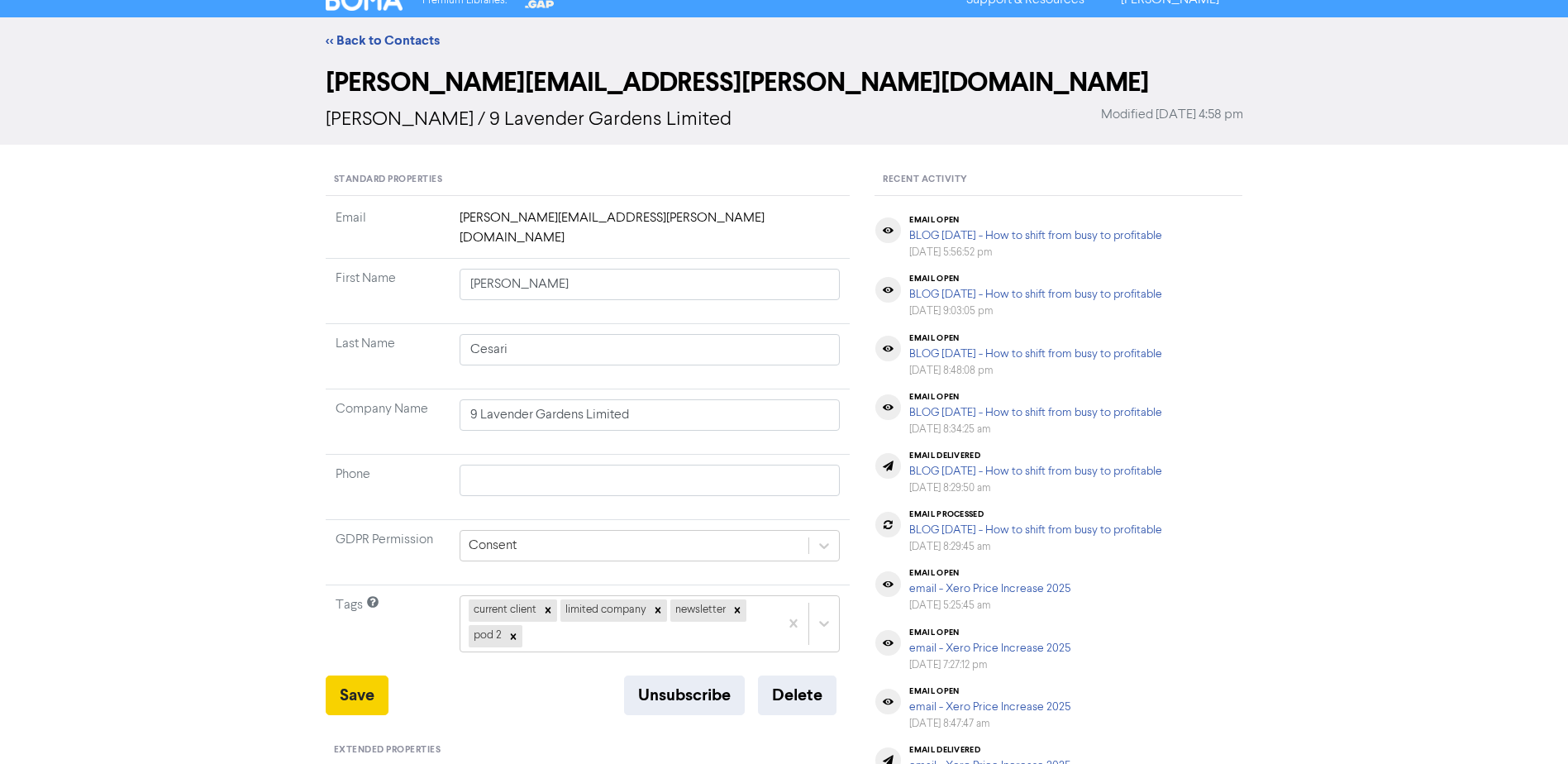
scroll to position [0, 0]
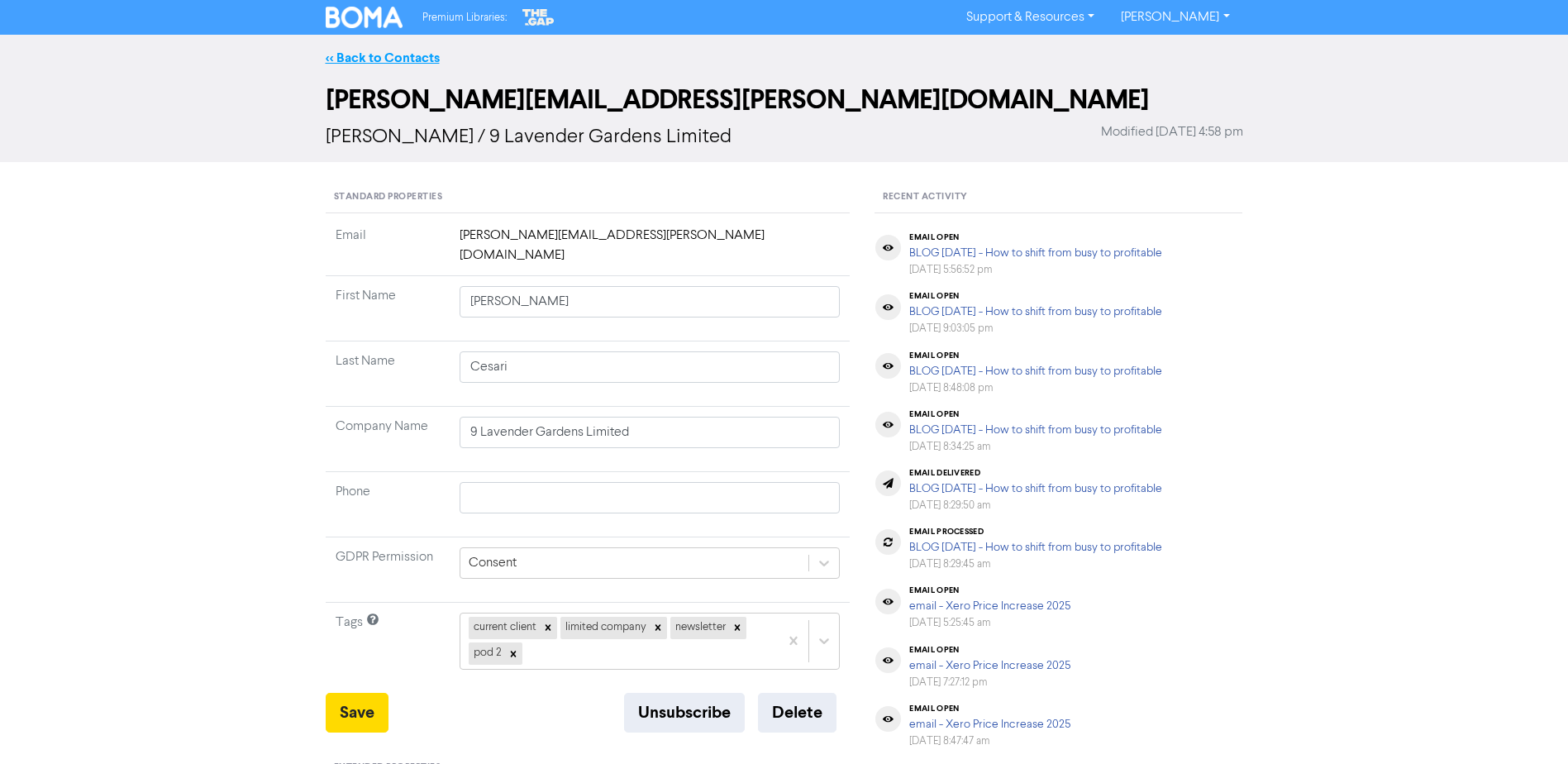
click at [413, 61] on link "<< Back to Contacts" at bounding box center [383, 58] width 114 height 16
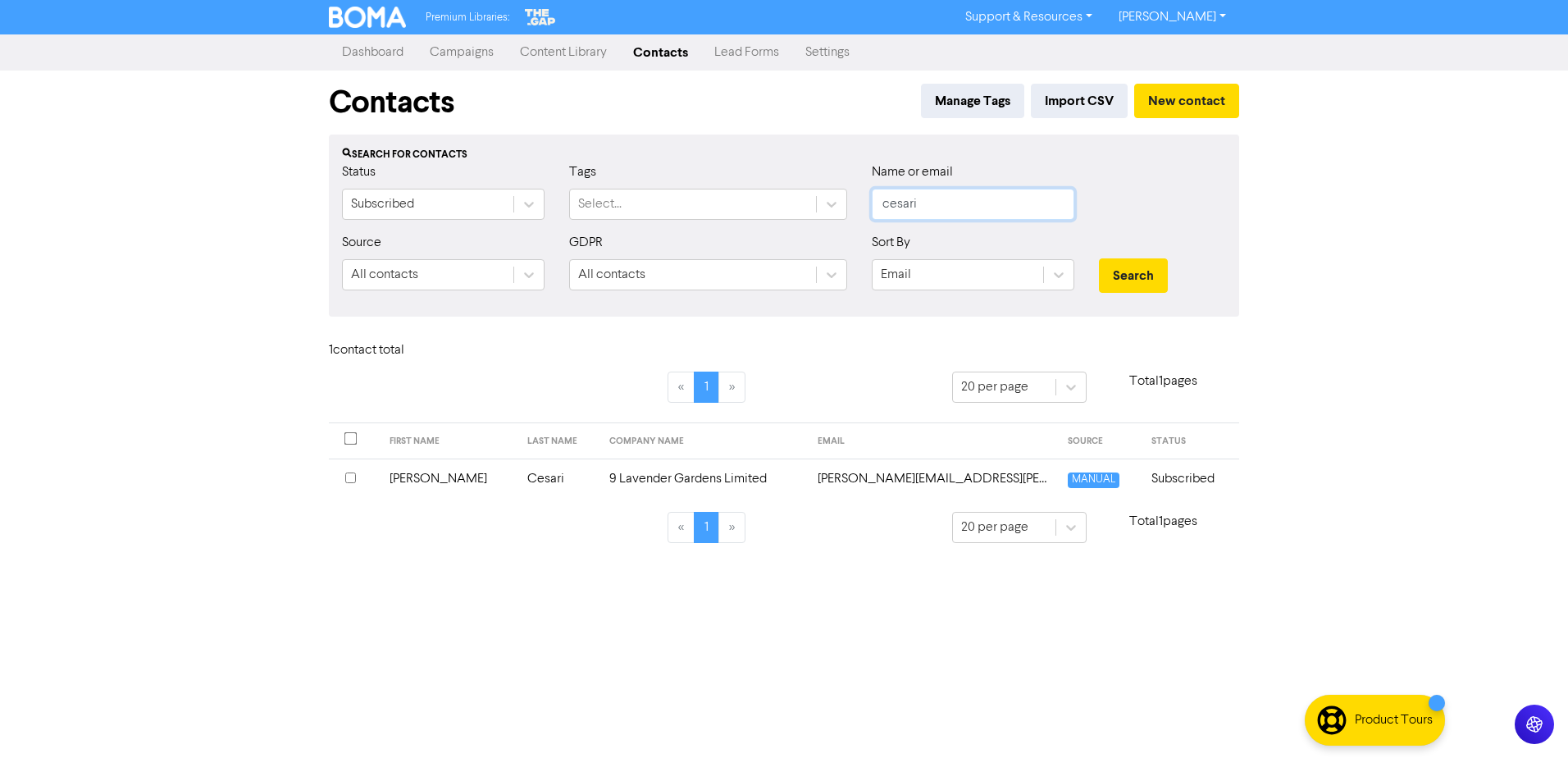
drag, startPoint x: 938, startPoint y: 198, endPoint x: 858, endPoint y: 207, distance: 80.5
click at [858, 207] on div "Status Subscribed Tags Select... Name or email [PERSON_NAME]" at bounding box center [784, 197] width 909 height 70
click at [430, 482] on td "[PERSON_NAME]" at bounding box center [448, 478] width 138 height 40
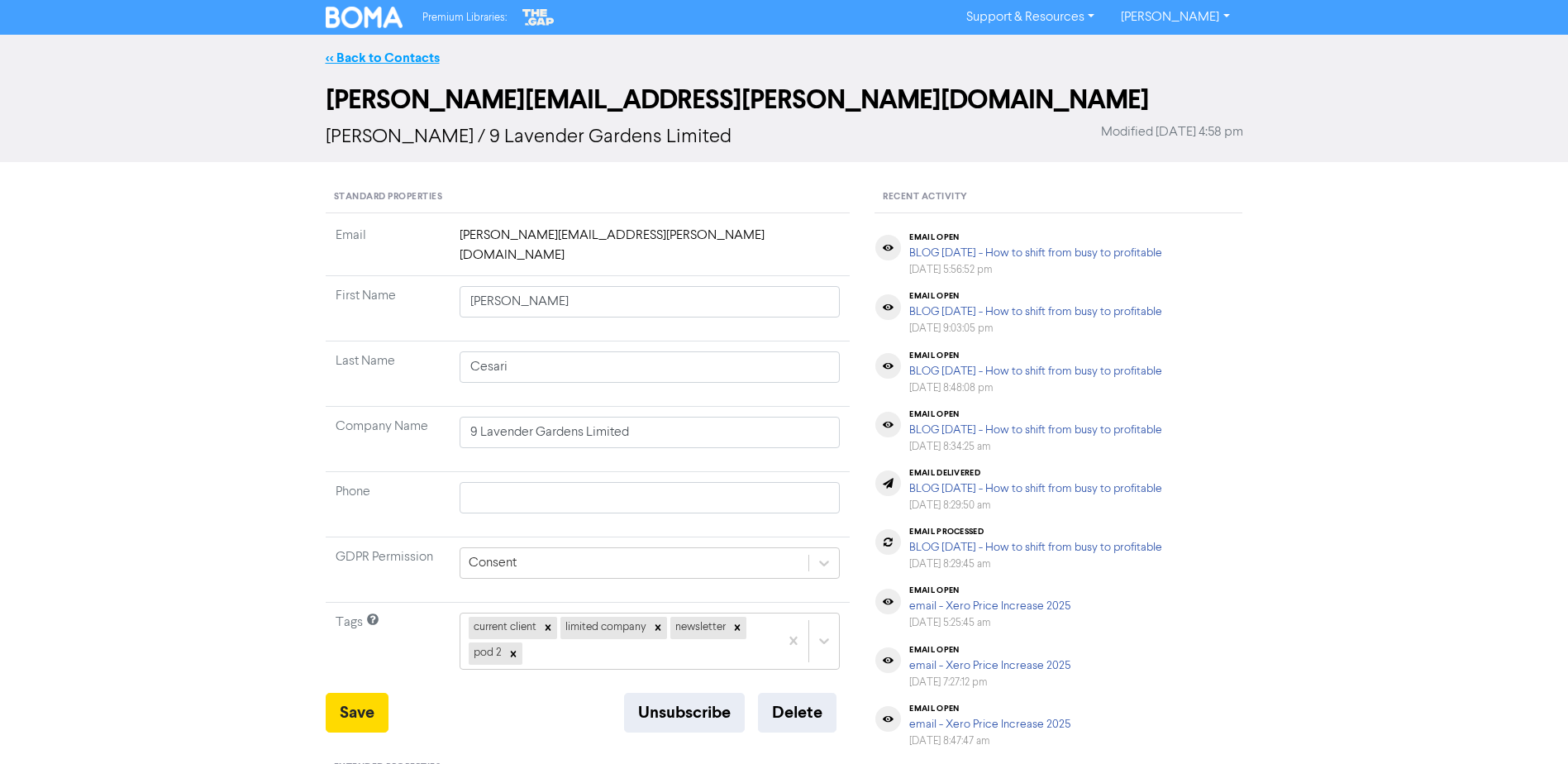
click at [359, 62] on link "<< Back to Contacts" at bounding box center [383, 58] width 114 height 16
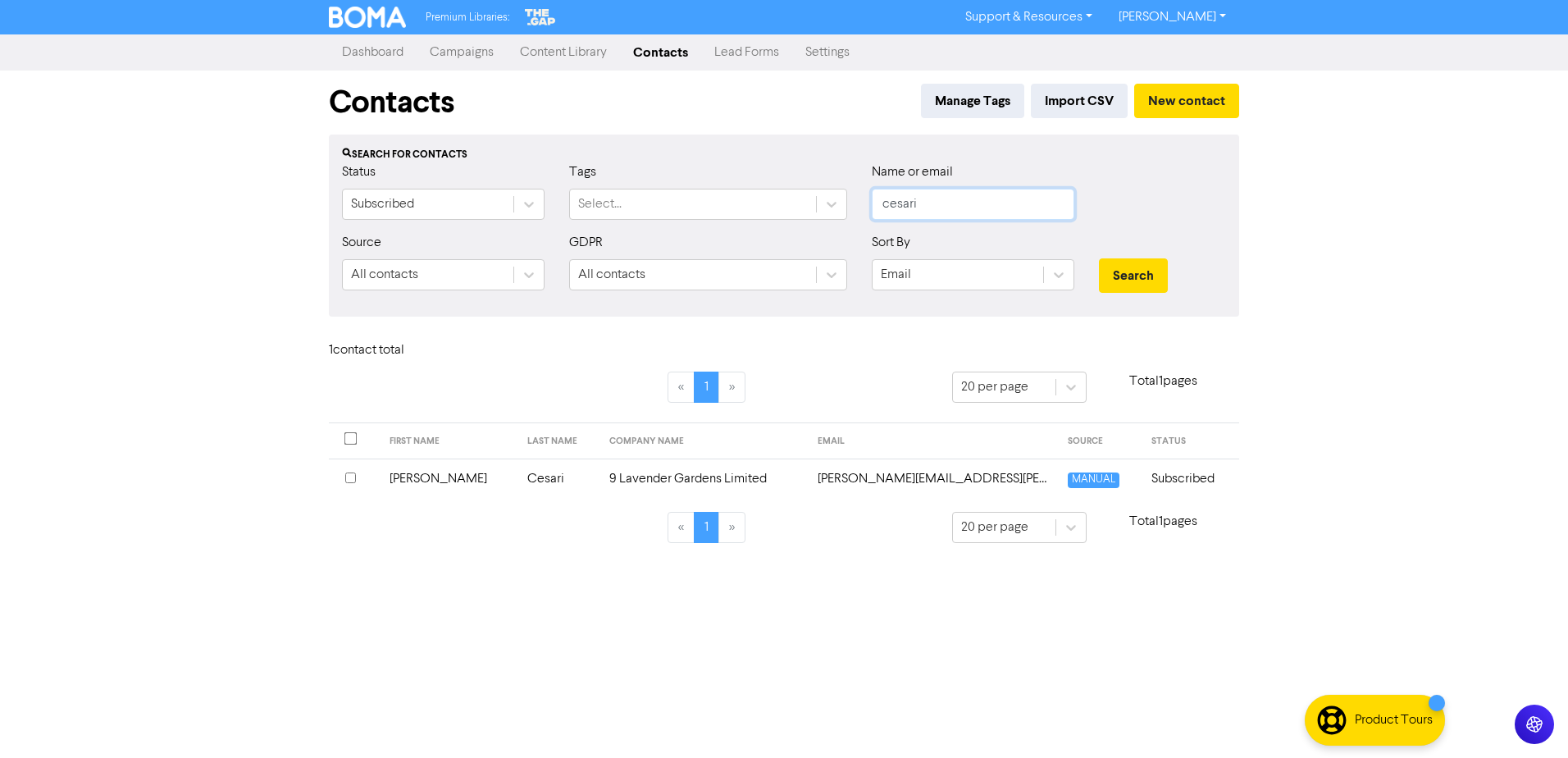
drag, startPoint x: 928, startPoint y: 206, endPoint x: 860, endPoint y: 206, distance: 68.0
click at [860, 206] on div "Name or email [PERSON_NAME]" at bounding box center [973, 197] width 227 height 70
click at [1145, 267] on button "Search" at bounding box center [1133, 276] width 69 height 35
click at [413, 484] on td "[PERSON_NAME]" at bounding box center [438, 478] width 125 height 40
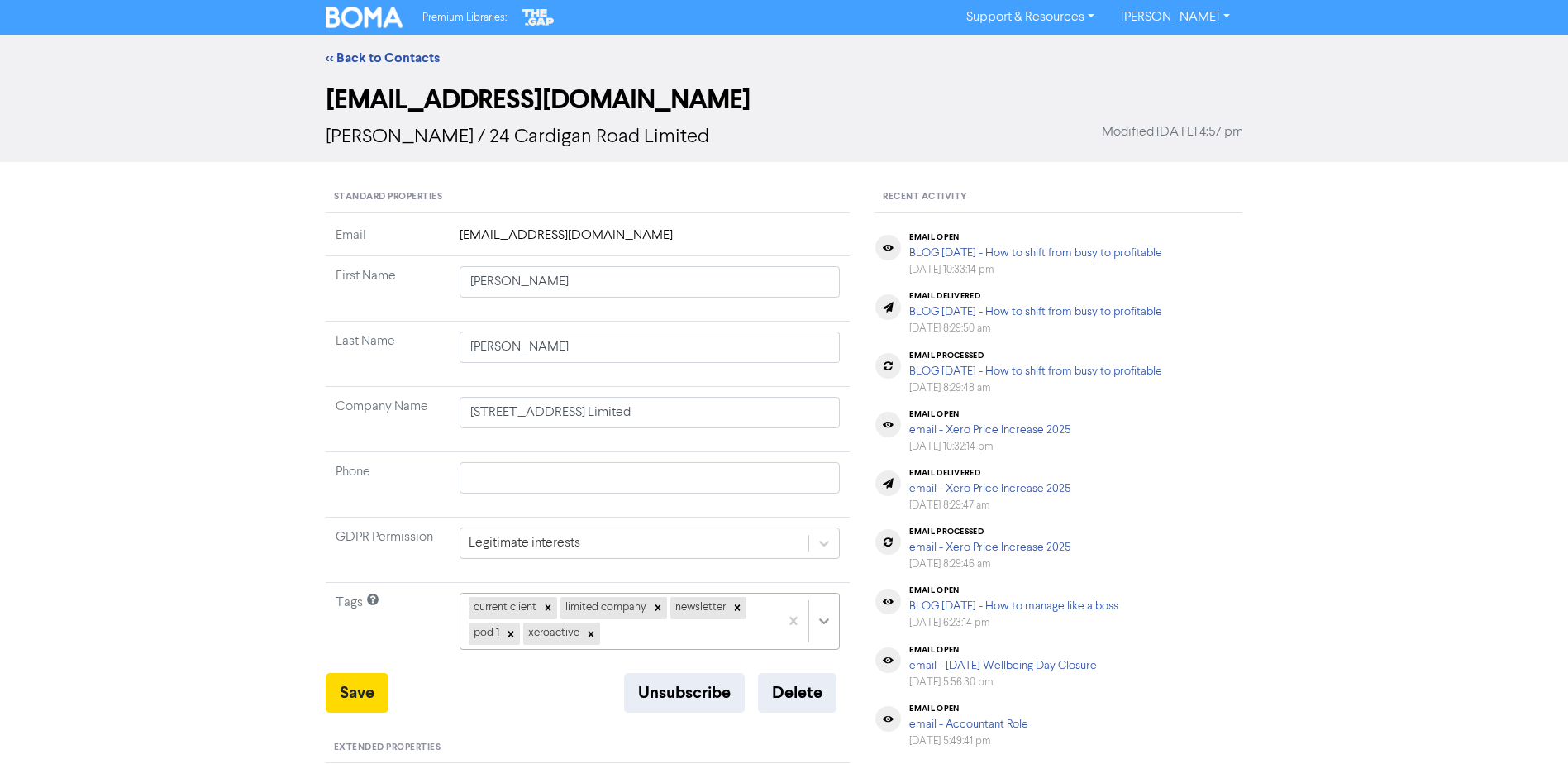
scroll to position [147, 0]
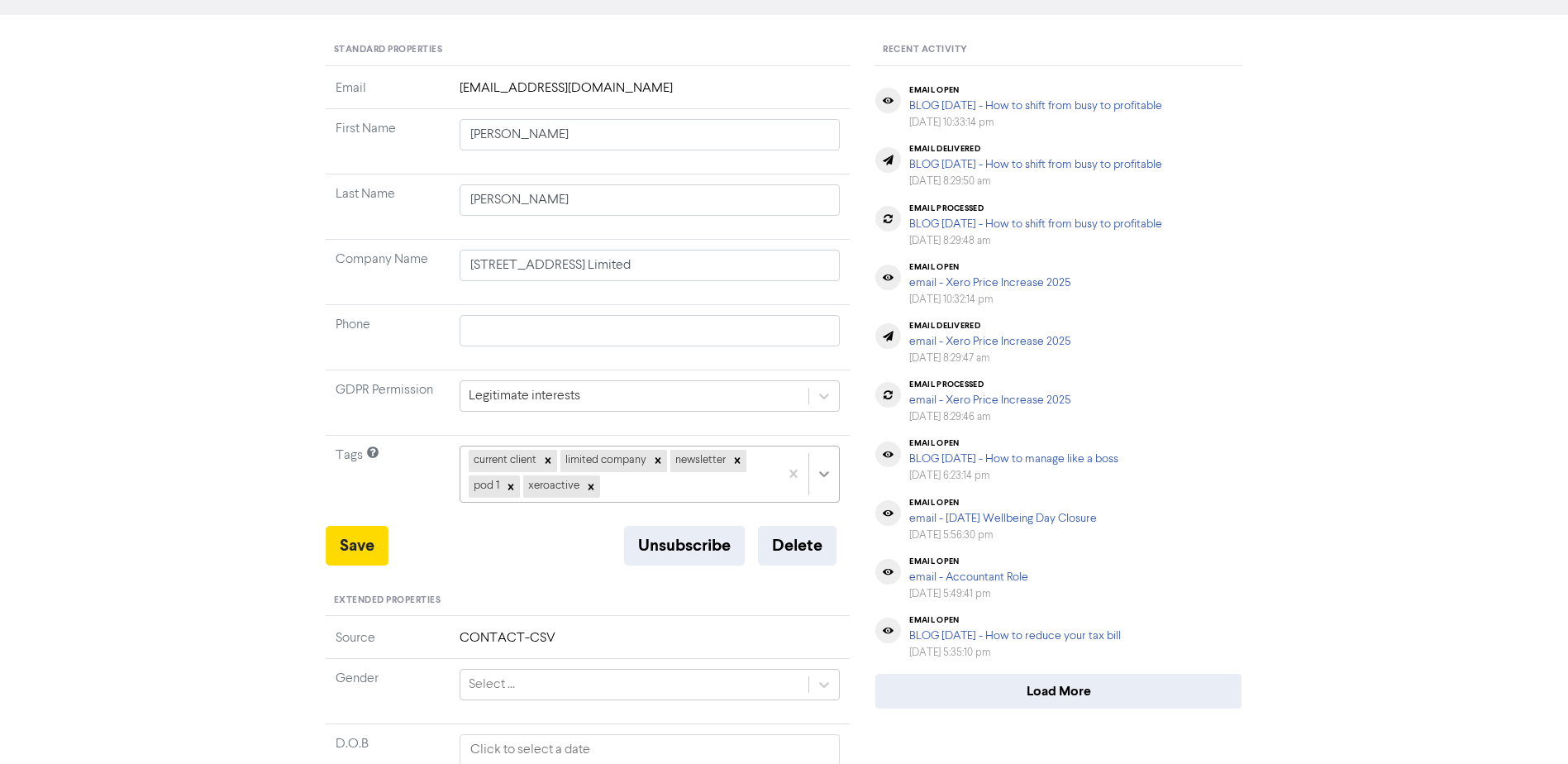
click at [814, 502] on div "current client limited company newsletter pod 1 xeroactive" at bounding box center [651, 474] width 381 height 57
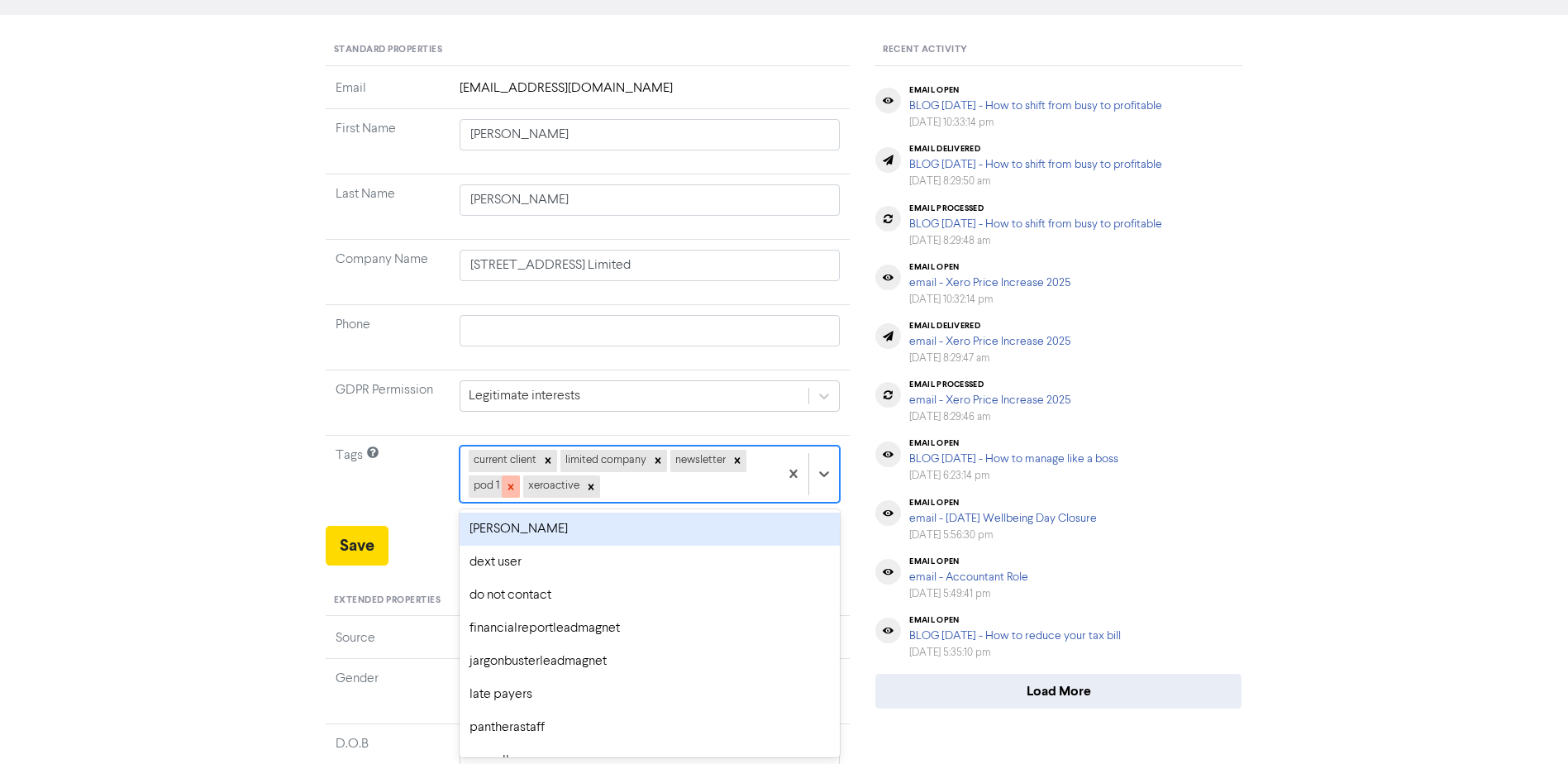
click at [509, 491] on icon at bounding box center [510, 487] width 12 height 12
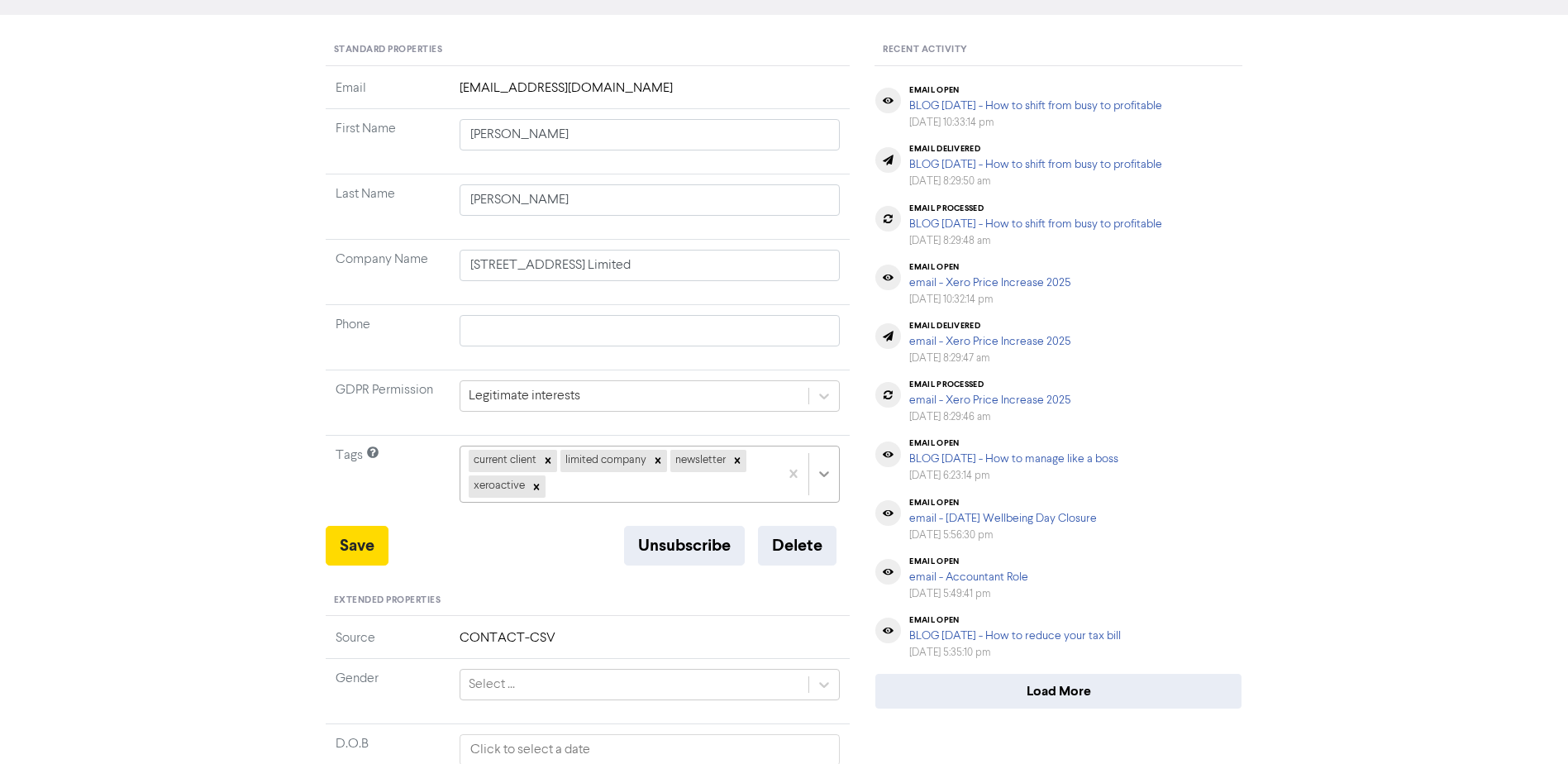
click at [819, 477] on icon at bounding box center [824, 474] width 16 height 16
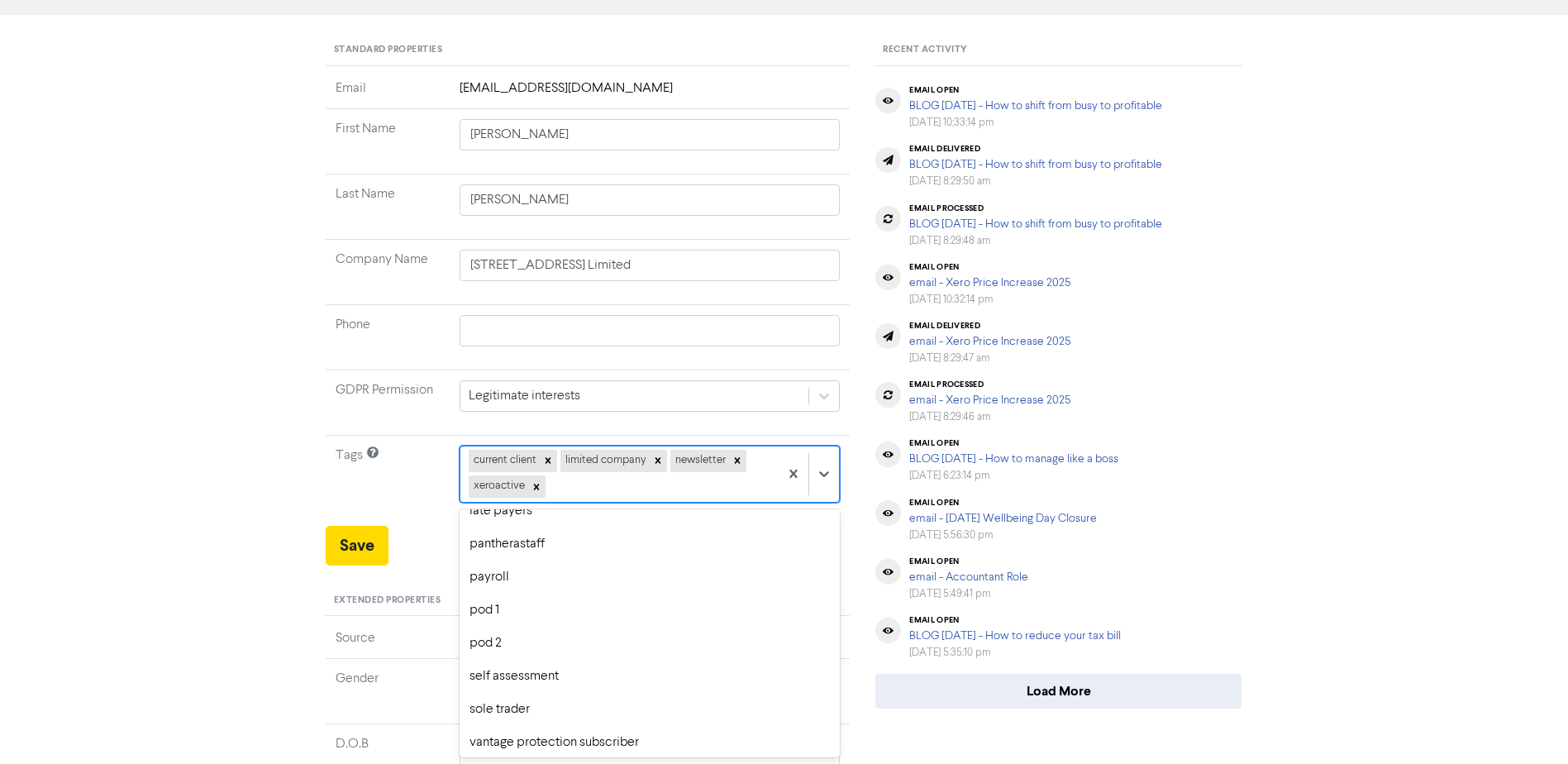
scroll to position [222, 0]
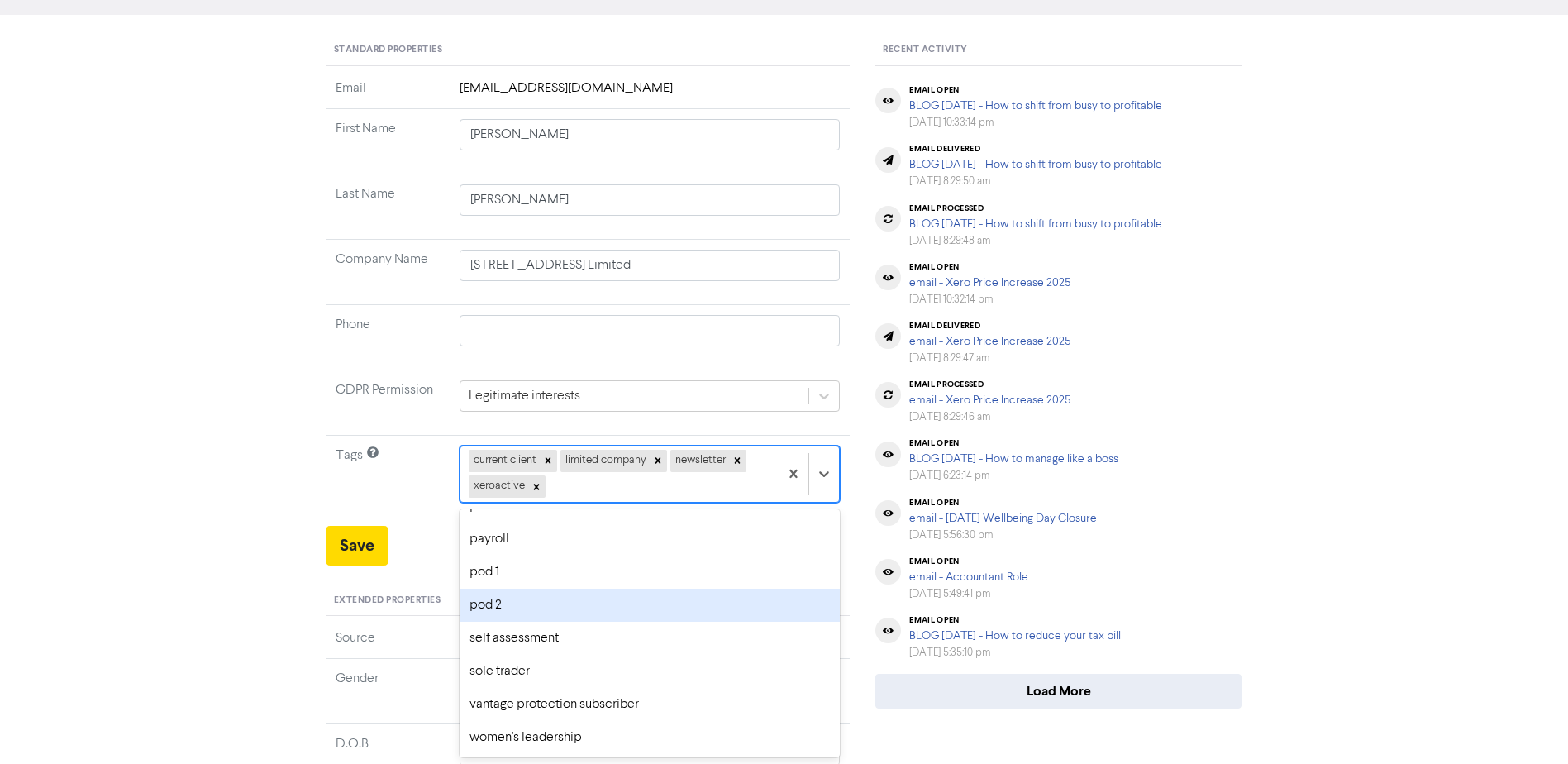
click at [526, 597] on div "pod 2" at bounding box center [651, 605] width 381 height 33
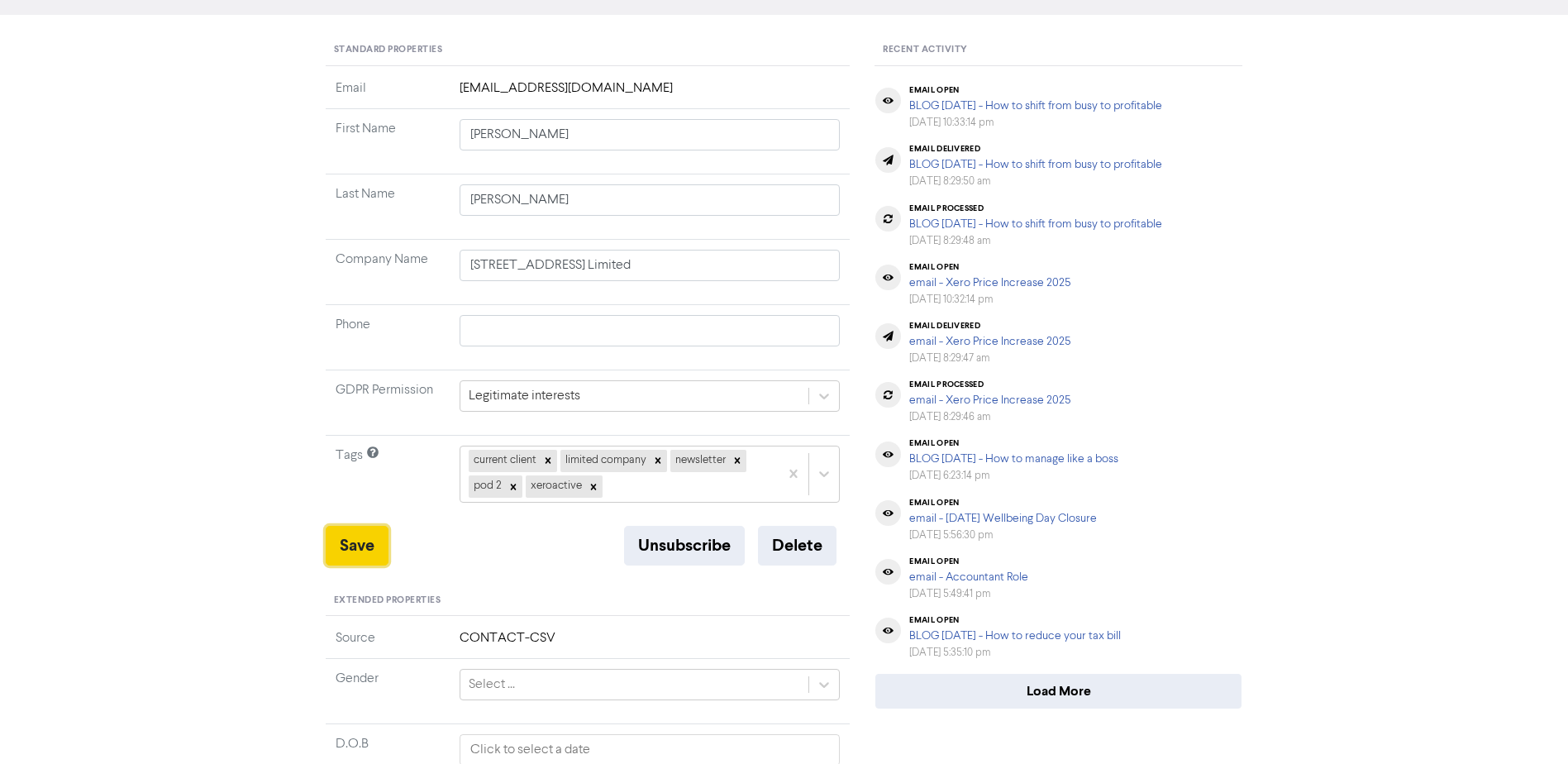
click at [343, 533] on button "Save" at bounding box center [358, 546] width 63 height 40
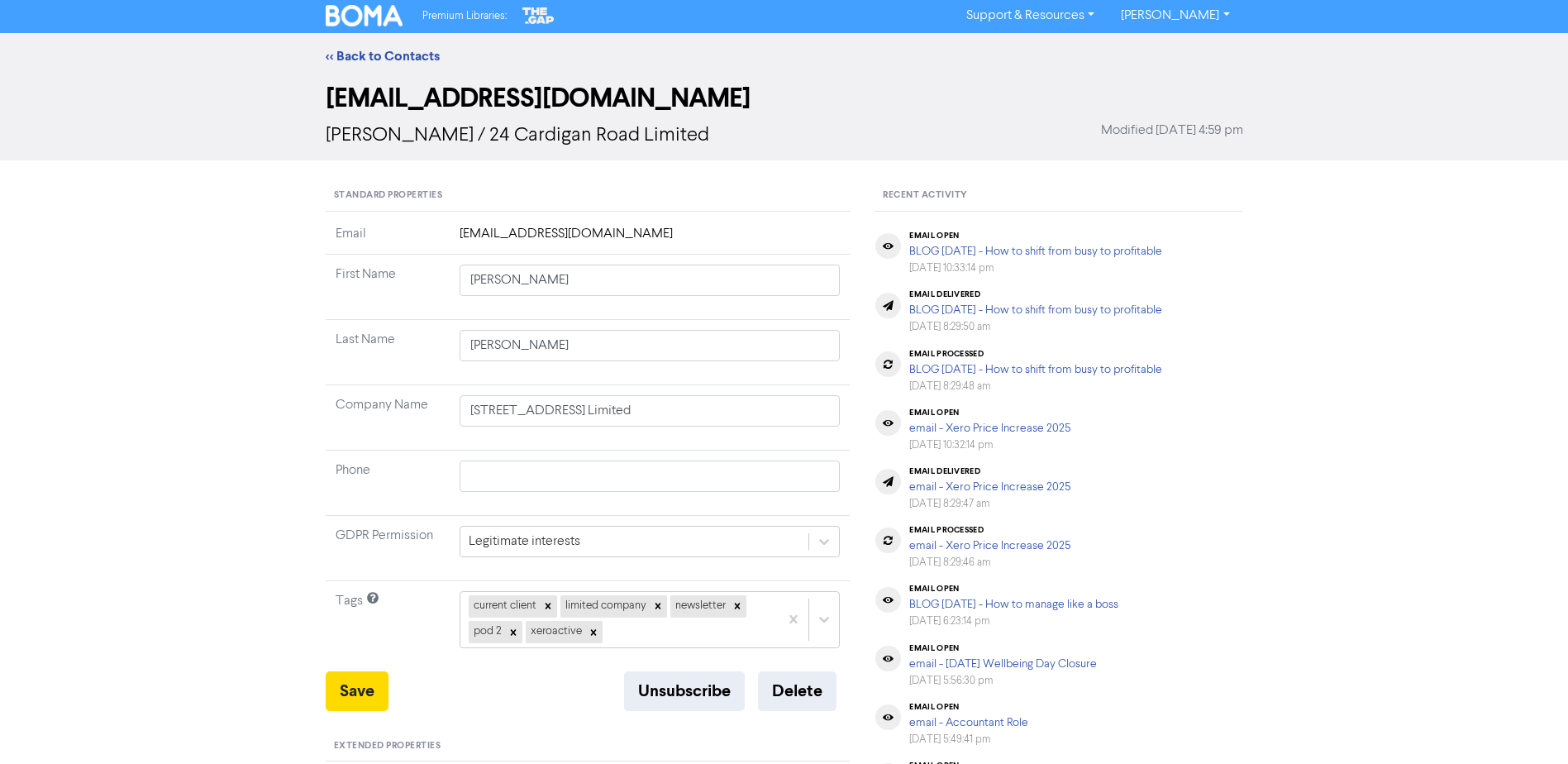
scroll to position [0, 0]
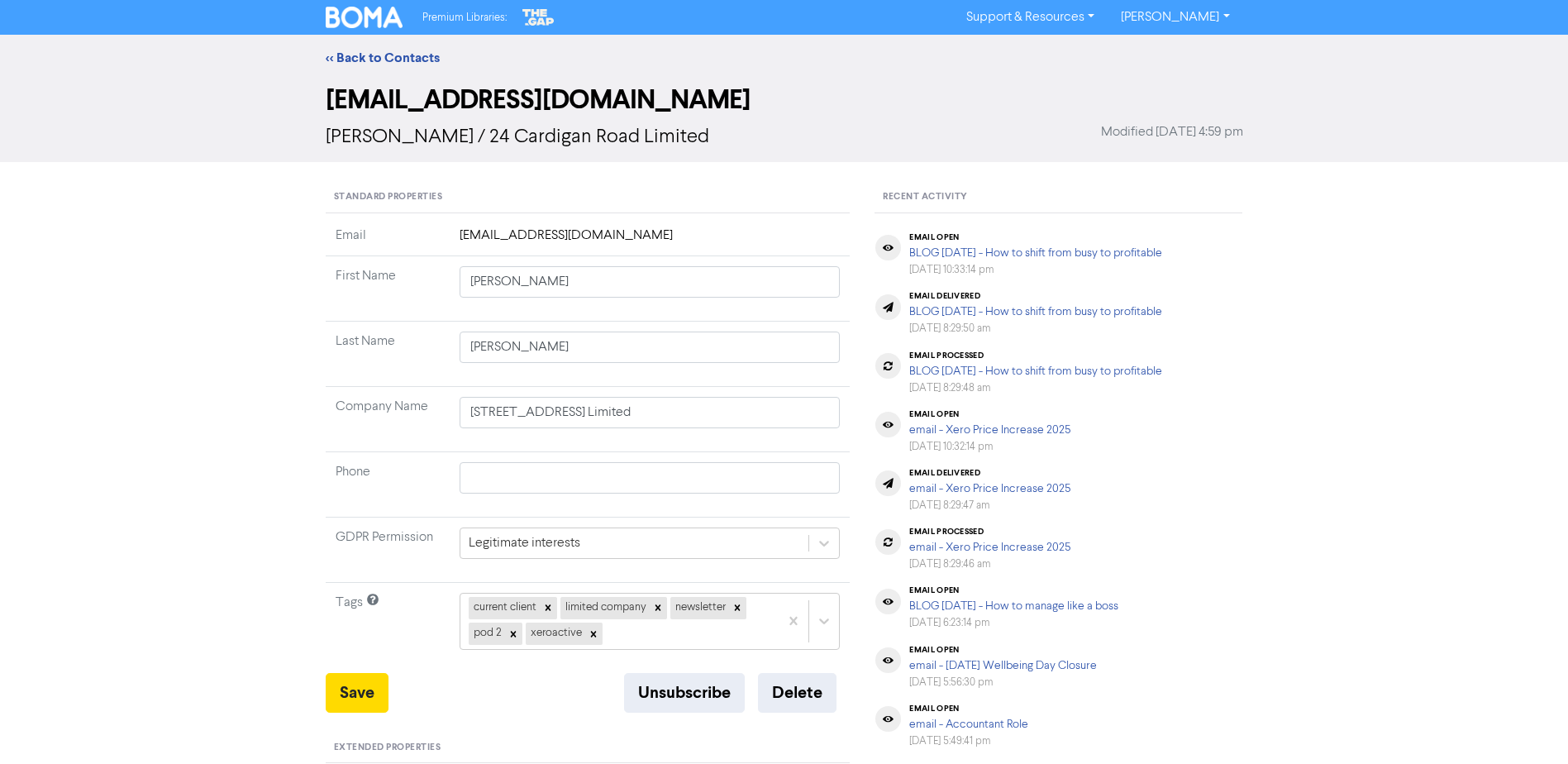
click at [386, 67] on div "<< Back to Contacts" at bounding box center [784, 58] width 943 height 20
click at [378, 56] on link "<< Back to Contacts" at bounding box center [383, 58] width 114 height 16
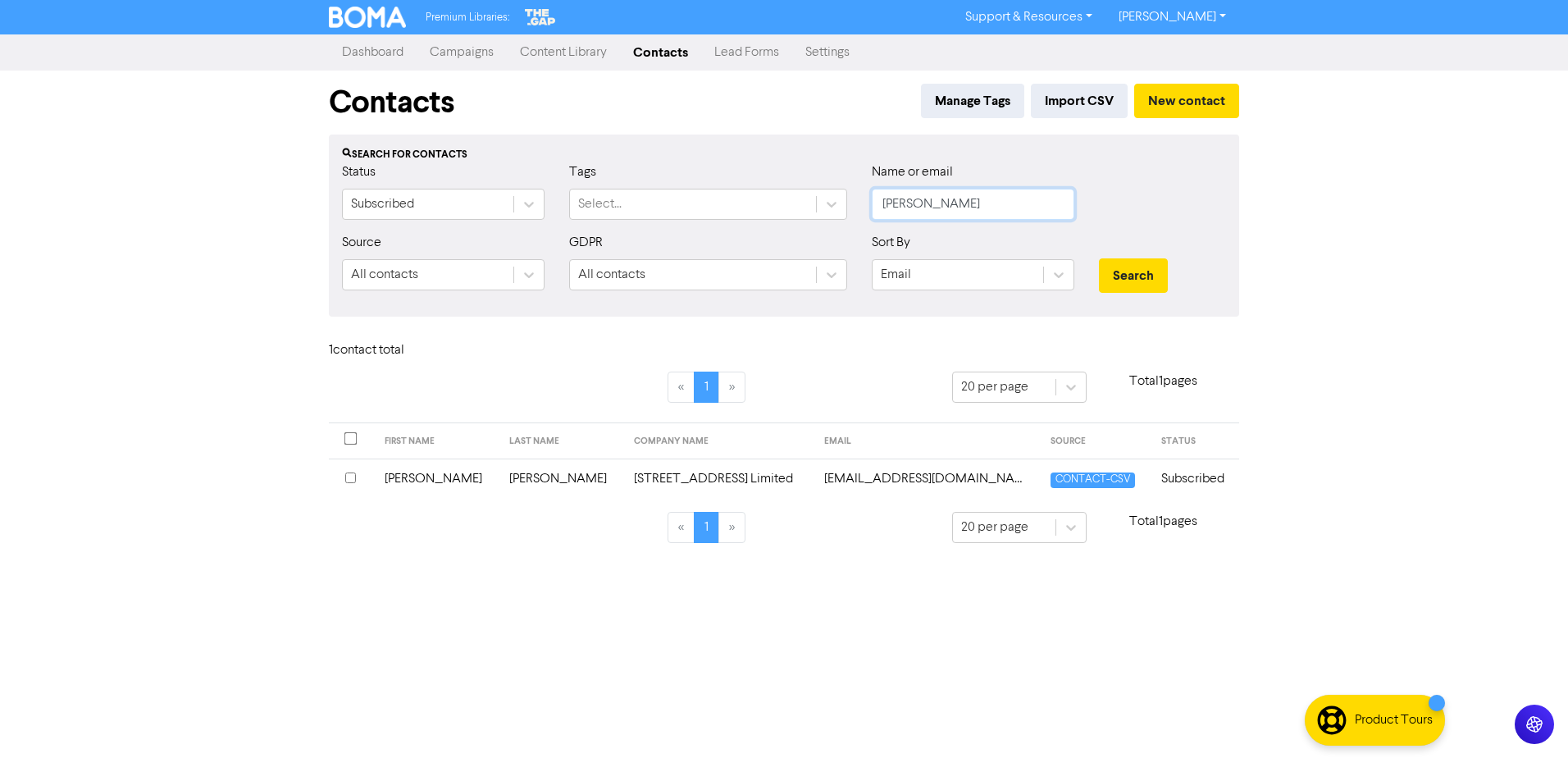
drag, startPoint x: 945, startPoint y: 202, endPoint x: 858, endPoint y: 202, distance: 87.0
click at [858, 202] on div "Status Subscribed Tags Select... Name or email [PERSON_NAME]" at bounding box center [784, 197] width 909 height 70
click at [1099, 259] on button "Search" at bounding box center [1133, 276] width 69 height 35
click at [429, 482] on td "Virginie" at bounding box center [414, 478] width 76 height 40
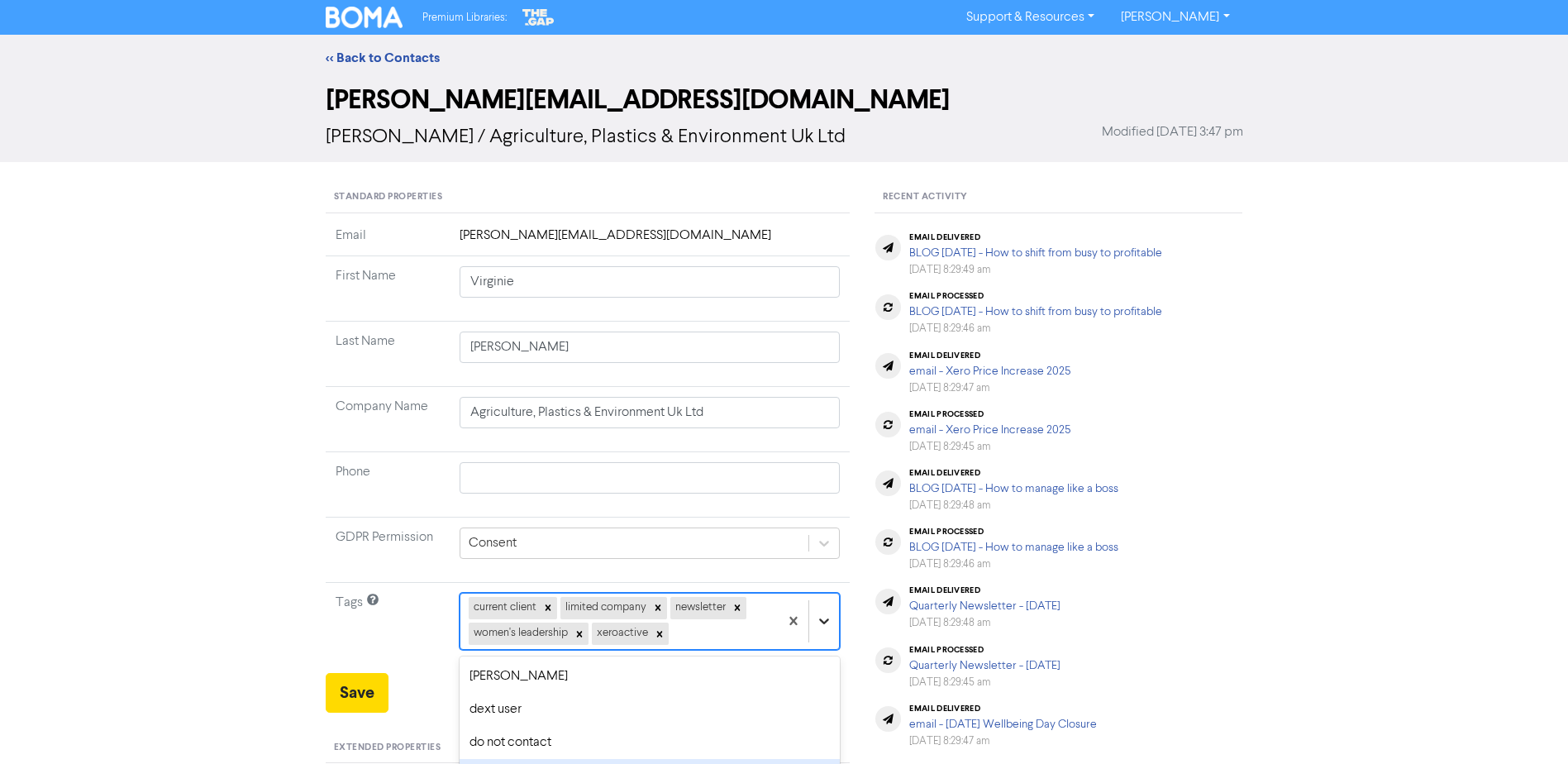
scroll to position [147, 0]
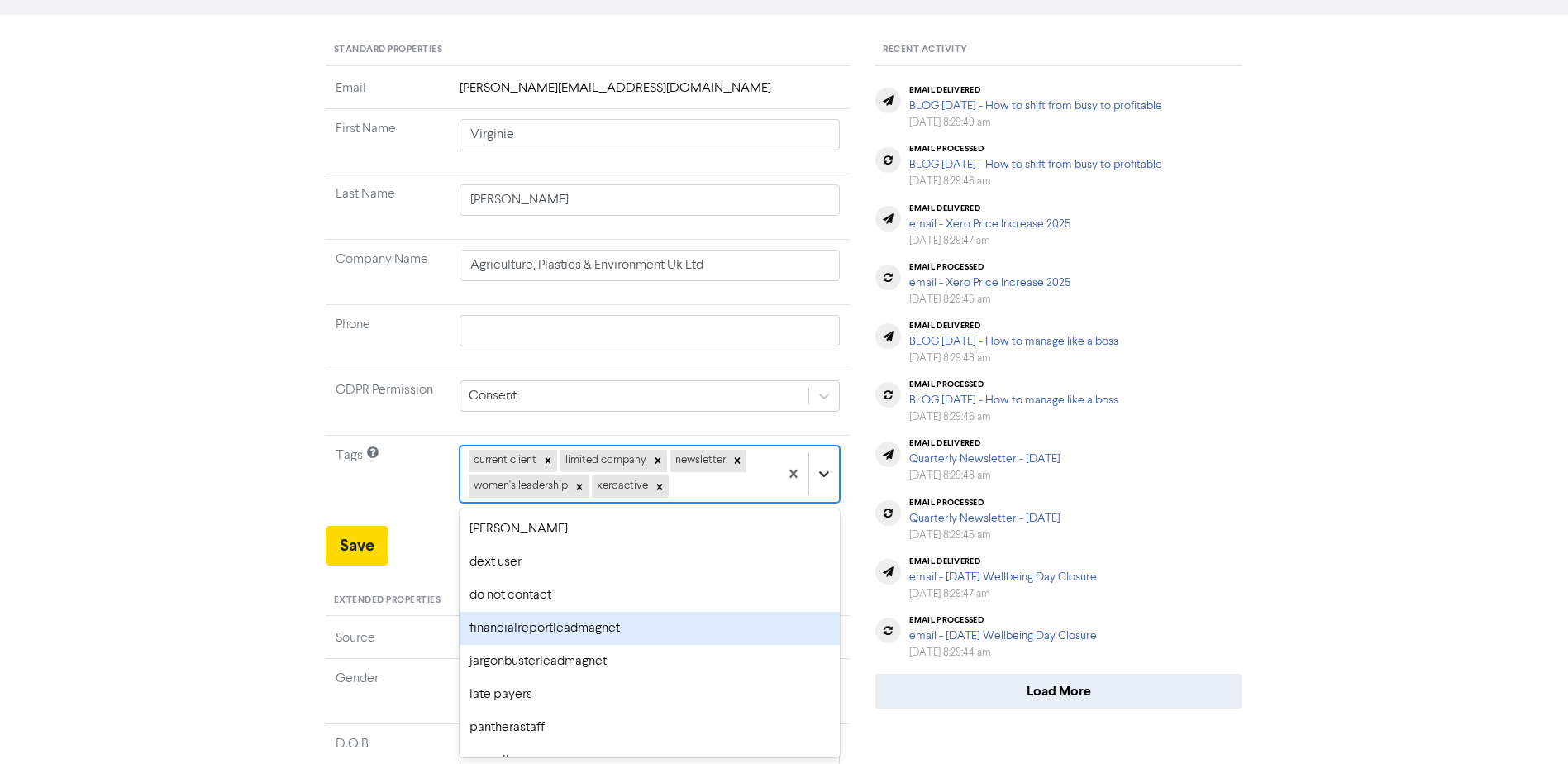
click at [824, 502] on div "option financialreportleadmagnet focused, 5 of 18. 13 results available. Use Up…" at bounding box center [651, 474] width 381 height 57
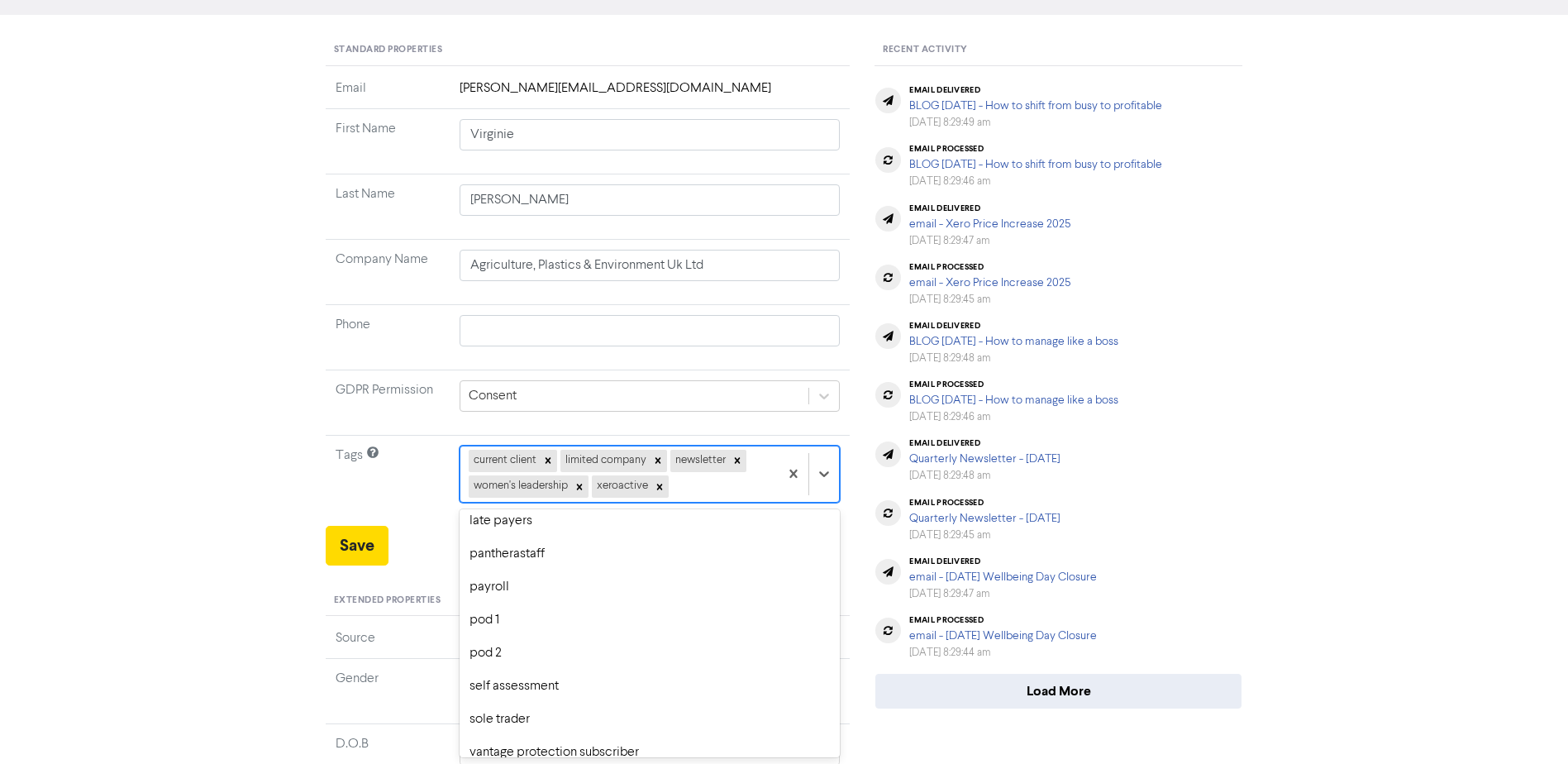
scroll to position [189, 0]
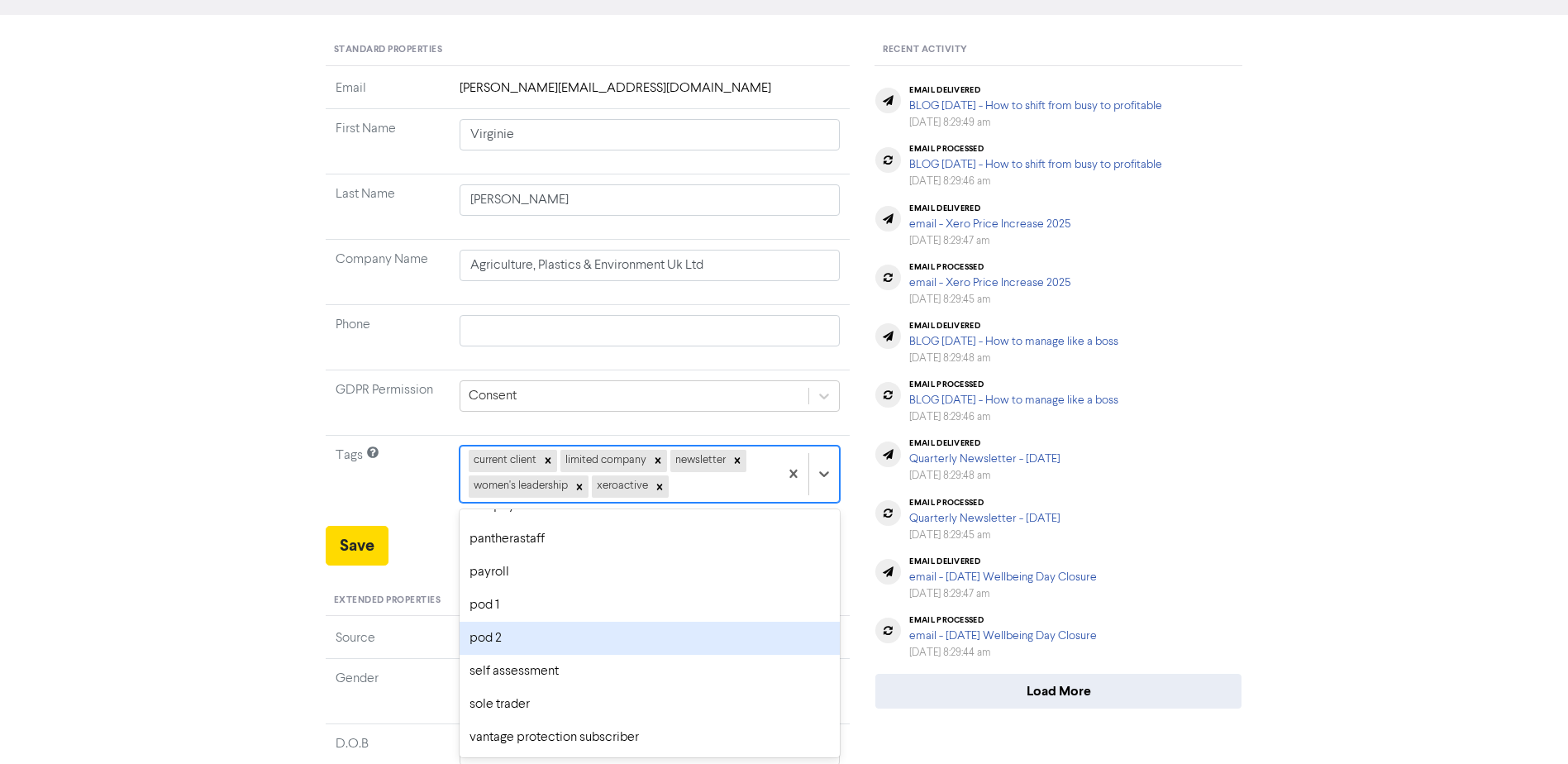
click at [592, 634] on div "pod 2" at bounding box center [651, 638] width 381 height 33
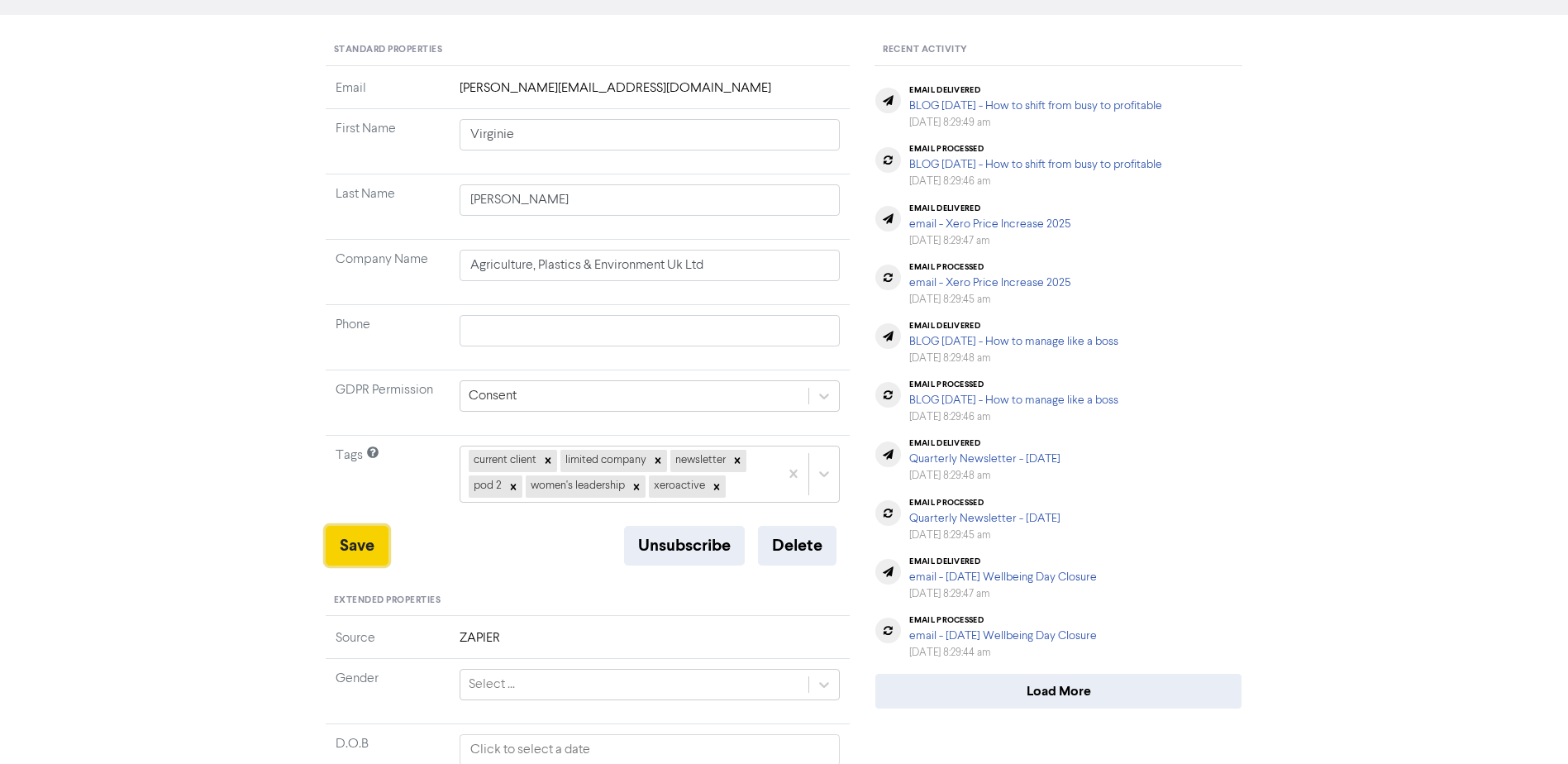
click at [368, 546] on button "Save" at bounding box center [358, 546] width 63 height 40
click at [341, 546] on button "Save" at bounding box center [358, 546] width 63 height 40
